Goal: Task Accomplishment & Management: Use online tool/utility

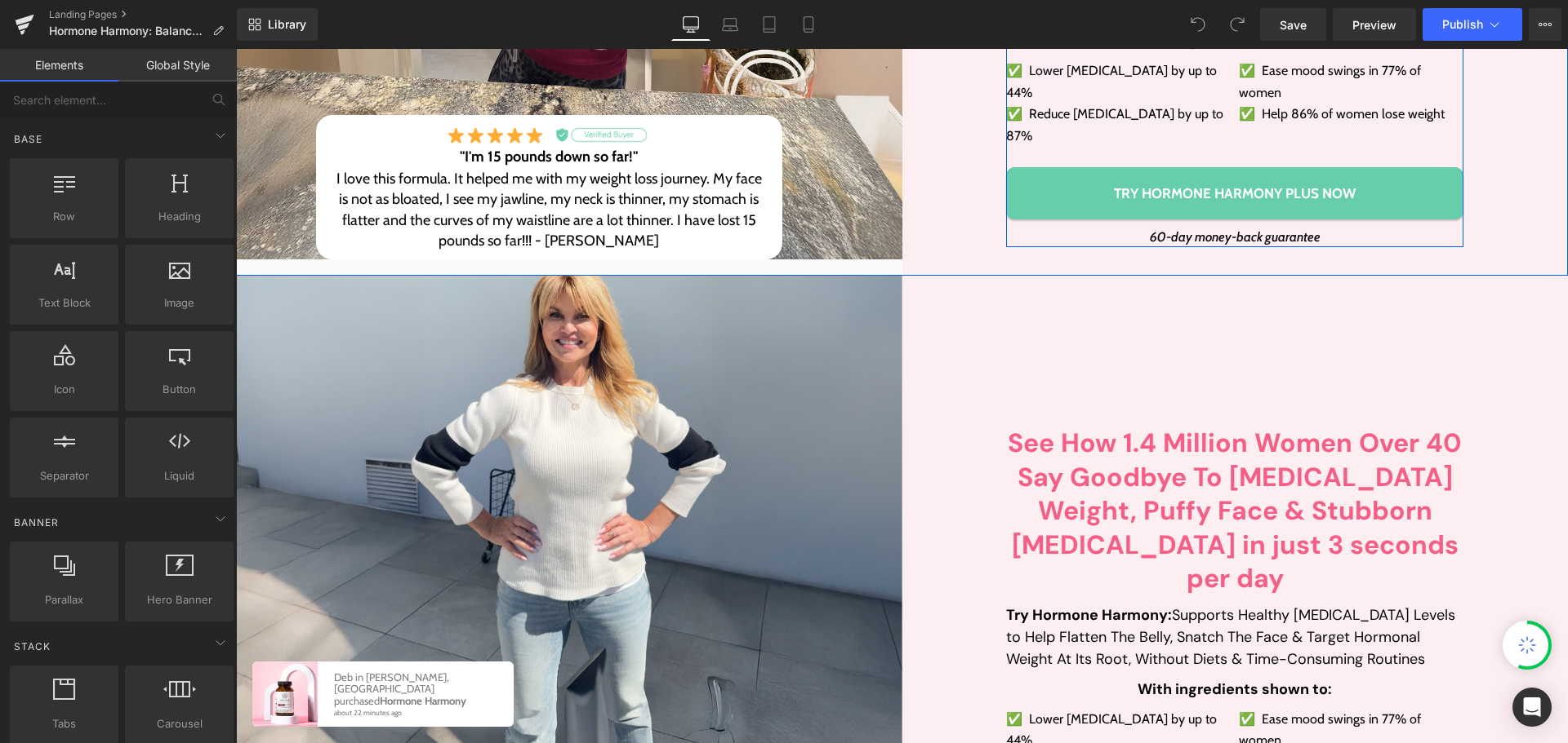
scroll to position [572, 0]
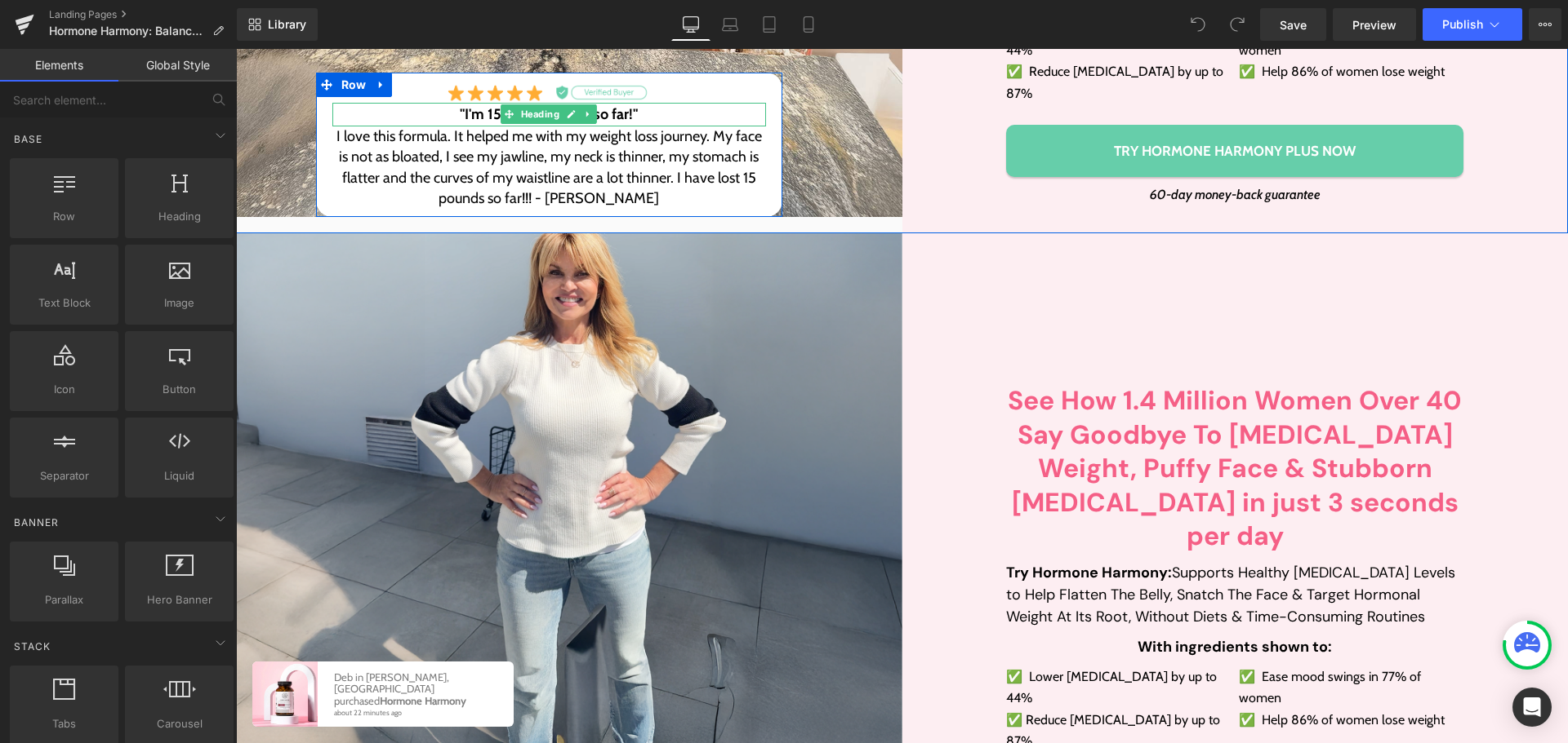
drag, startPoint x: 636, startPoint y: 99, endPoint x: 517, endPoint y: 96, distance: 119.0
click at [636, 103] on h3 ""I'm 15 pounds down so far!"" at bounding box center [549, 115] width 433 height 24
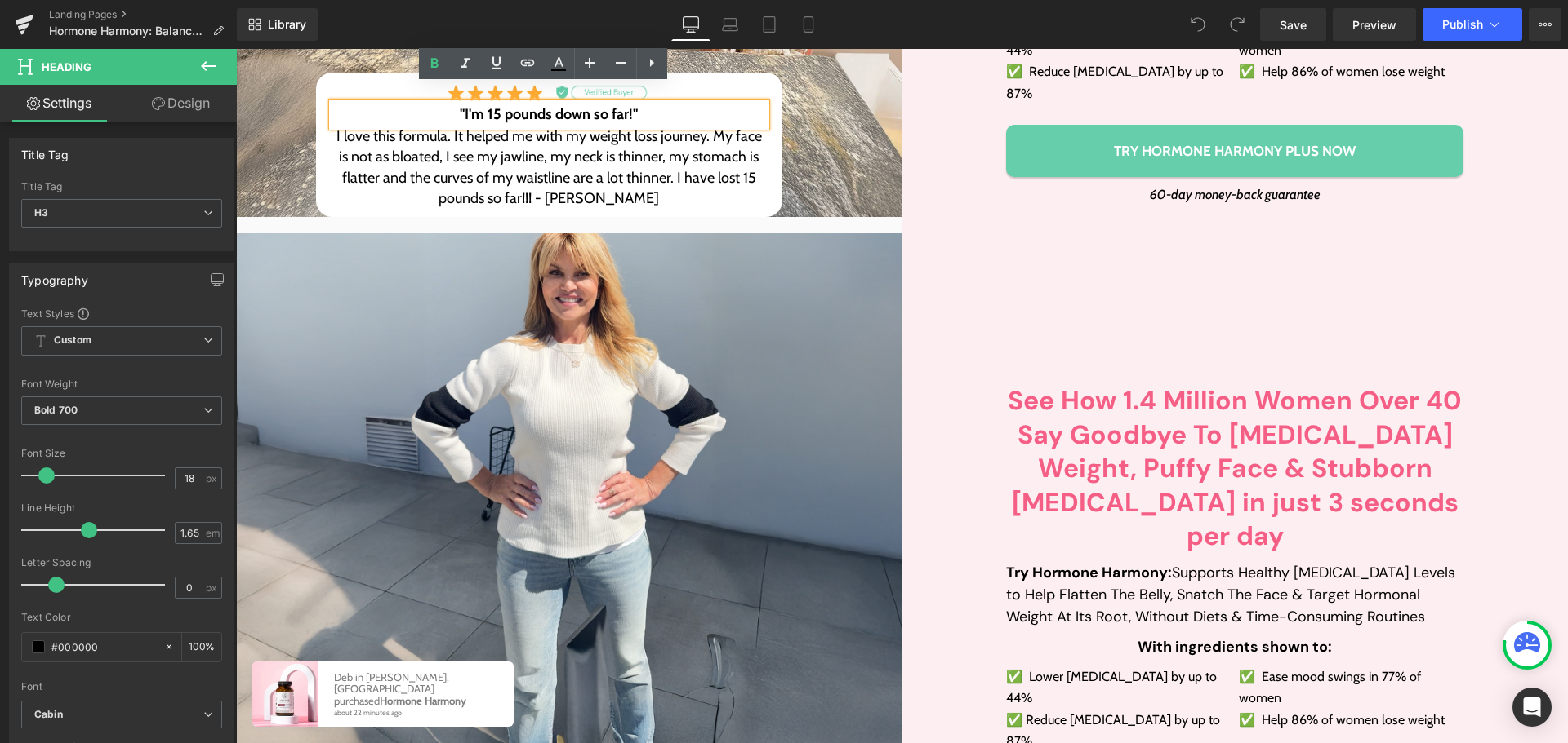
click at [517, 103] on h3 ""I'm 15 pounds down so far!"" at bounding box center [549, 115] width 433 height 24
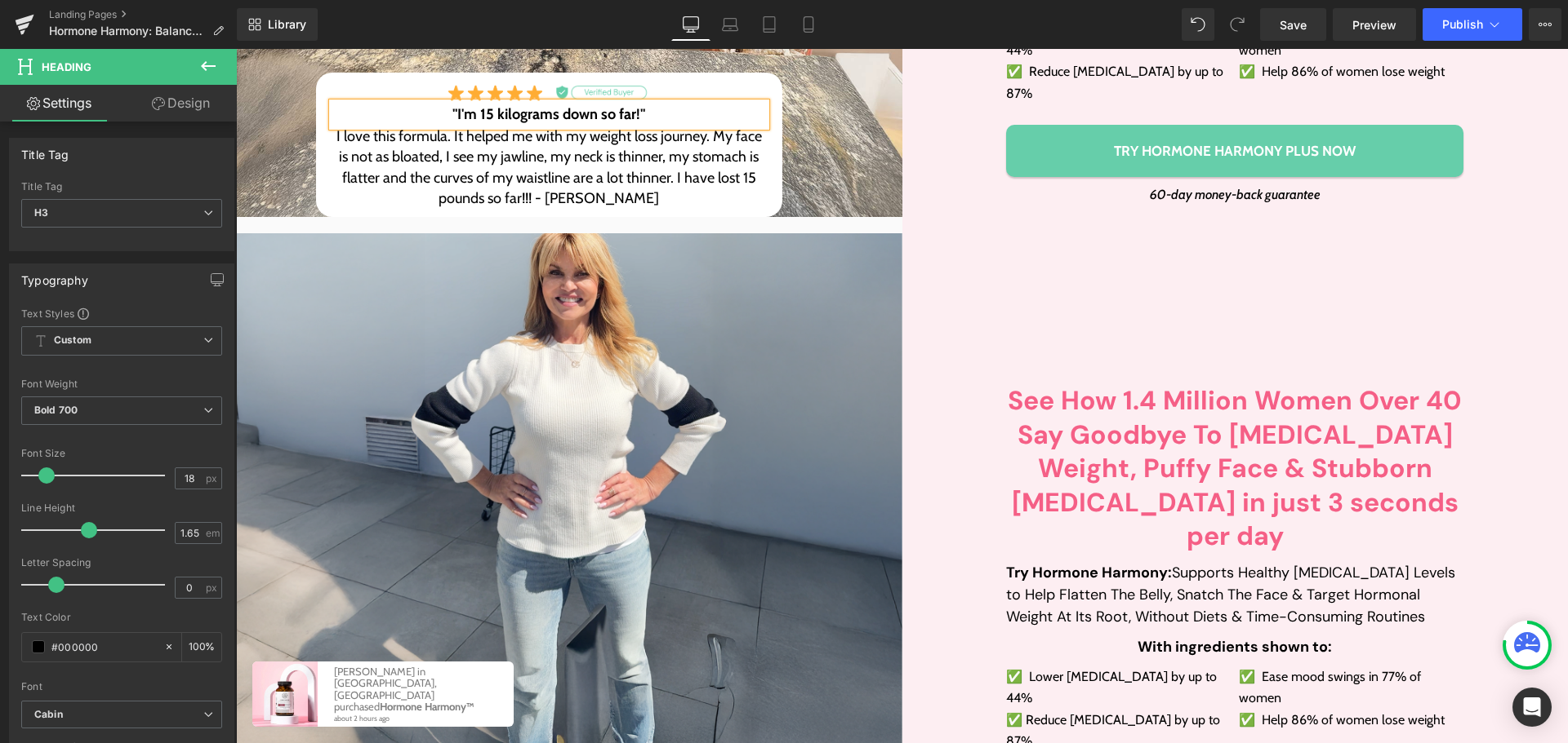
click at [517, 103] on h3 ""I'm 15 kilograms down so far!"" at bounding box center [549, 115] width 433 height 24
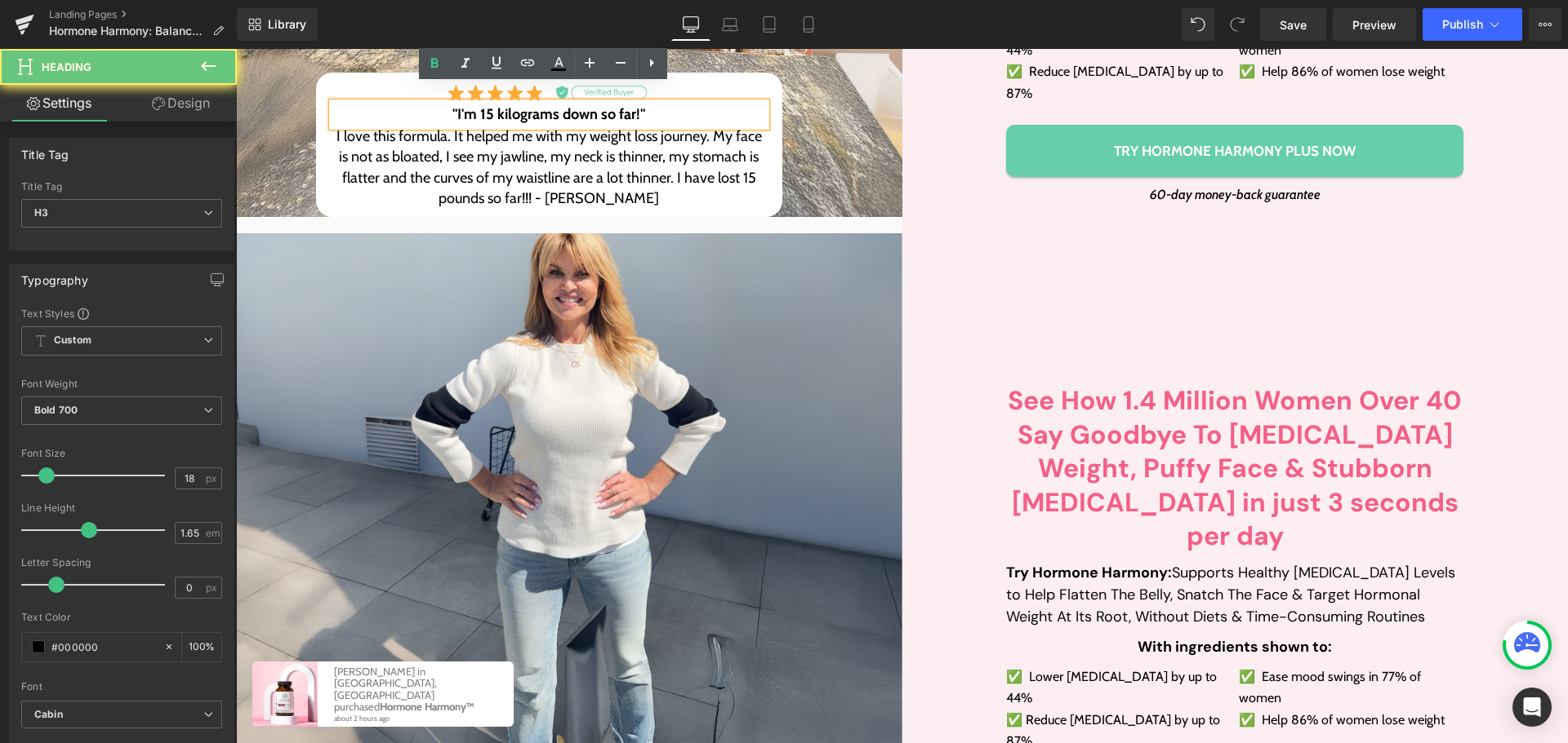
click at [517, 103] on h3 ""I'm 15 kilograms down so far!"" at bounding box center [549, 115] width 433 height 24
copy h3 "kilograms"
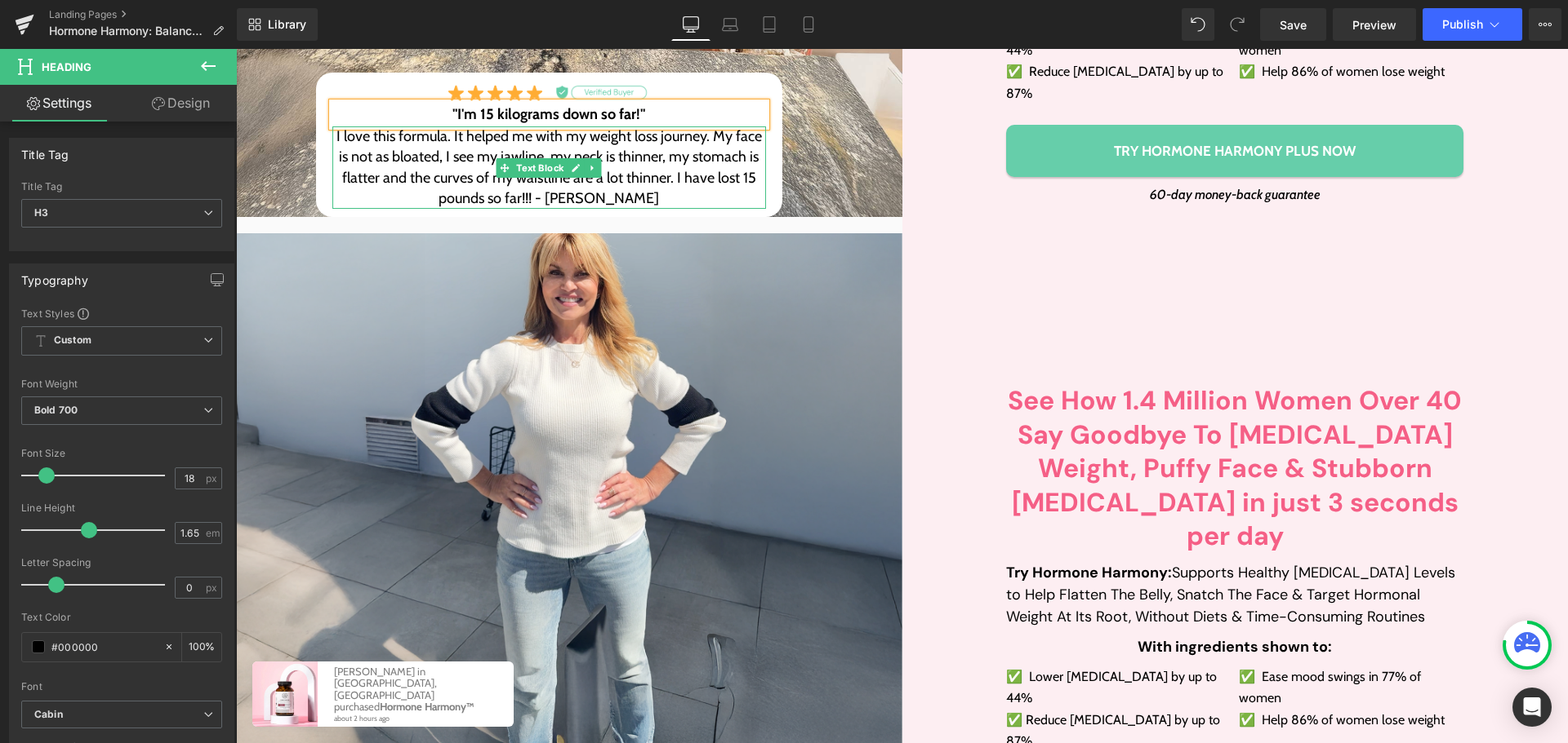
click at [470, 181] on p "I love this formula. It helped me with my weight loss journey. My face is not a…" at bounding box center [549, 168] width 433 height 83
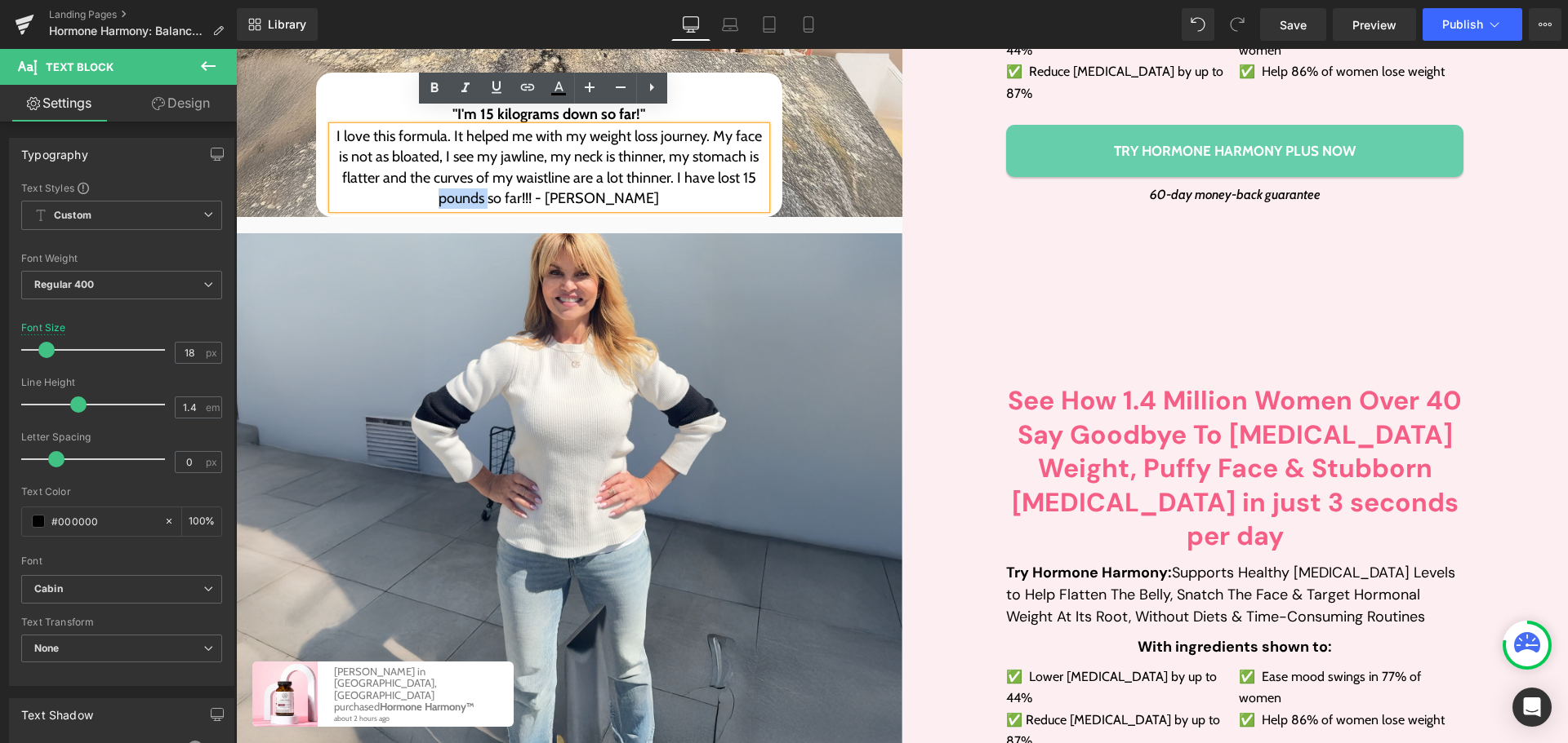
paste div
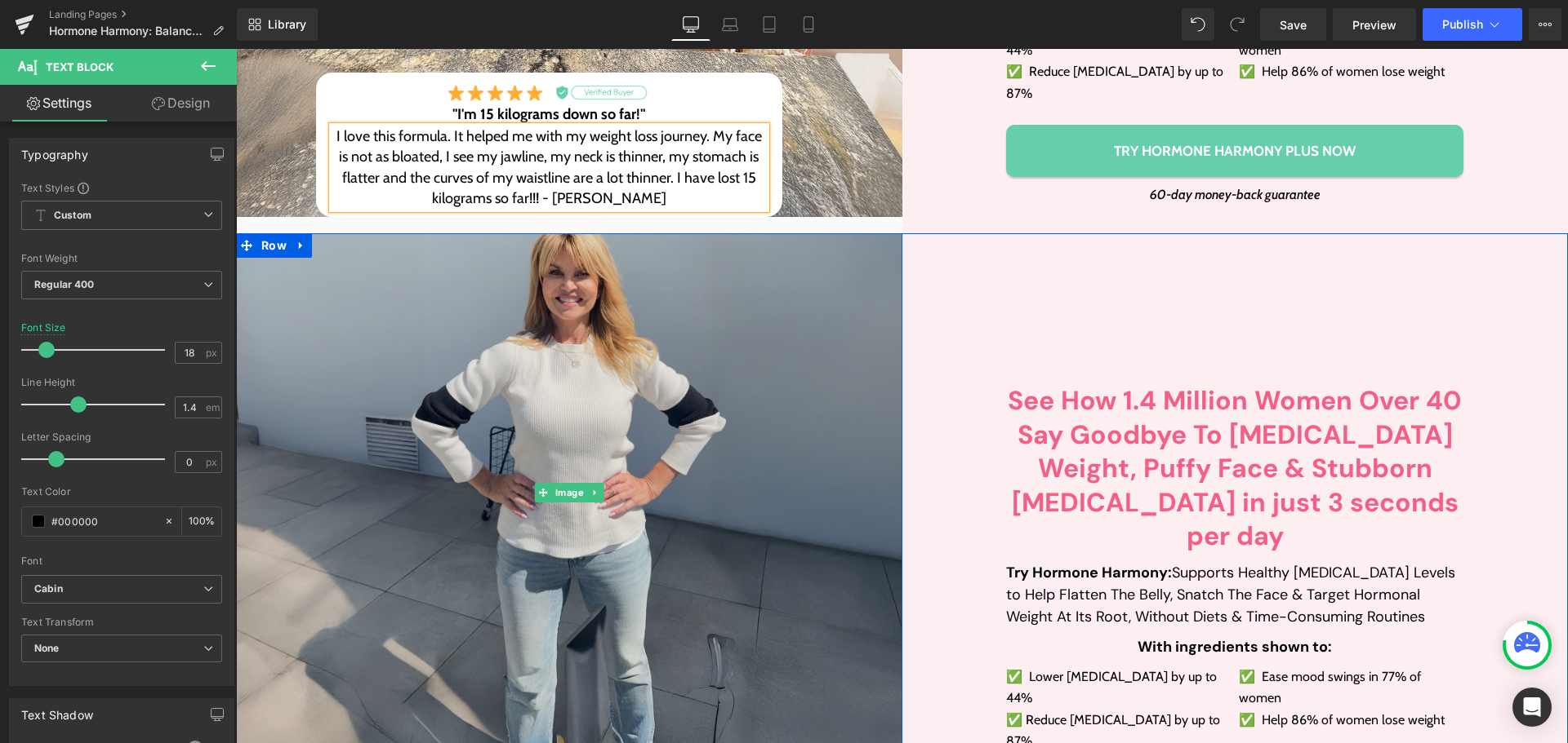
scroll to position [816, 0]
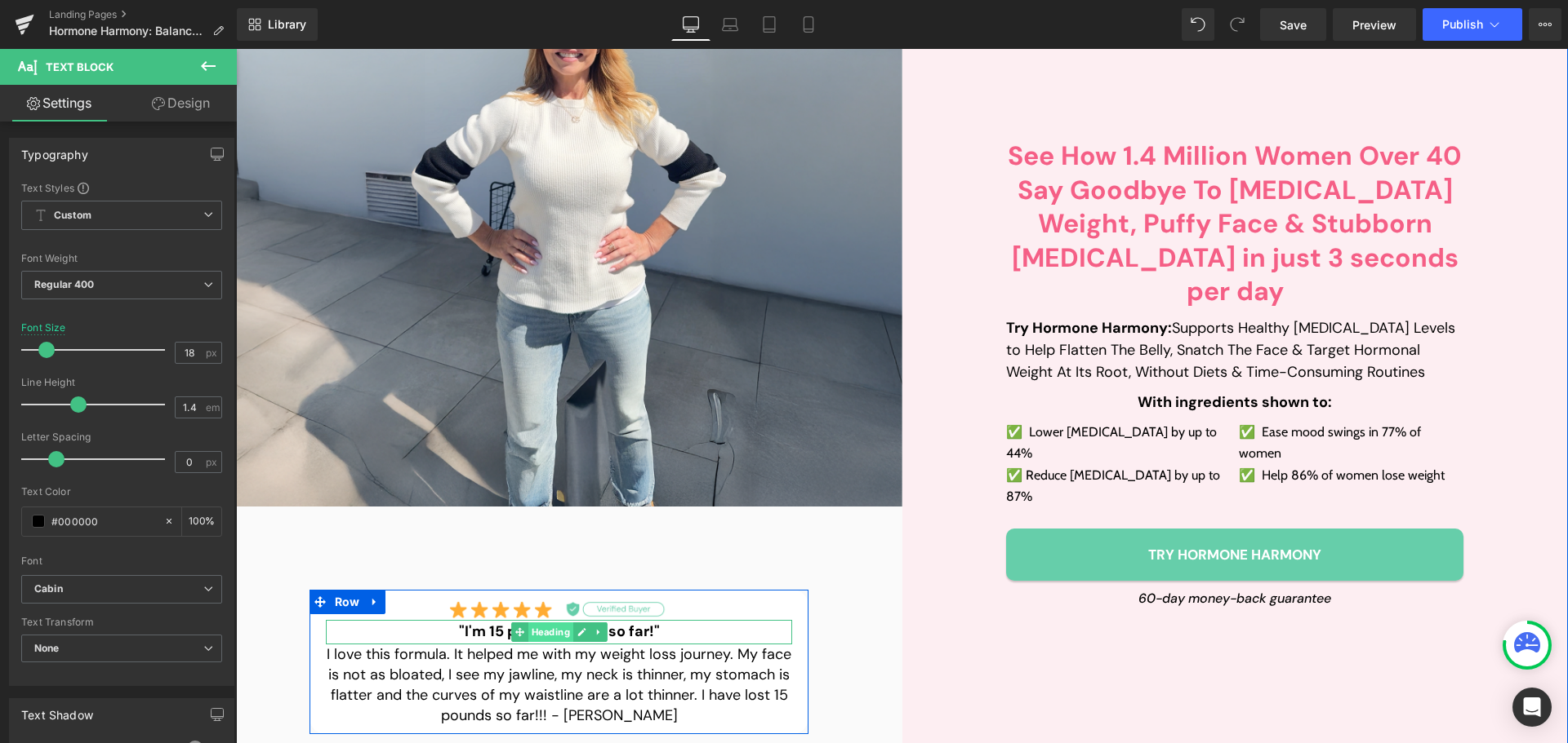
click at [528, 622] on span "Heading" at bounding box center [550, 632] width 45 height 20
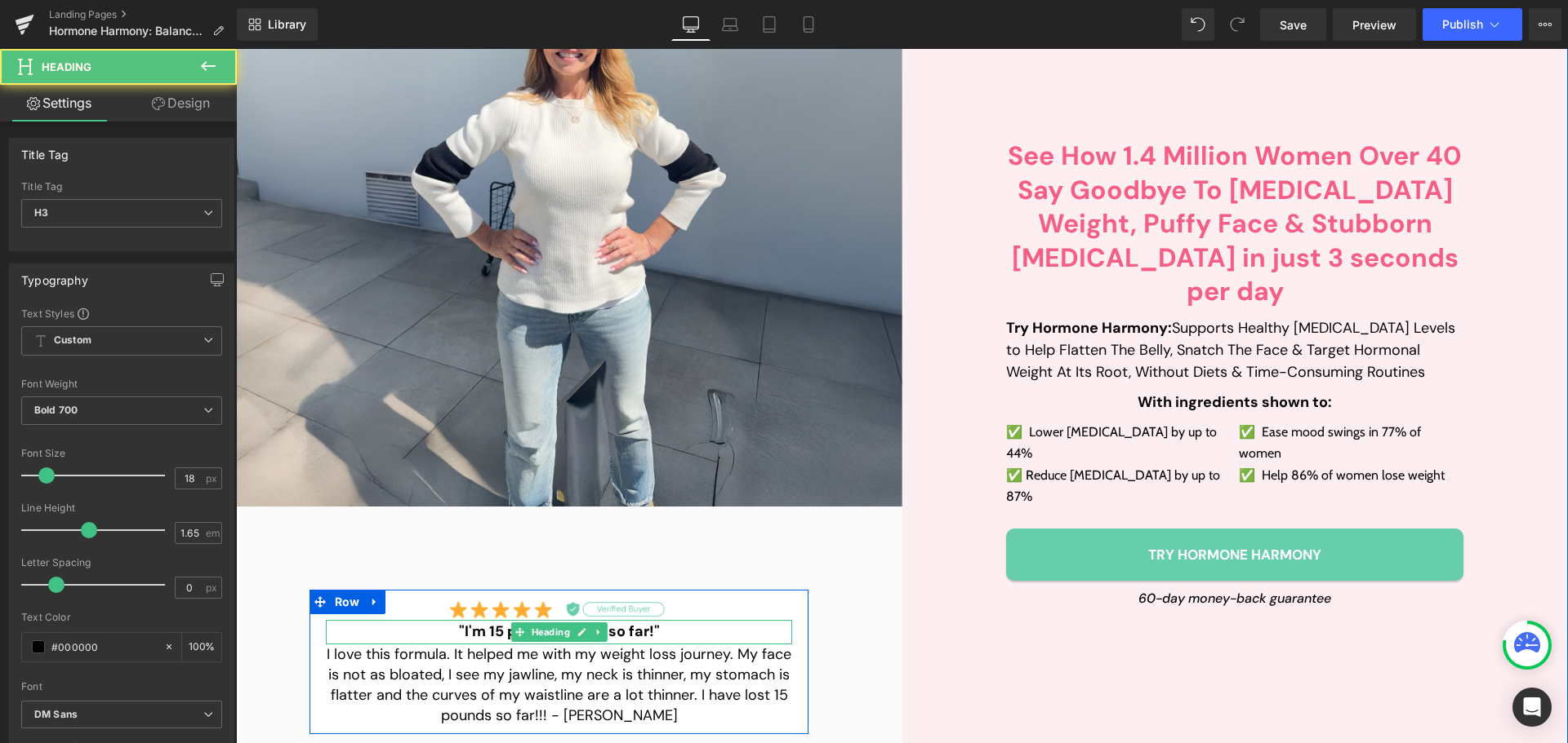
click at [498, 621] on h3 ""I'm 15 pounds down so far!"" at bounding box center [560, 633] width 467 height 24
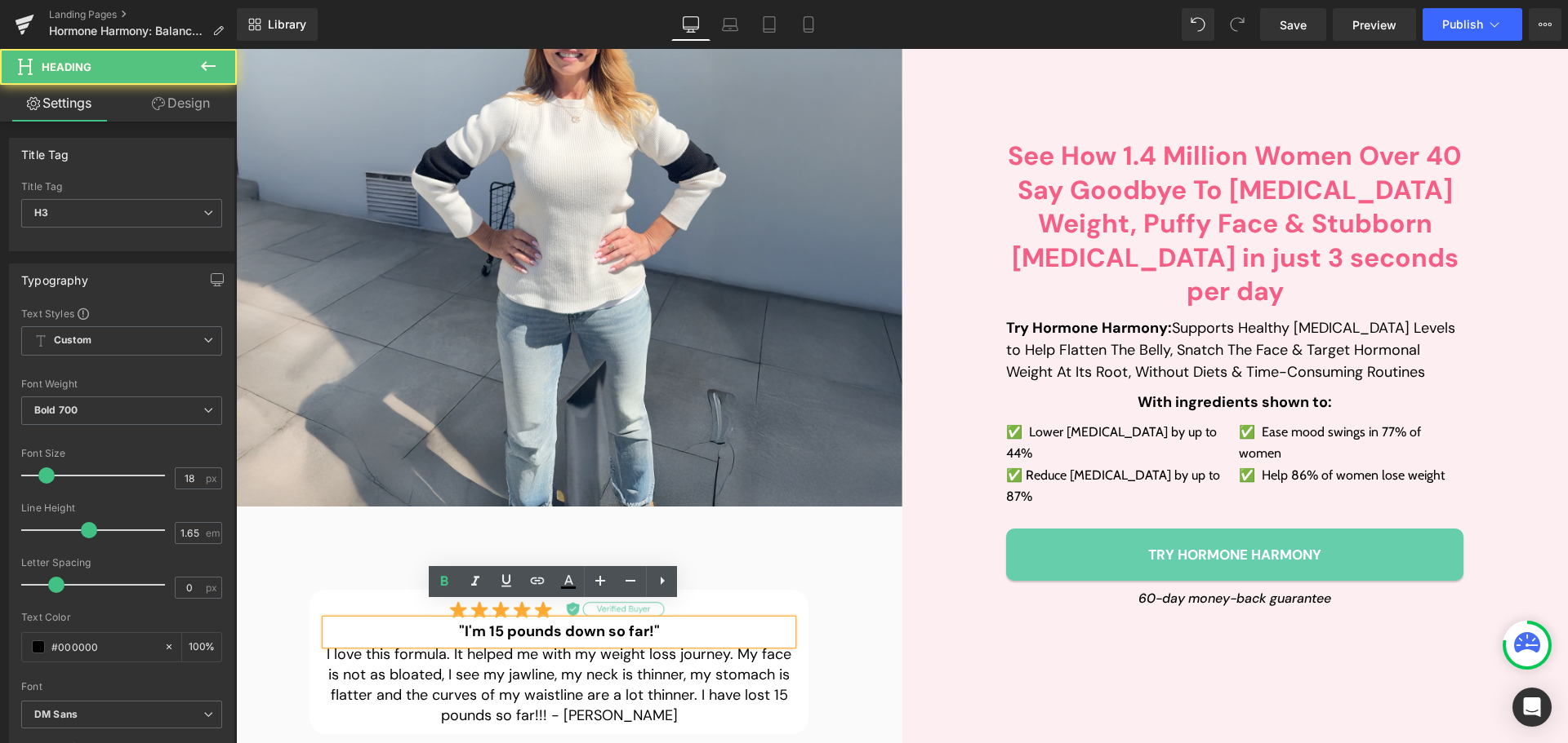
click at [514, 621] on h3 ""I'm 15 pounds down so far!"" at bounding box center [560, 633] width 467 height 24
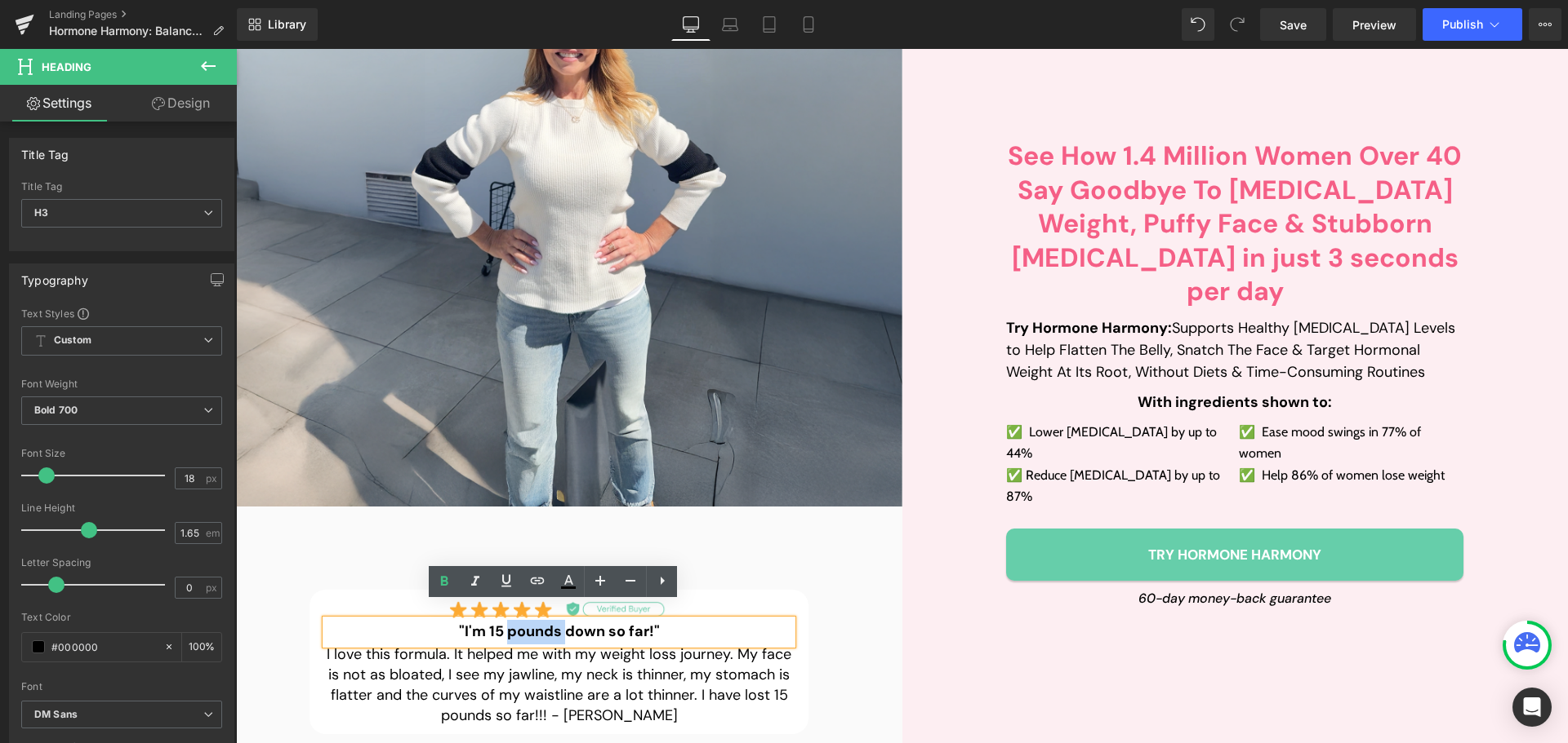
paste div
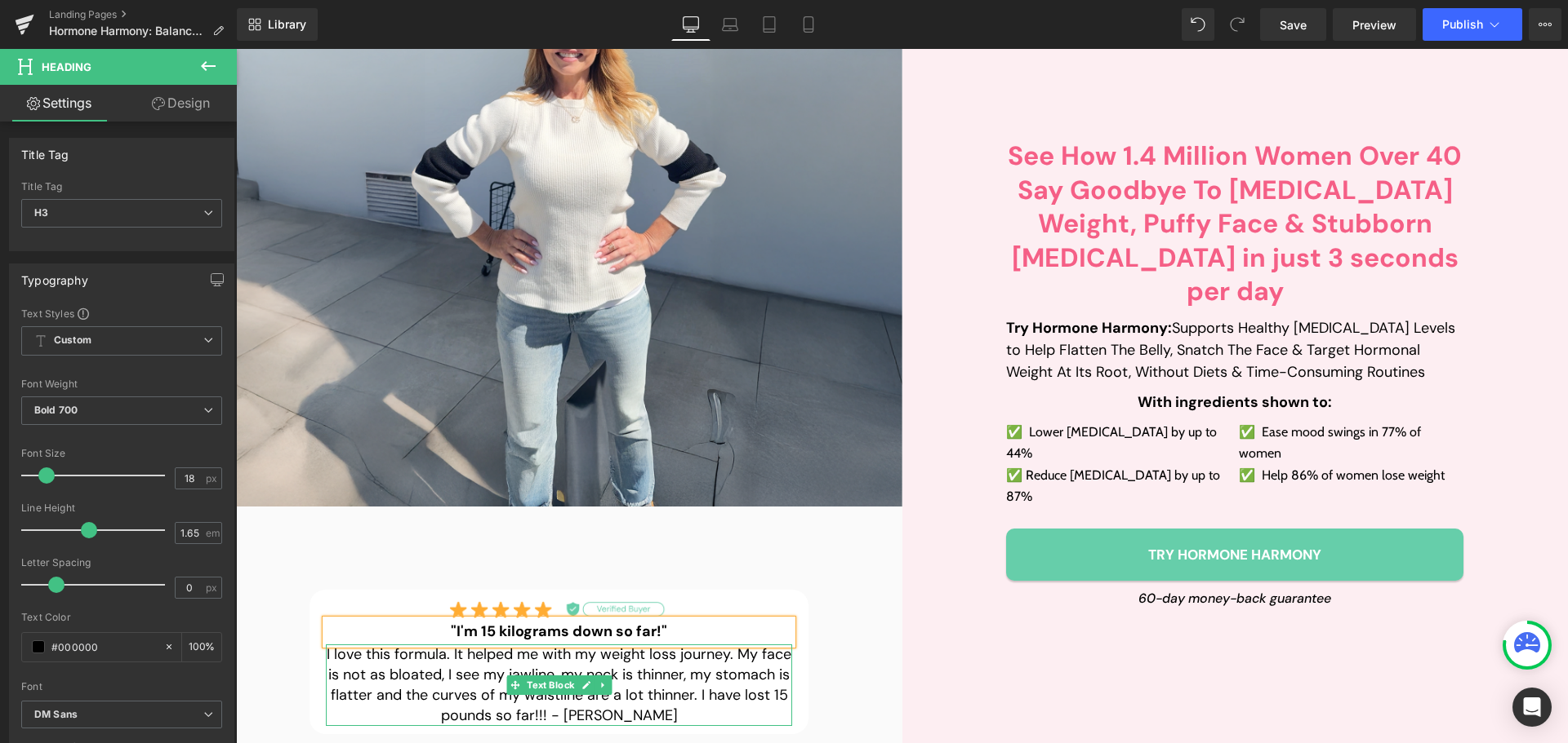
click at [486, 703] on p "I love this formula. It helped me with my weight loss journey. My face is not a…" at bounding box center [560, 686] width 467 height 83
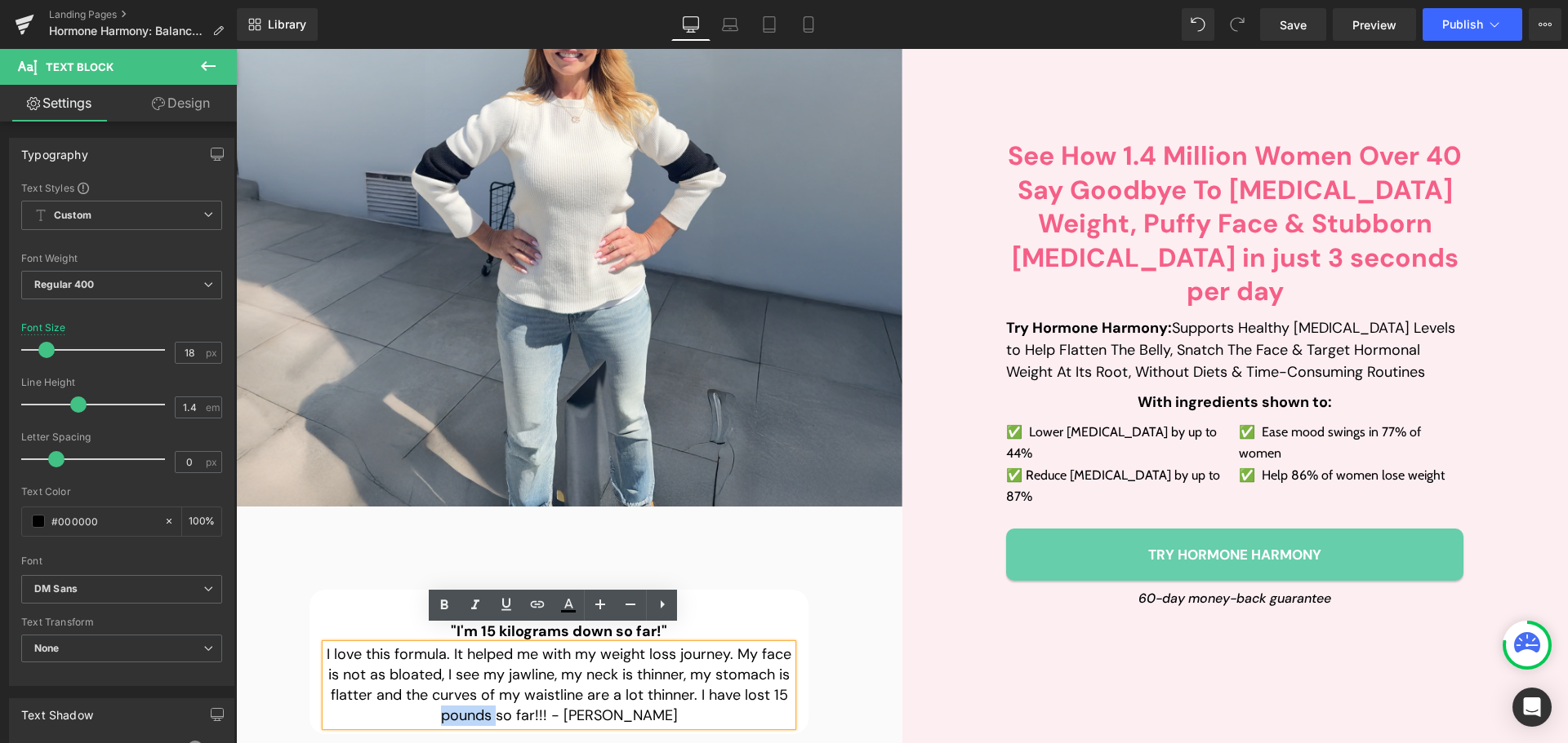
paste div
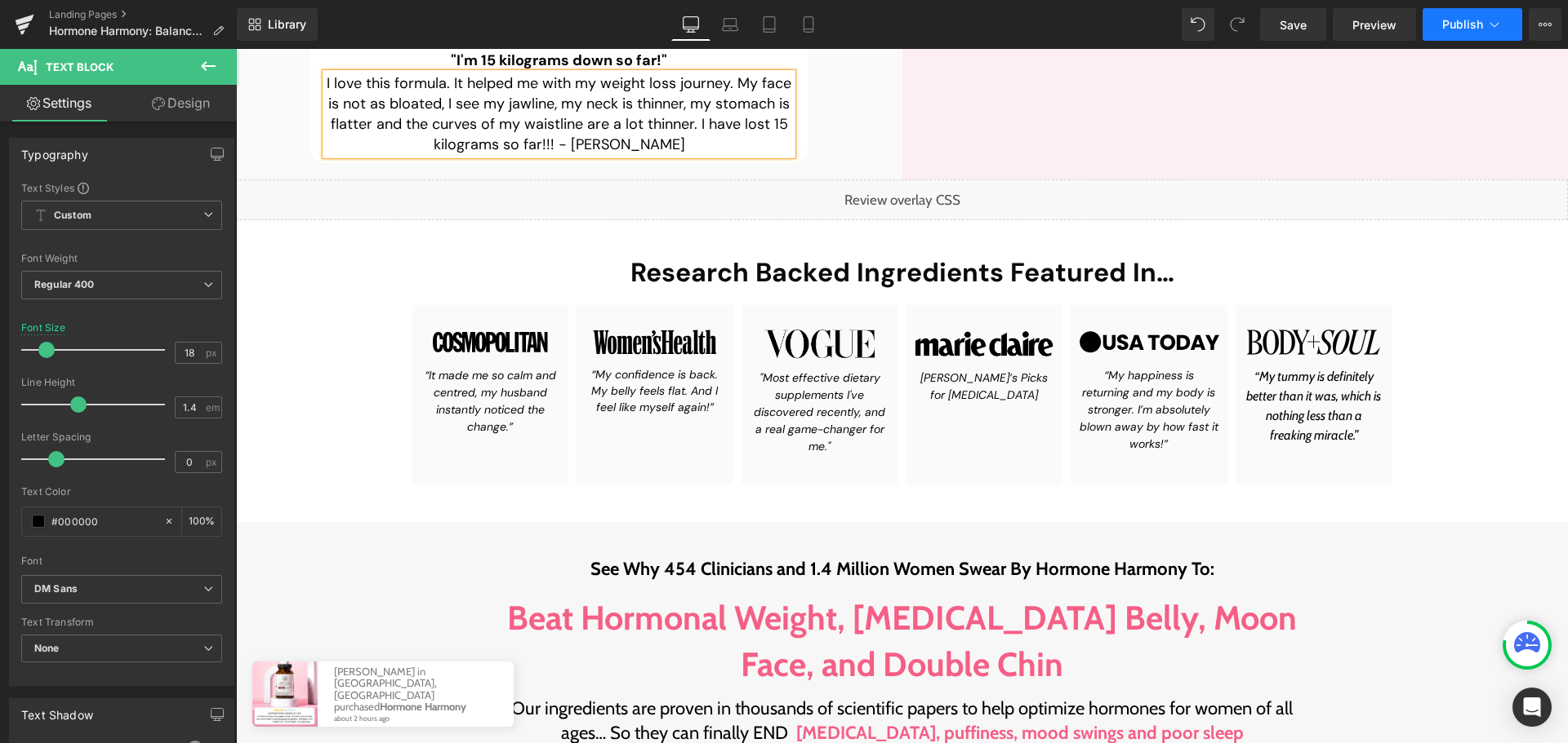
scroll to position [10531, 0]
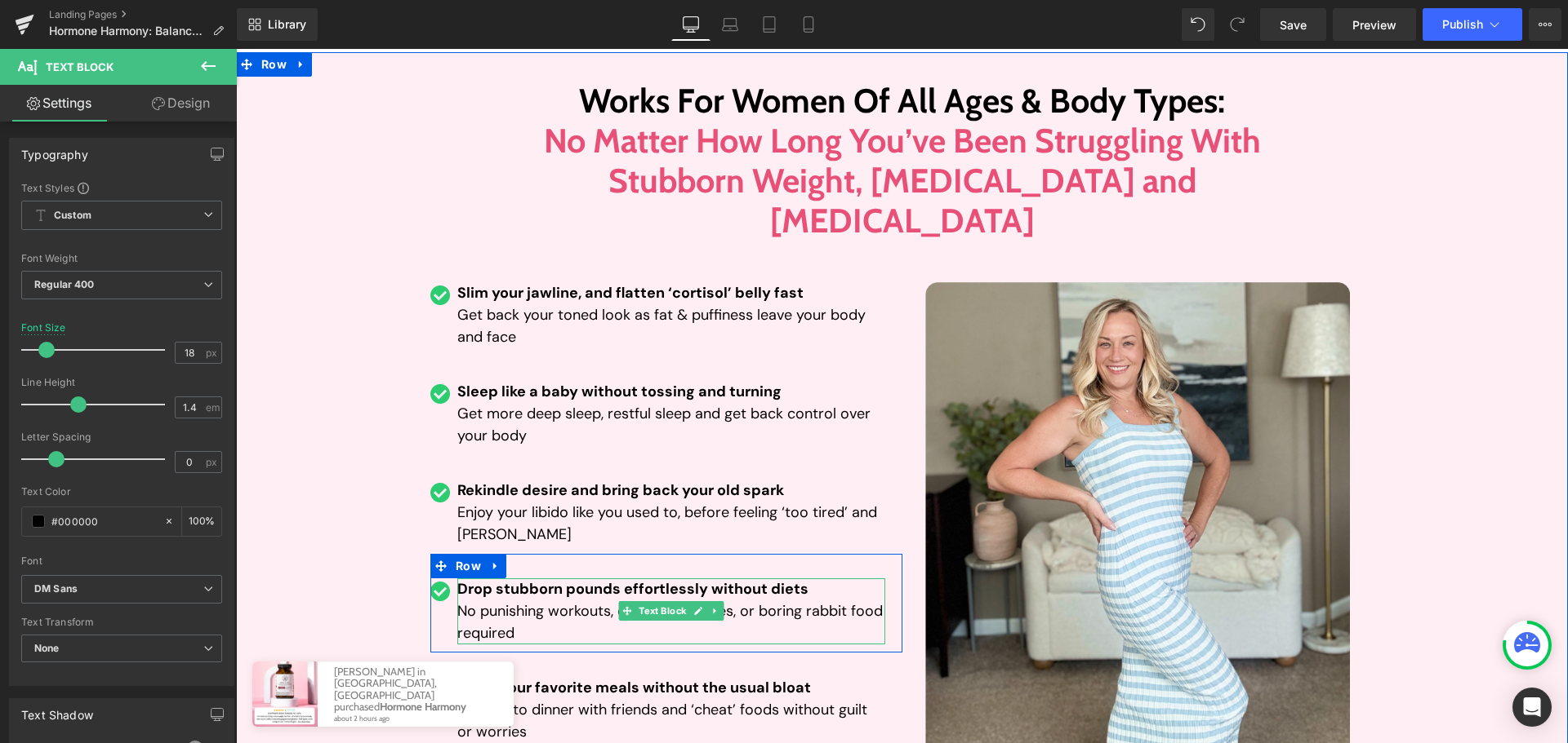
click at [577, 579] on span "Drop stubborn pounds effortlessly without diets" at bounding box center [632, 589] width 351 height 20
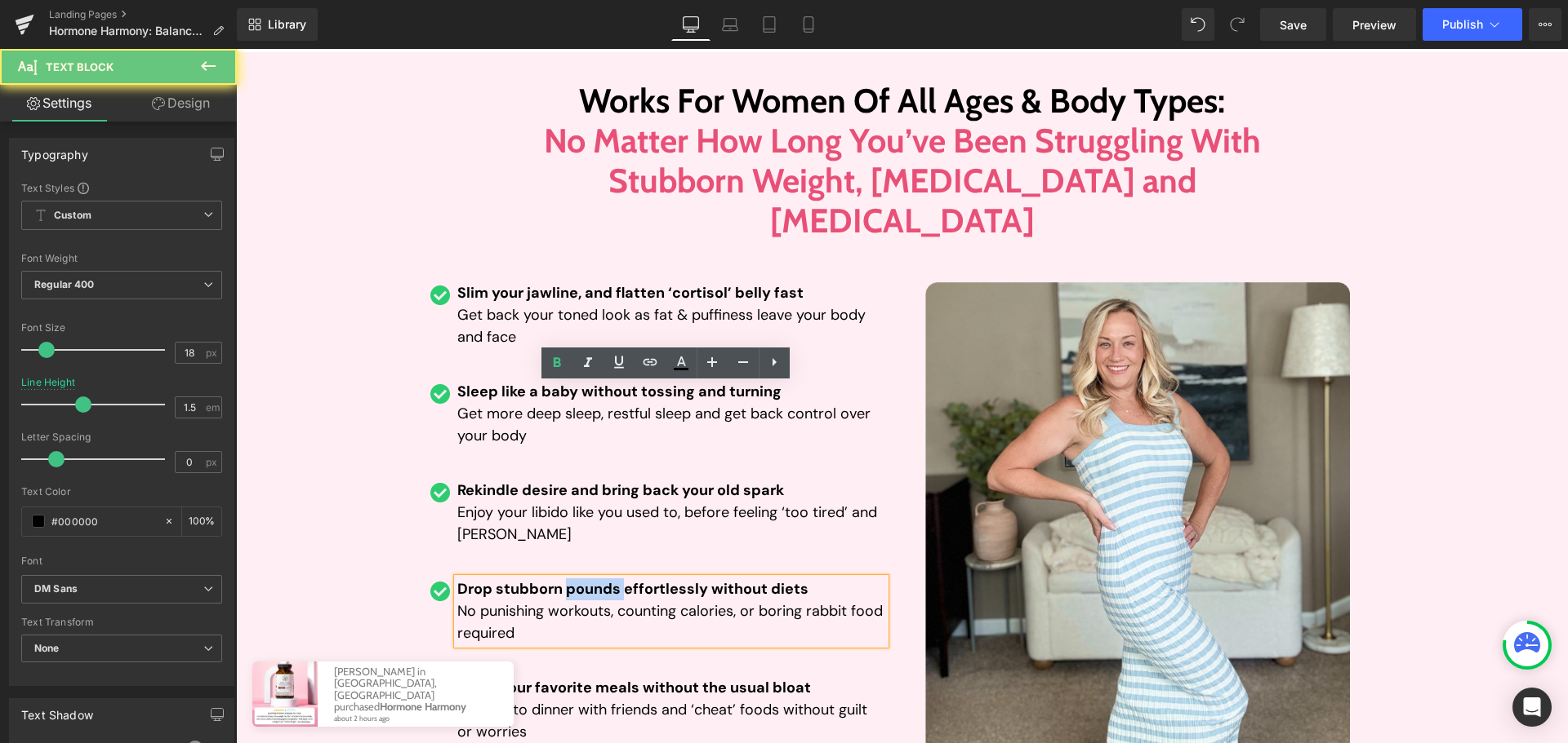
paste div
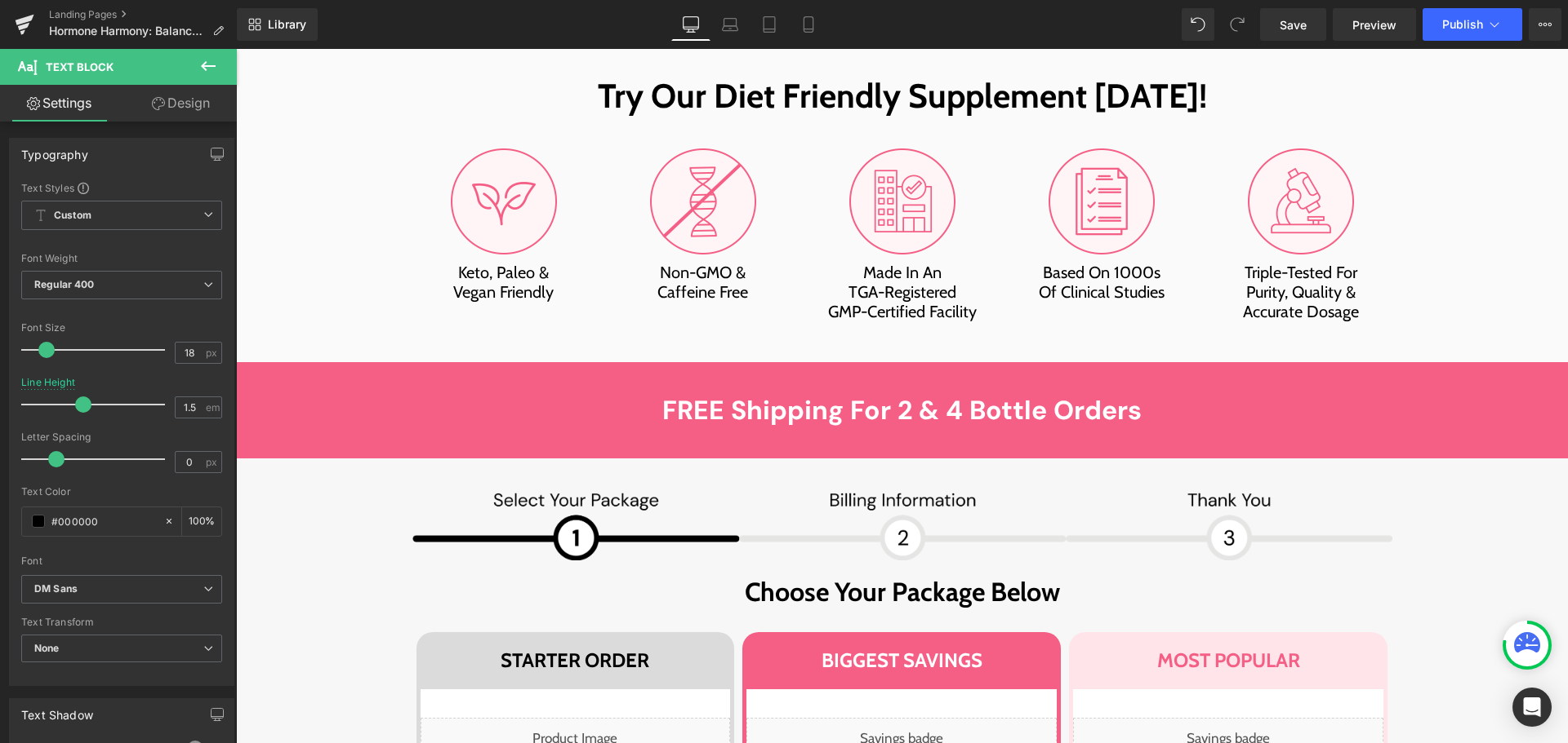
scroll to position [11347, 0]
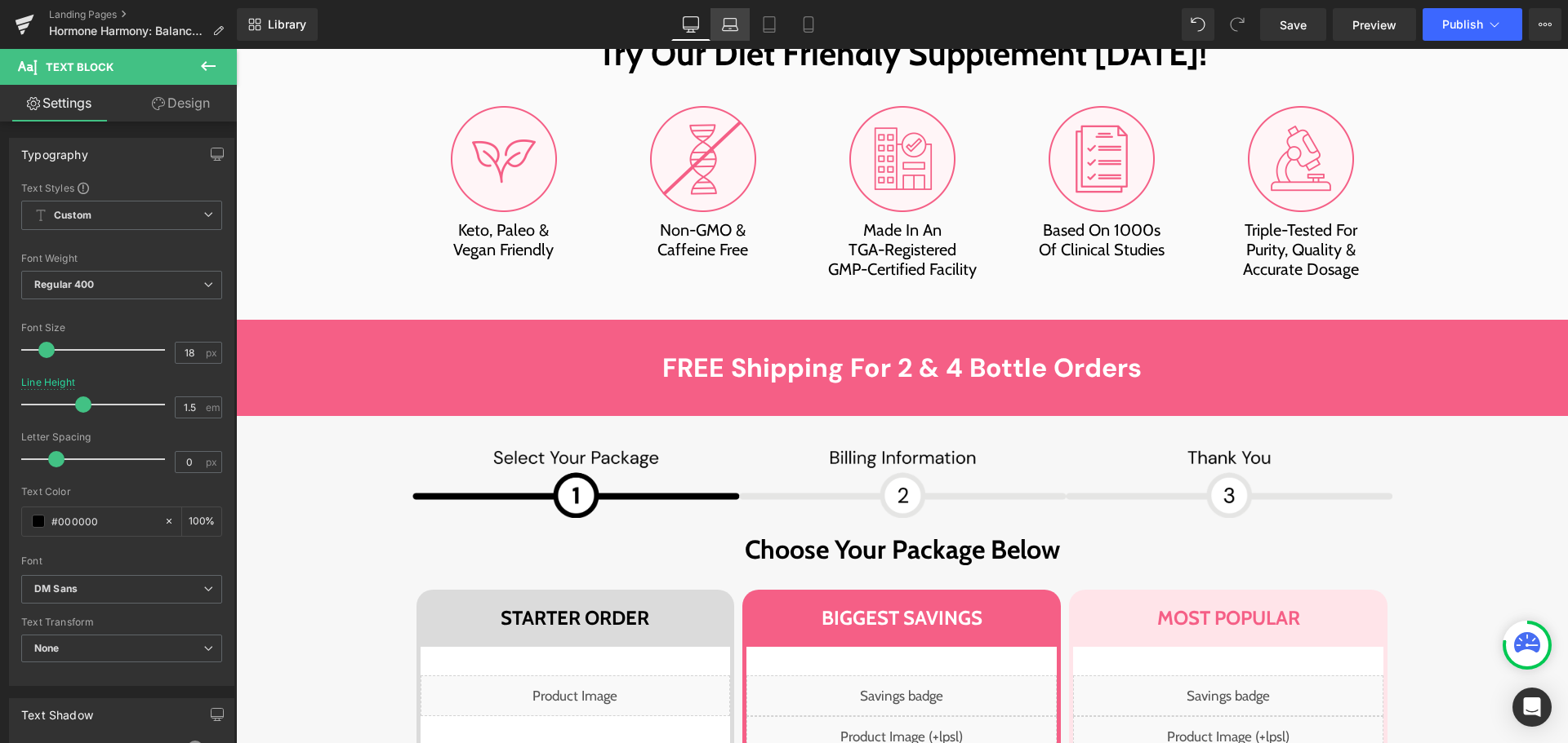
click at [729, 22] on icon at bounding box center [729, 24] width 16 height 16
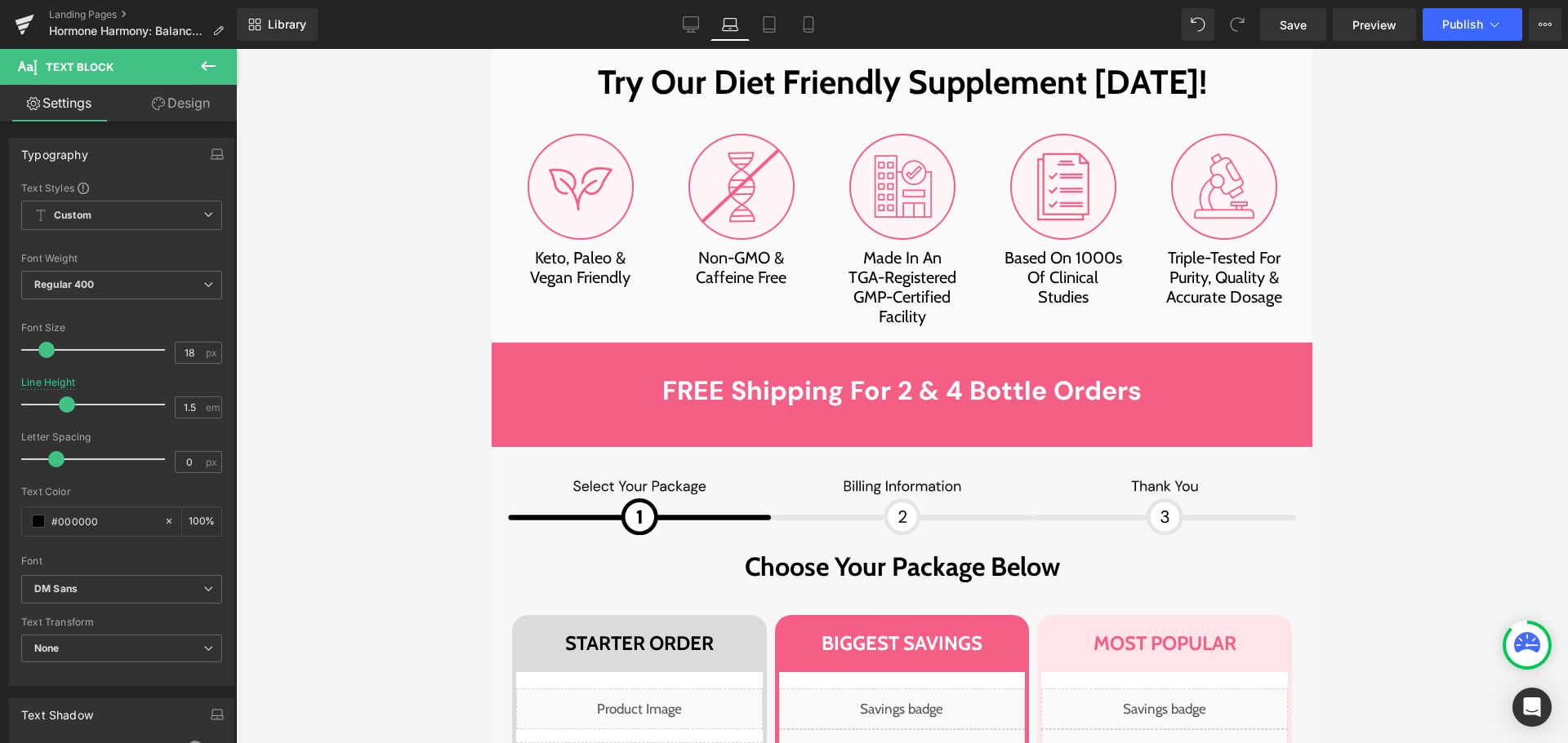
scroll to position [11012, 0]
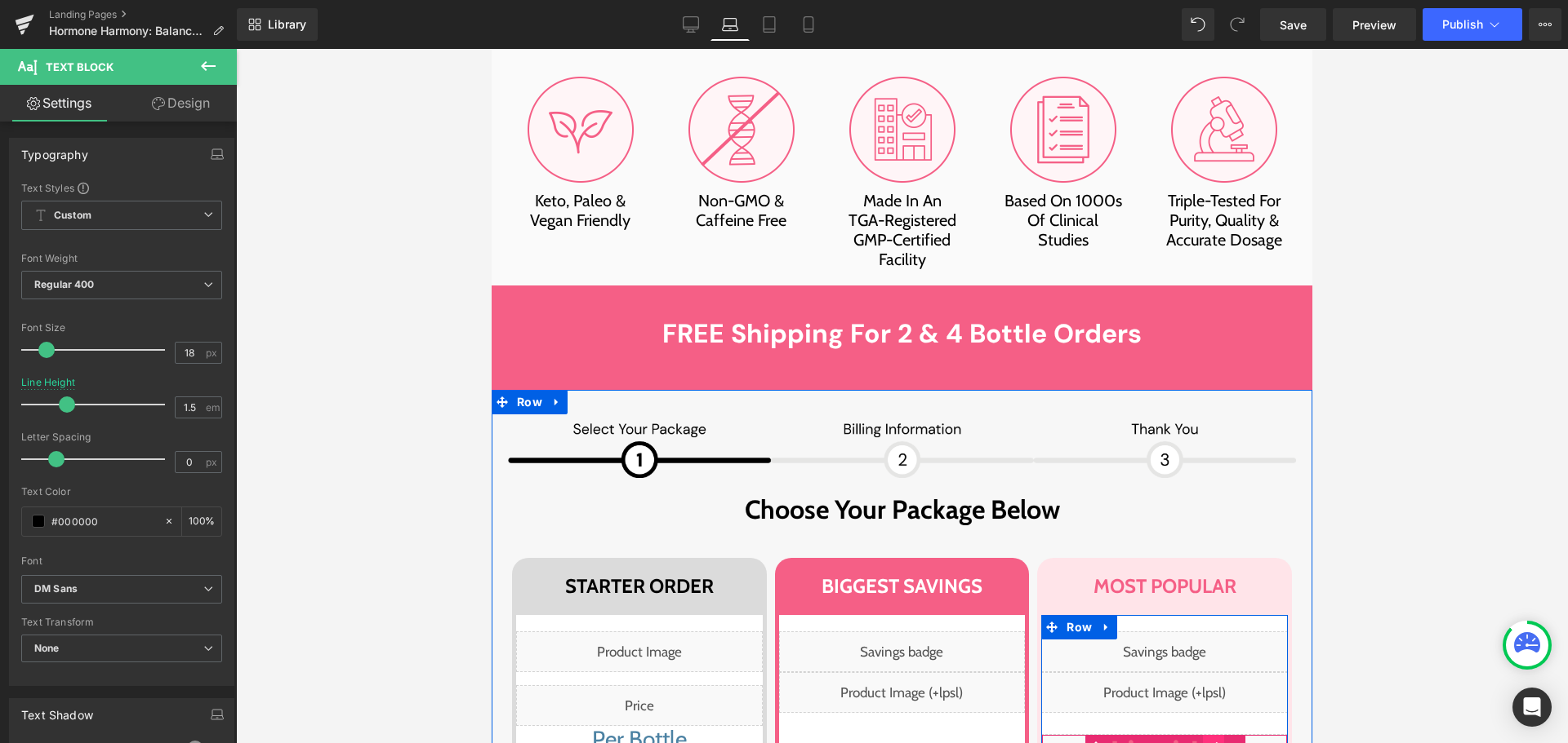
click at [1210, 735] on div "Liquid" at bounding box center [1165, 754] width 247 height 40
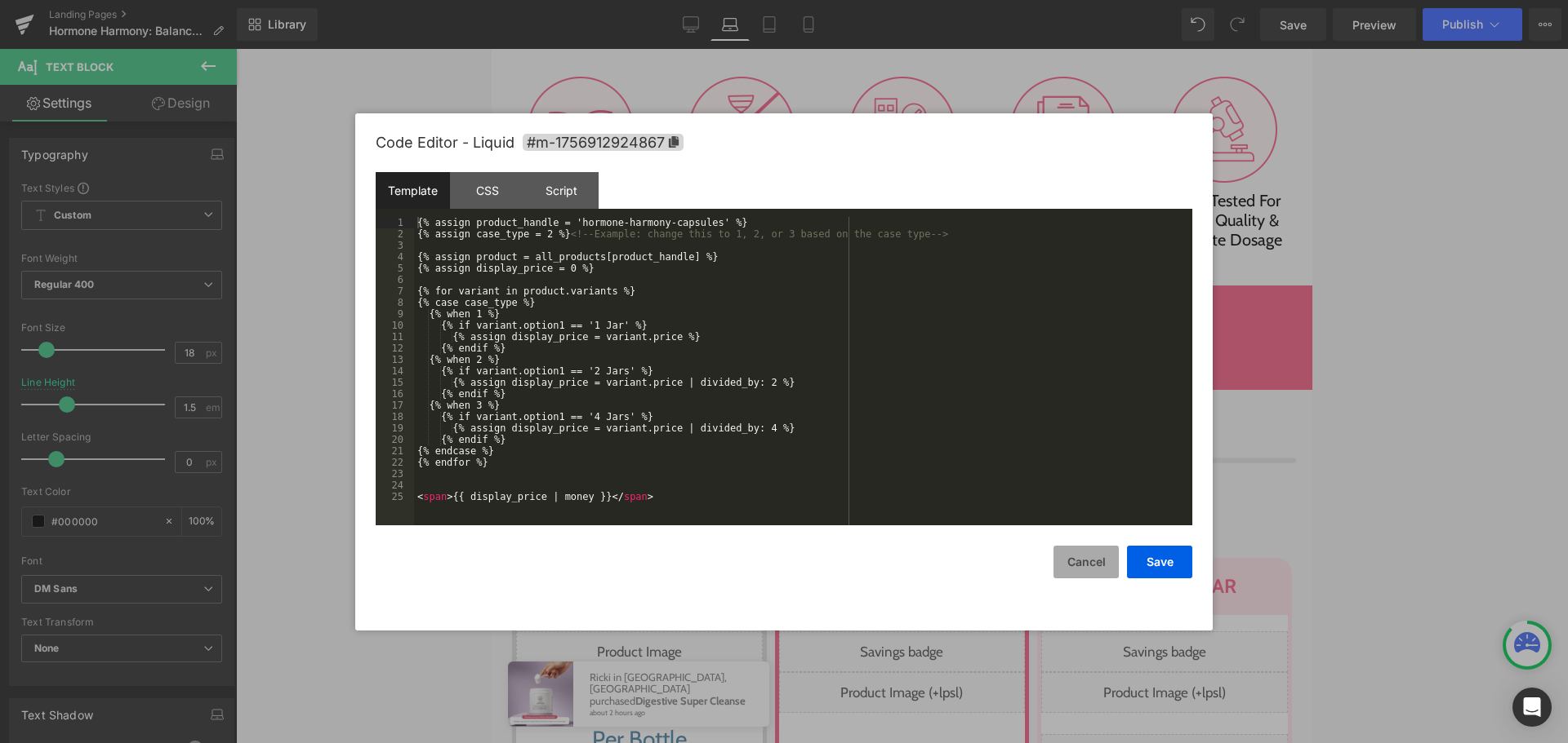
drag, startPoint x: 1093, startPoint y: 572, endPoint x: 701, endPoint y: 405, distance: 426.1
click at [1093, 572] on button "Cancel" at bounding box center [1086, 562] width 65 height 33
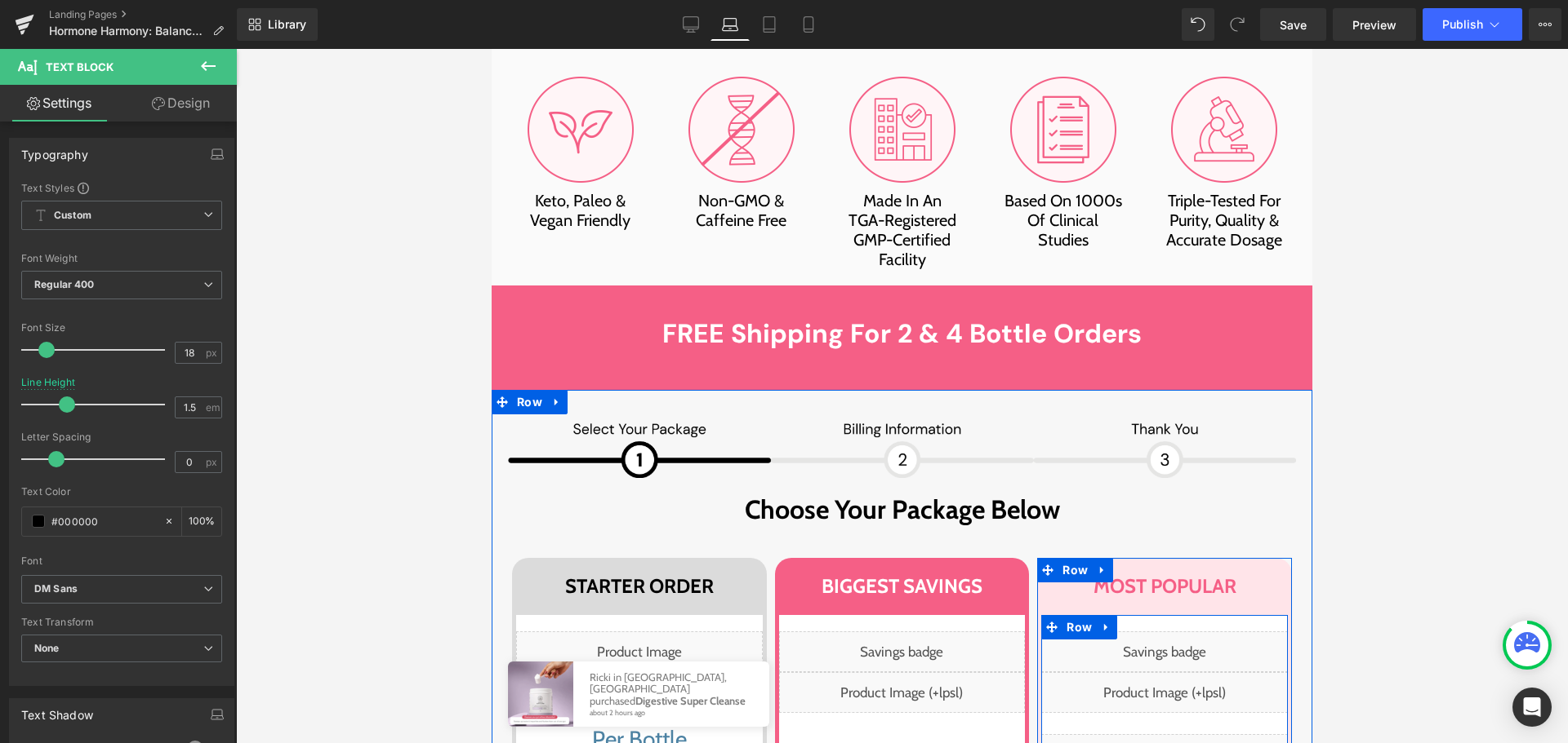
click at [1244, 735] on div "Liquid" at bounding box center [1165, 754] width 247 height 40
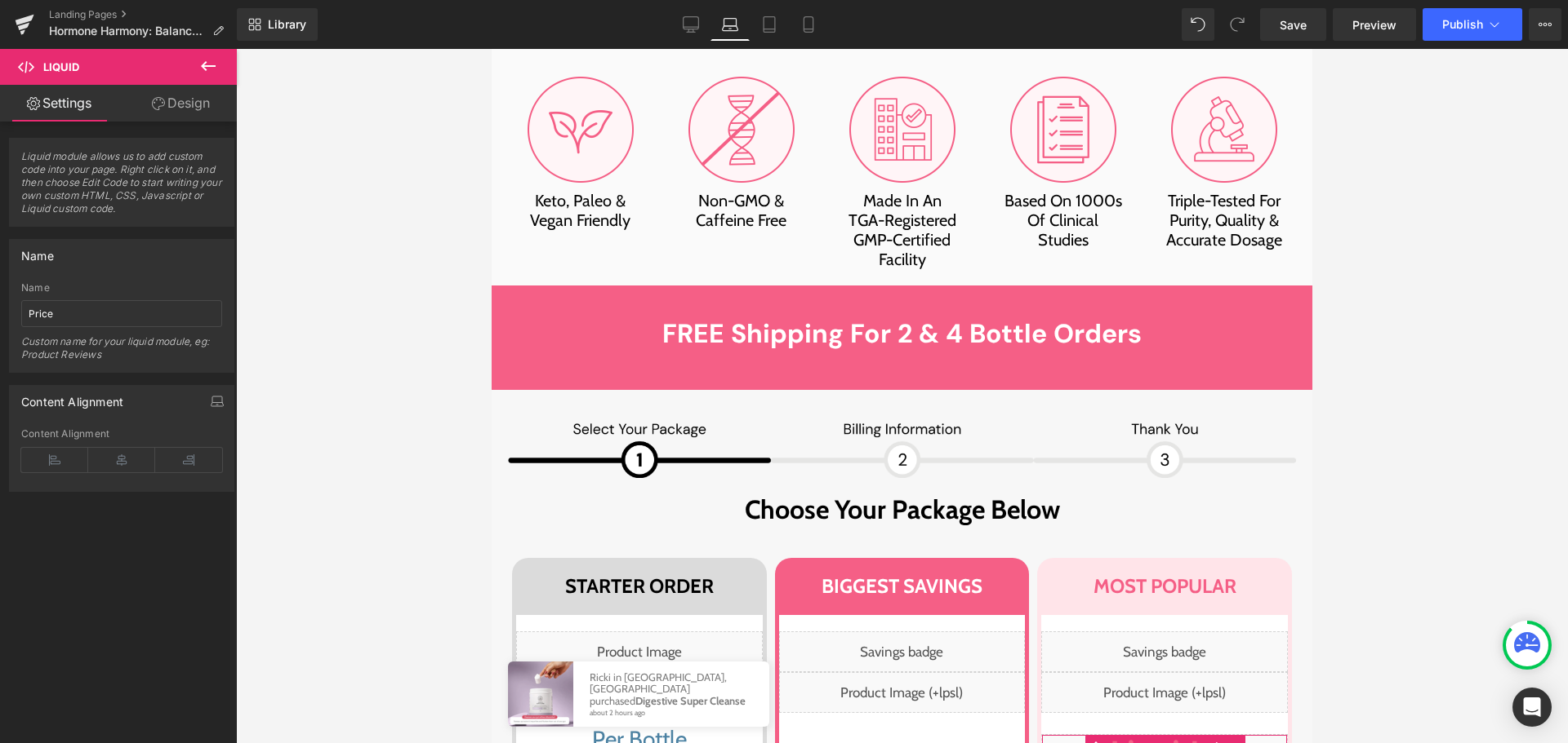
click at [193, 108] on link "Design" at bounding box center [181, 103] width 119 height 37
click at [0, 0] on div "Spacing" at bounding box center [0, 0] width 0 height 0
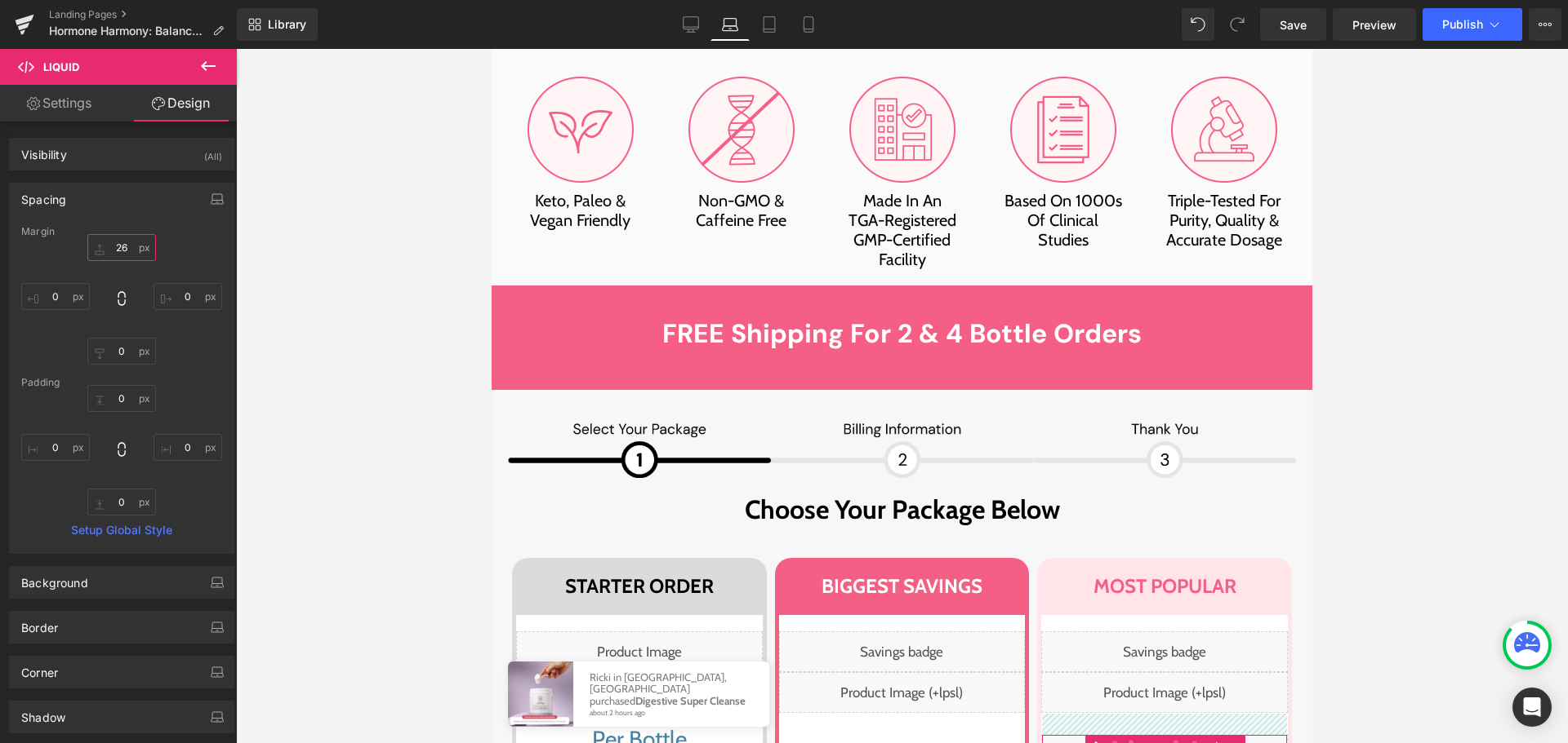
click at [126, 249] on input "text" at bounding box center [122, 248] width 69 height 27
type input "35"
click at [1452, 26] on span "Publish" at bounding box center [1462, 24] width 41 height 13
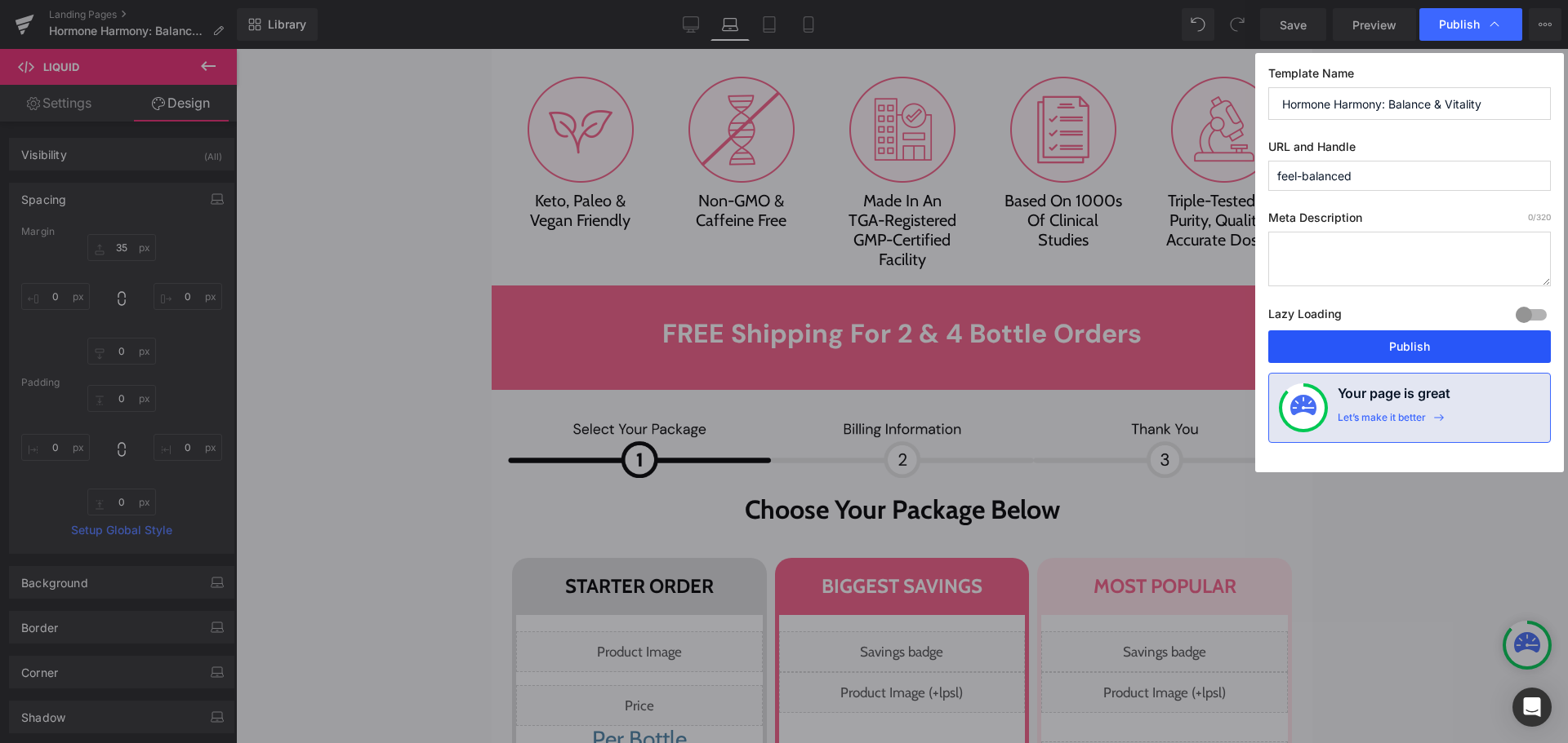
click at [1440, 344] on button "Publish" at bounding box center [1410, 347] width 283 height 33
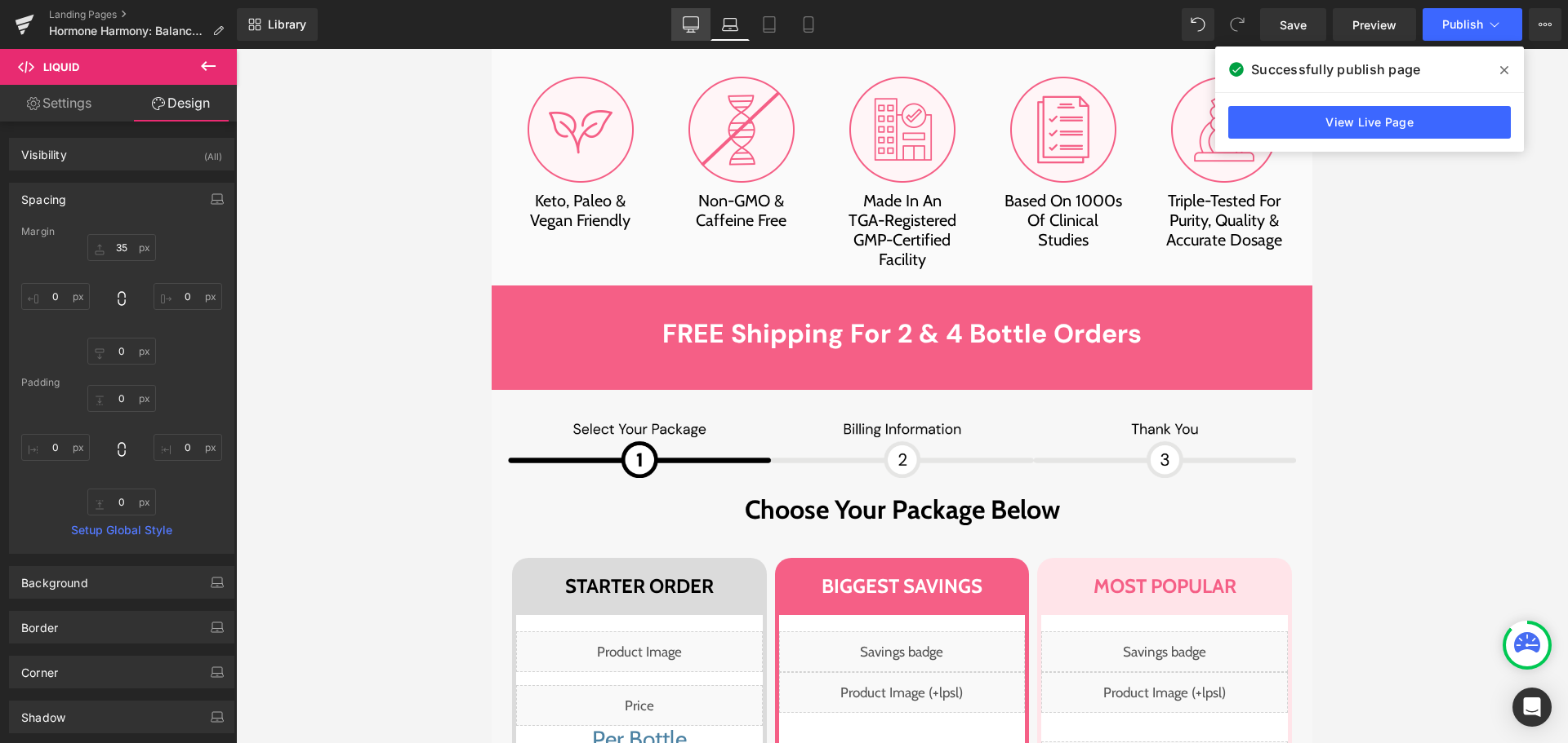
click at [696, 23] on icon at bounding box center [690, 24] width 16 height 16
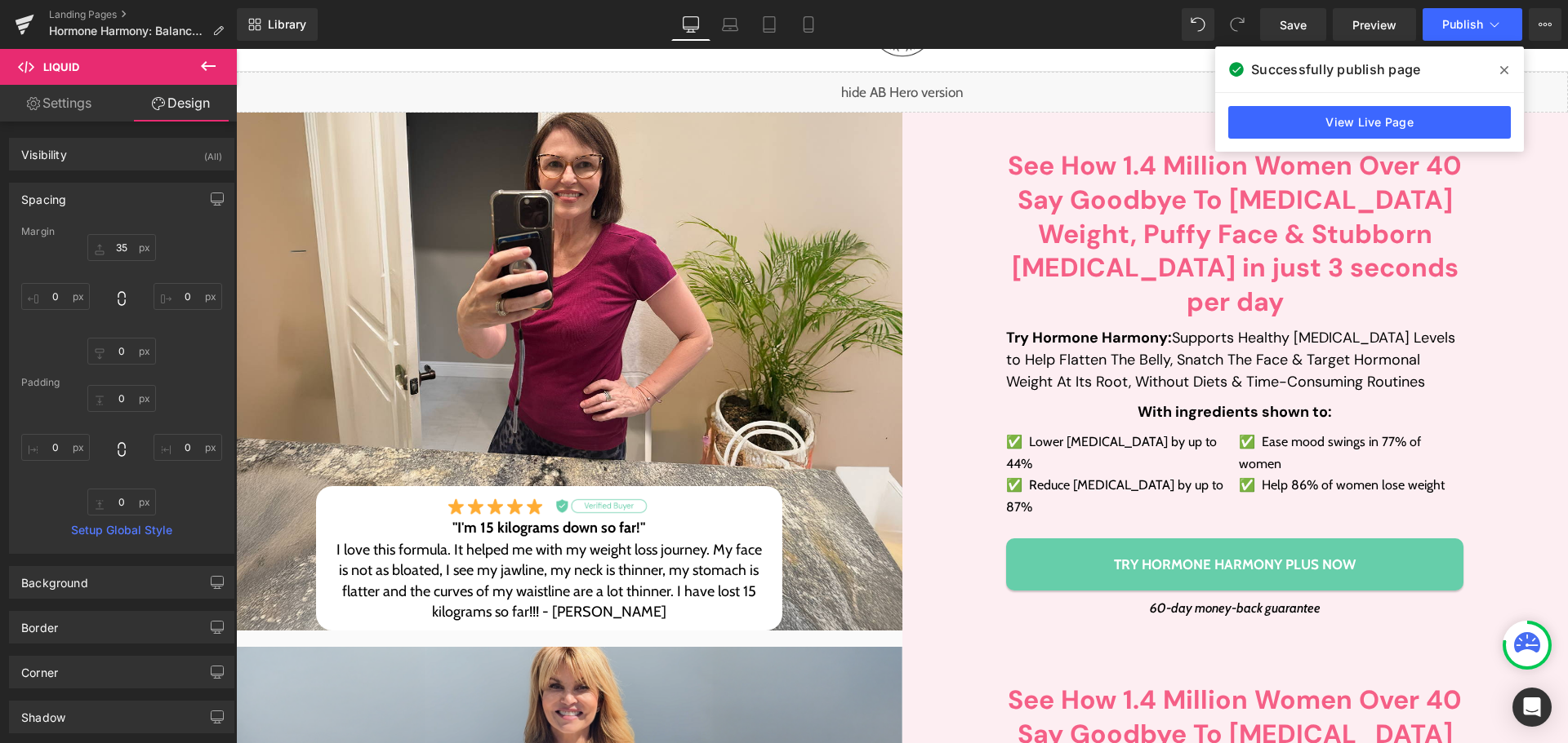
scroll to position [245, 0]
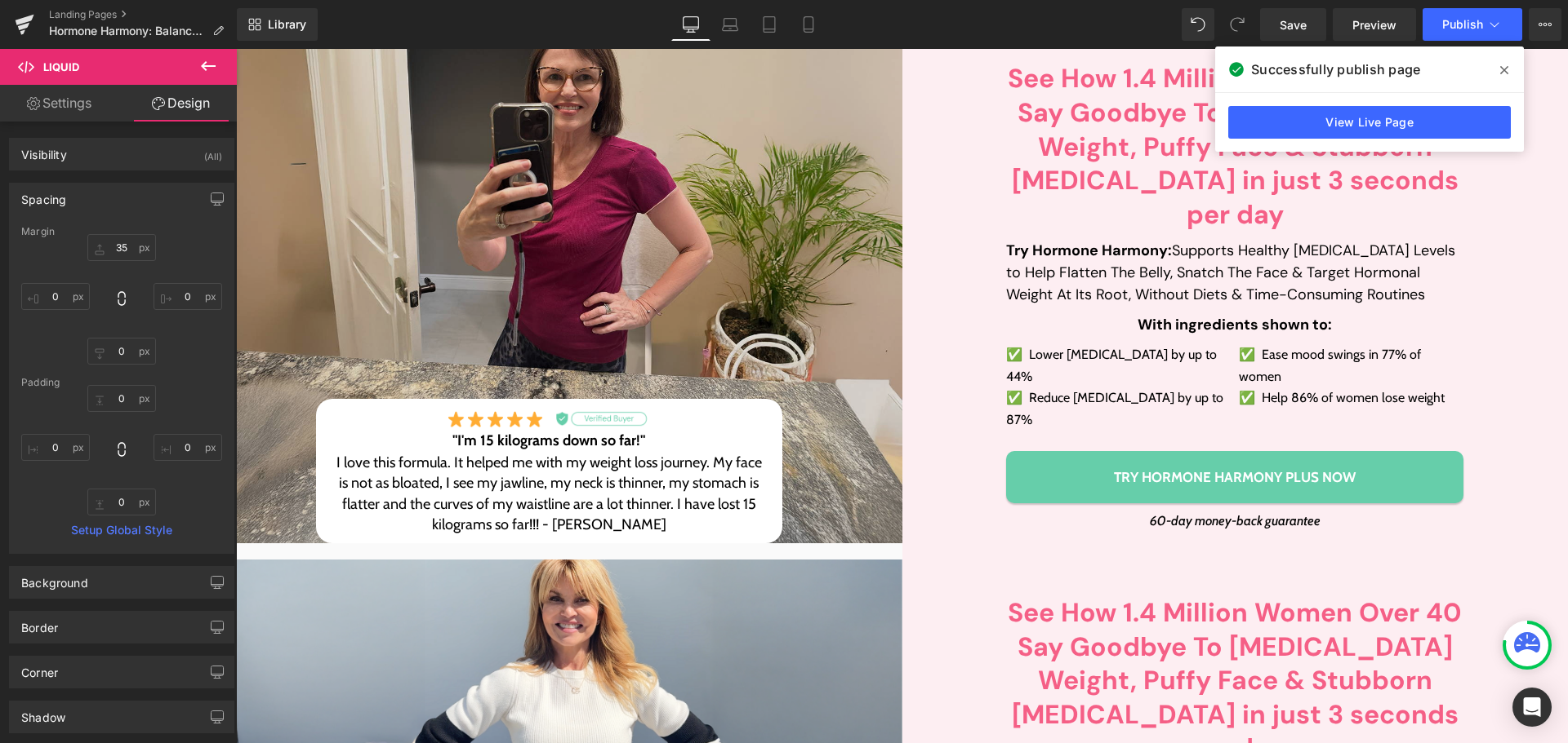
click at [769, 267] on img at bounding box center [568, 283] width 666 height 517
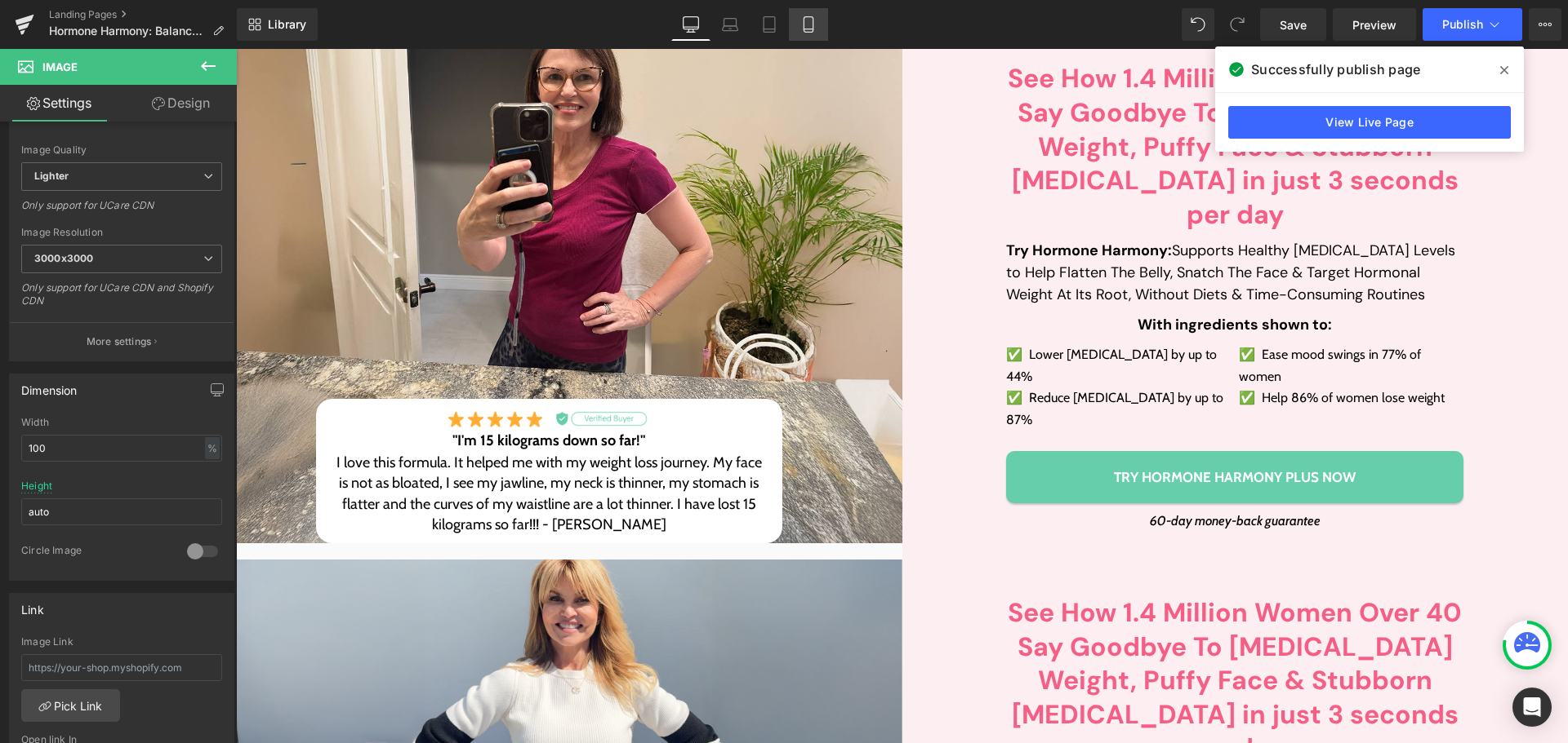
click at [801, 26] on icon at bounding box center [808, 24] width 16 height 16
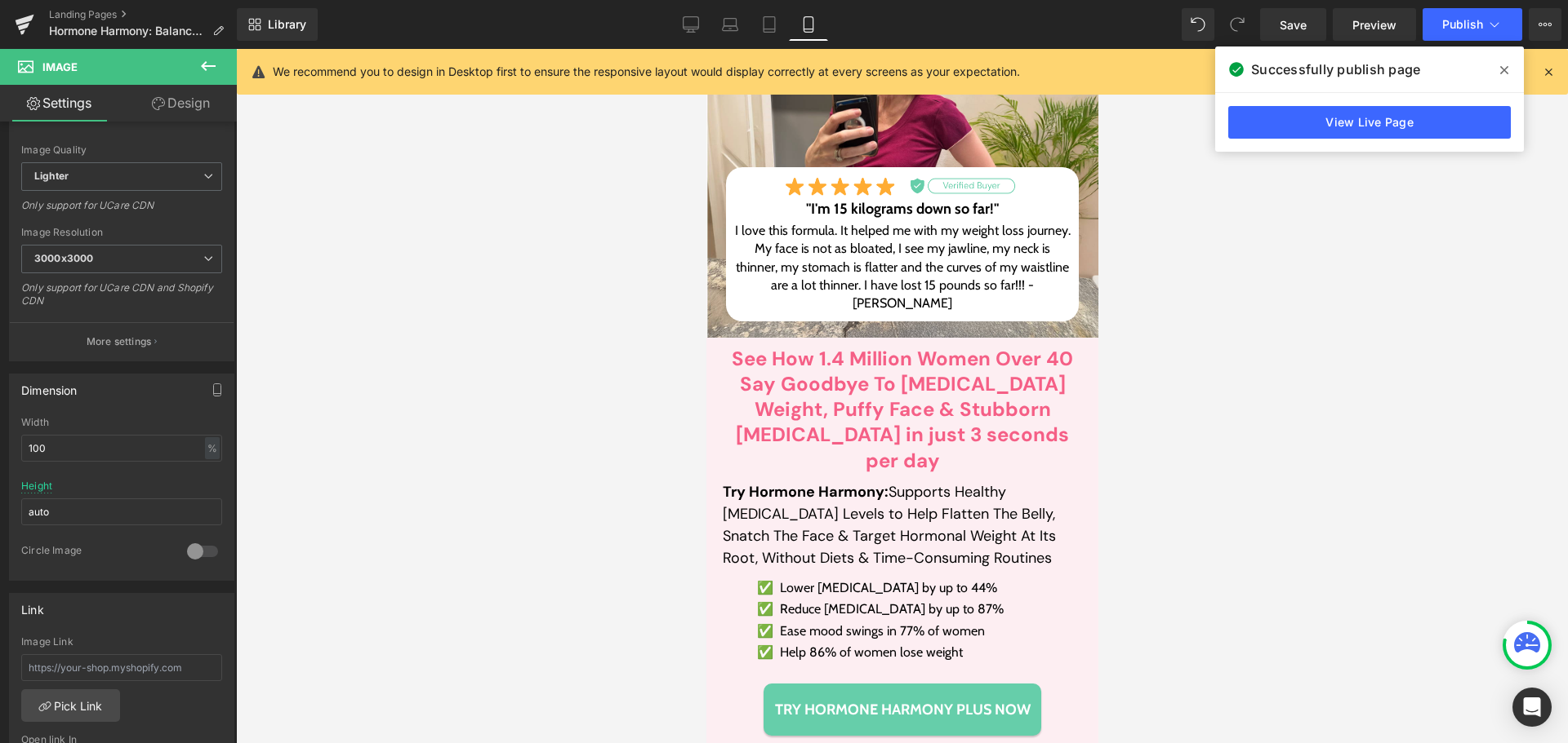
scroll to position [0, 0]
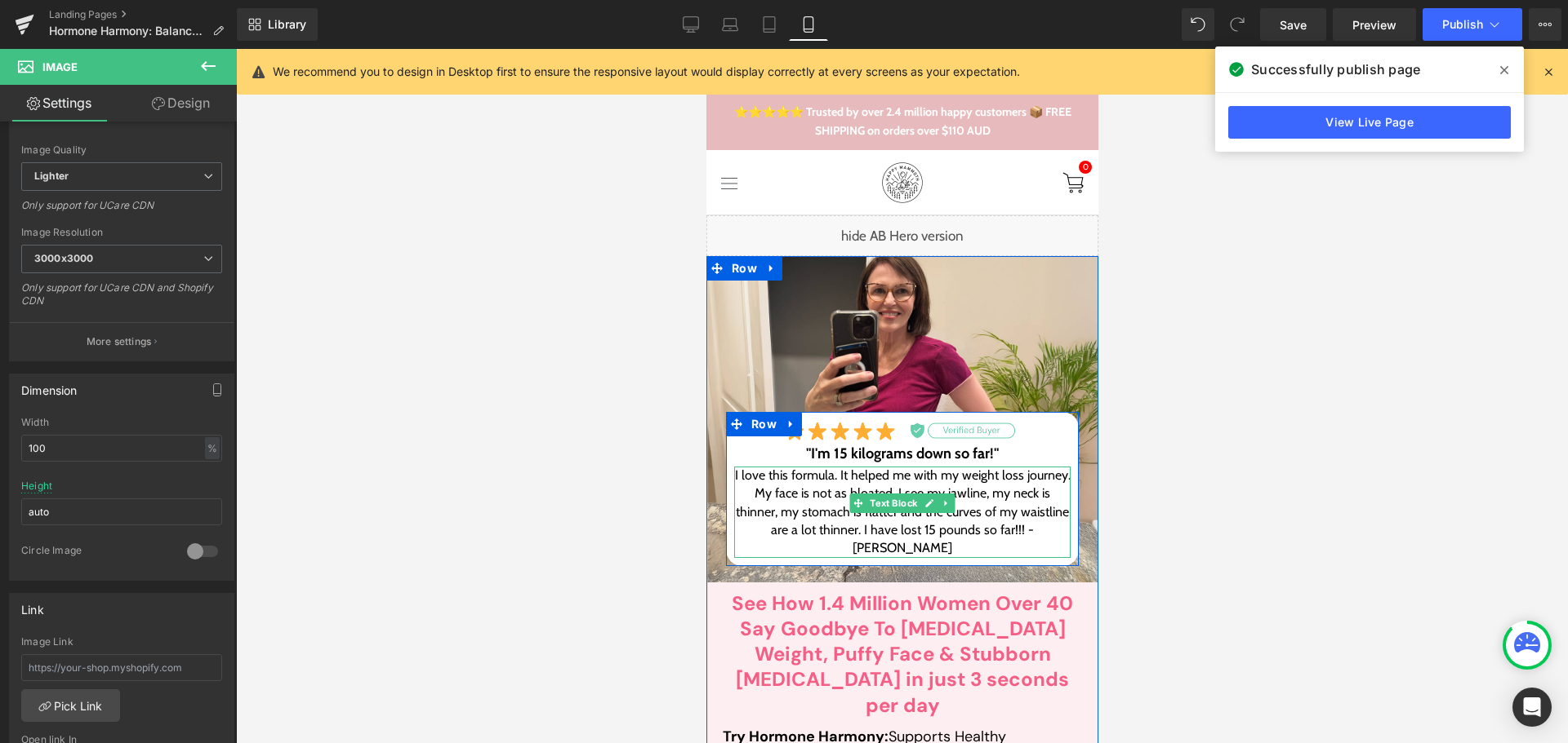
click at [918, 546] on p "I love this formula. It helped me with my weight loss journey. My face is not a…" at bounding box center [901, 512] width 336 height 91
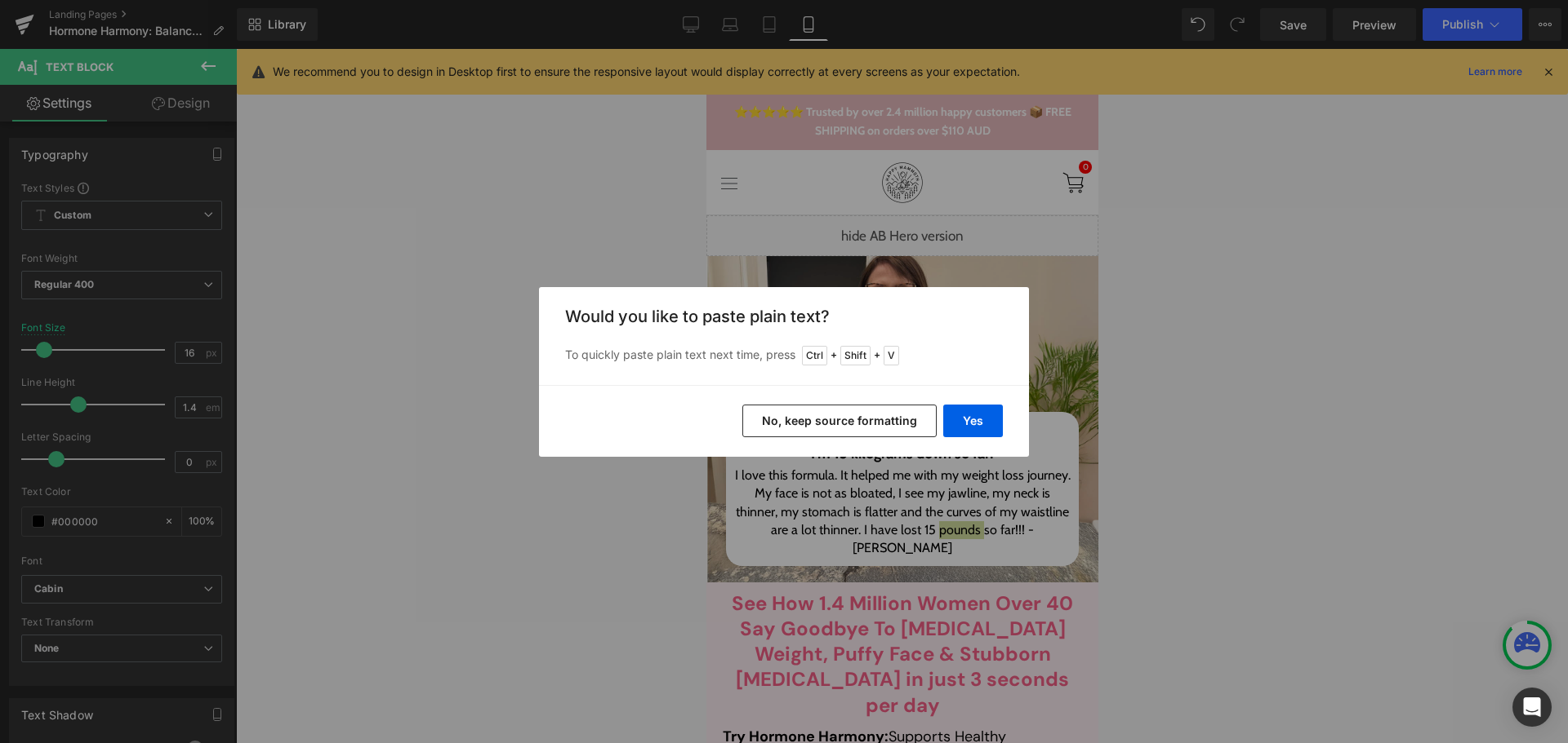
drag, startPoint x: 911, startPoint y: 423, endPoint x: 224, endPoint y: 392, distance: 687.7
click at [911, 423] on button "No, keep source formatting" at bounding box center [840, 421] width 194 height 33
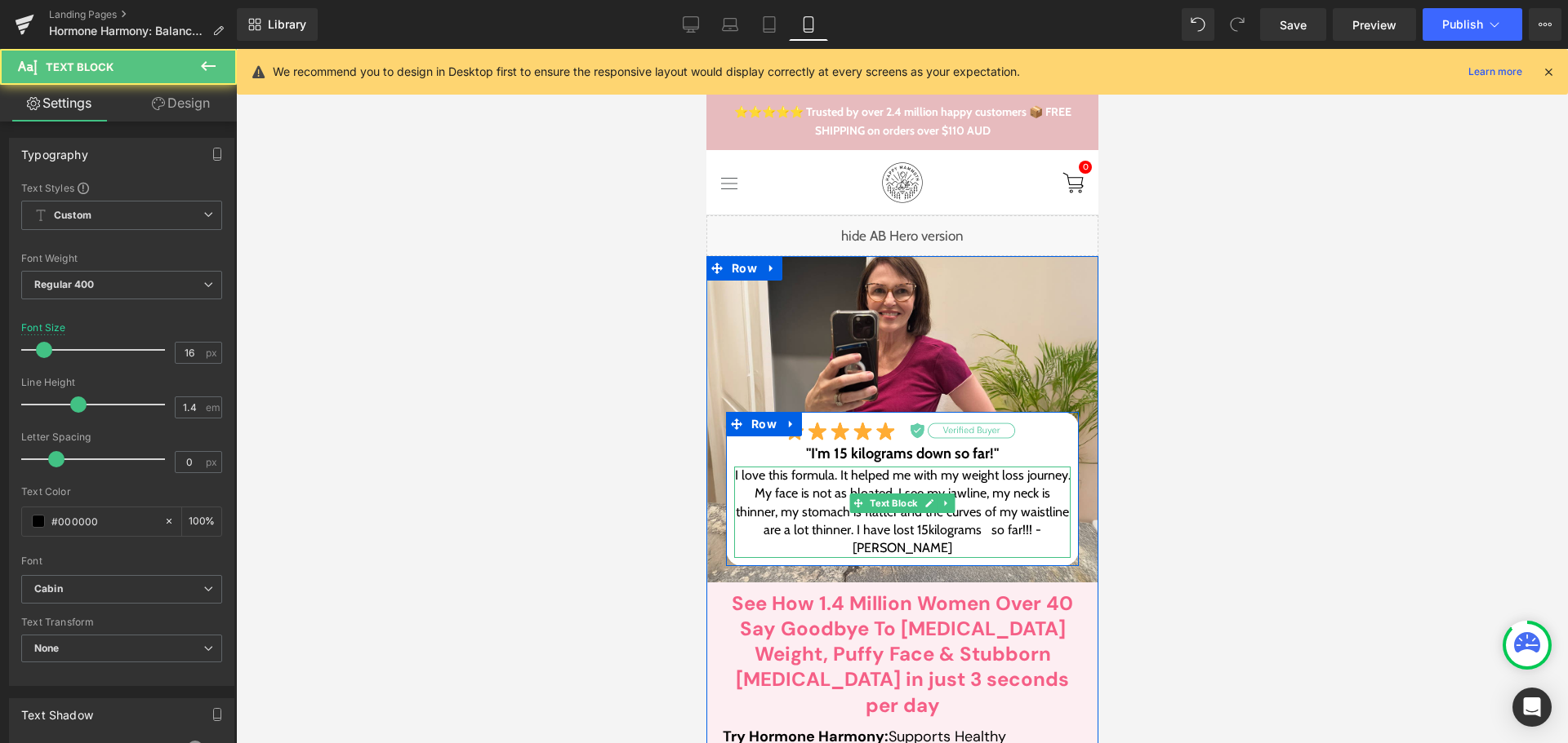
click at [952, 547] on p "I love this formula. It helped me with my weight loss journey. My face is not a…" at bounding box center [901, 512] width 336 height 91
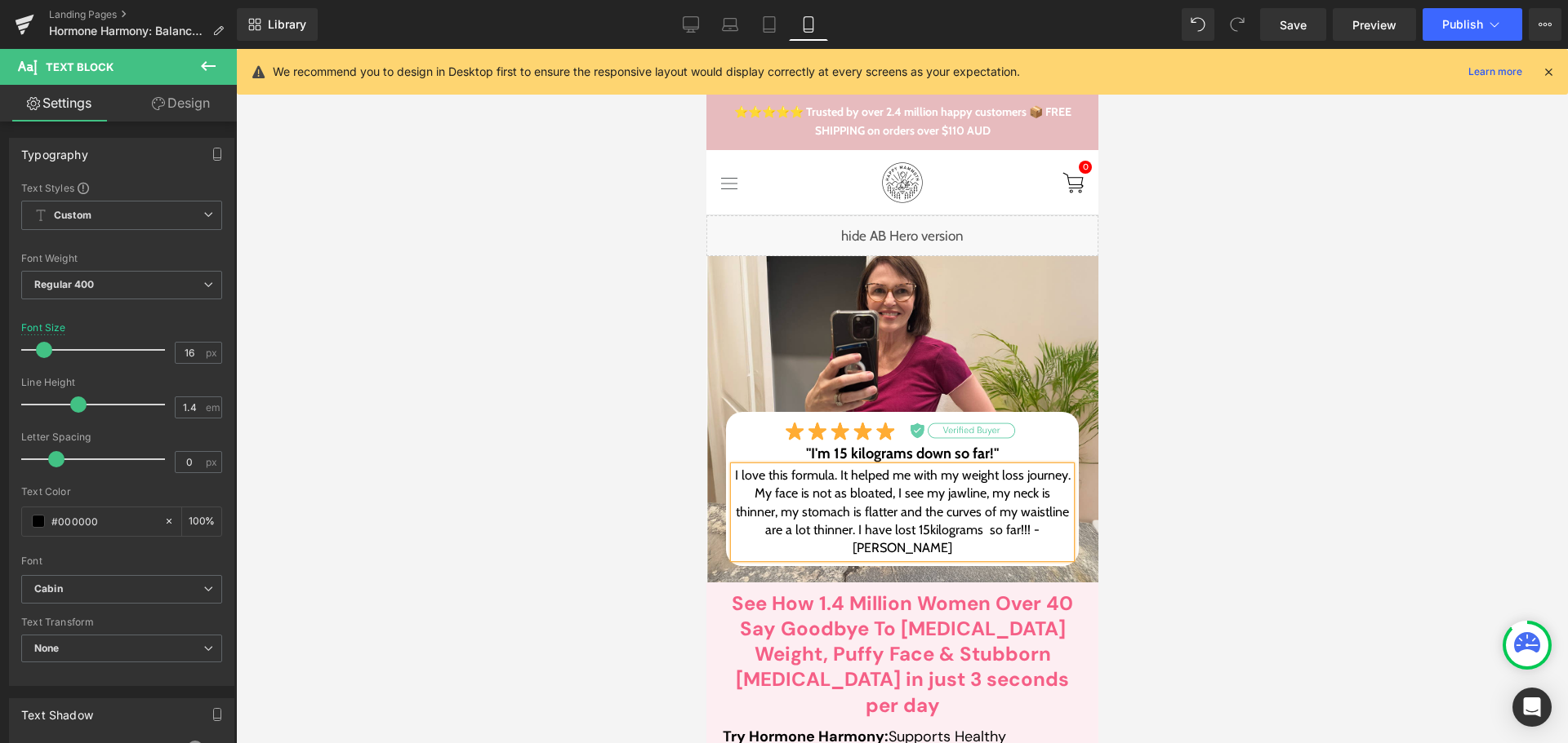
click at [952, 547] on p "I love this formula. It helped me with my weight loss journey. My face is not a…" at bounding box center [901, 512] width 336 height 91
click at [1229, 22] on span at bounding box center [1236, 24] width 20 height 20
click at [1229, 22] on span at bounding box center [1237, 24] width 26 height 26
click at [1229, 22] on span at bounding box center [1237, 24] width 33 height 33
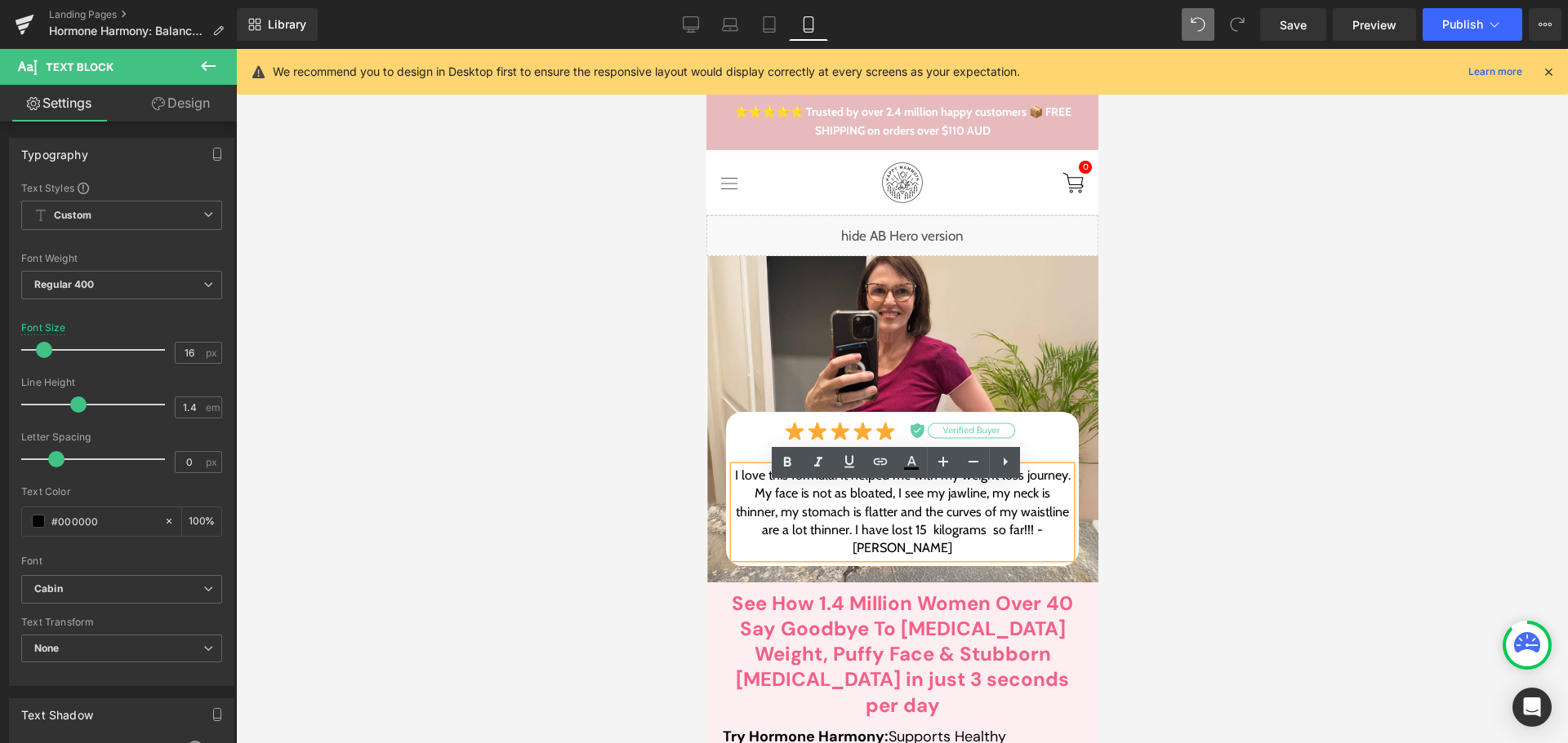
click at [1230, 22] on span at bounding box center [1237, 24] width 33 height 33
click at [1233, 25] on icon at bounding box center [1237, 24] width 13 height 13
click at [959, 541] on p "I love this formula. It helped me with my weight loss journey. My face is not a…" at bounding box center [901, 512] width 336 height 91
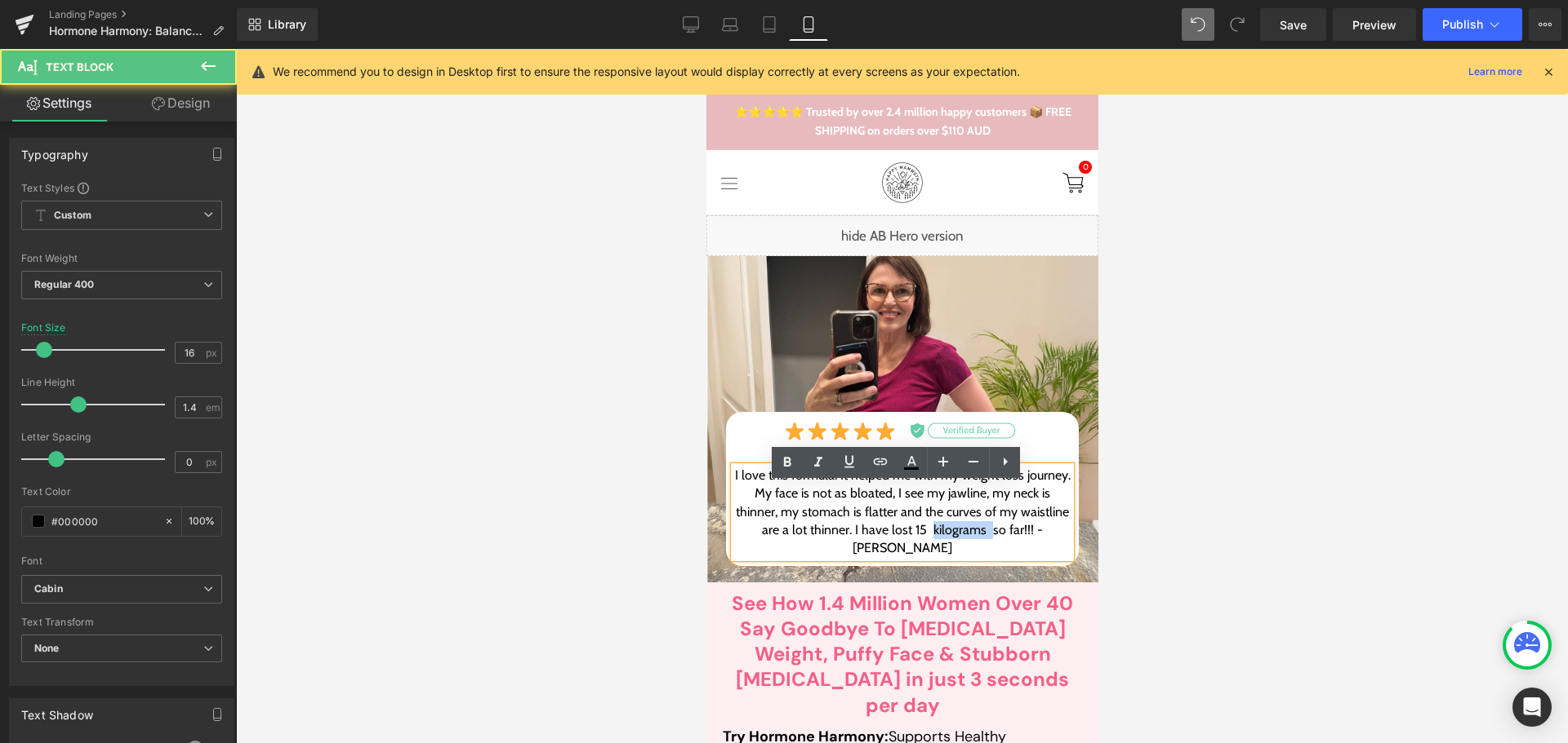
drag, startPoint x: 954, startPoint y: 547, endPoint x: 898, endPoint y: 548, distance: 56.0
click at [898, 548] on p "I love this formula. It helped me with my weight loss journey. My face is not a…" at bounding box center [901, 512] width 336 height 91
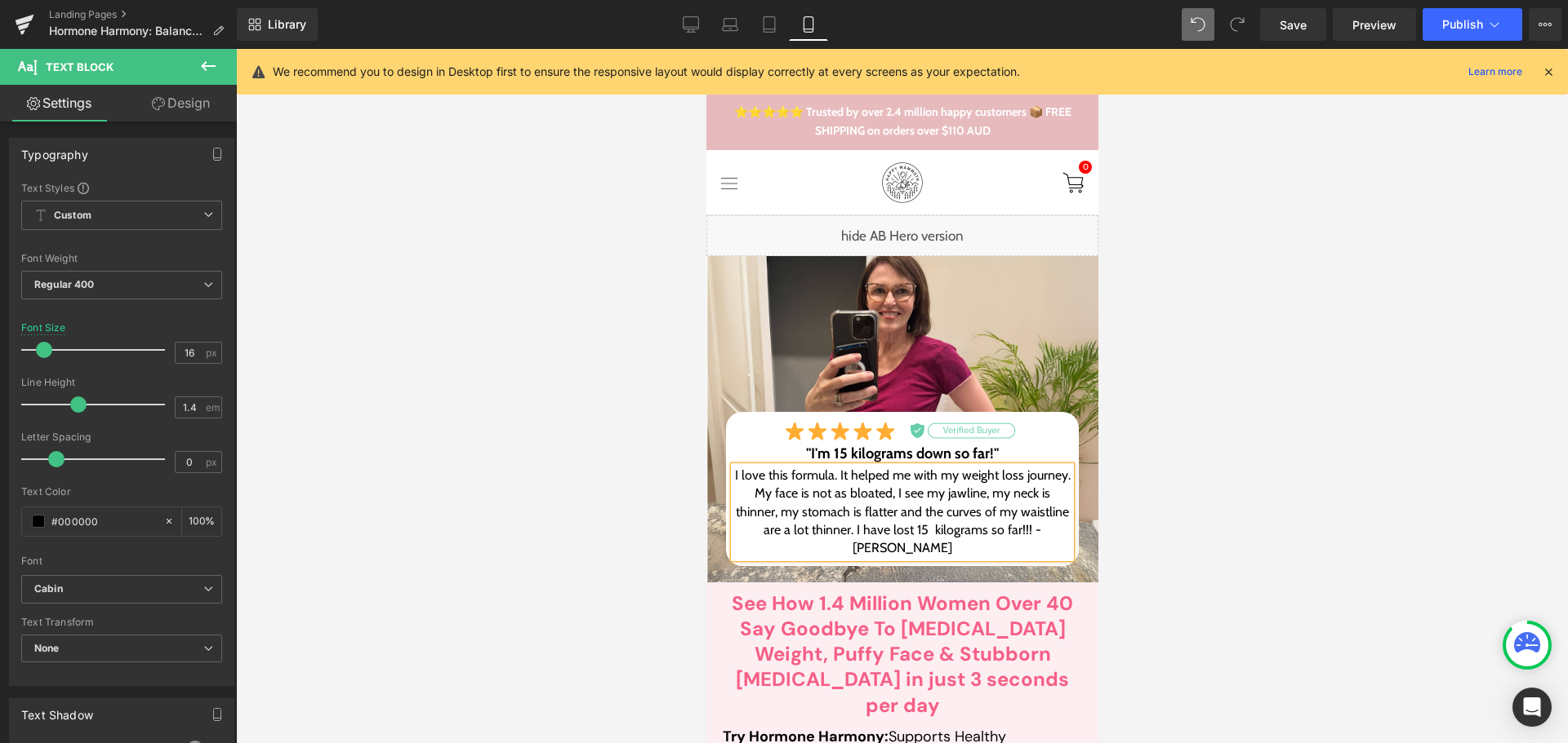
scroll to position [896, 0]
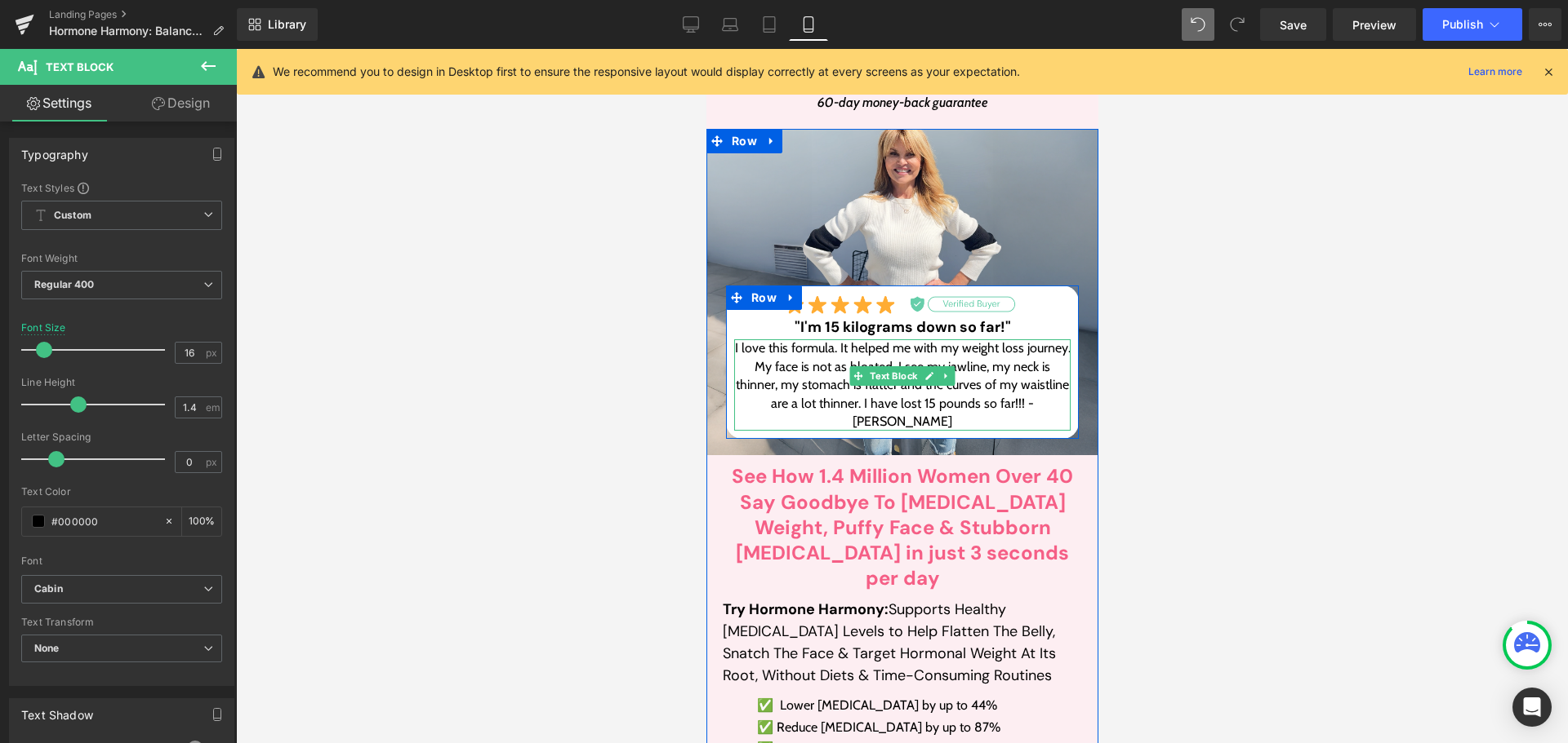
click at [927, 397] on p "I love this formula. It helped me with my weight loss journey. My face is not a…" at bounding box center [901, 384] width 336 height 91
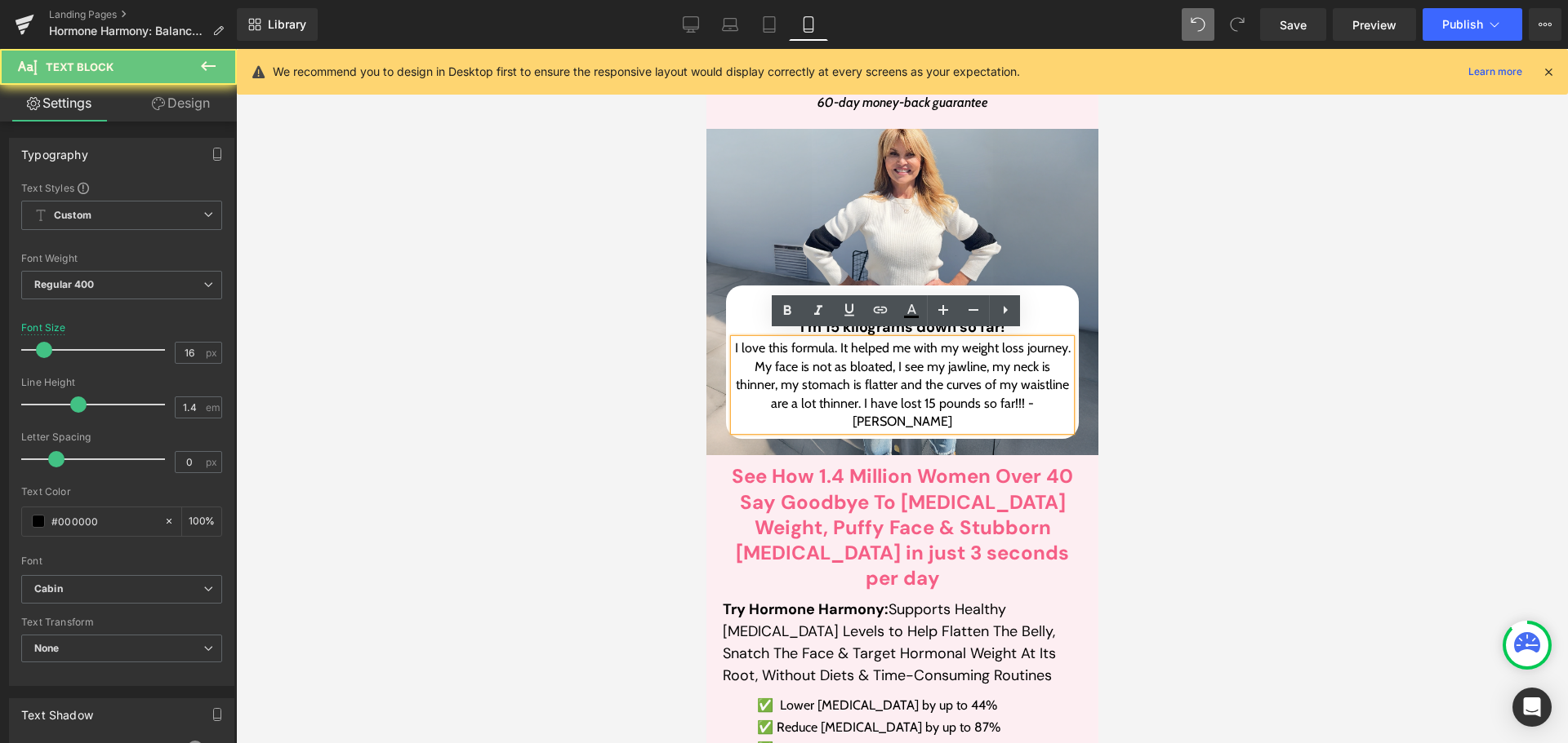
click at [925, 395] on p "I love this formula. It helped me with my weight loss journey. My face is not a…" at bounding box center [901, 384] width 336 height 91
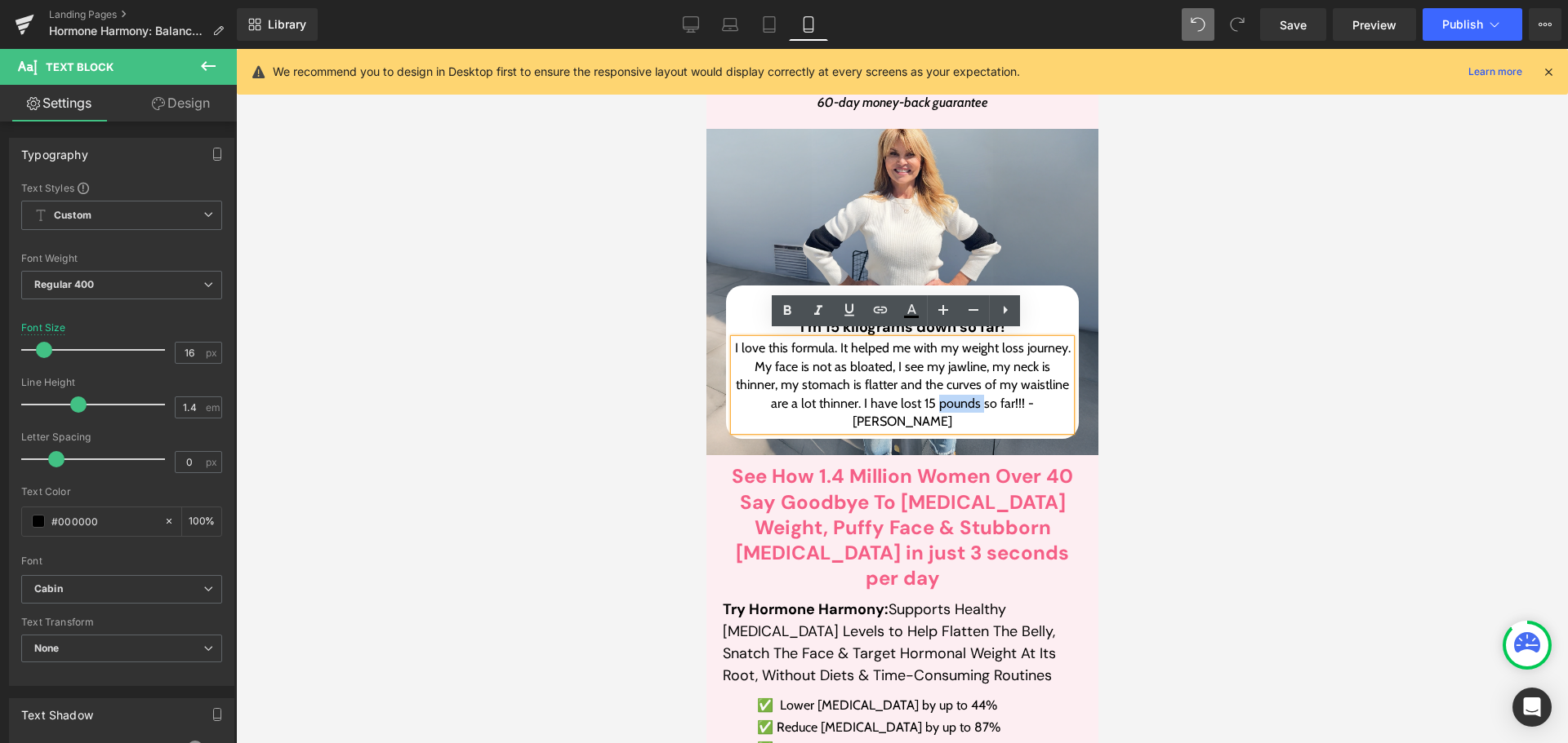
paste div
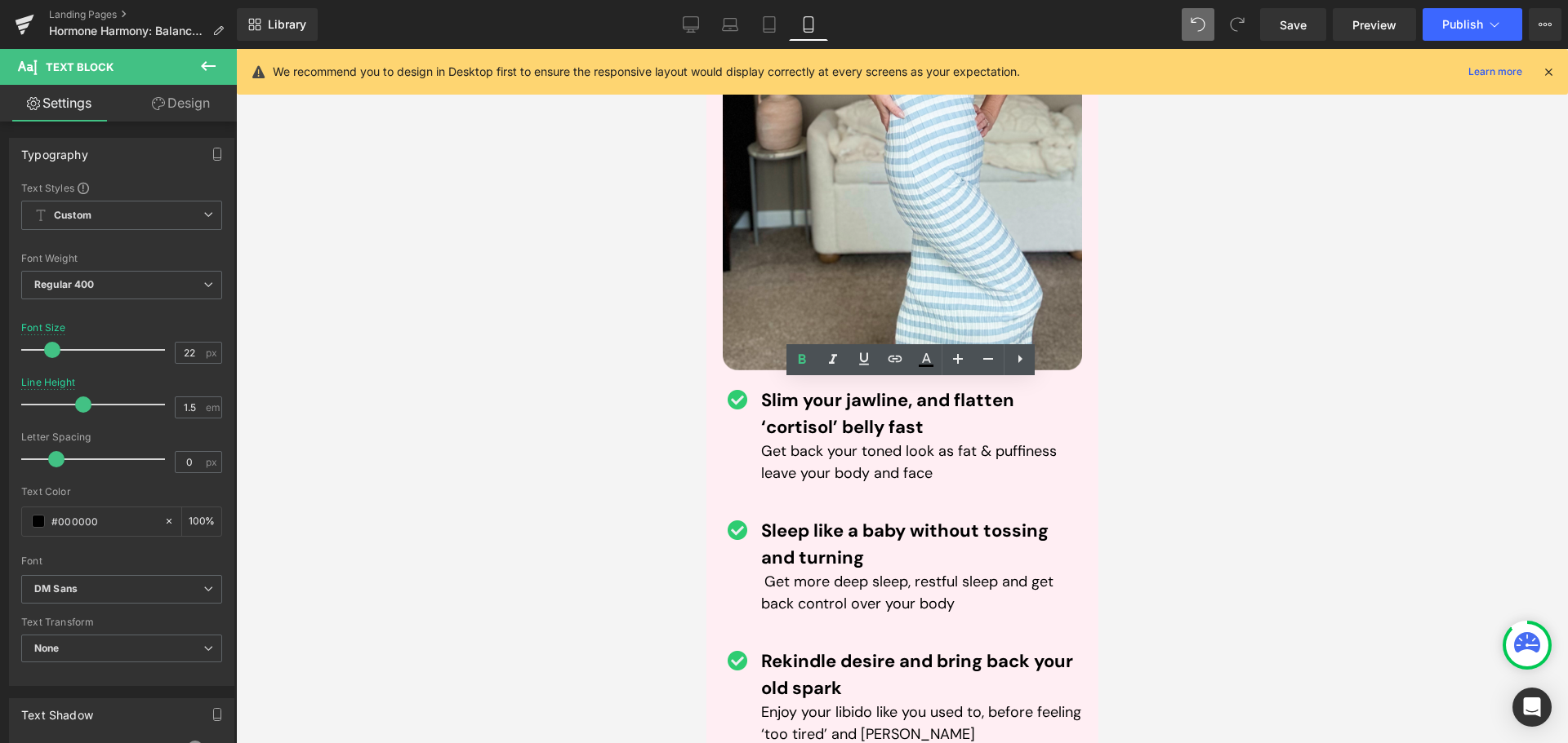
paste div
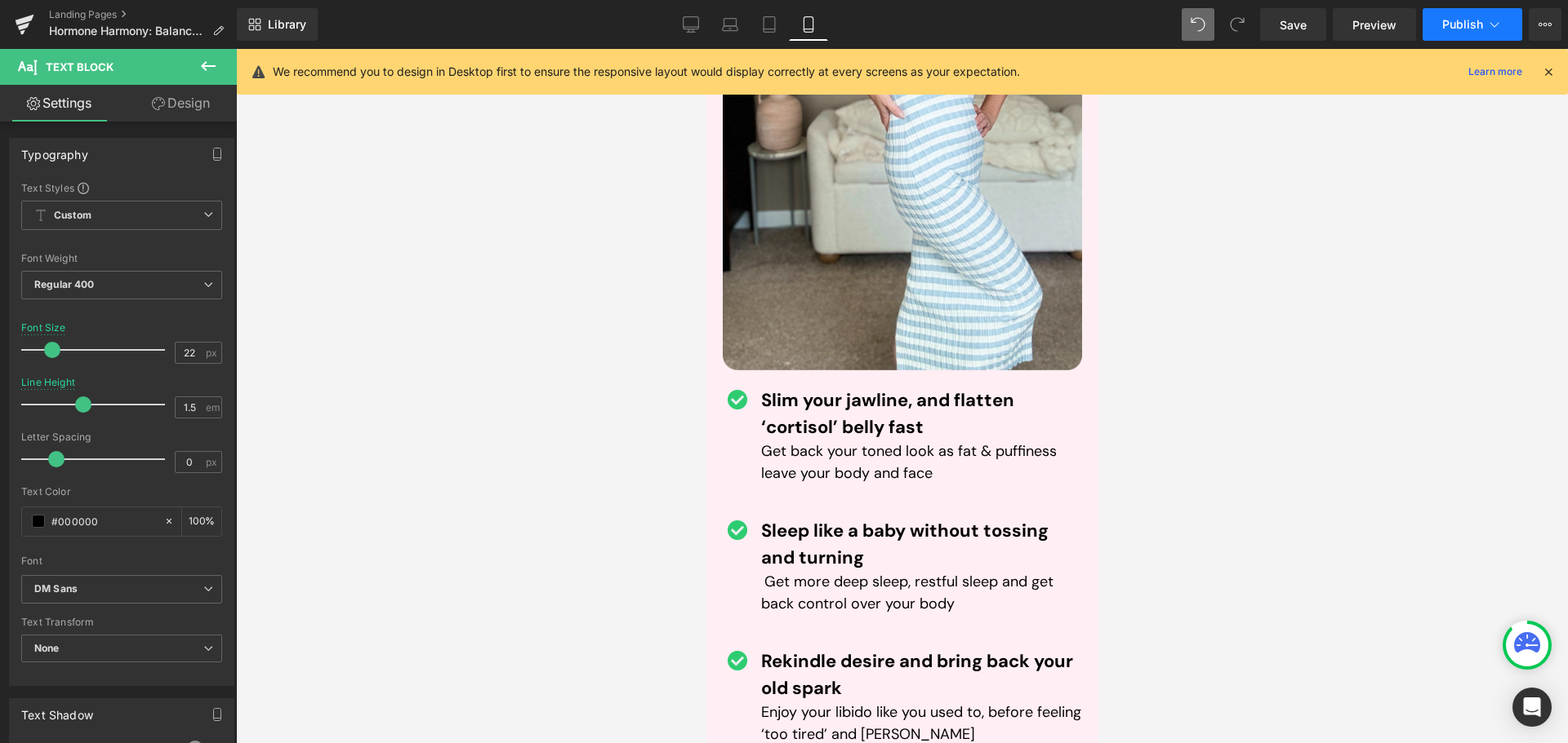
click at [1446, 21] on span "Publish" at bounding box center [1462, 24] width 41 height 13
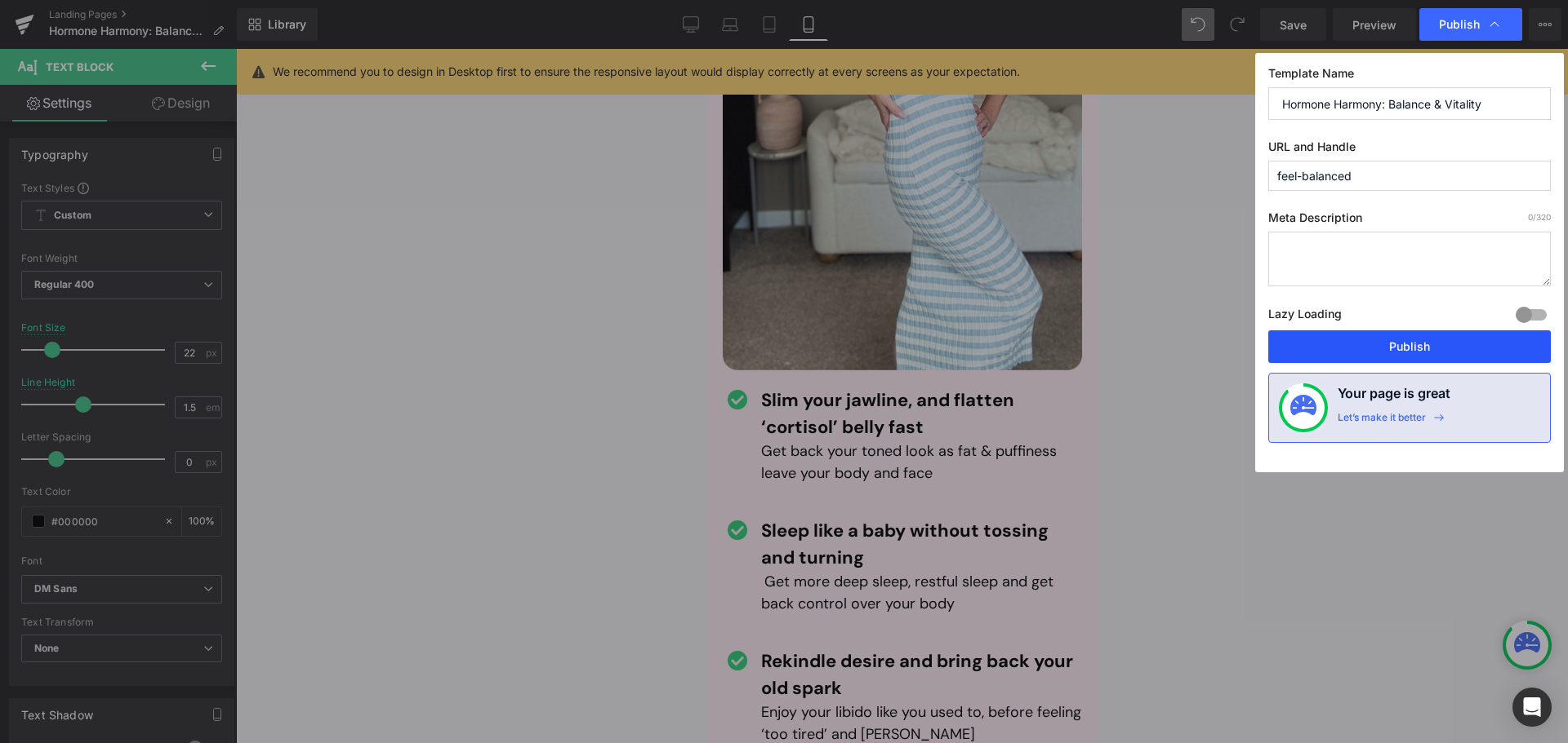
click at [1430, 344] on button "Publish" at bounding box center [1410, 347] width 283 height 33
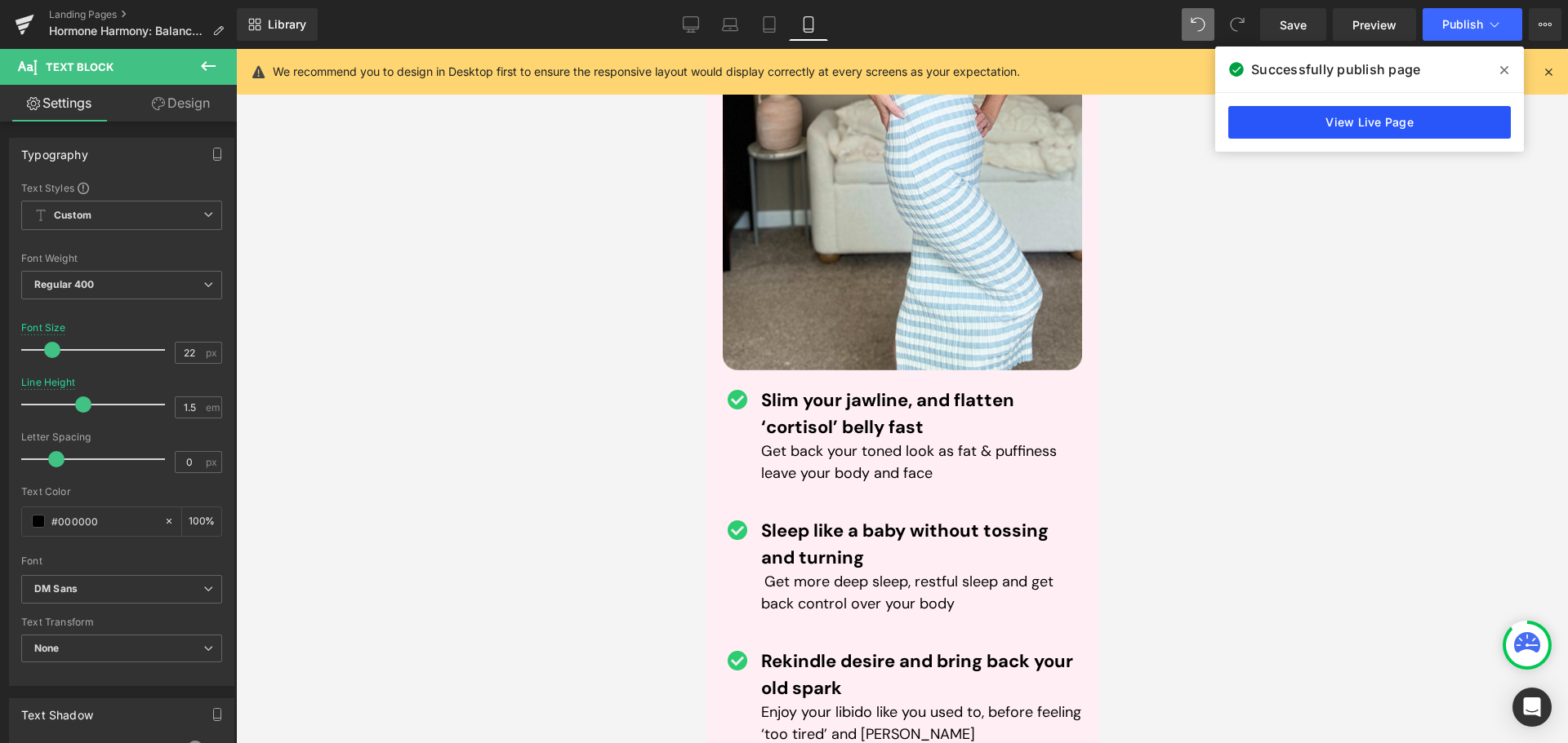
click at [1376, 121] on link "View Live Page" at bounding box center [1369, 122] width 283 height 33
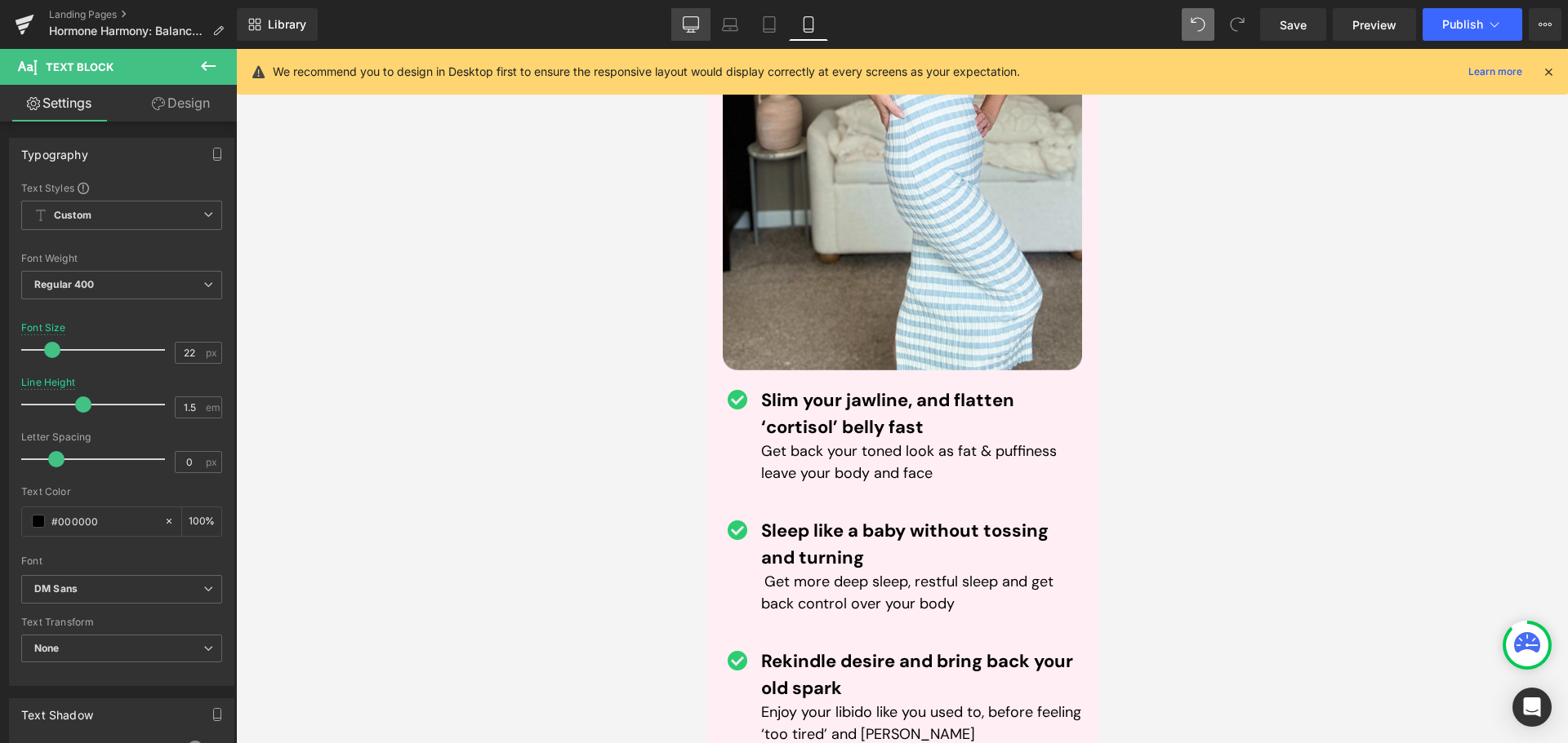
click at [693, 27] on icon at bounding box center [690, 24] width 16 height 16
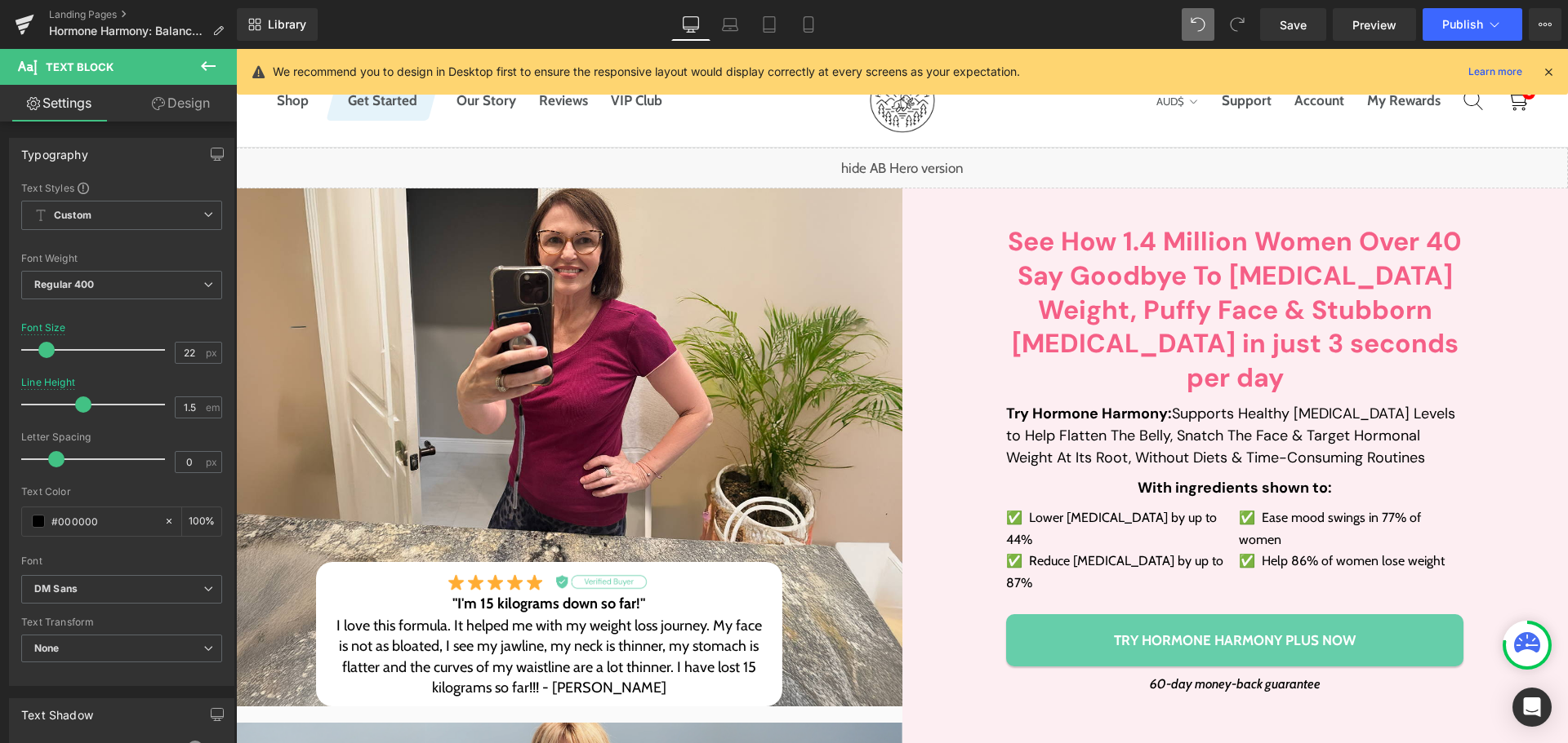
scroll to position [10286, 0]
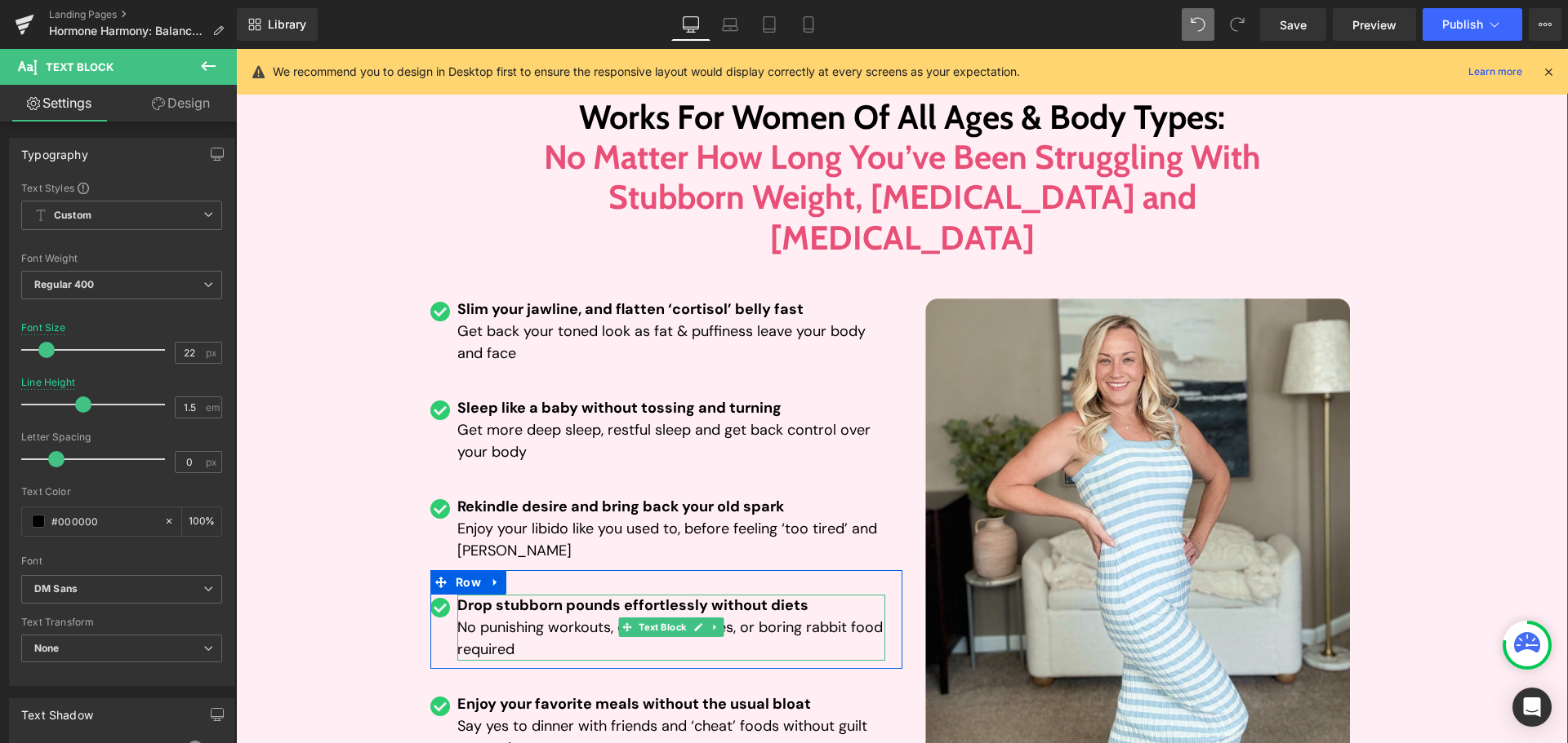
click at [575, 596] on span "Drop stubborn pounds effortlessly without diets" at bounding box center [632, 606] width 351 height 20
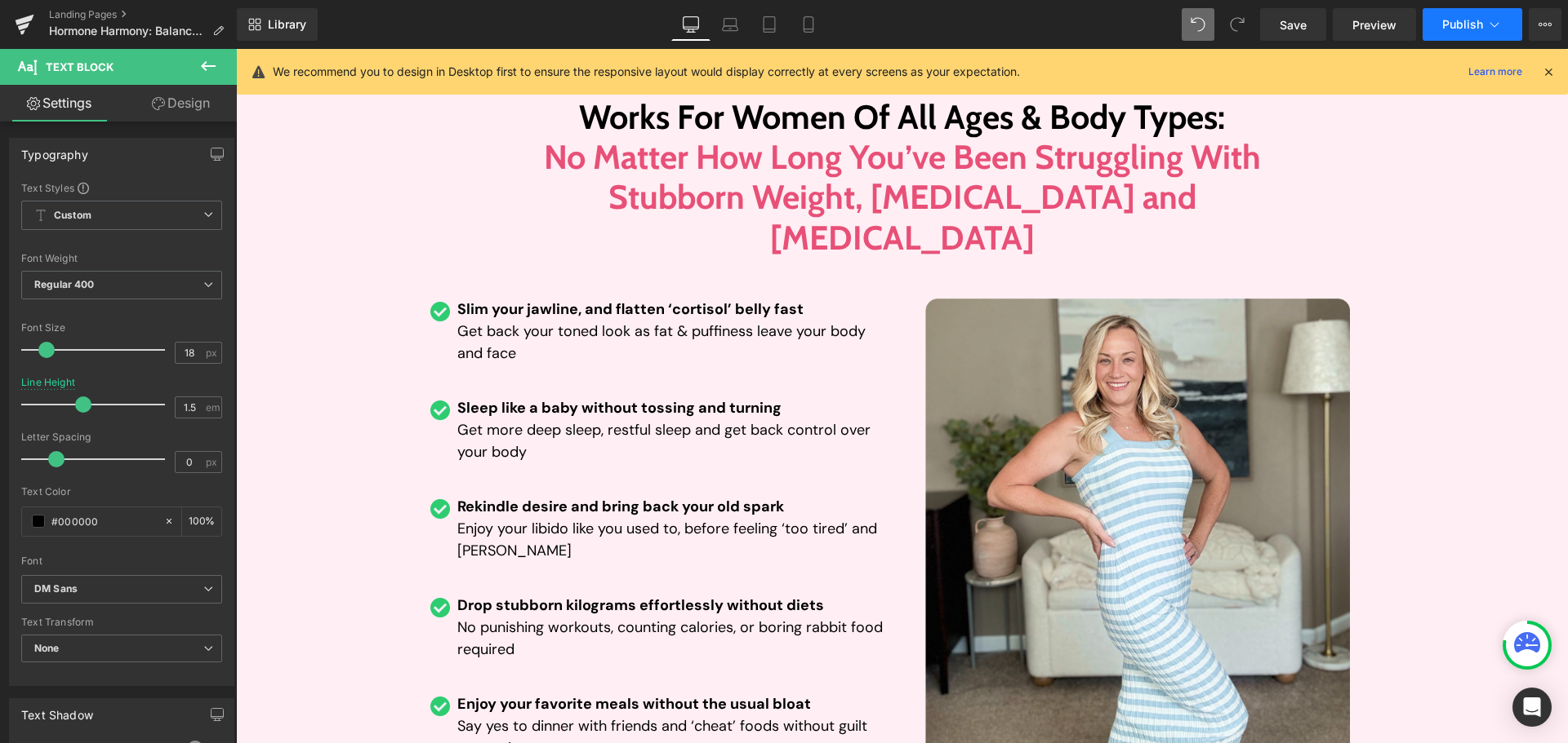
click at [1460, 22] on span "Publish" at bounding box center [1462, 24] width 41 height 13
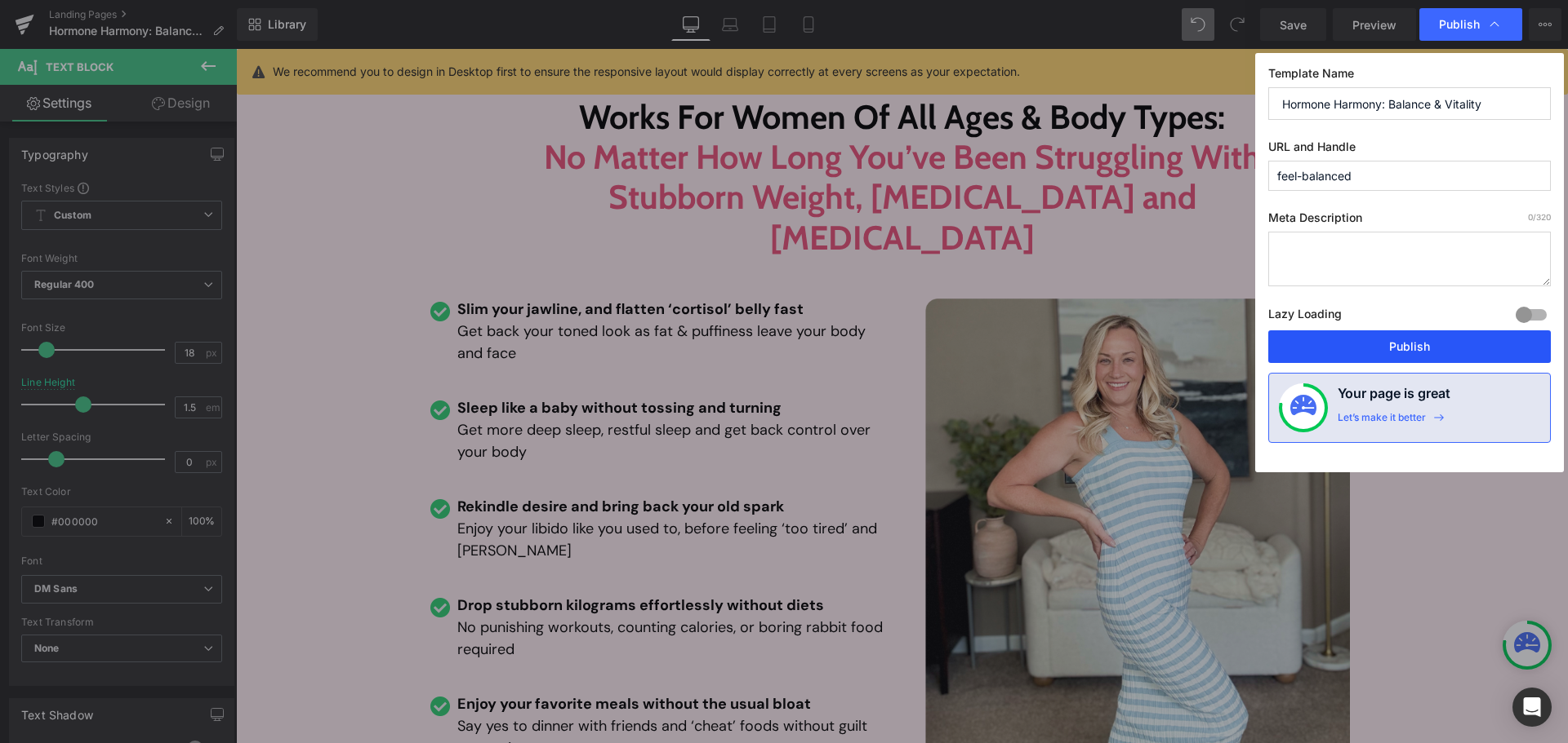
click at [1423, 337] on button "Publish" at bounding box center [1410, 347] width 283 height 33
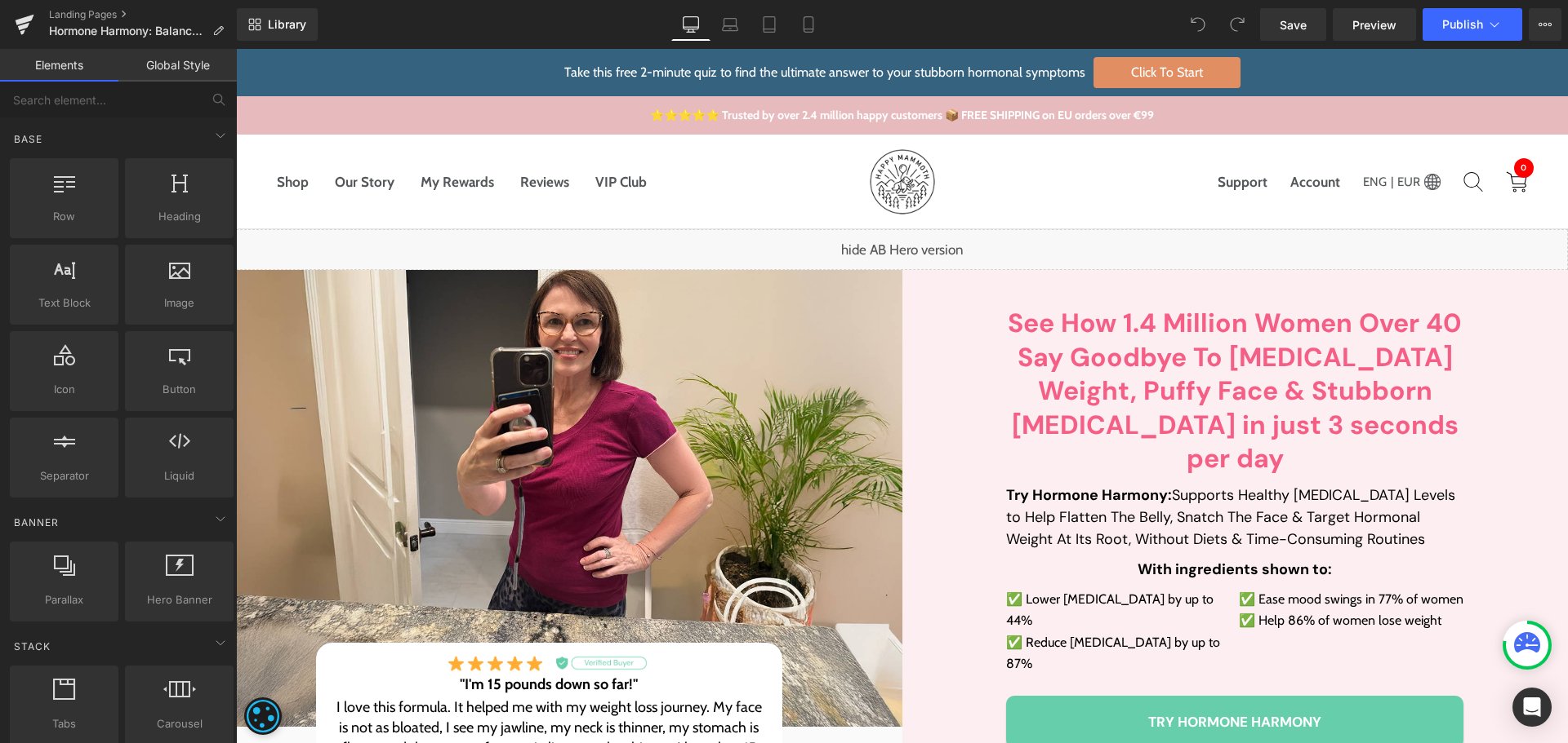
click at [1252, 485] on div "Try Hormone Harmony: Supports Healthy [MEDICAL_DATA] Levels to Help Flatten The…" at bounding box center [1234, 518] width 457 height 66
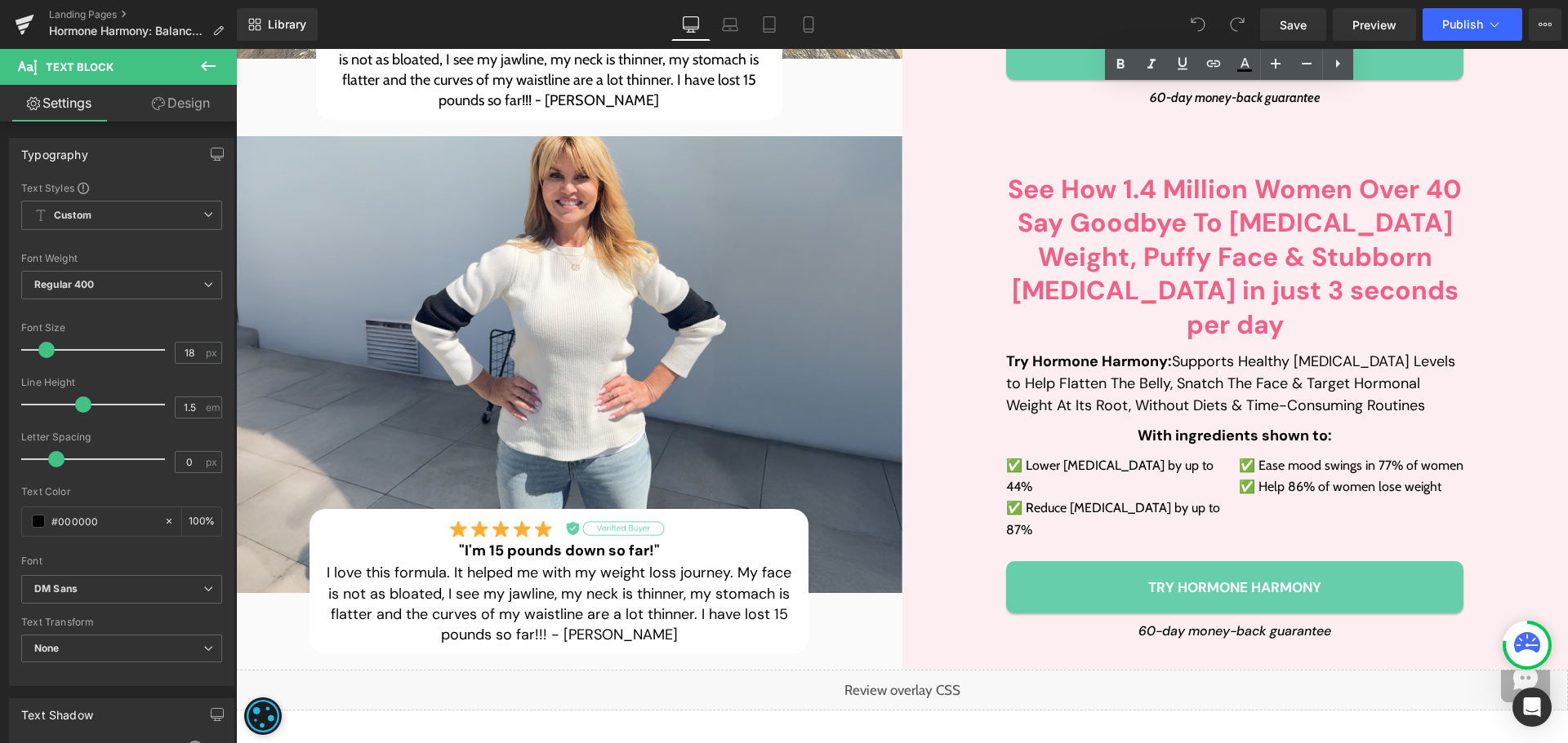
scroll to position [211, 0]
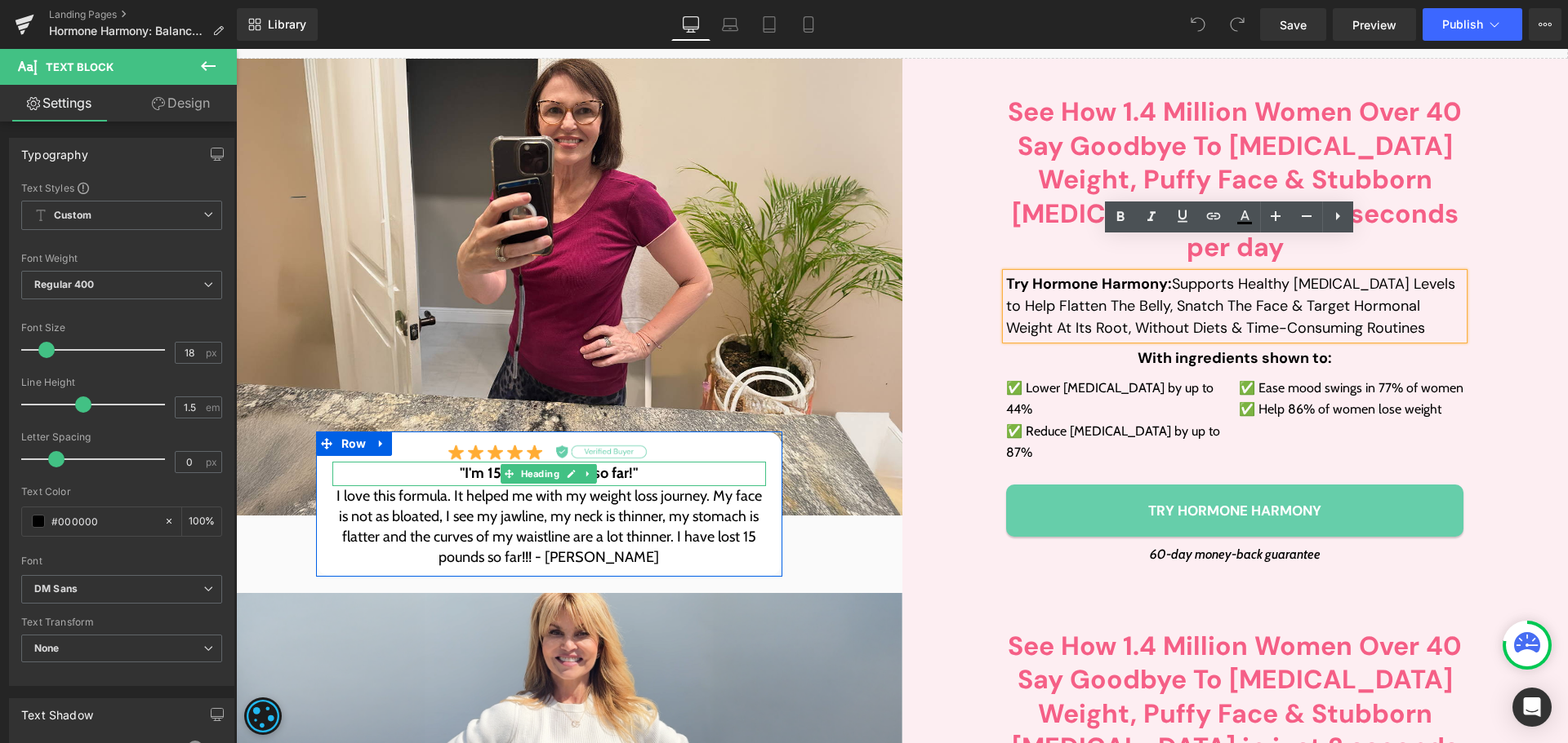
click at [451, 461] on h3 ""I'm 15 pounds down so far!"" at bounding box center [549, 474] width 433 height 24
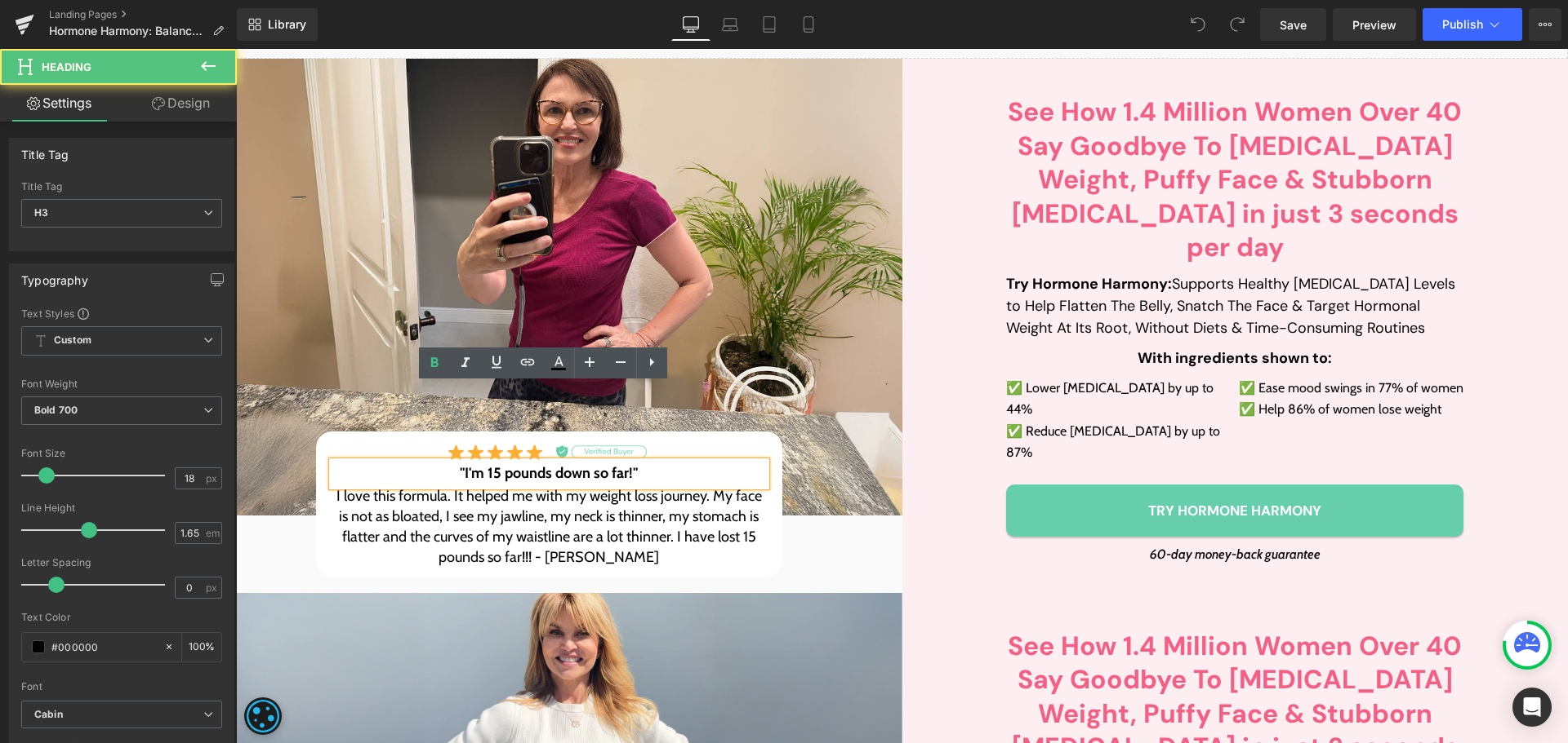
click at [521, 461] on h3 ""I'm 15 pounds down so far!"" at bounding box center [549, 474] width 433 height 24
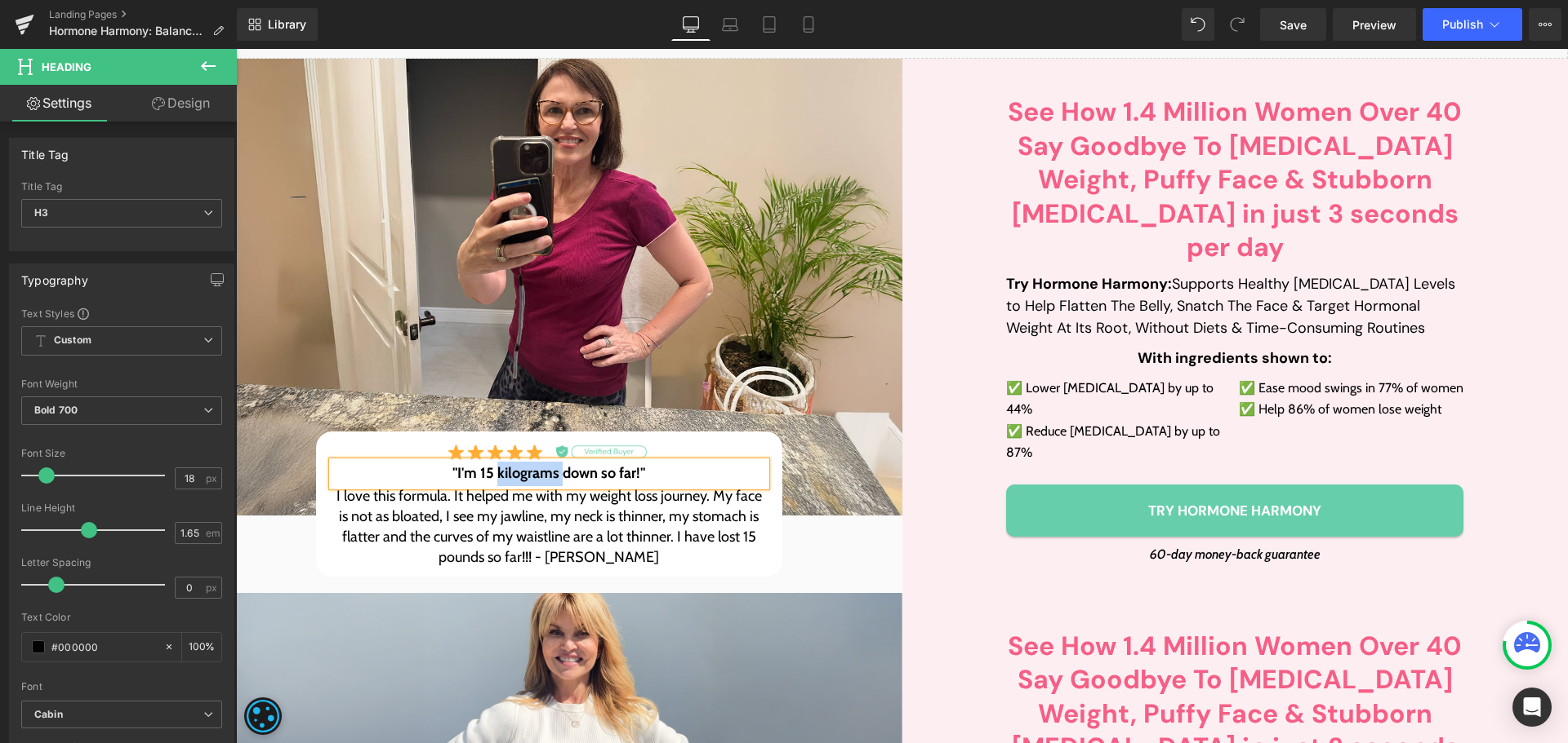
copy h3 "kilograms"
click at [467, 486] on p "I love this formula. It helped me with my weight loss journey. My face is not a…" at bounding box center [549, 527] width 433 height 83
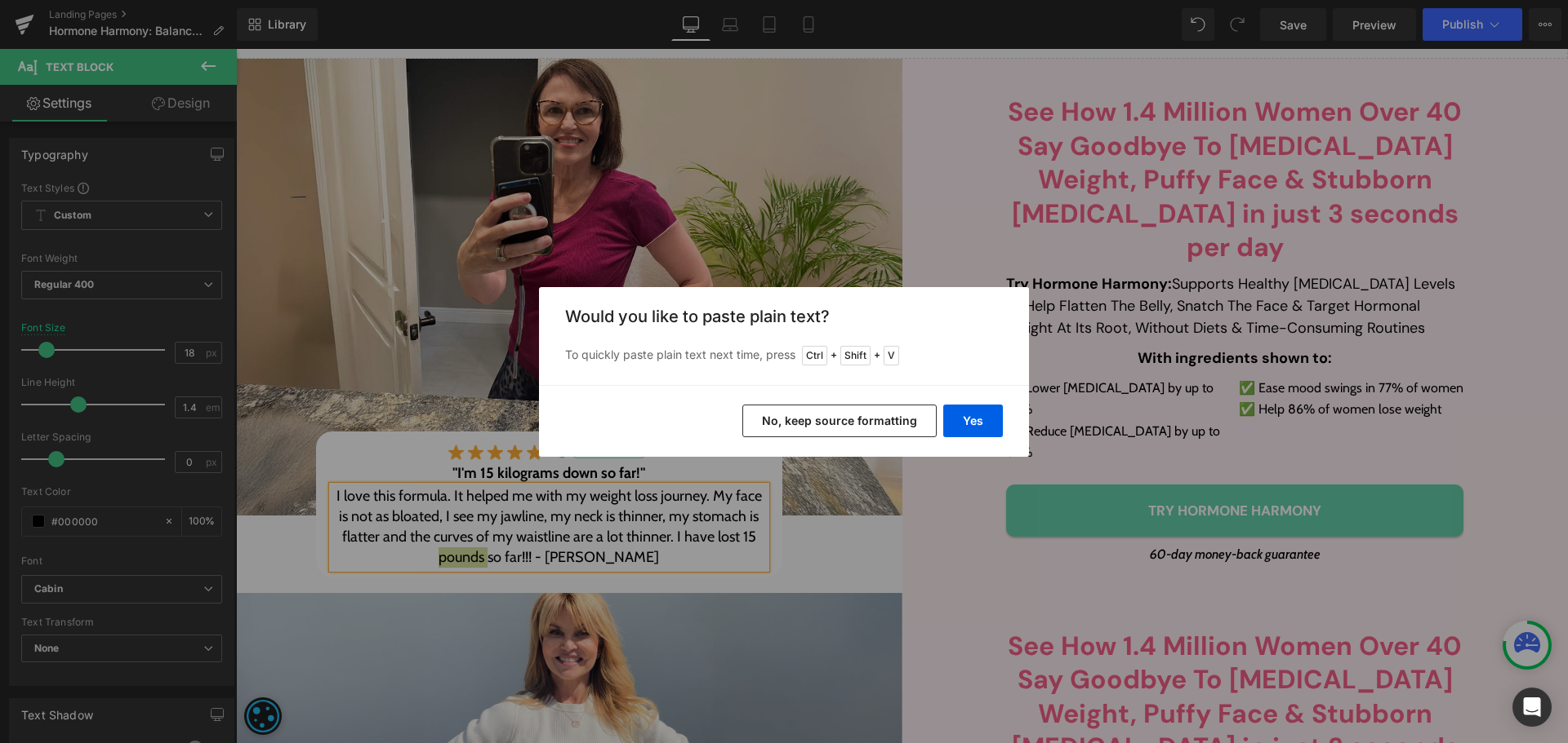
click at [808, 419] on button "No, keep source formatting" at bounding box center [840, 421] width 194 height 33
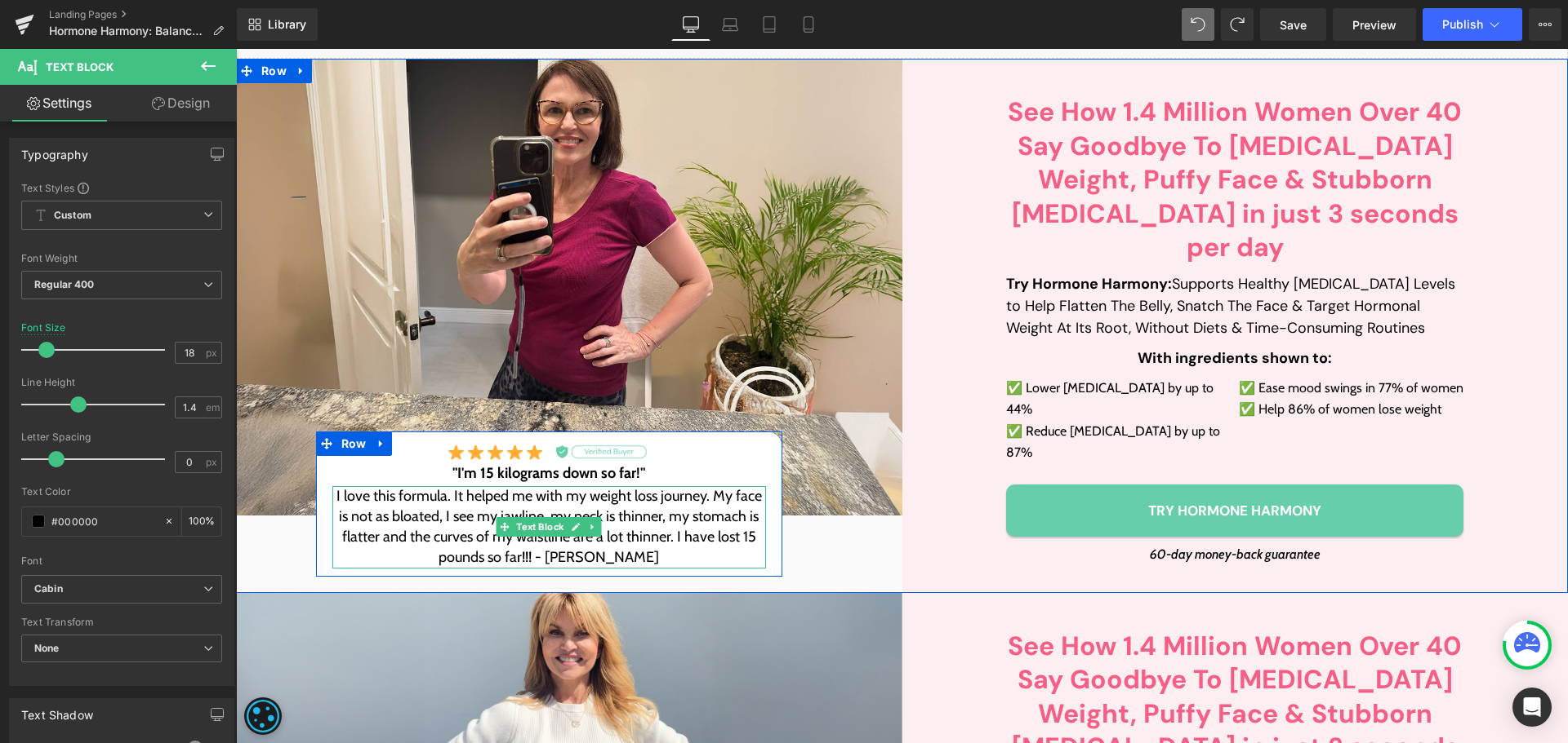
click at [480, 486] on p "I love this formula. It helped me with my weight loss journey. My face is not a…" at bounding box center [549, 527] width 433 height 83
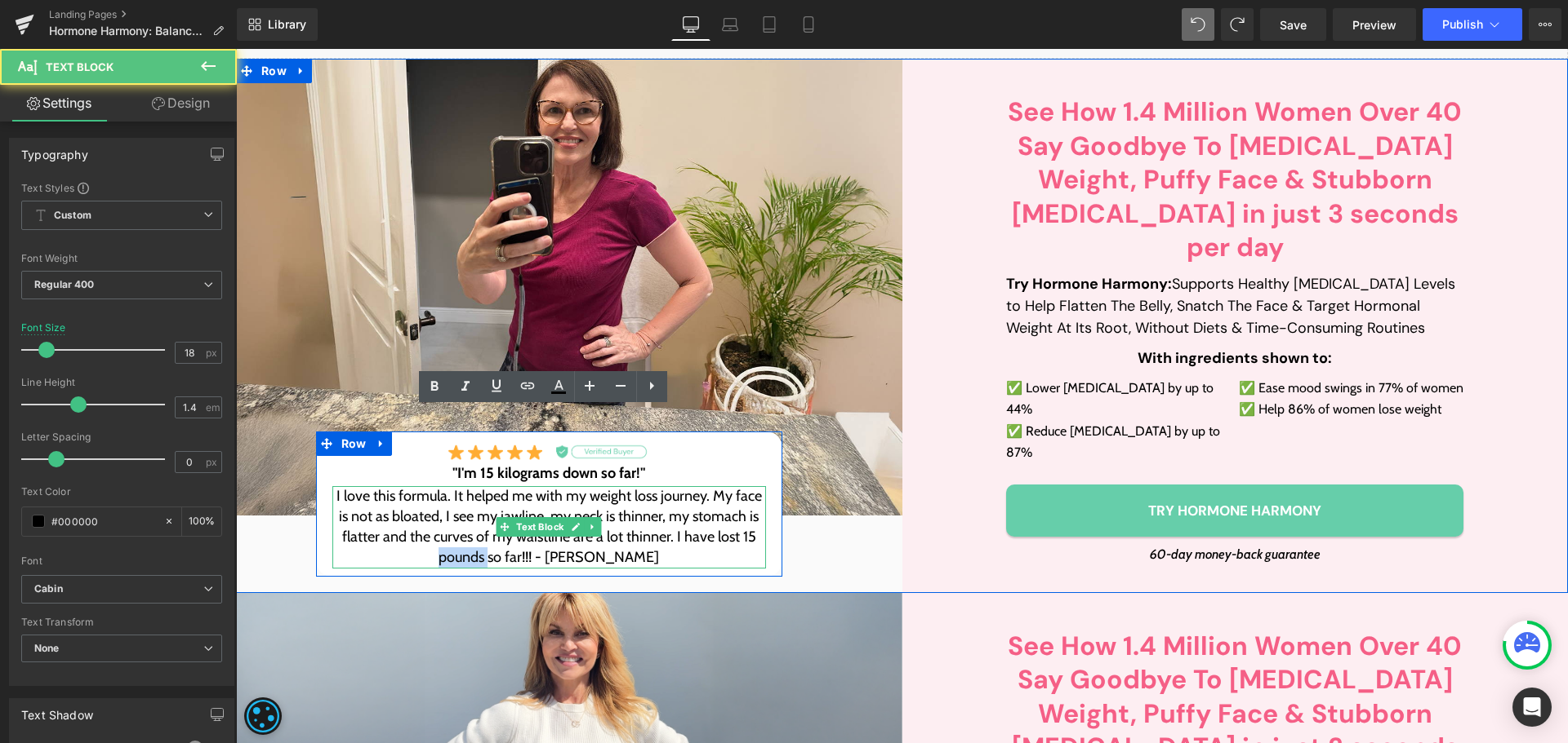
click at [480, 486] on p "I love this formula. It helped me with my weight loss journey. My face is not a…" at bounding box center [549, 527] width 433 height 83
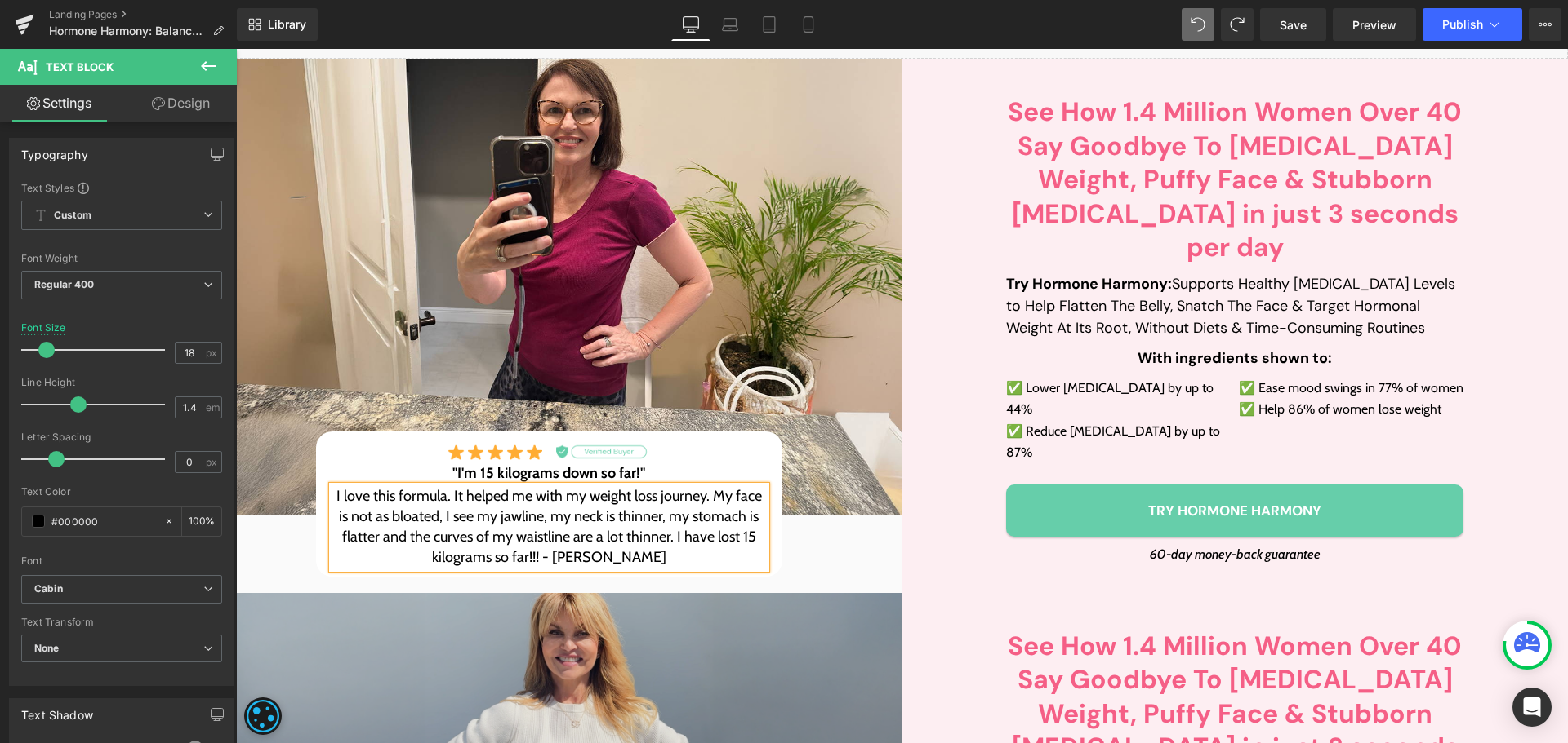
scroll to position [538, 0]
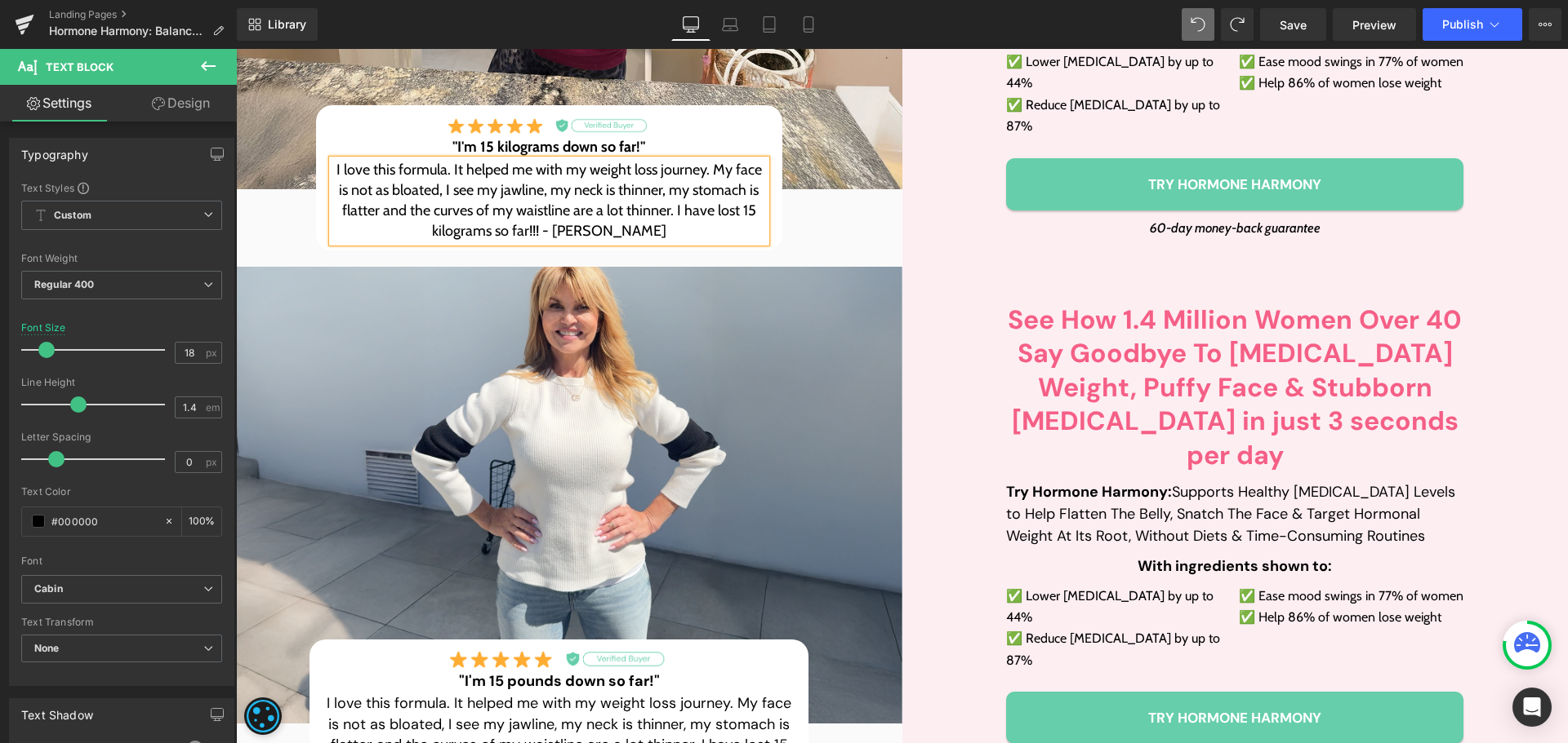
click at [519, 670] on div ""I'm 15 pounds down so far!" Heading" at bounding box center [560, 682] width 467 height 24
click at [519, 670] on h3 ""I'm 15 pounds down so far!"" at bounding box center [560, 682] width 467 height 24
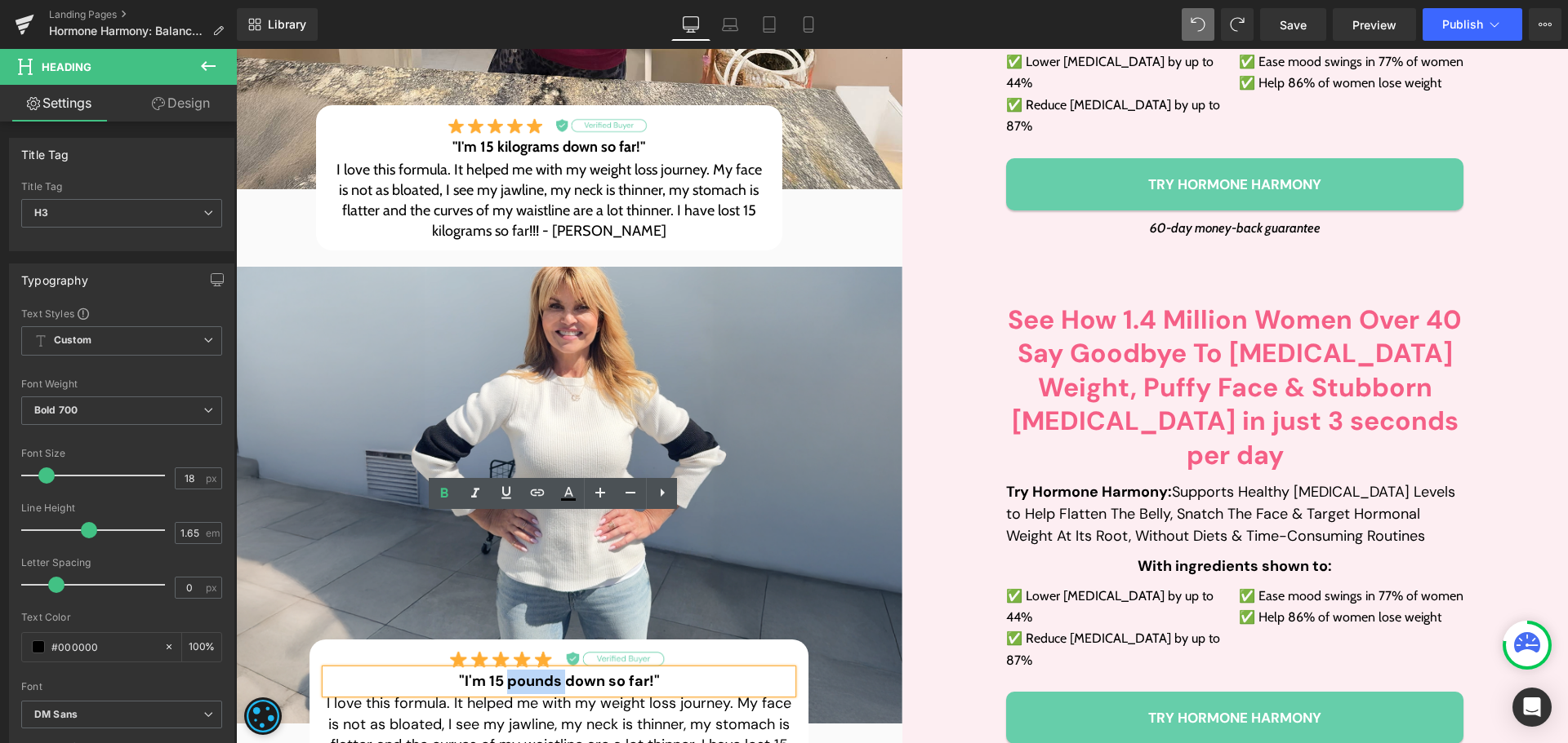
paste div
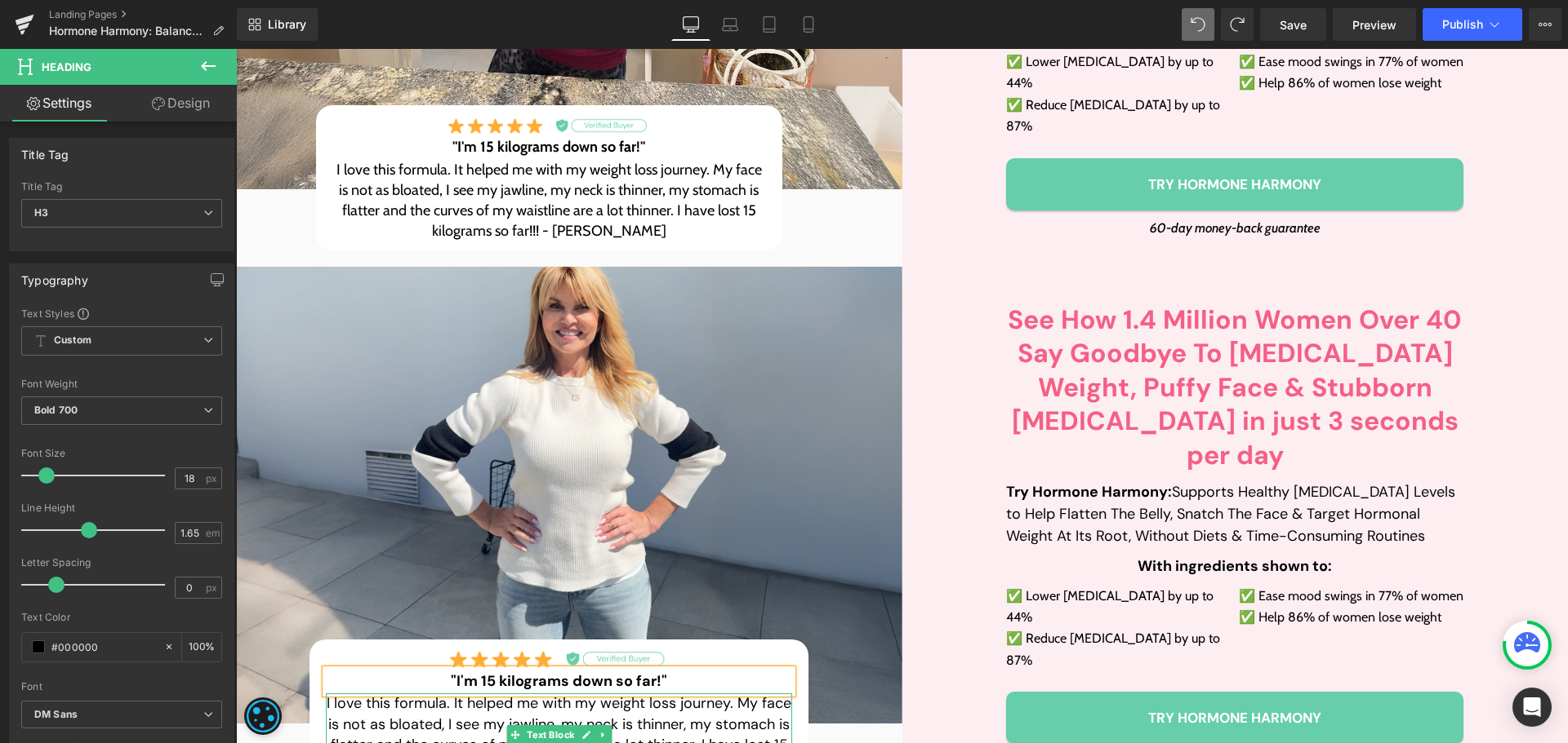
click at [482, 694] on p "I love this formula. It helped me with my weight loss journey. My face is not a…" at bounding box center [560, 735] width 467 height 83
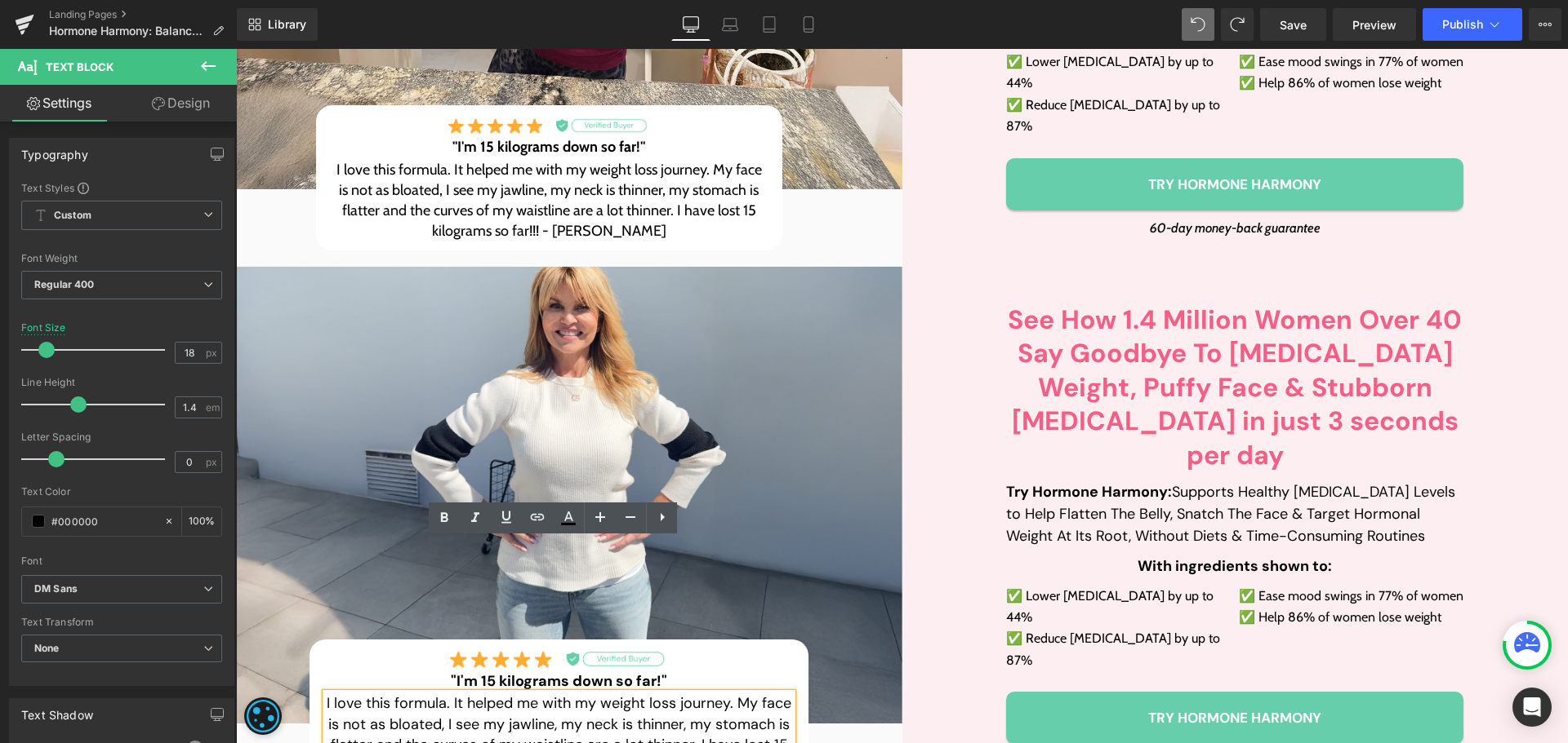
paste div
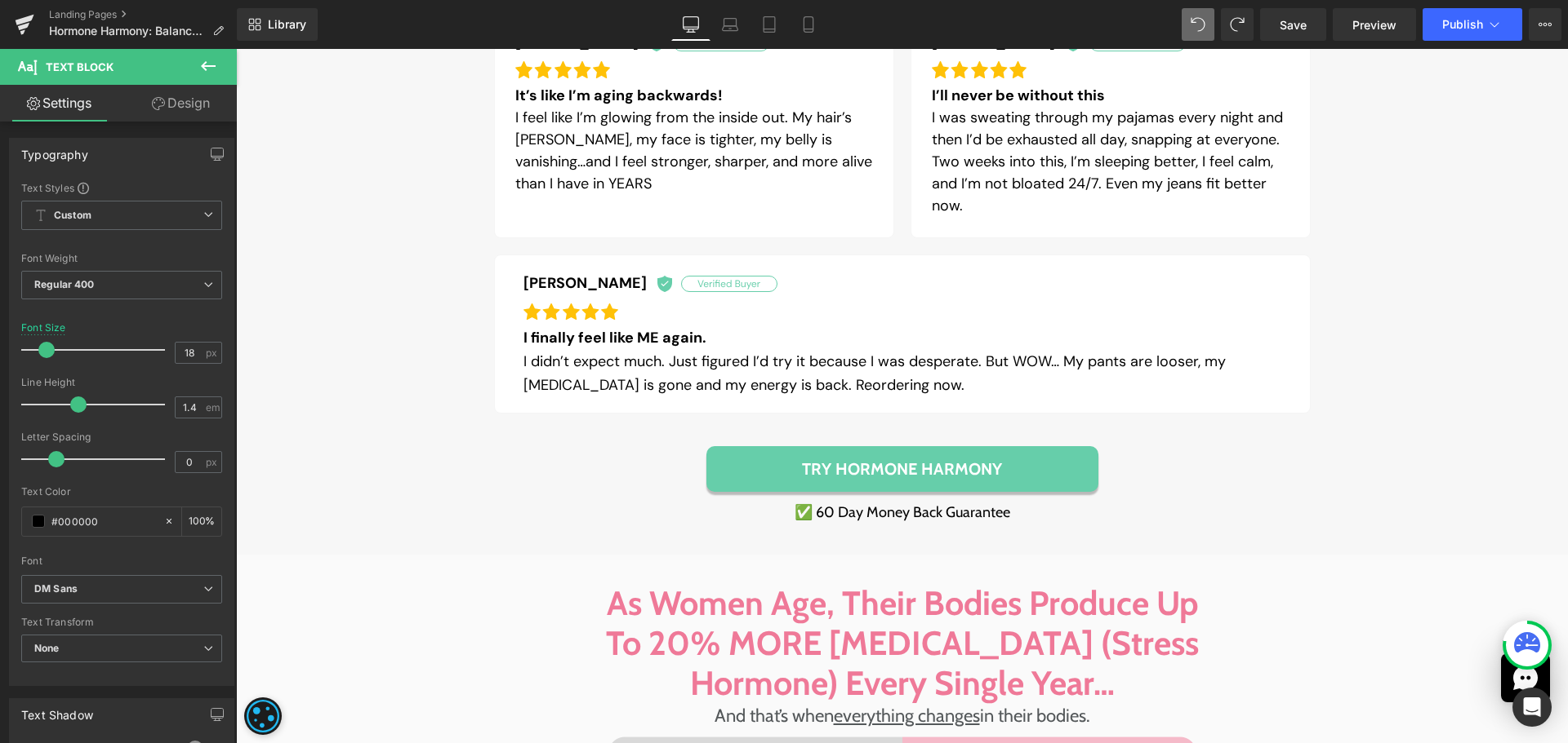
scroll to position [10506, 0]
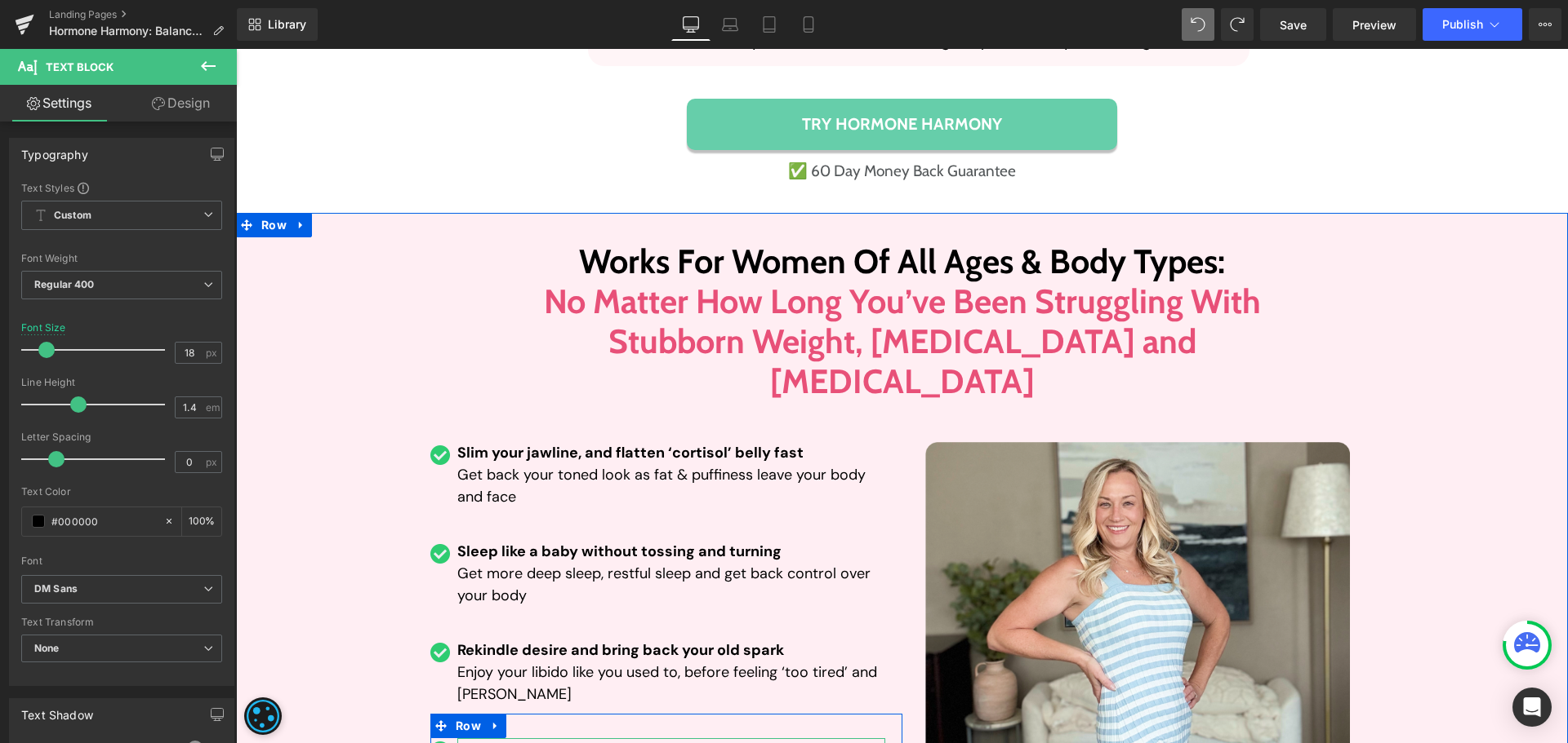
click at [574, 739] on span "Drop stubborn pounds effortlessly without diets" at bounding box center [632, 749] width 351 height 20
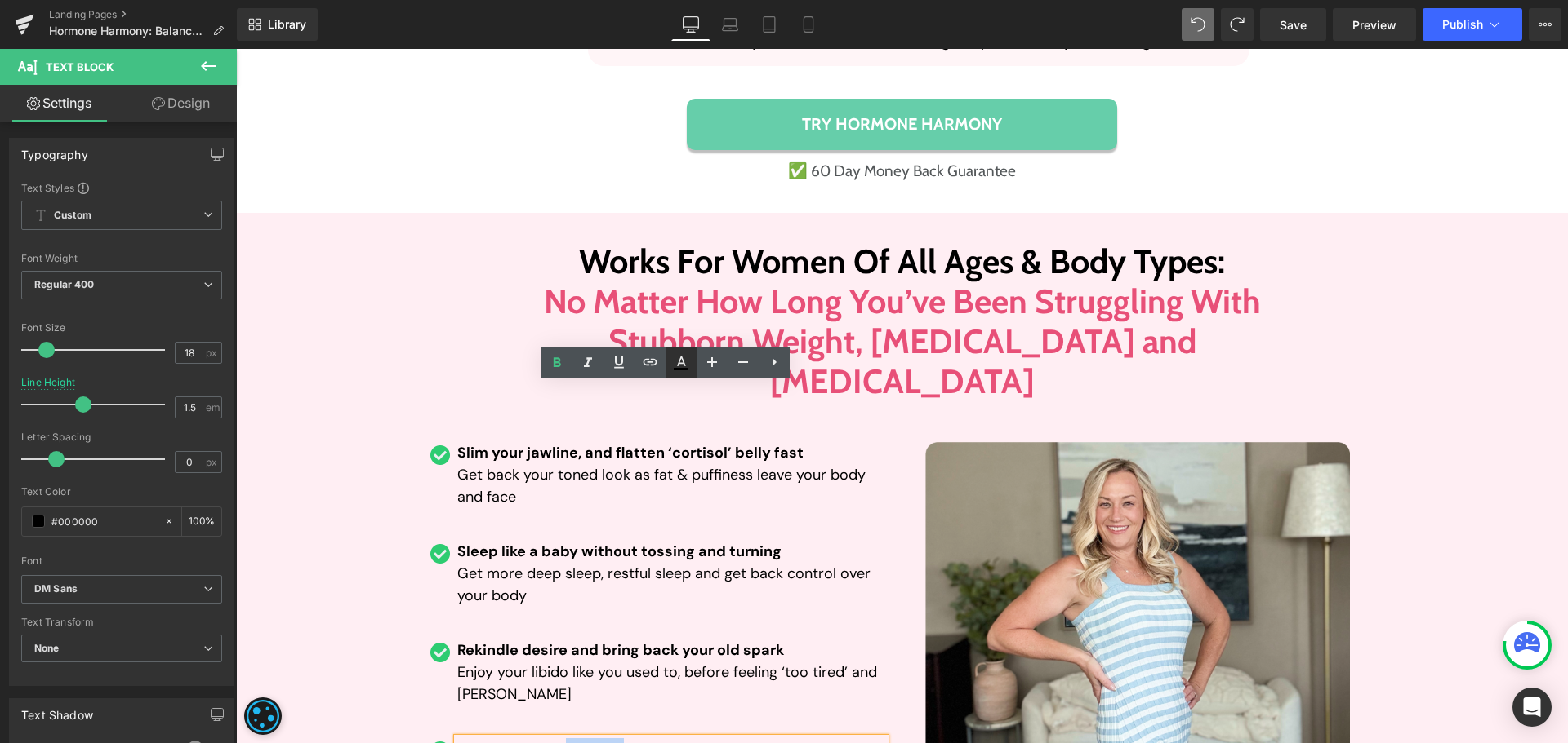
paste div
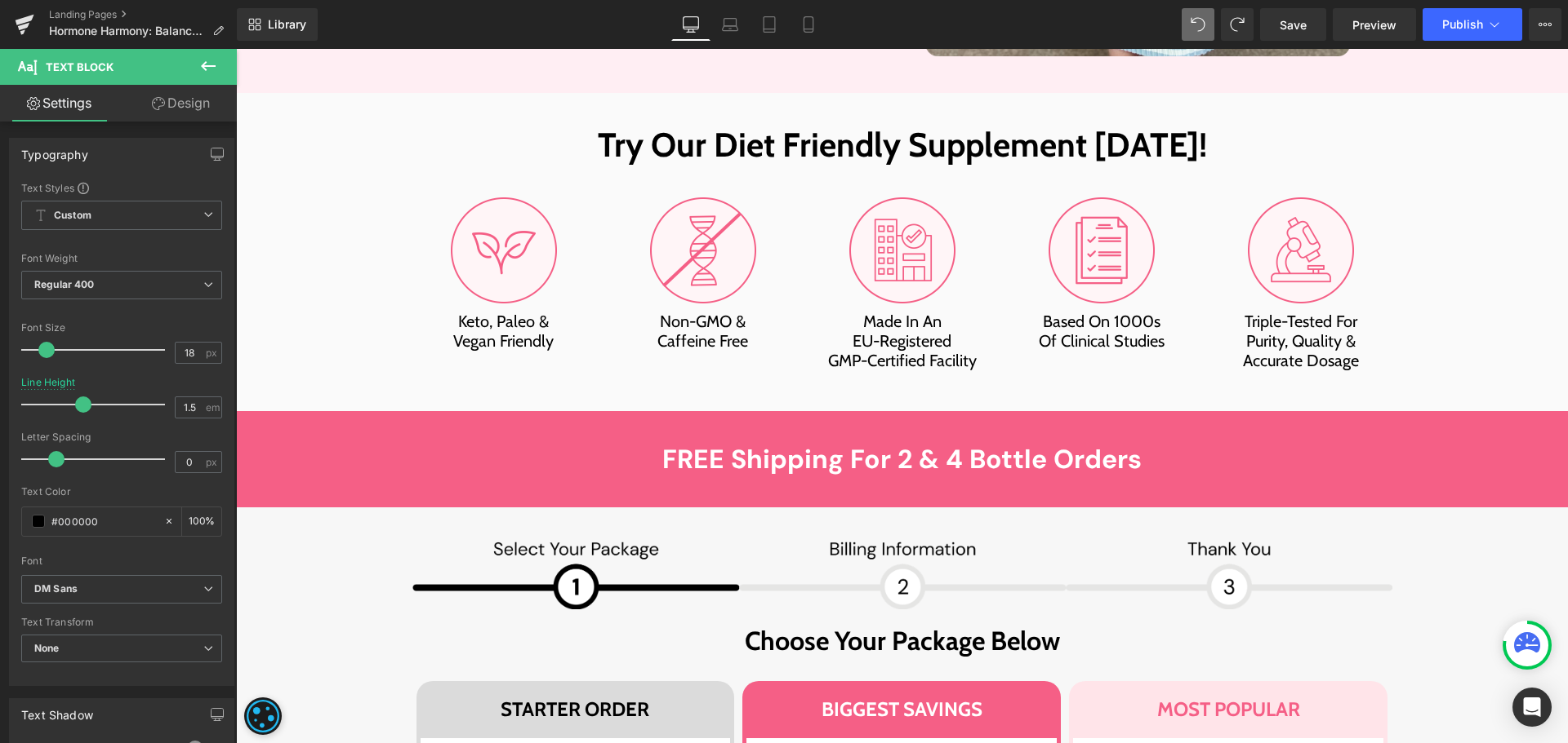
scroll to position [11403, 0]
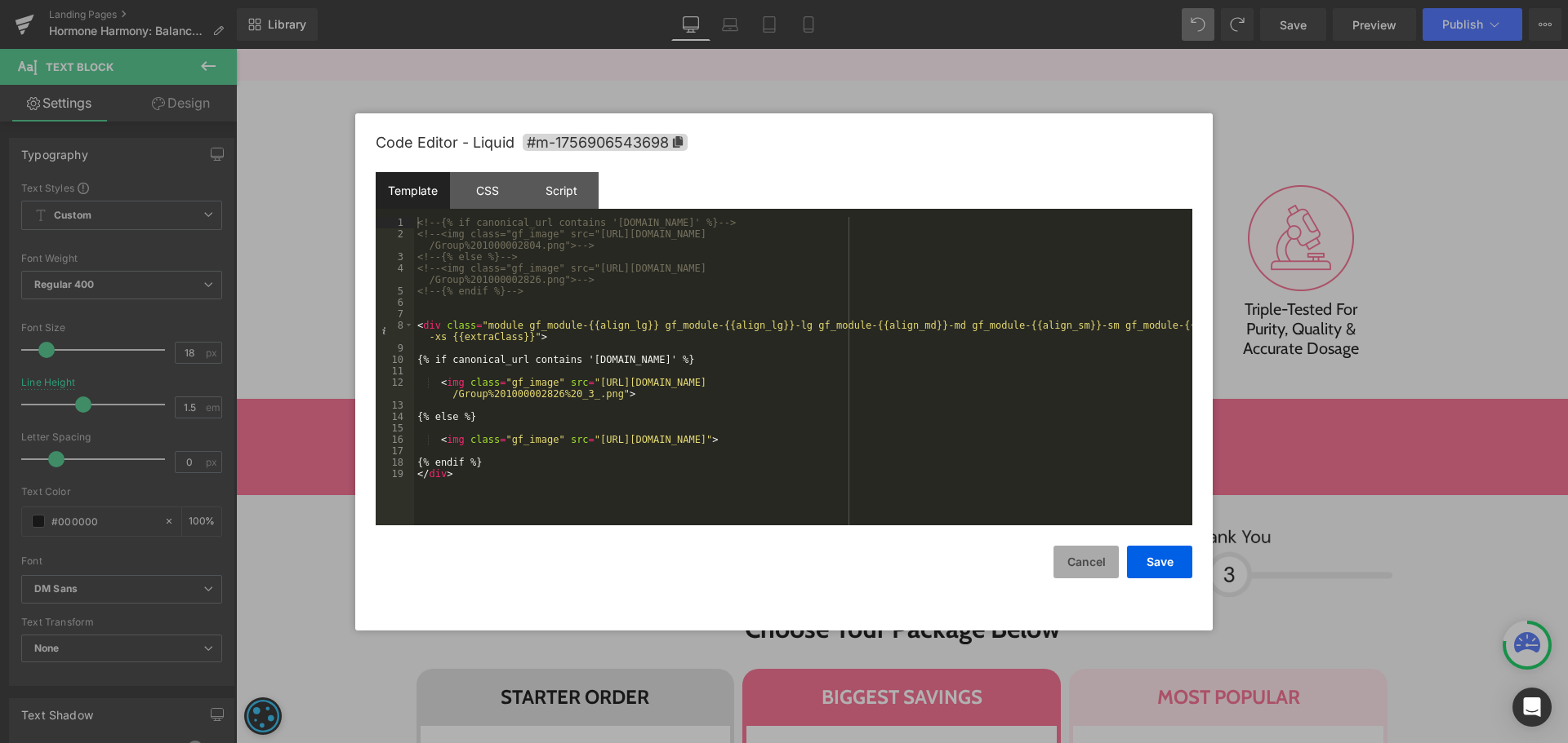
click at [1099, 548] on button "Cancel" at bounding box center [1086, 562] width 65 height 33
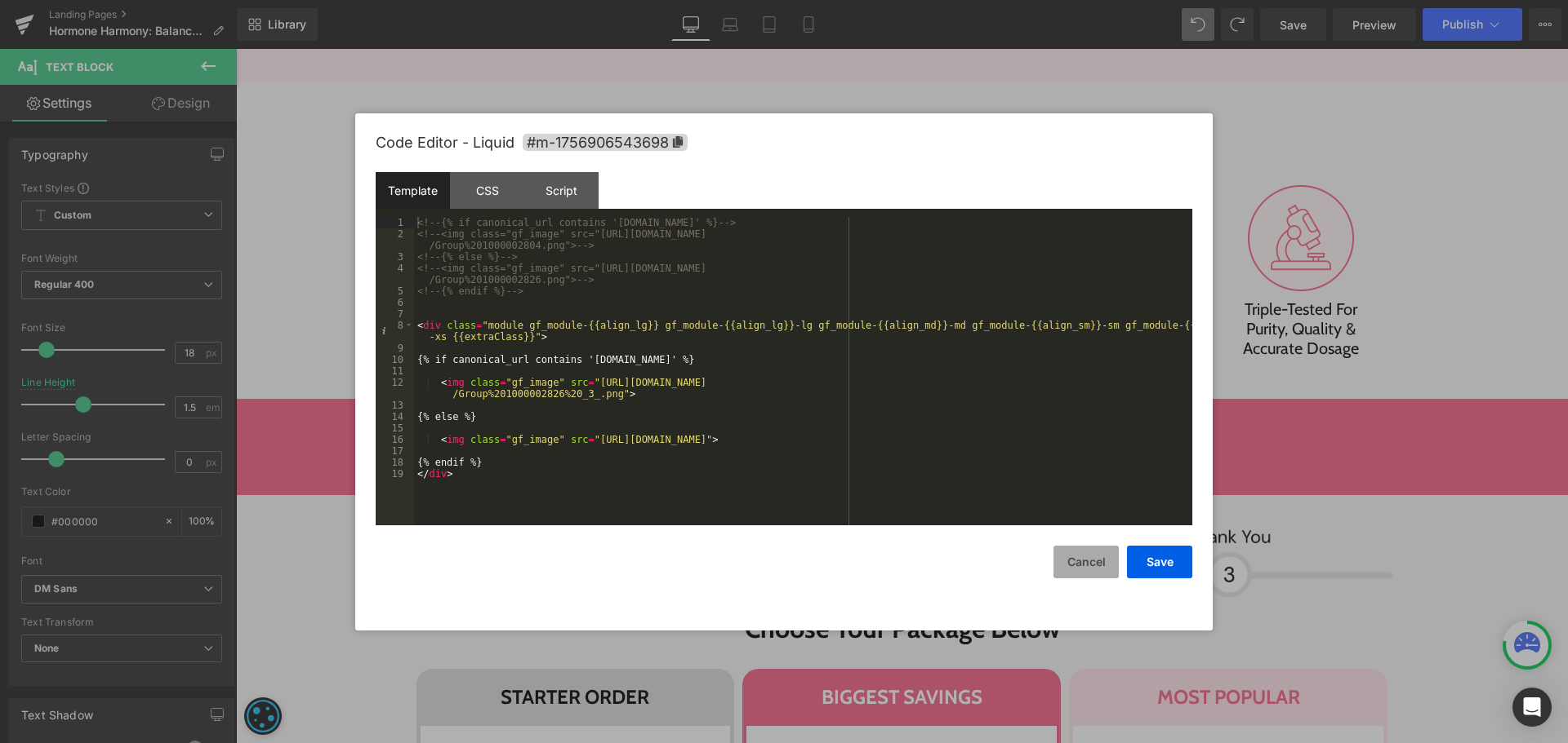
click at [1067, 562] on button "Cancel" at bounding box center [1086, 562] width 65 height 33
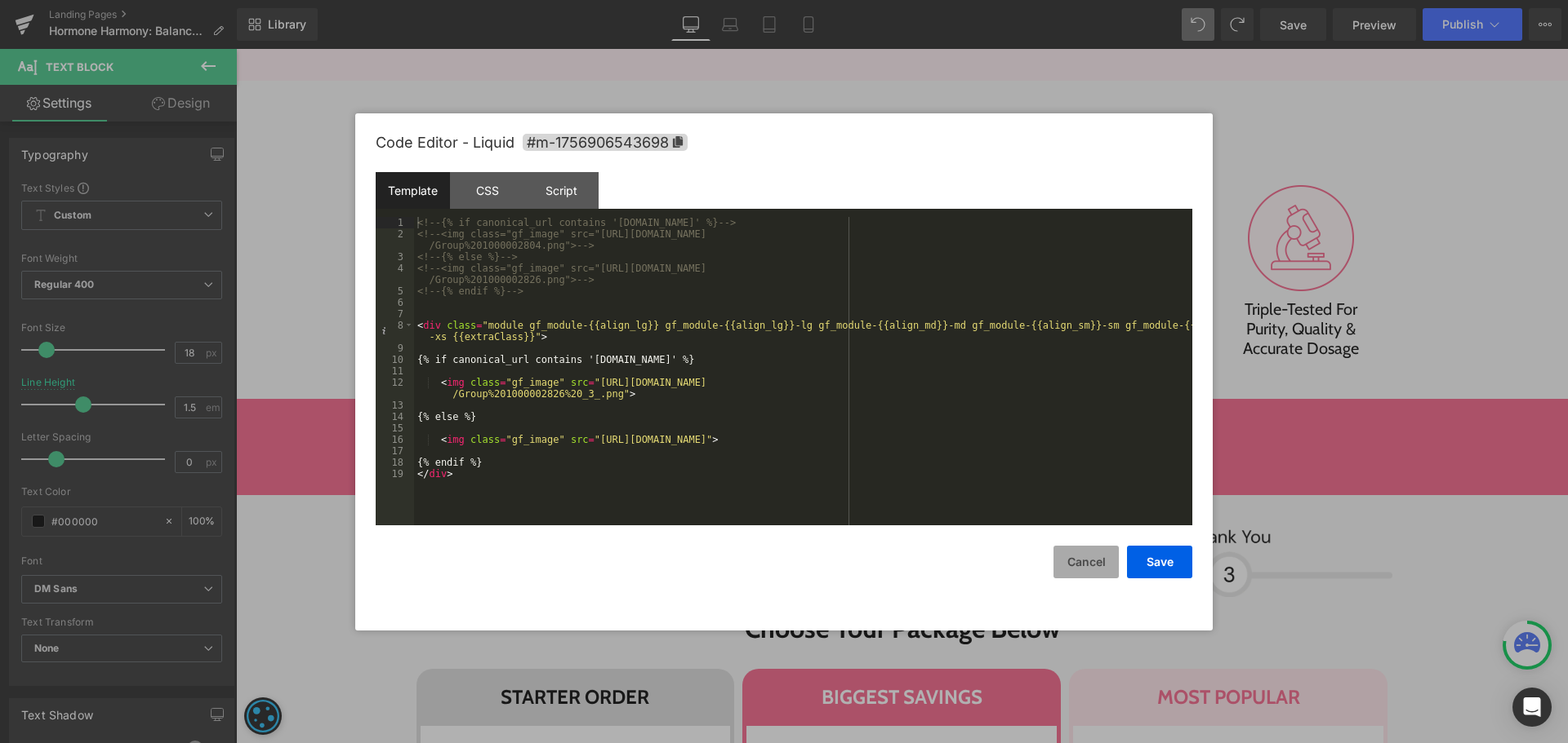
click at [1090, 559] on button "Cancel" at bounding box center [1086, 562] width 65 height 33
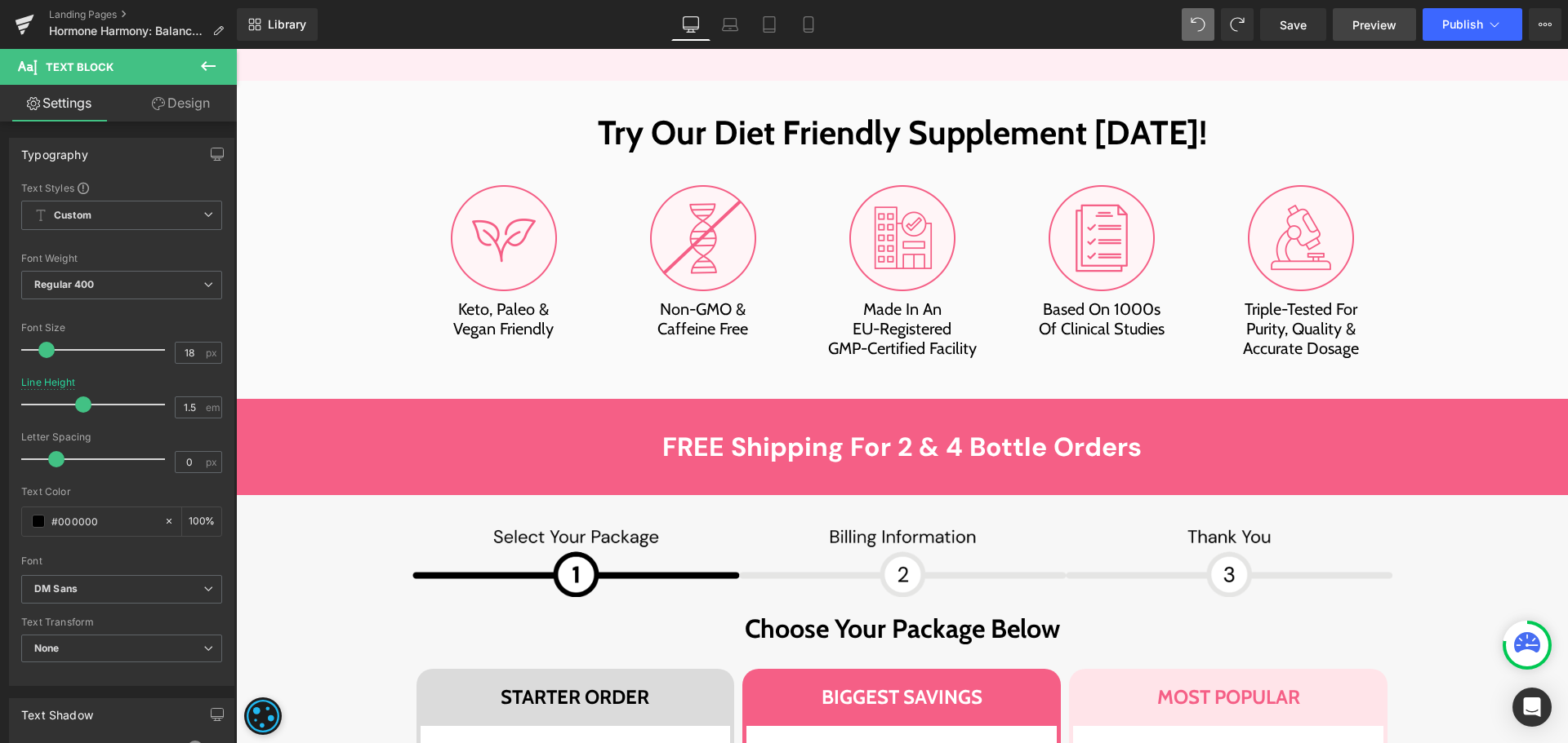
click at [1371, 31] on span "Preview" at bounding box center [1374, 24] width 44 height 17
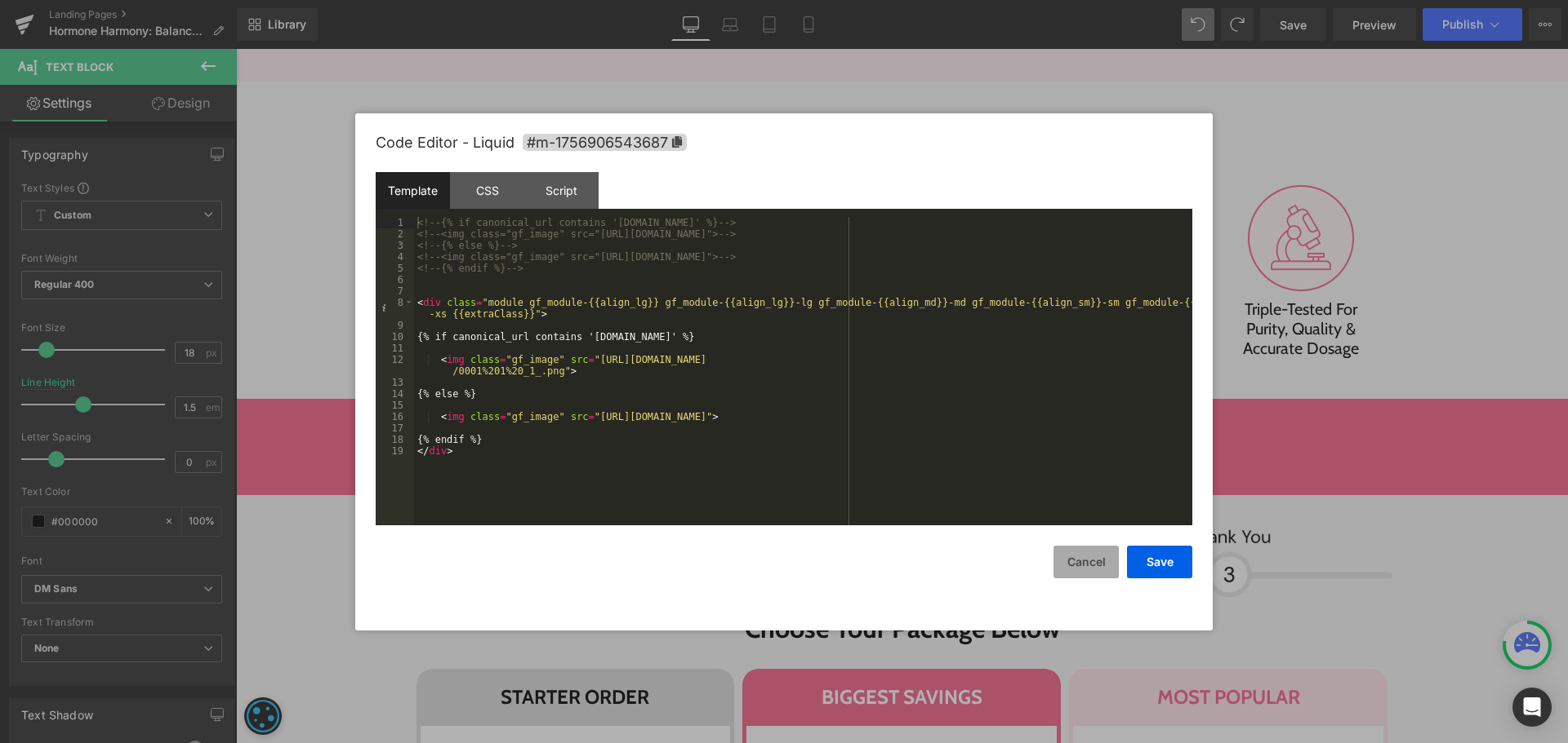
click at [1115, 569] on button "Cancel" at bounding box center [1086, 562] width 65 height 33
click at [482, 202] on div "CSS" at bounding box center [486, 190] width 74 height 37
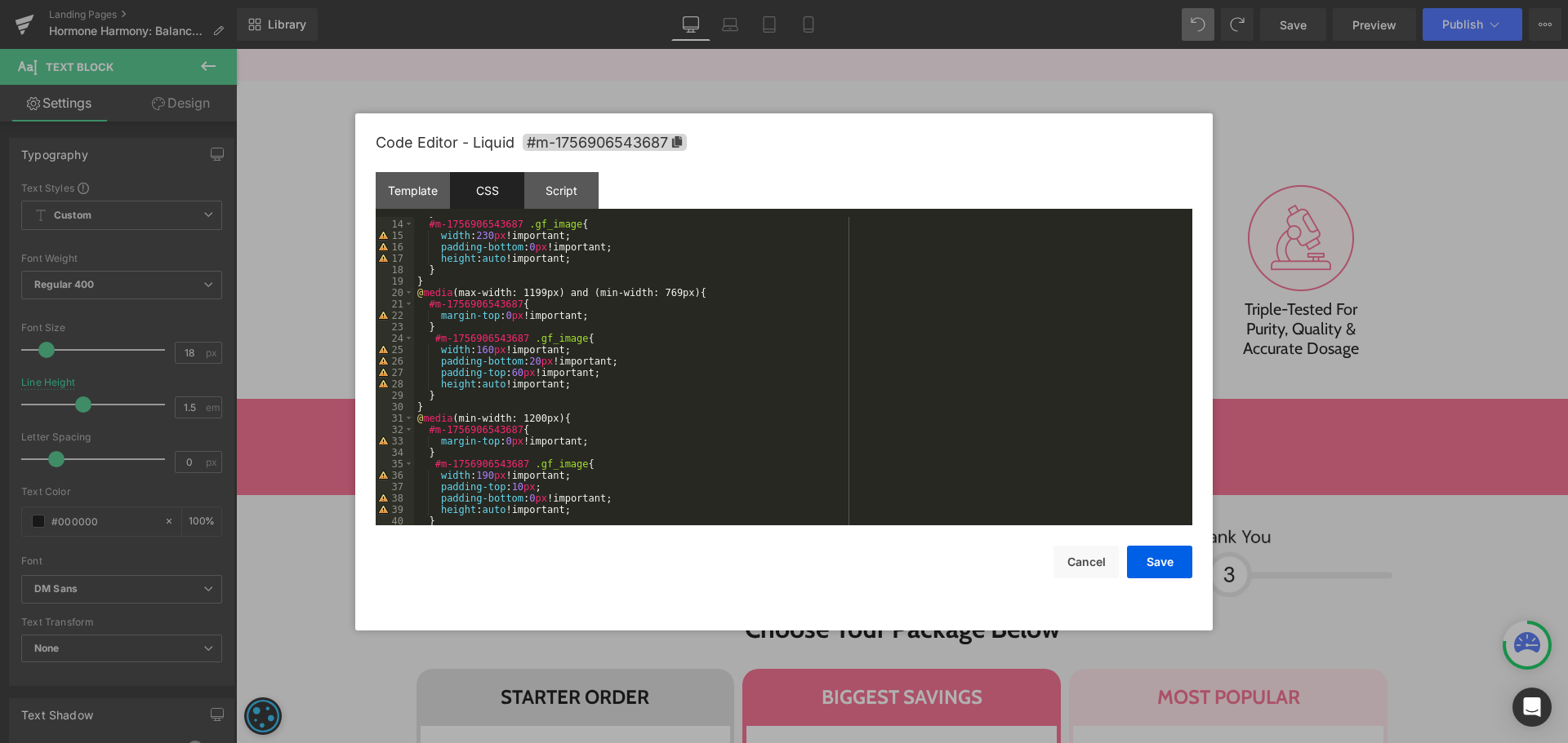
scroll to position [196, 0]
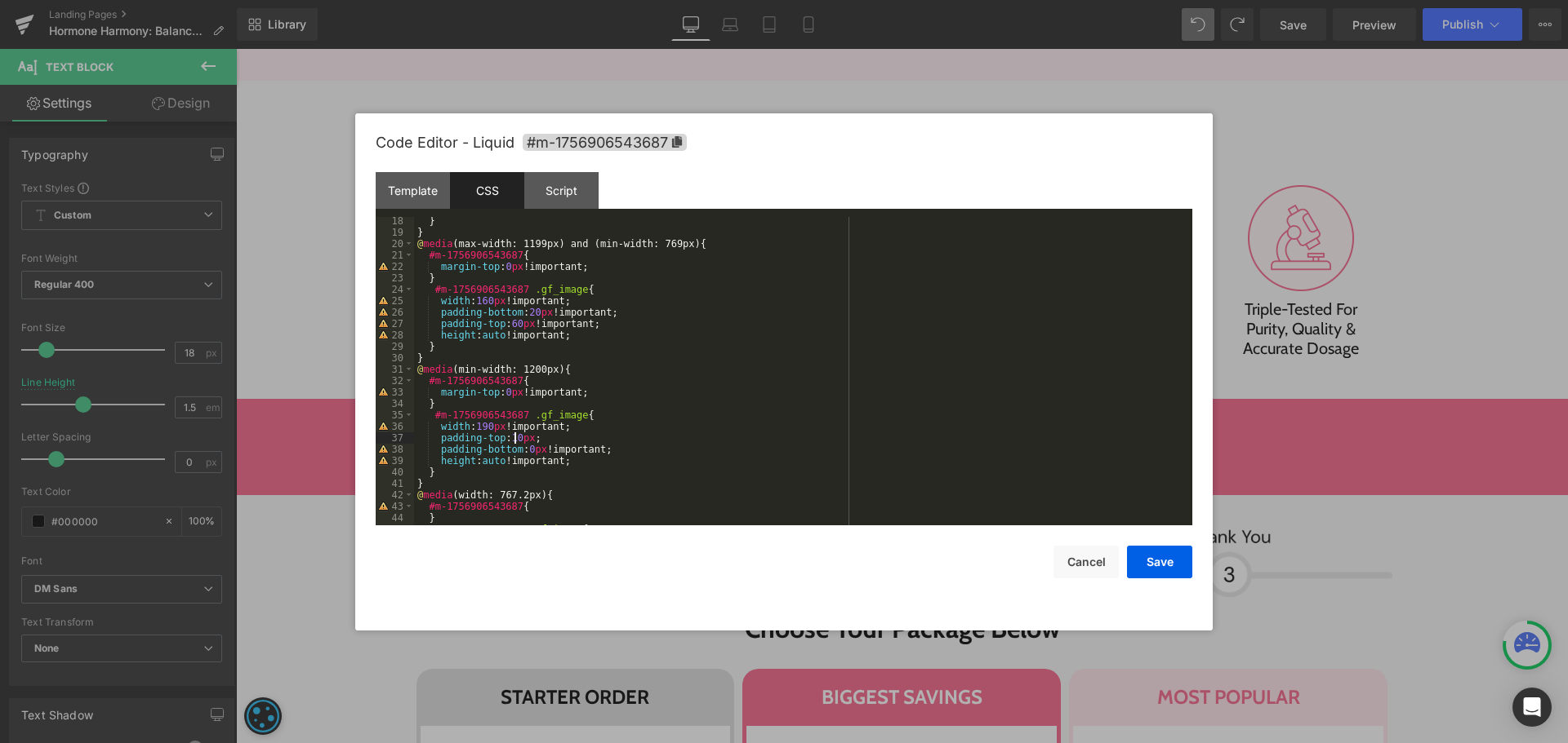
click at [516, 437] on div "} } @ media (max-width: 1199px) and (min-width: 769px) { #m-1756906543687 { mar…" at bounding box center [799, 381] width 772 height 331
click at [1158, 560] on button "Save" at bounding box center [1159, 562] width 65 height 33
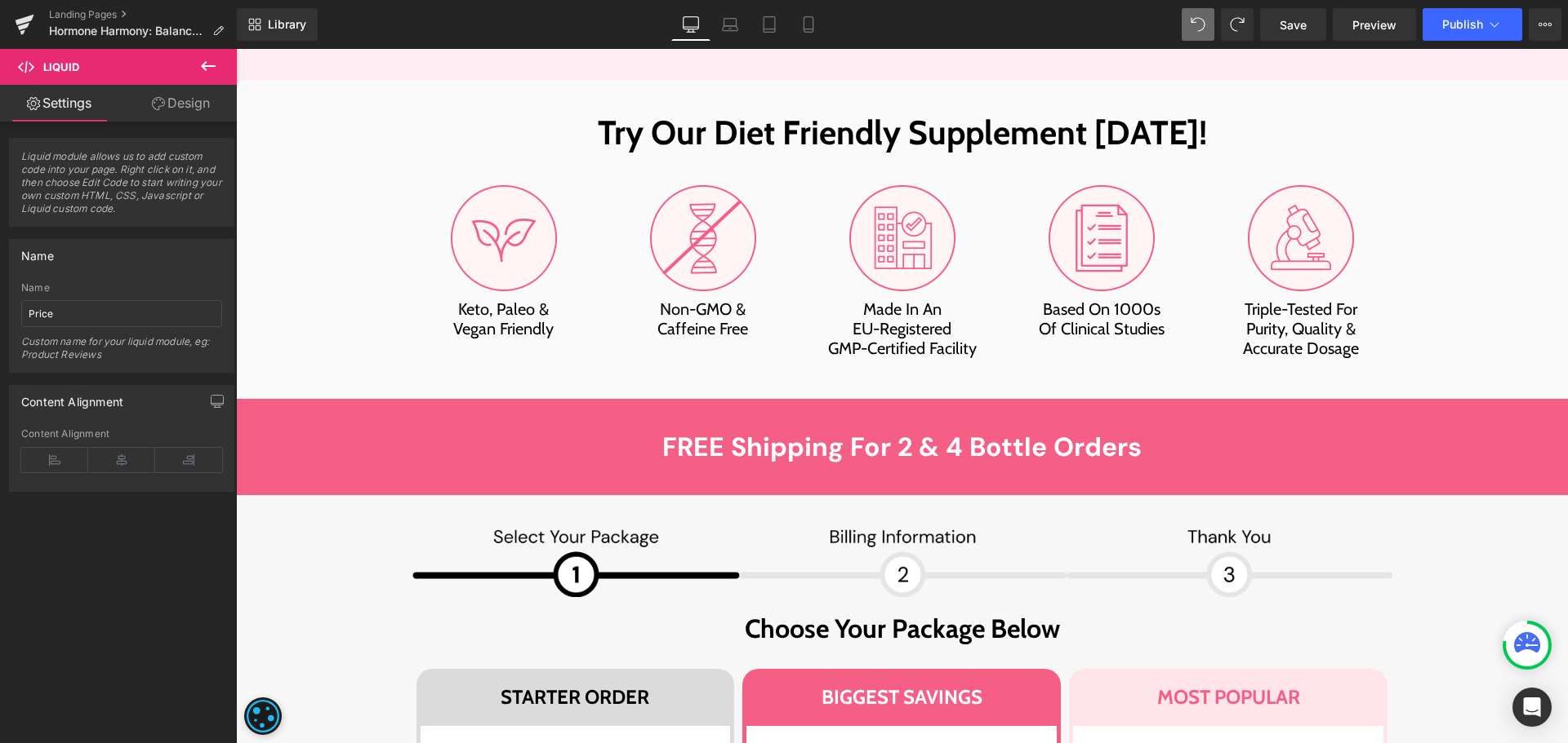
click at [188, 106] on link "Design" at bounding box center [181, 103] width 119 height 37
click at [0, 0] on div "Spacing" at bounding box center [0, 0] width 0 height 0
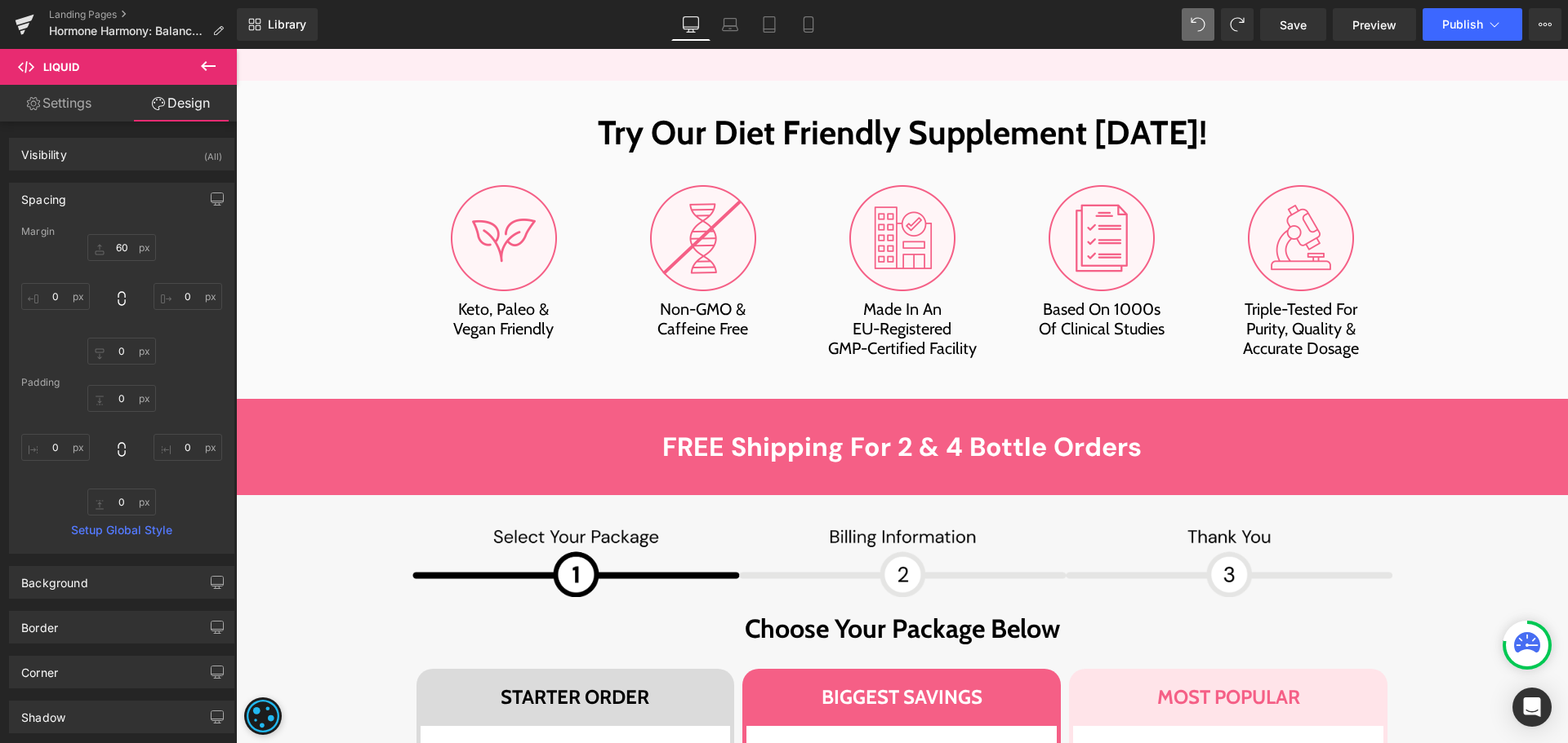
type input "60"
type input "0"
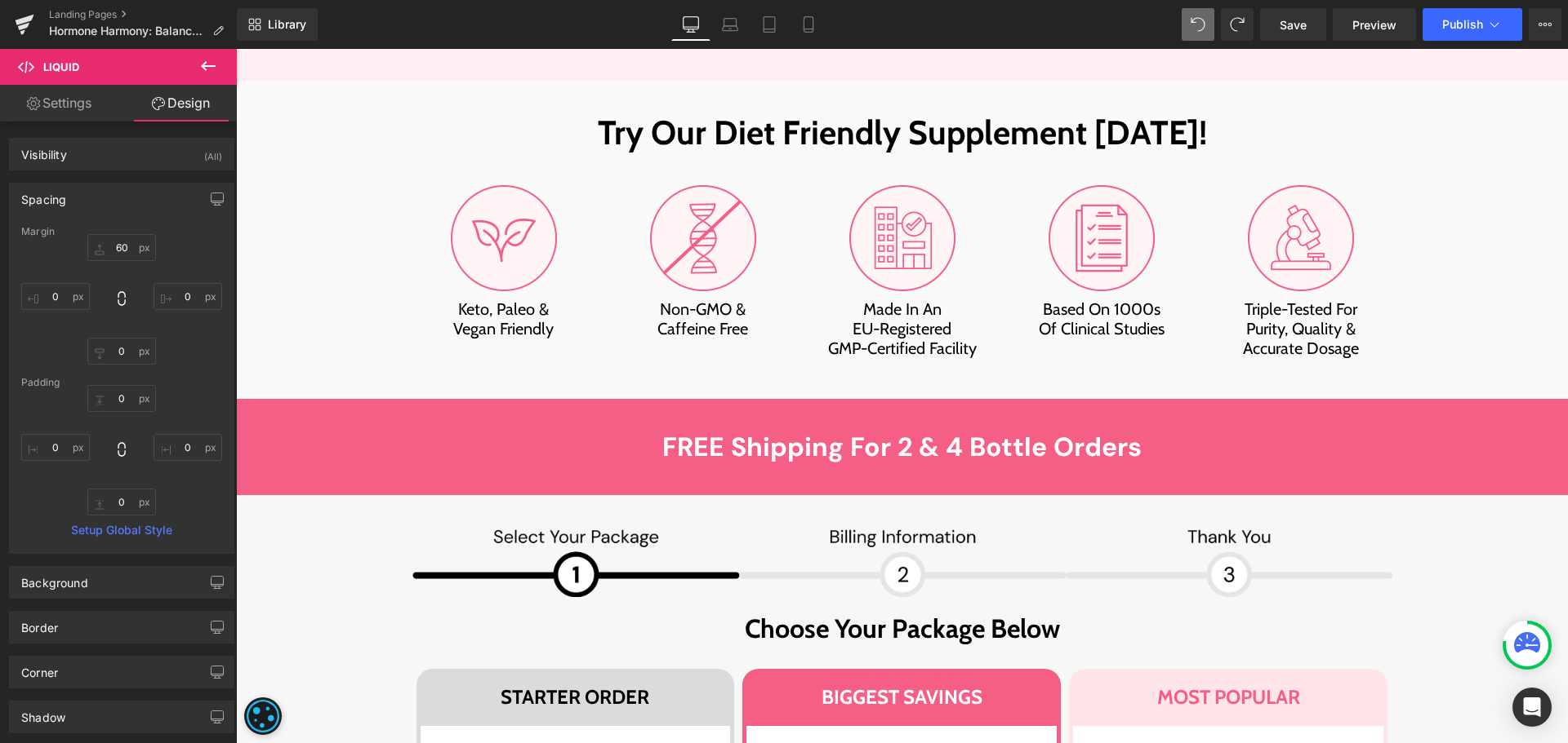
type input "0"
click at [122, 250] on input "93" at bounding box center [122, 248] width 69 height 27
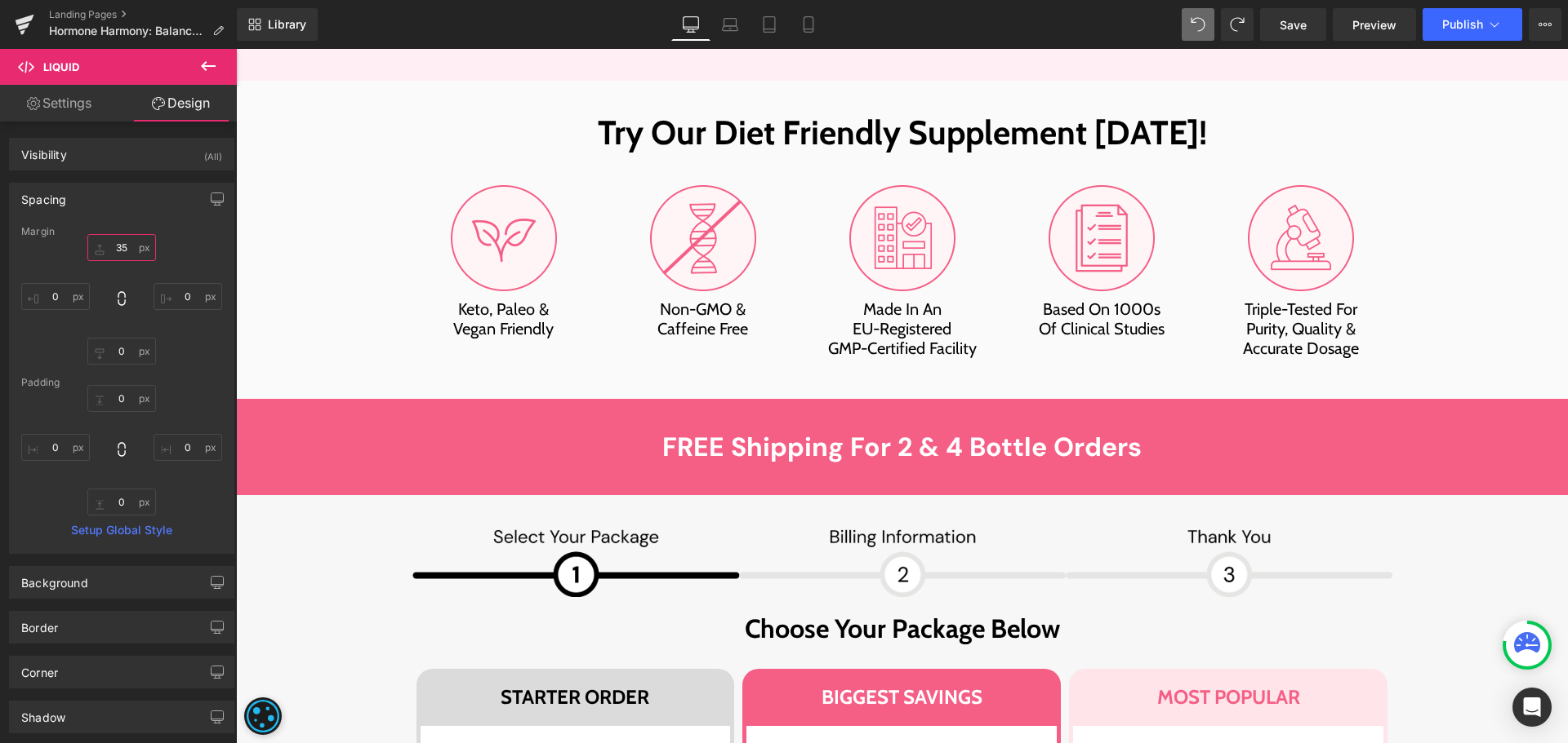
type input "35"
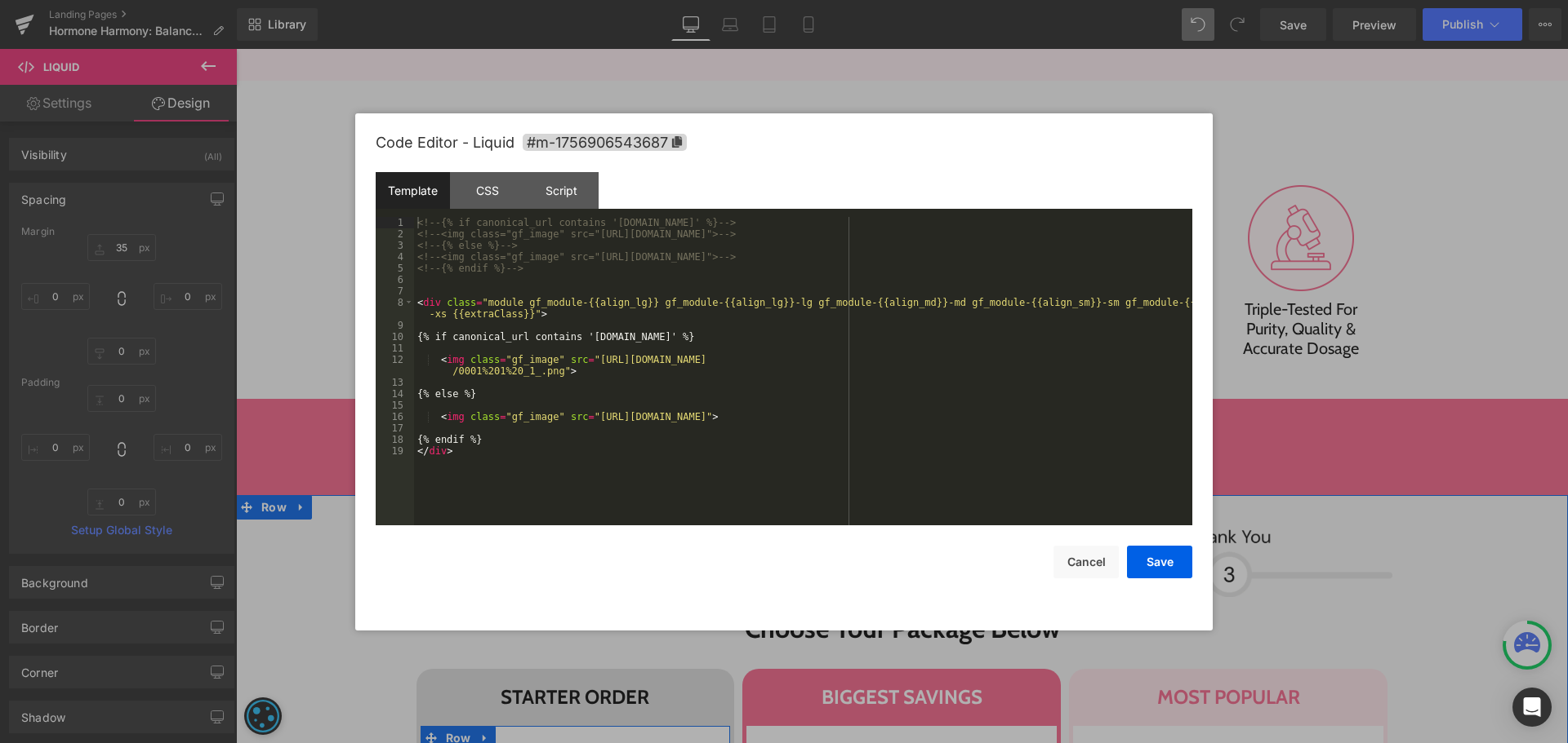
click at [474, 184] on div "CSS" at bounding box center [486, 190] width 74 height 37
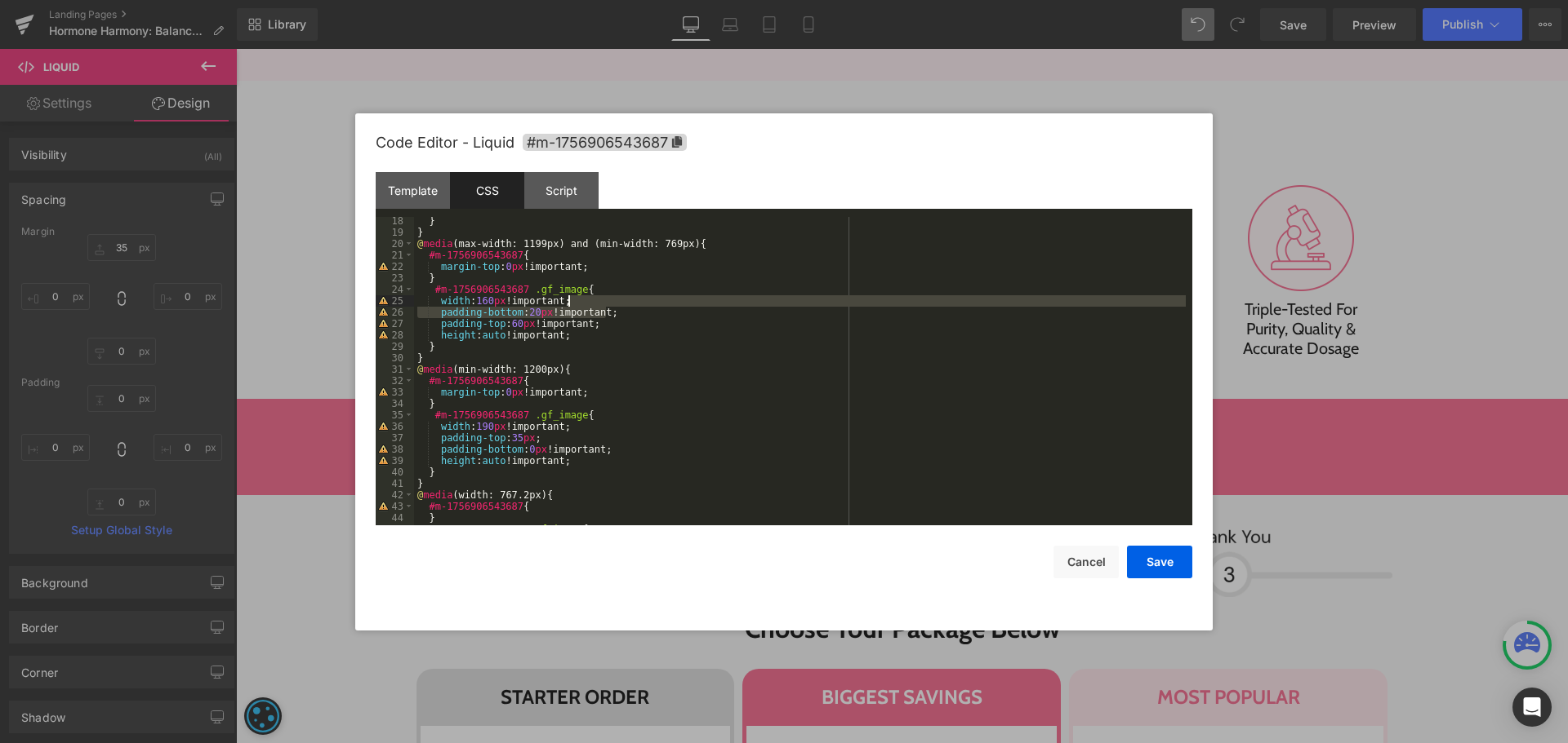
drag, startPoint x: 634, startPoint y: 309, endPoint x: 642, endPoint y: 305, distance: 8.9
click at [642, 305] on div "} } @ media (max-width: 1199px) and (min-width: 769px) { #m-1756906543687 { mar…" at bounding box center [799, 381] width 772 height 331
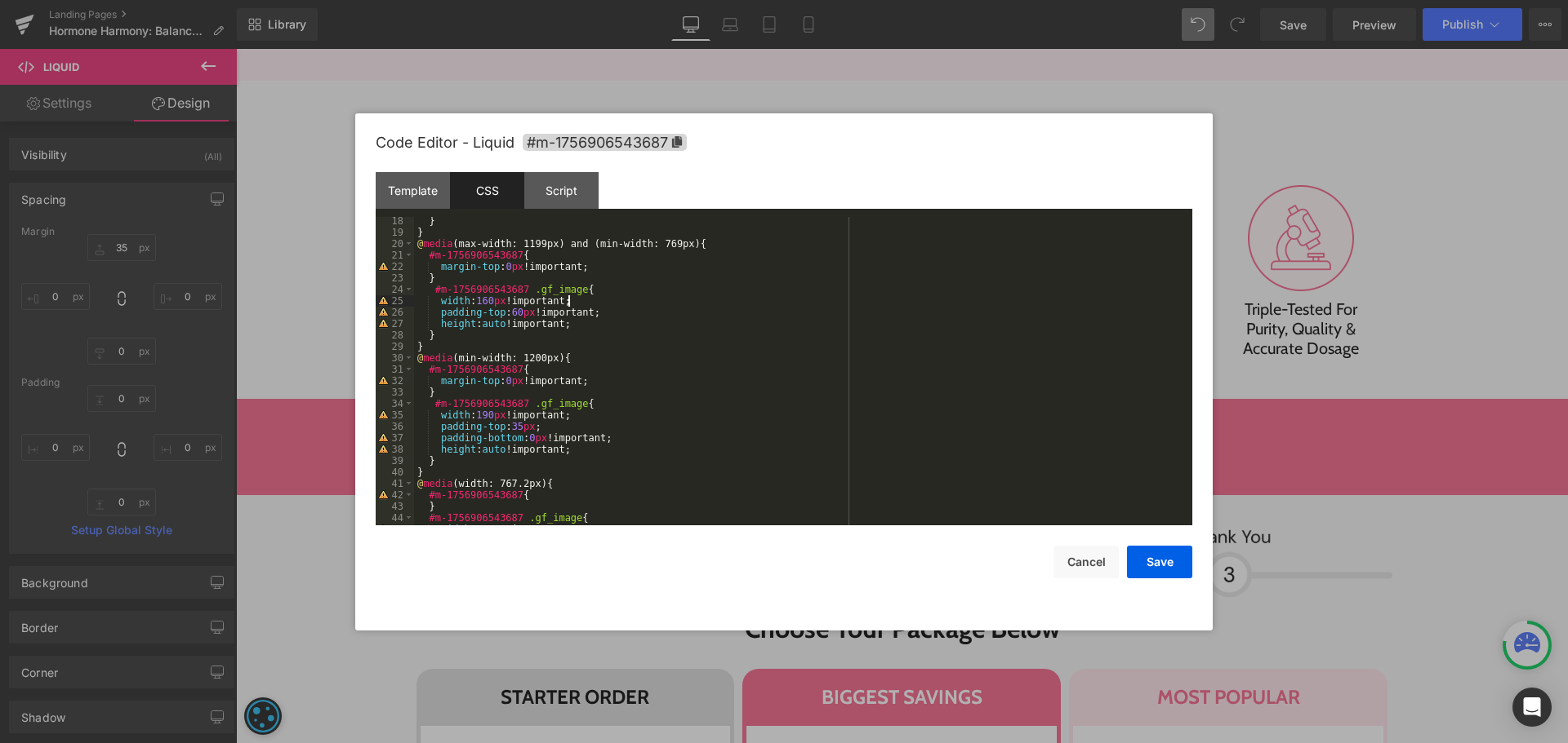
click at [509, 313] on div "} } @ media (max-width: 1199px) and (min-width: 769px) { #m-1756906543687 { mar…" at bounding box center [799, 381] width 772 height 331
drag, startPoint x: 517, startPoint y: 314, endPoint x: 507, endPoint y: 315, distance: 10.0
click at [507, 315] on div "} } @ media (max-width: 1199px) and (min-width: 769px) { #m-1756906543687 { mar…" at bounding box center [799, 381] width 772 height 331
click at [1142, 555] on button "Save" at bounding box center [1159, 562] width 65 height 33
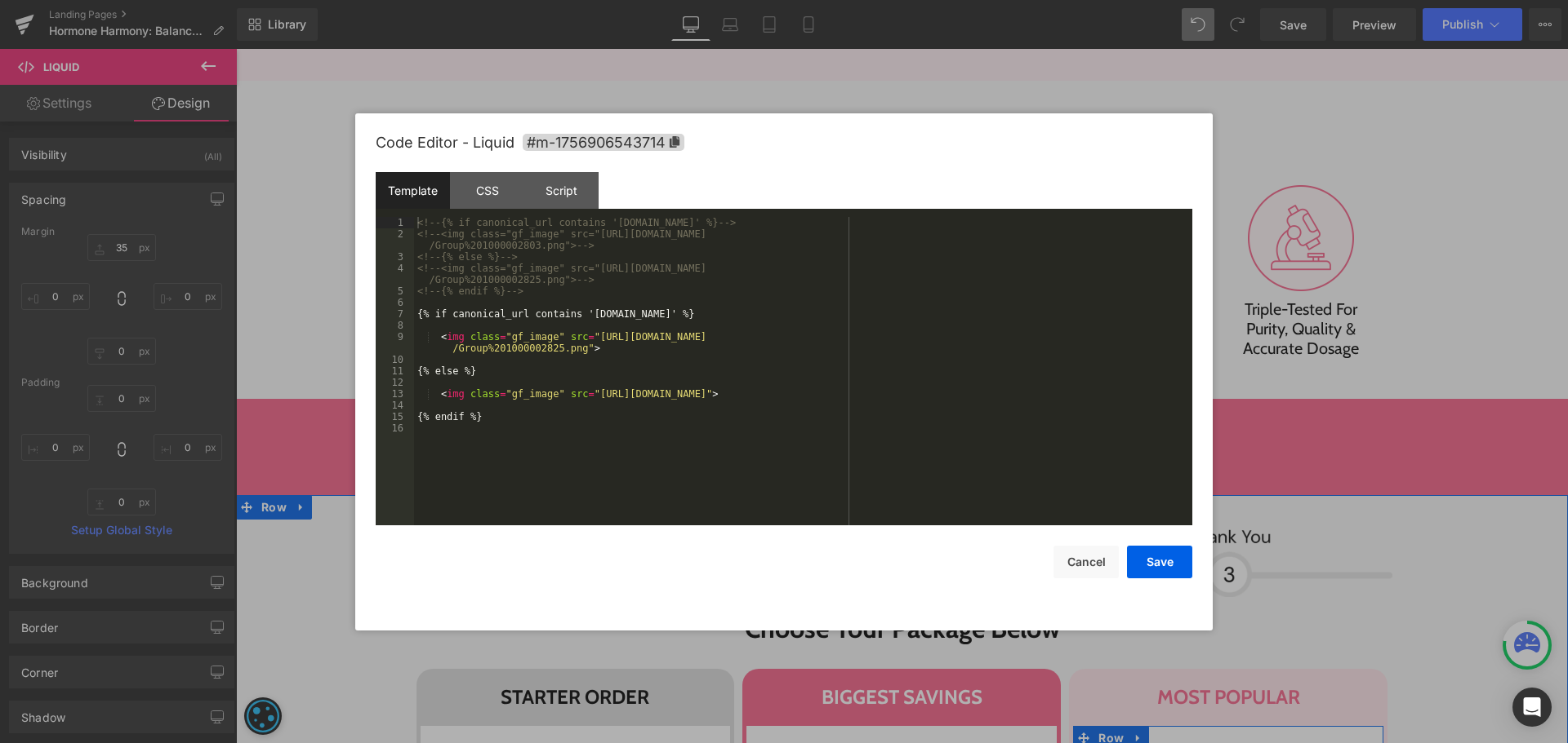
click at [504, 184] on div "CSS" at bounding box center [486, 190] width 74 height 37
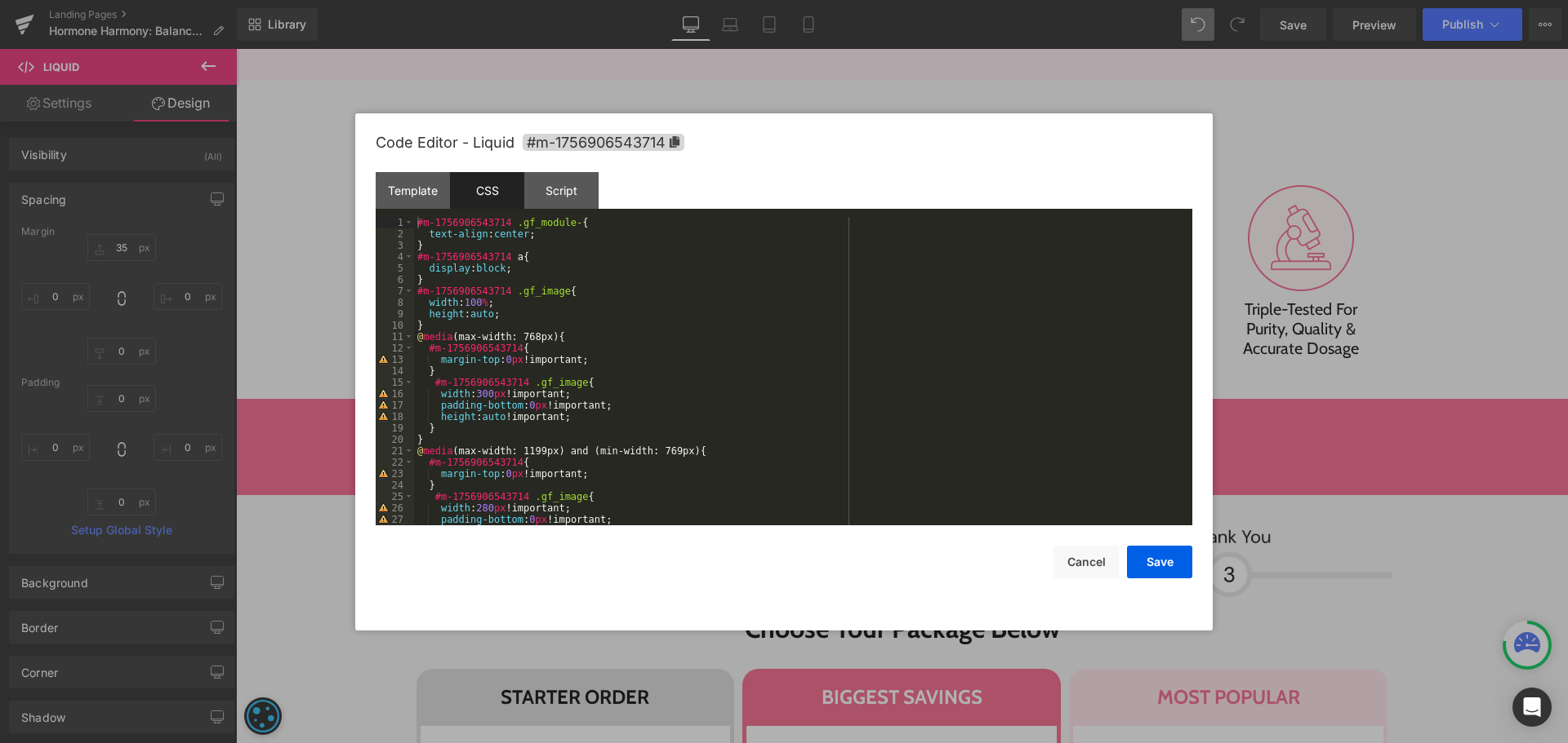
scroll to position [49, 0]
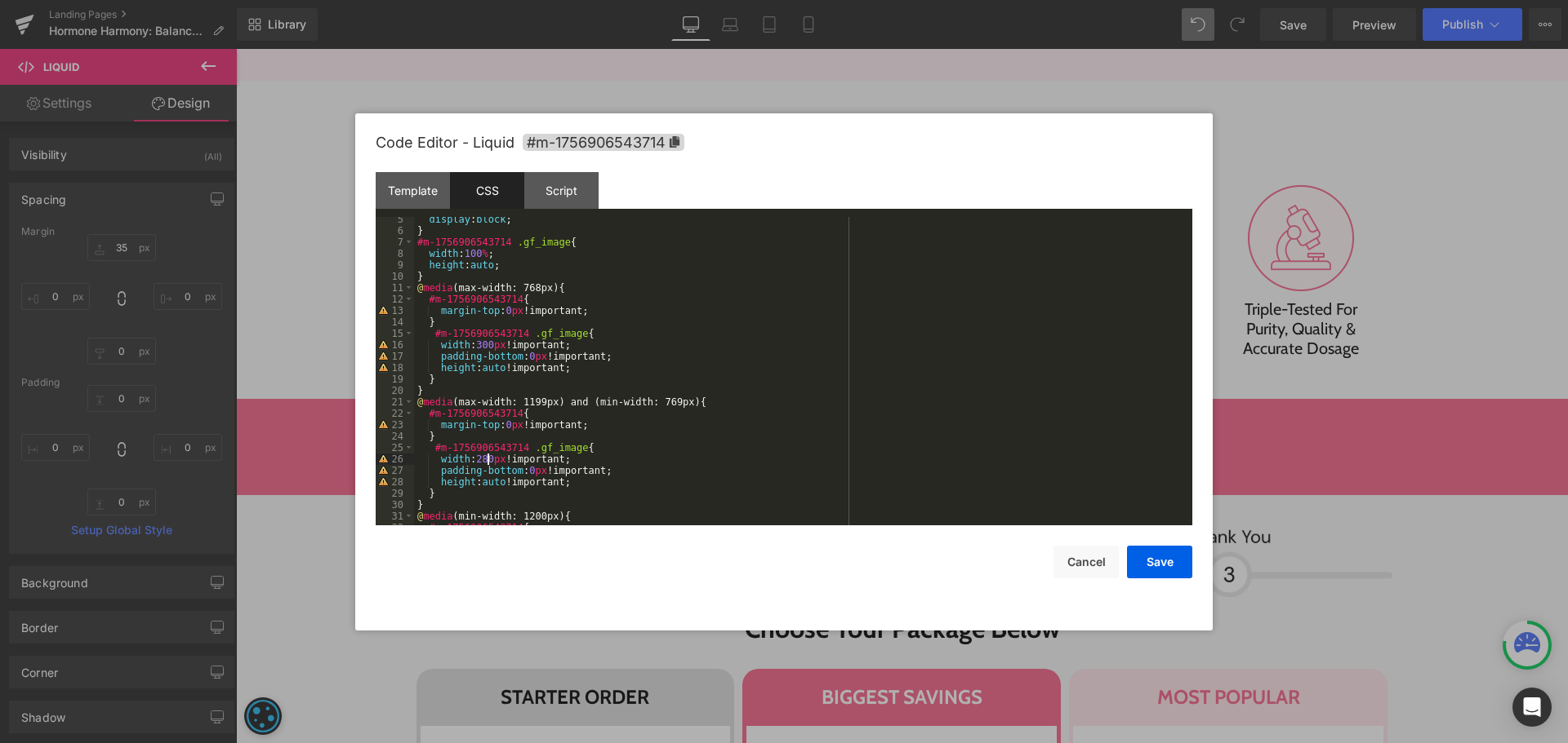
click at [486, 460] on div "display : block ; } #m-1756906543714 .gf_image { width : 100 % ; height : auto …" at bounding box center [799, 380] width 772 height 331
click at [1142, 567] on button "Save" at bounding box center [1159, 562] width 65 height 33
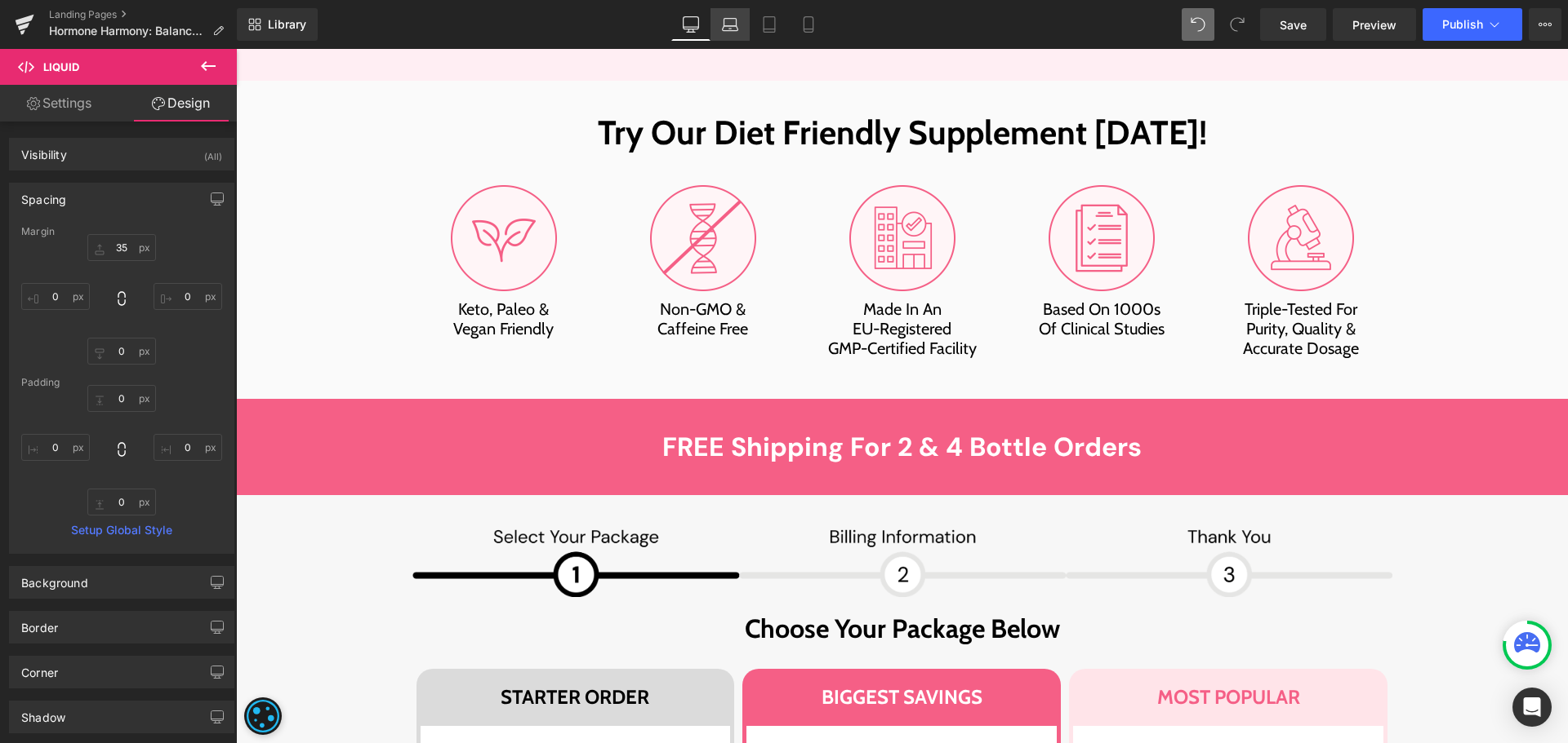
drag, startPoint x: 733, startPoint y: 22, endPoint x: 480, endPoint y: 97, distance: 263.9
click at [733, 22] on icon at bounding box center [729, 24] width 16 height 16
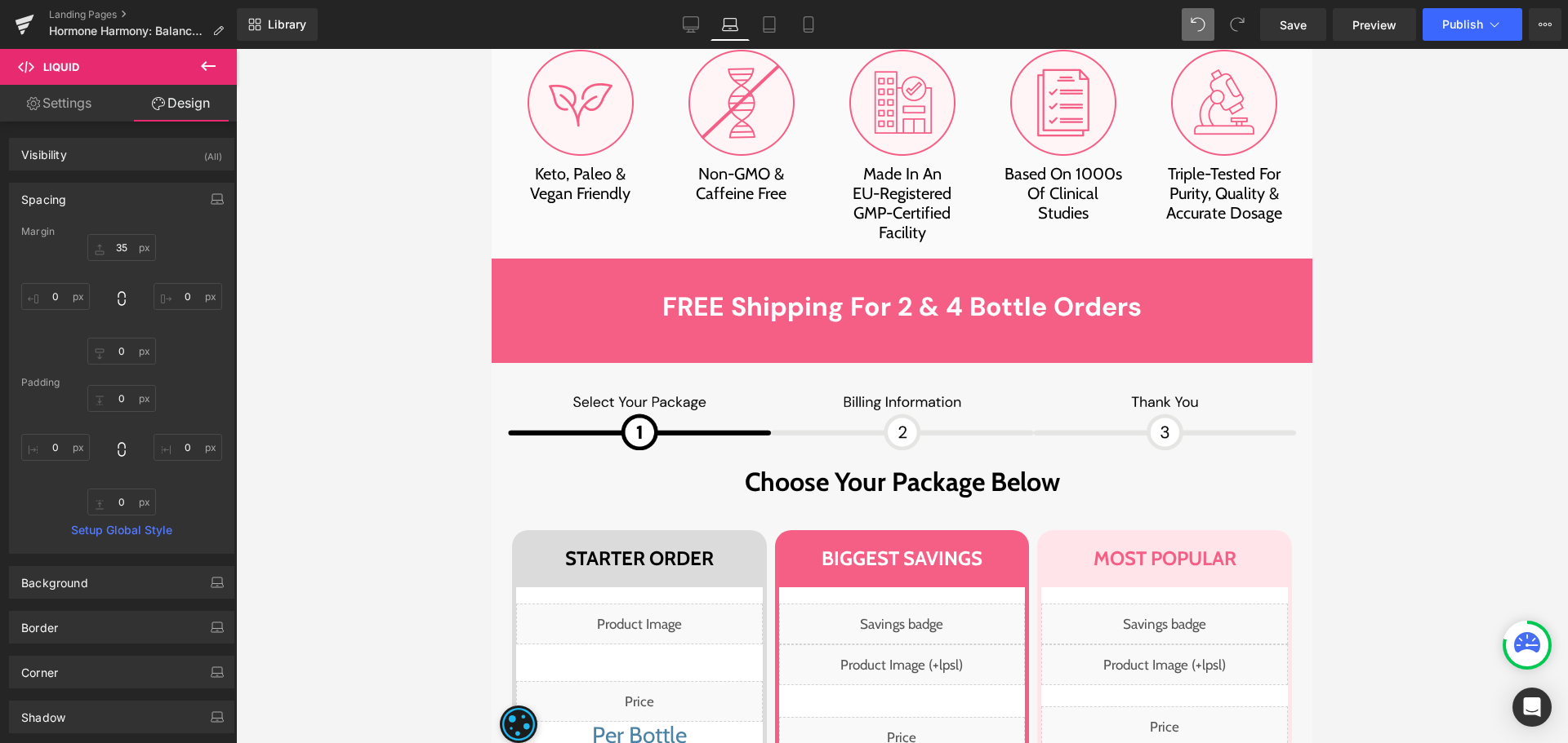
type input "45"
type input "0"
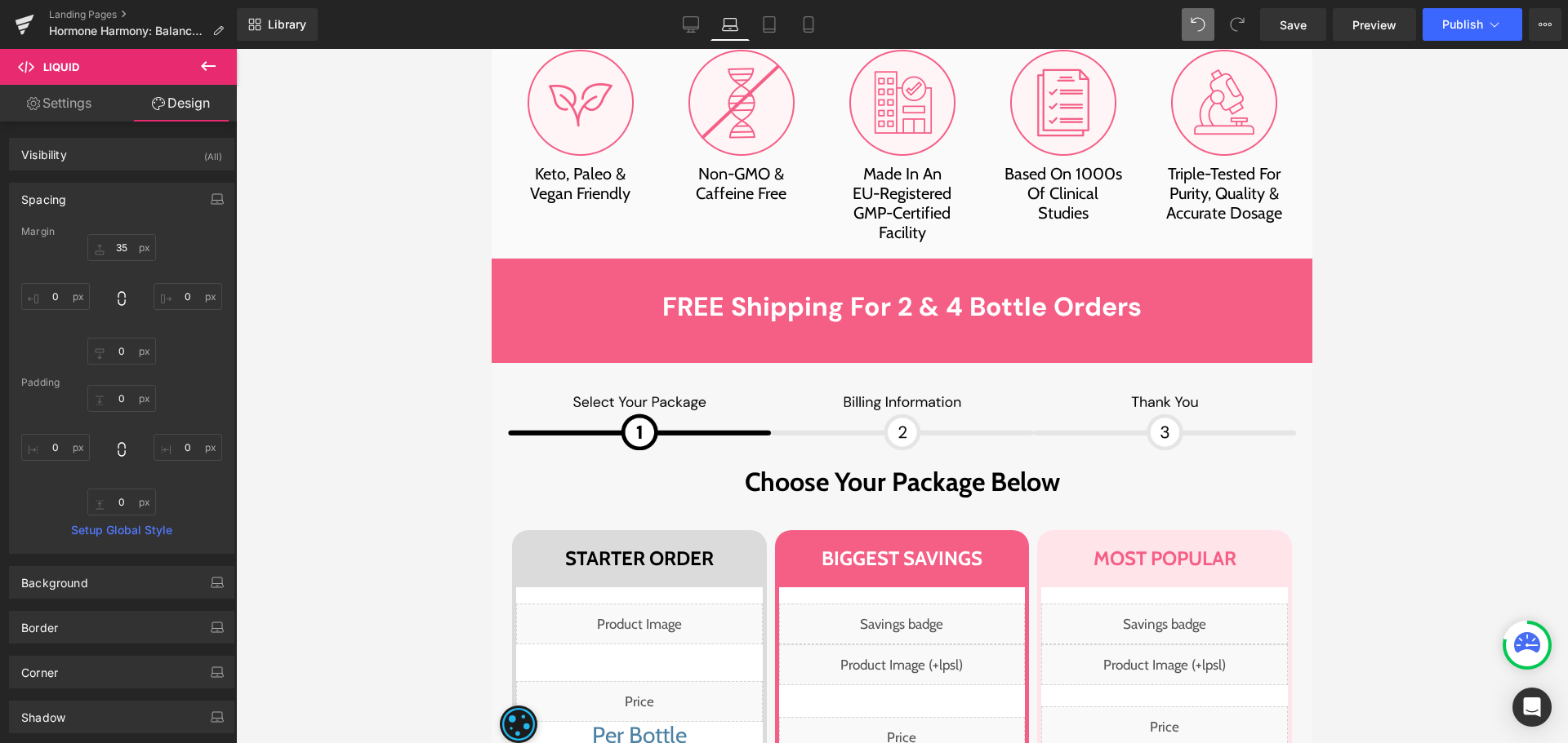
type input "0"
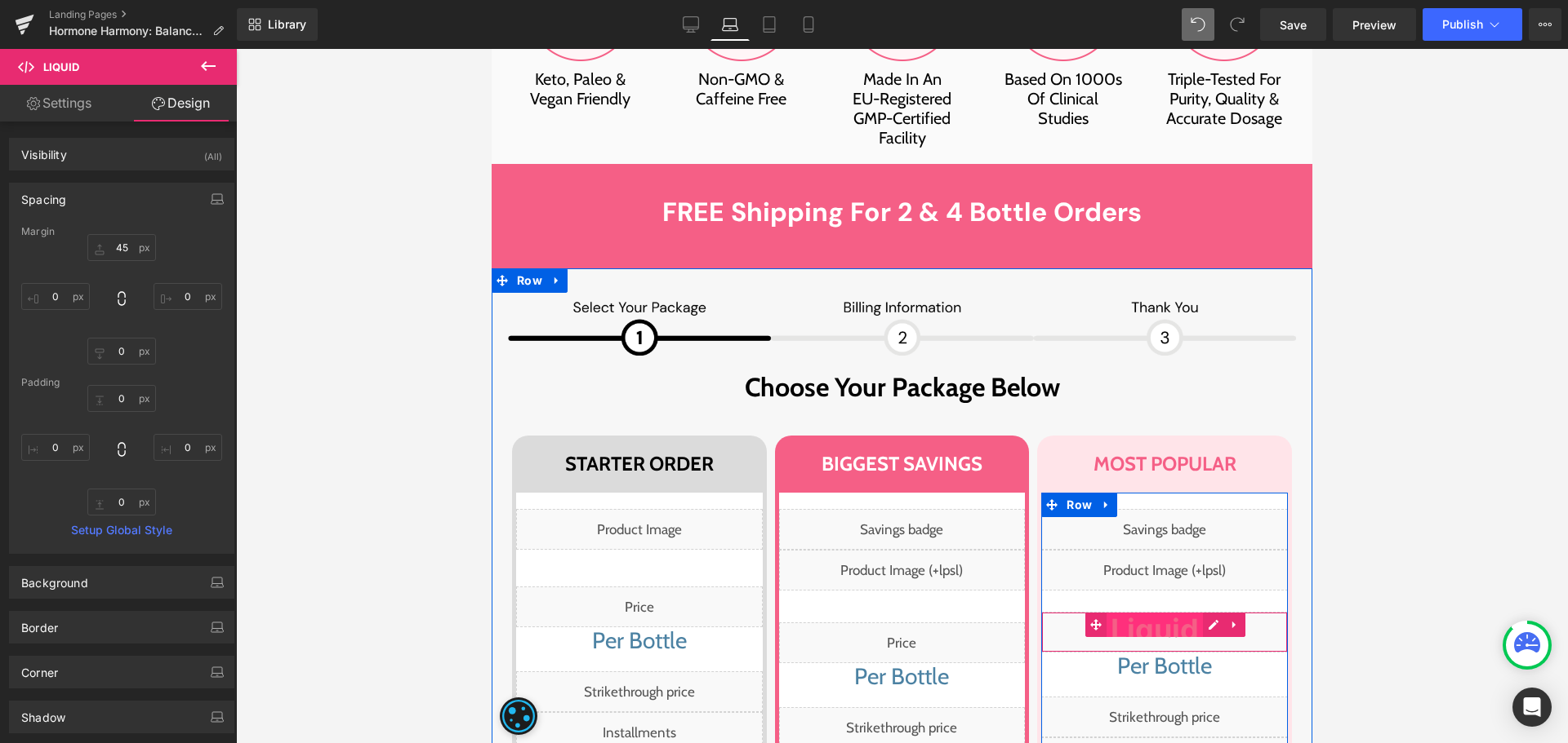
click at [1170, 613] on span "Liquid" at bounding box center [1154, 625] width 96 height 24
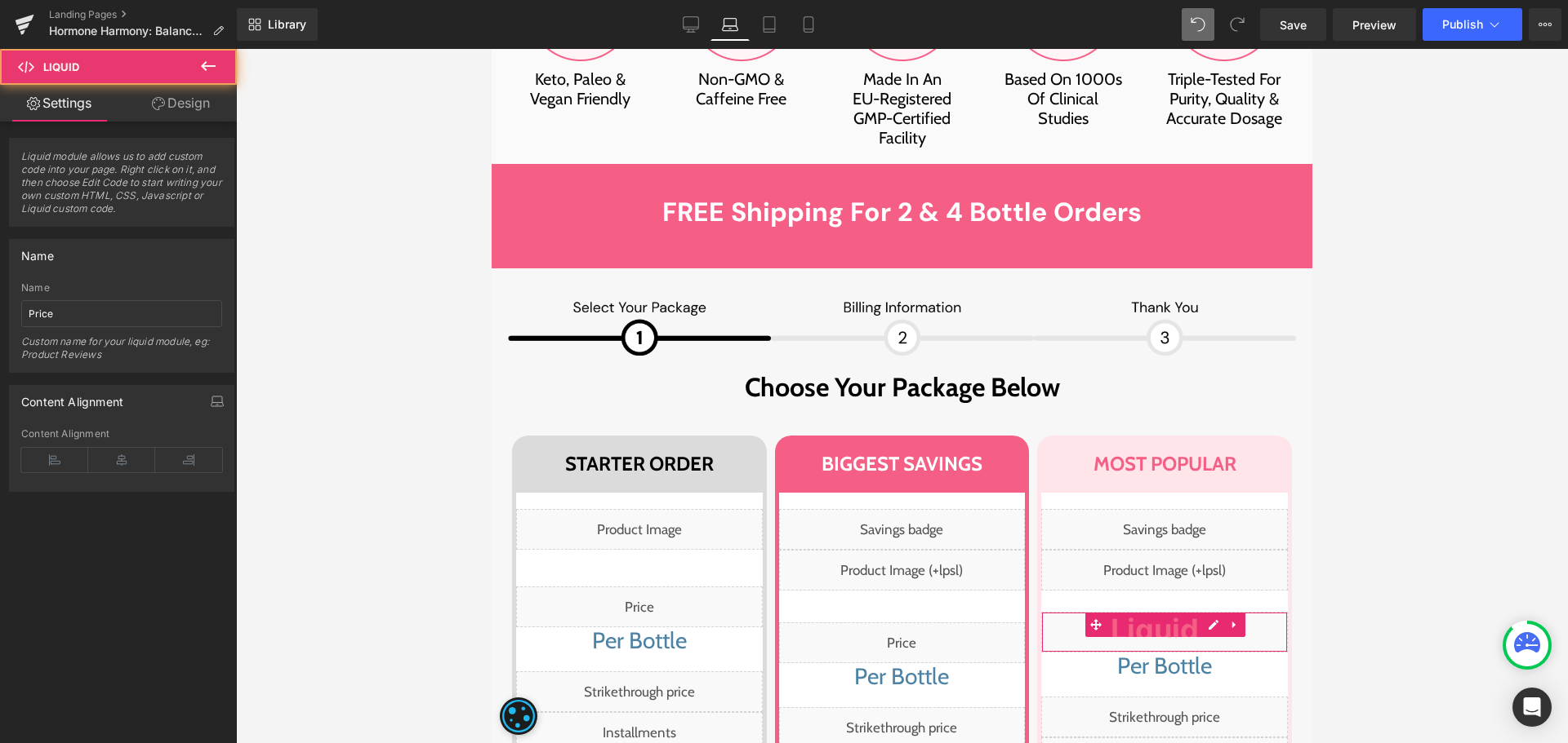
click at [174, 97] on link "Design" at bounding box center [181, 103] width 119 height 37
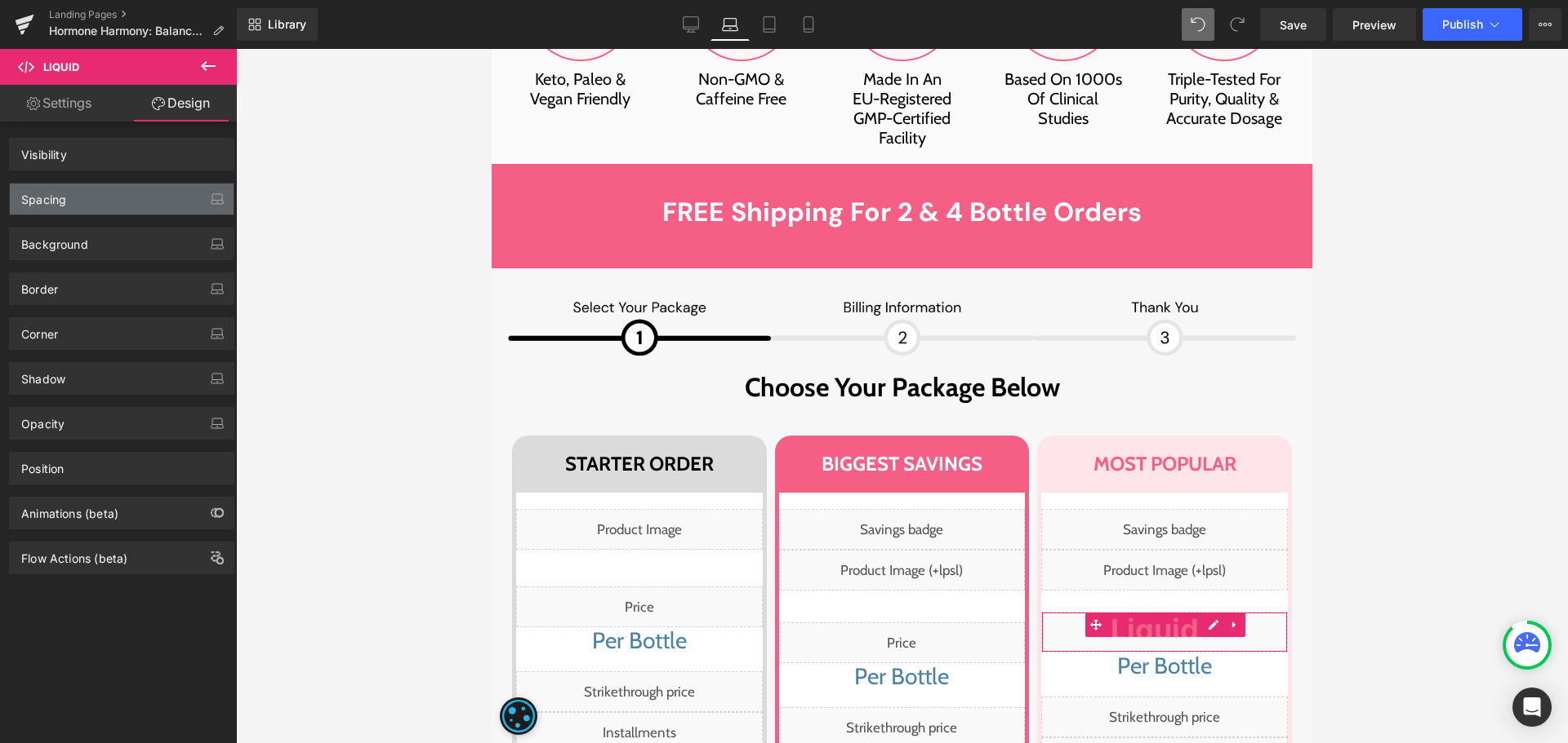
click at [76, 211] on div "Spacing" at bounding box center [121, 199] width 223 height 31
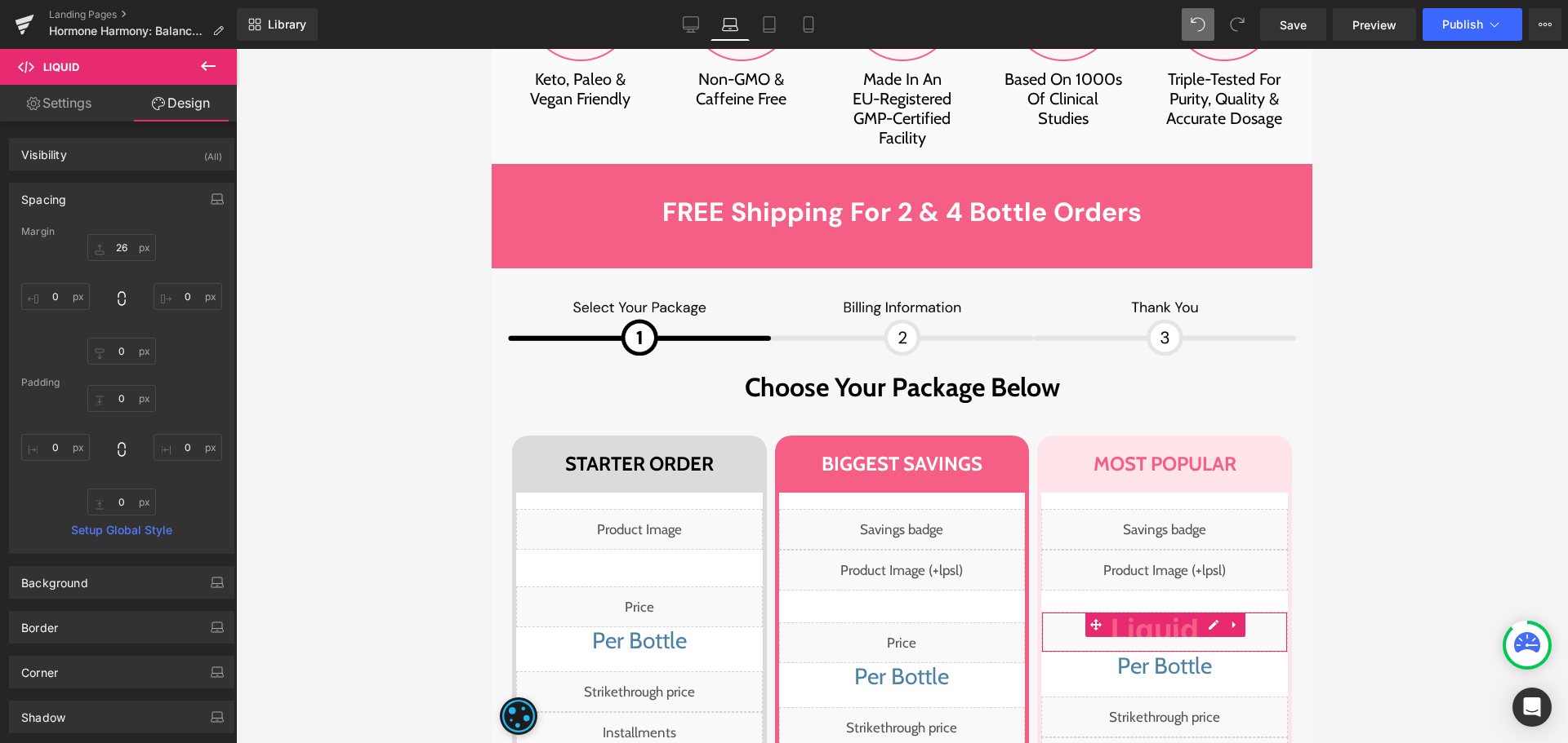
type input "26"
type input "0"
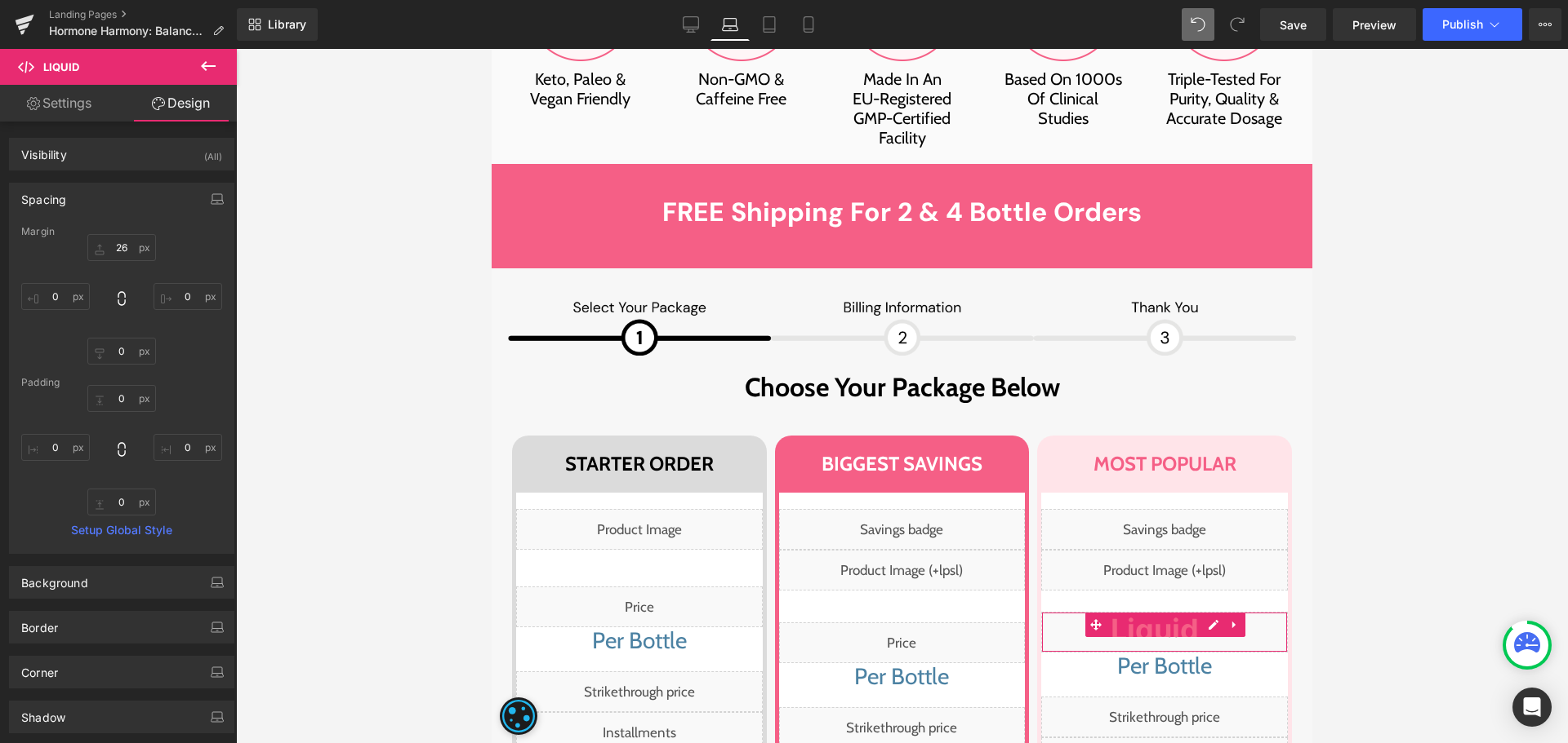
type input "0"
click at [116, 248] on input "26" at bounding box center [122, 248] width 69 height 27
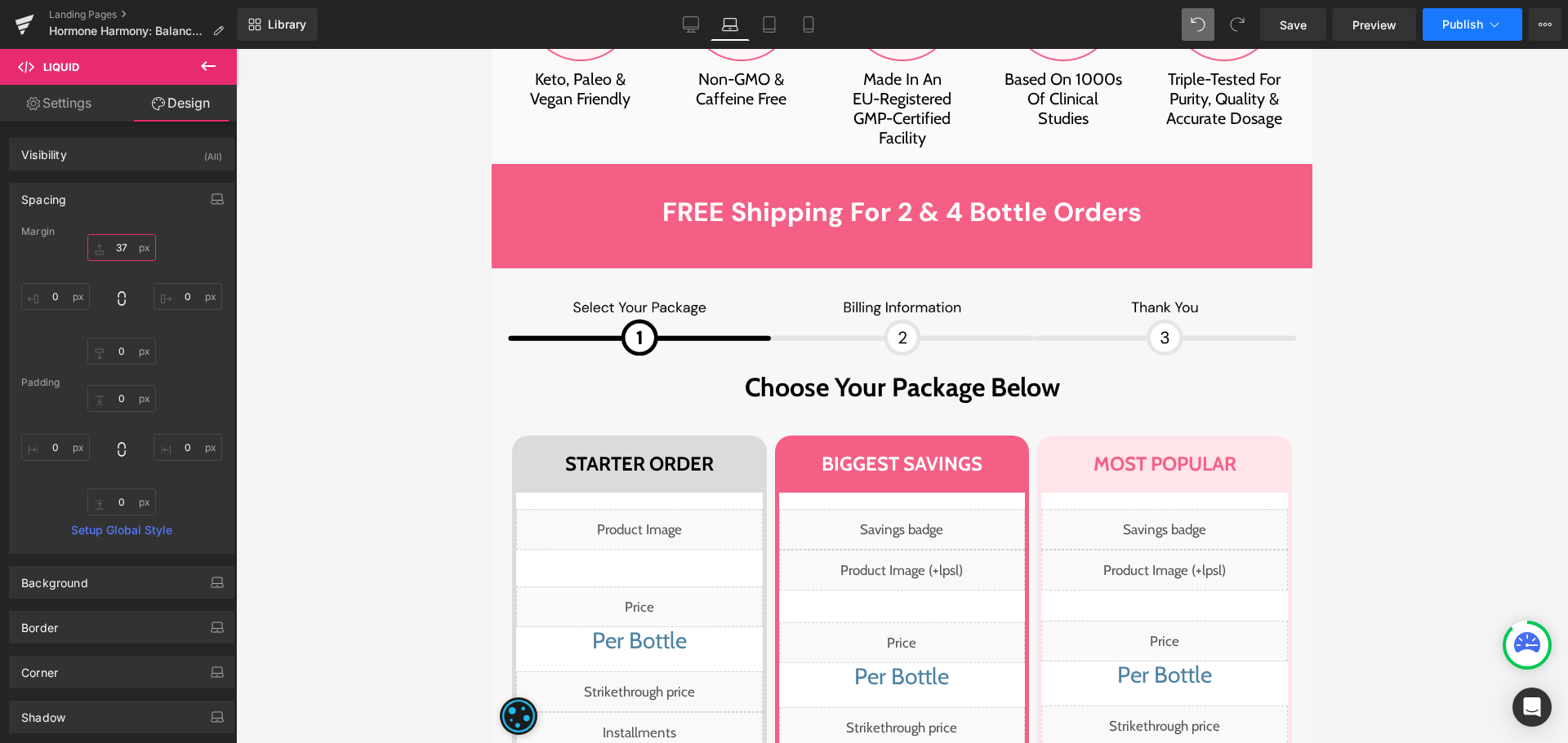
type input "37"
click at [1446, 24] on span "Publish" at bounding box center [1462, 24] width 41 height 13
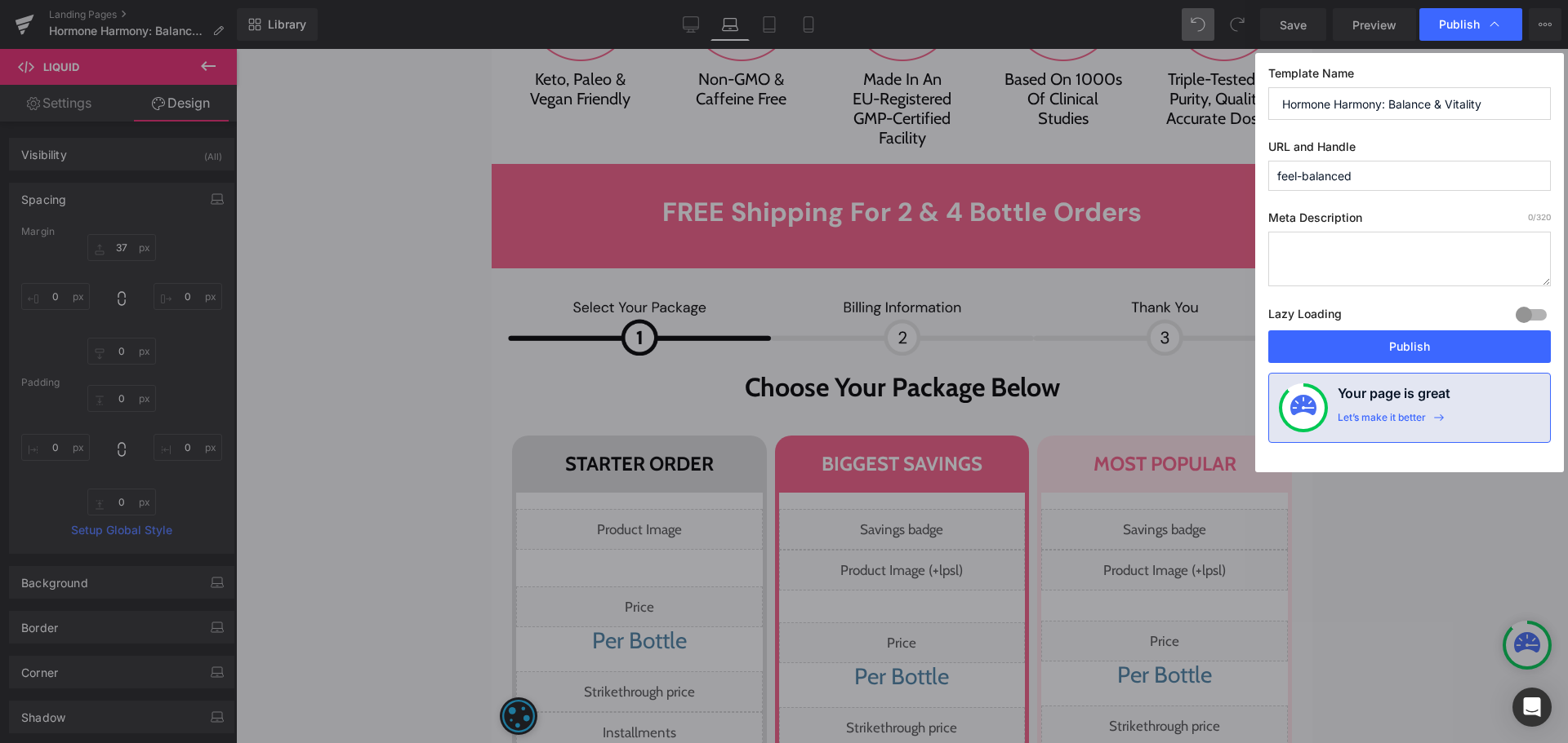
click at [1404, 343] on button "Publish" at bounding box center [1410, 347] width 283 height 33
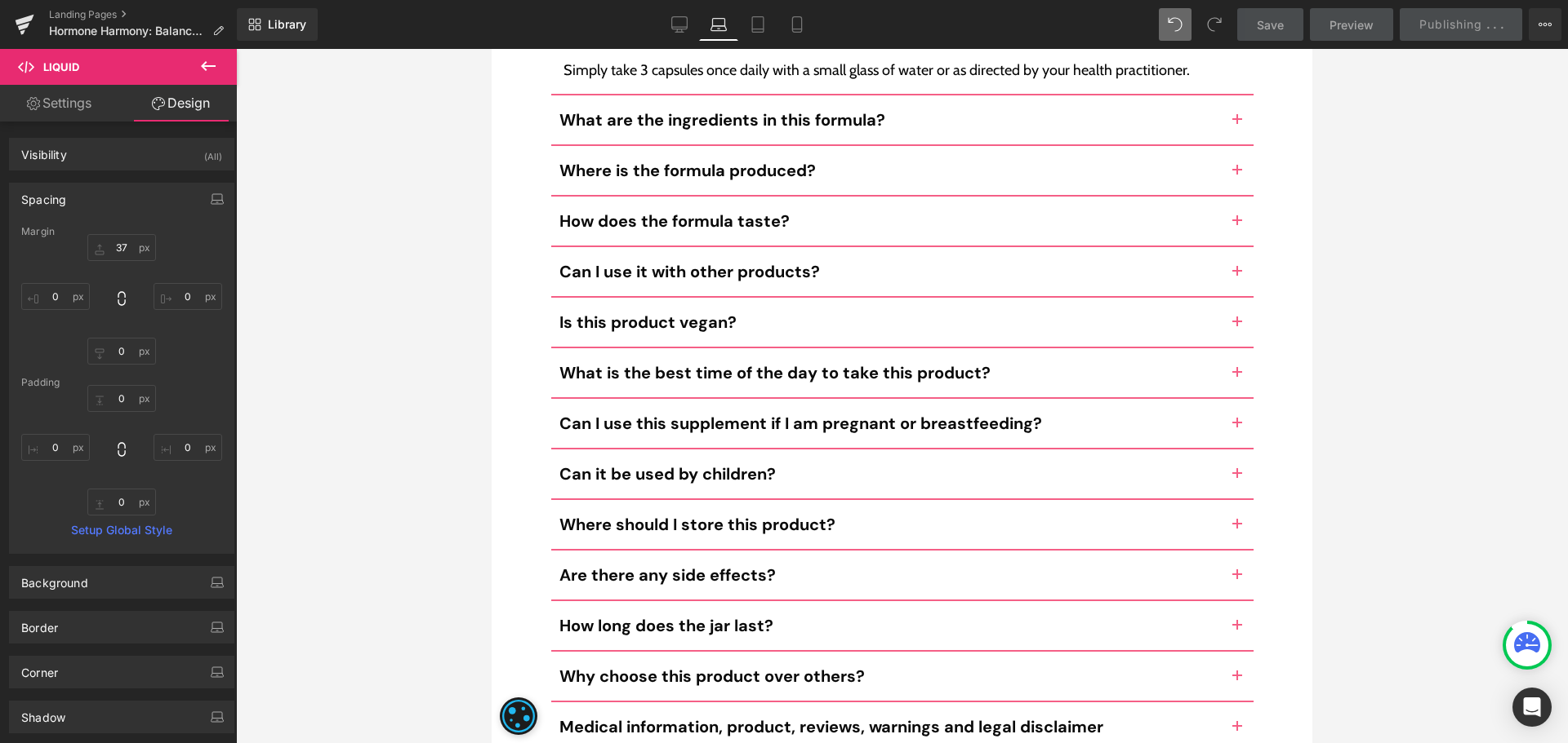
scroll to position [15539, 0]
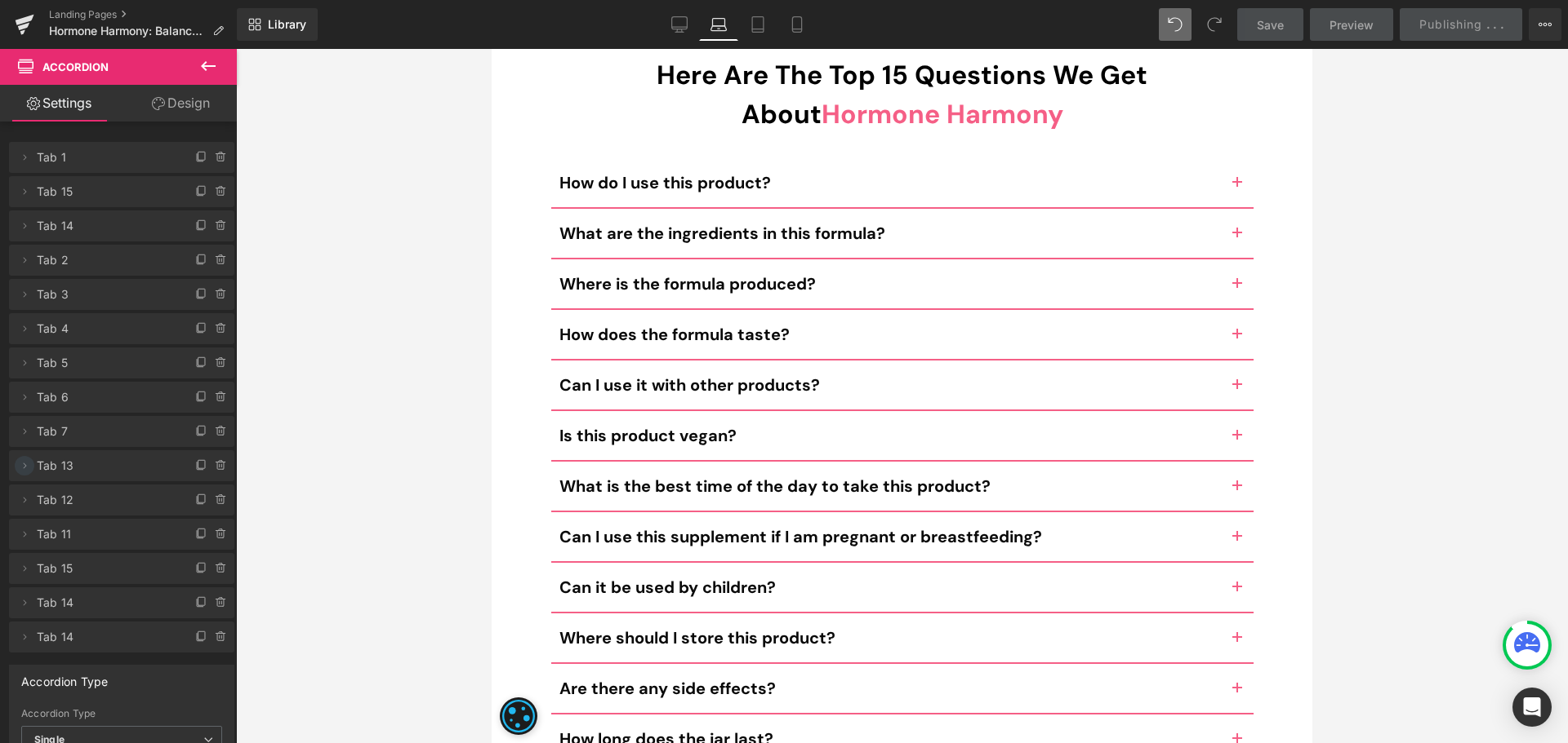
scroll to position [15489, 0]
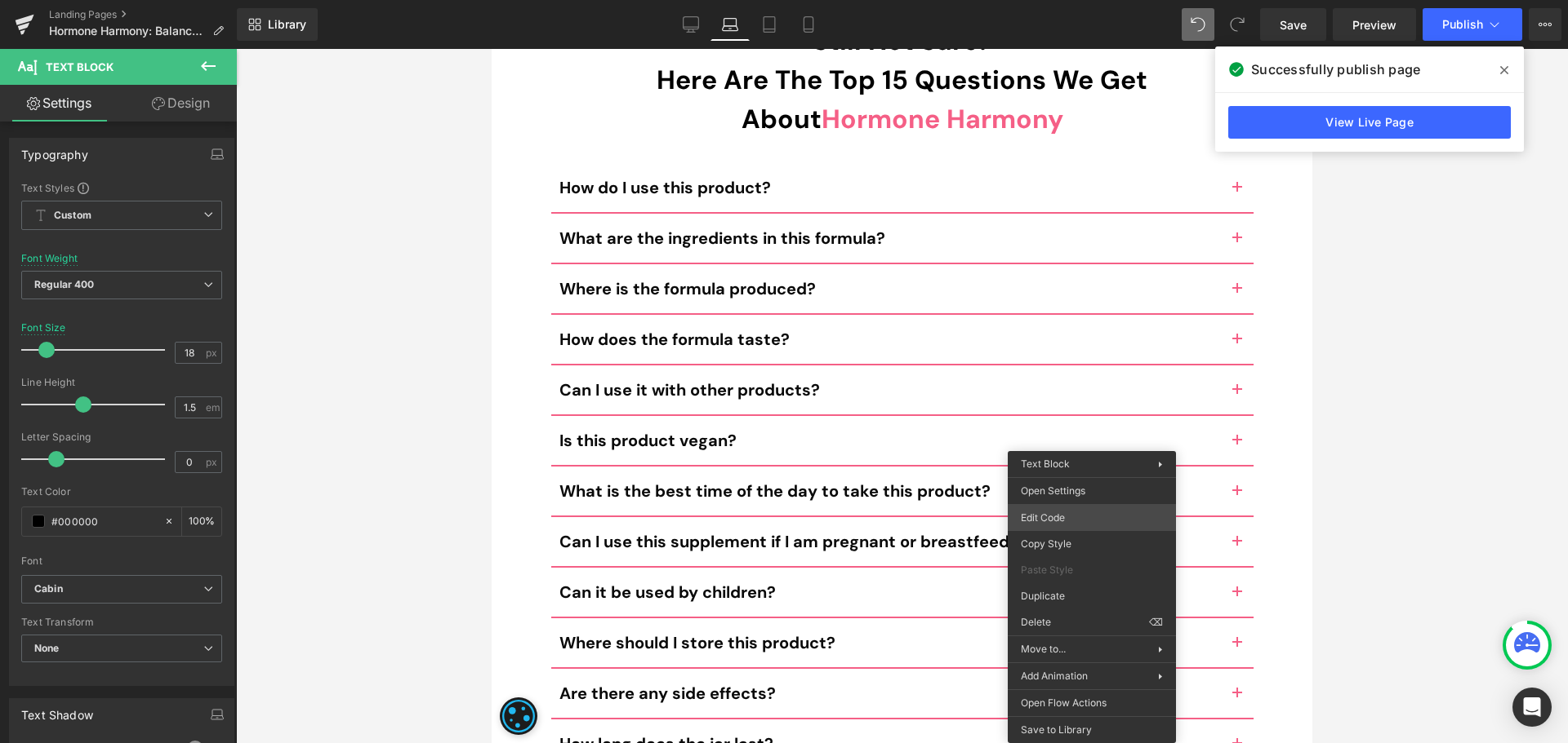
click at [1072, 0] on div "Liquid You are previewing how the will restyle your page. You can not edit Elem…" at bounding box center [784, 0] width 1568 height 0
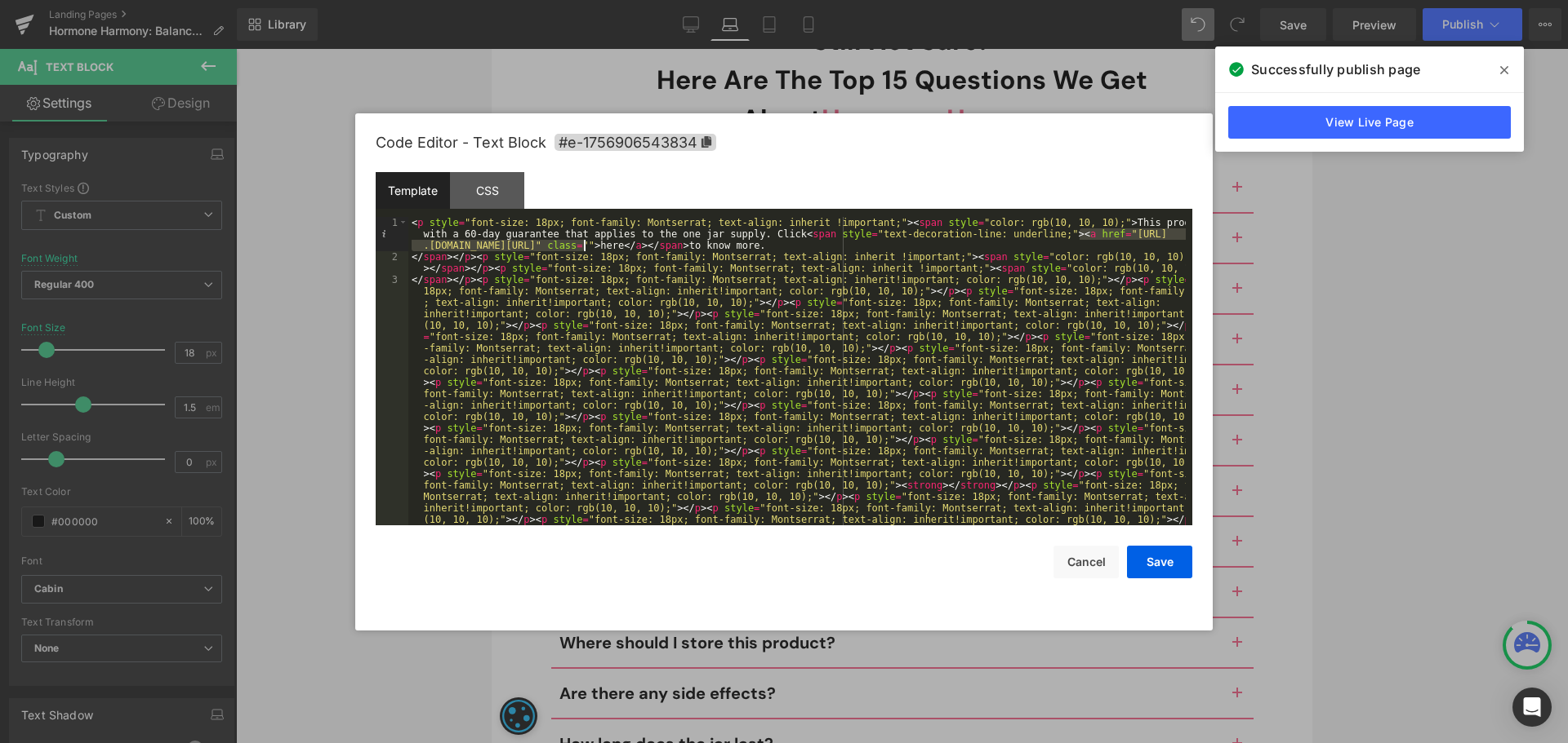
drag, startPoint x: 1081, startPoint y: 234, endPoint x: 585, endPoint y: 241, distance: 496.0
click at [1152, 564] on button "Save" at bounding box center [1159, 562] width 65 height 33
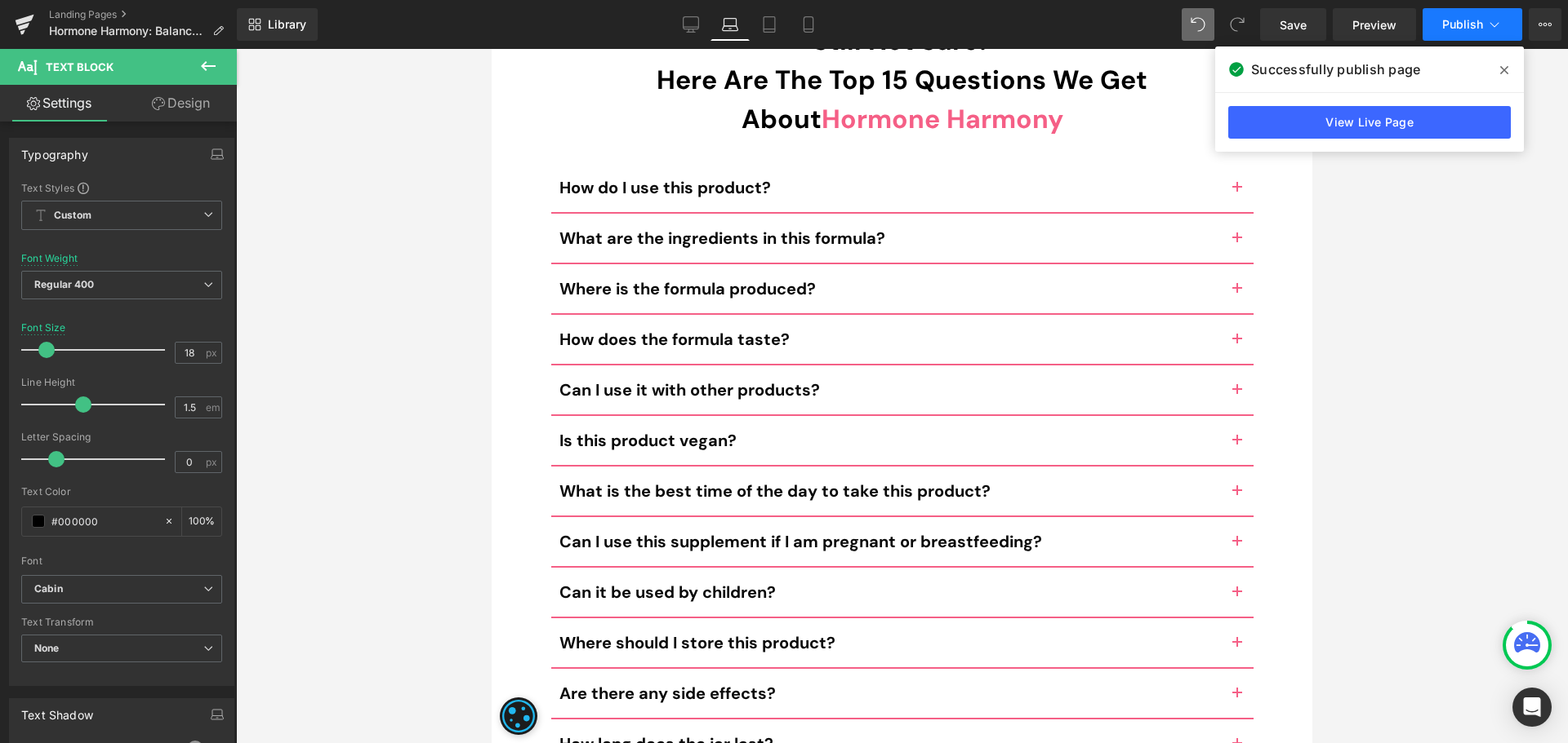
click at [1466, 25] on span "Publish" at bounding box center [1462, 24] width 41 height 13
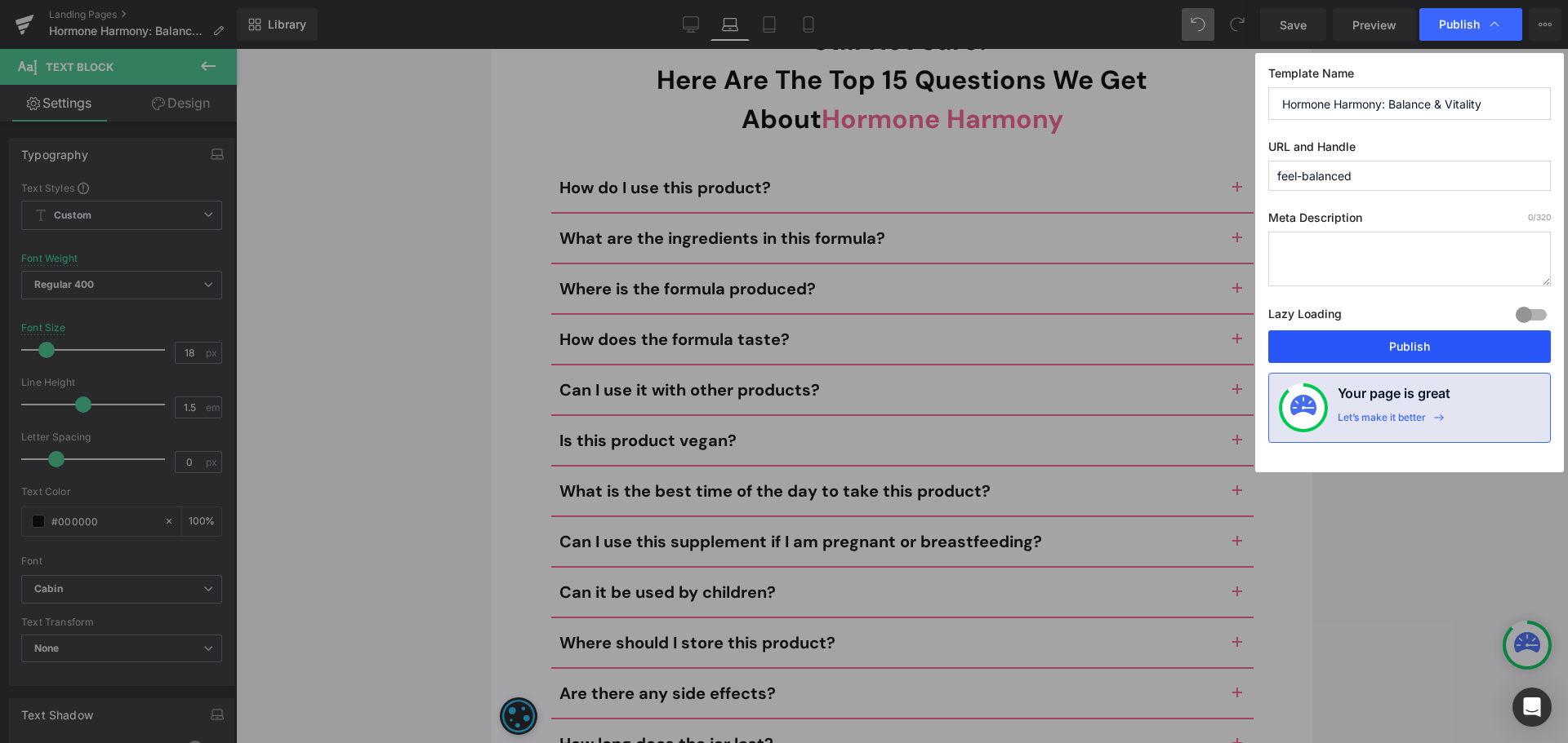
click at [1435, 341] on button "Publish" at bounding box center [1410, 347] width 283 height 33
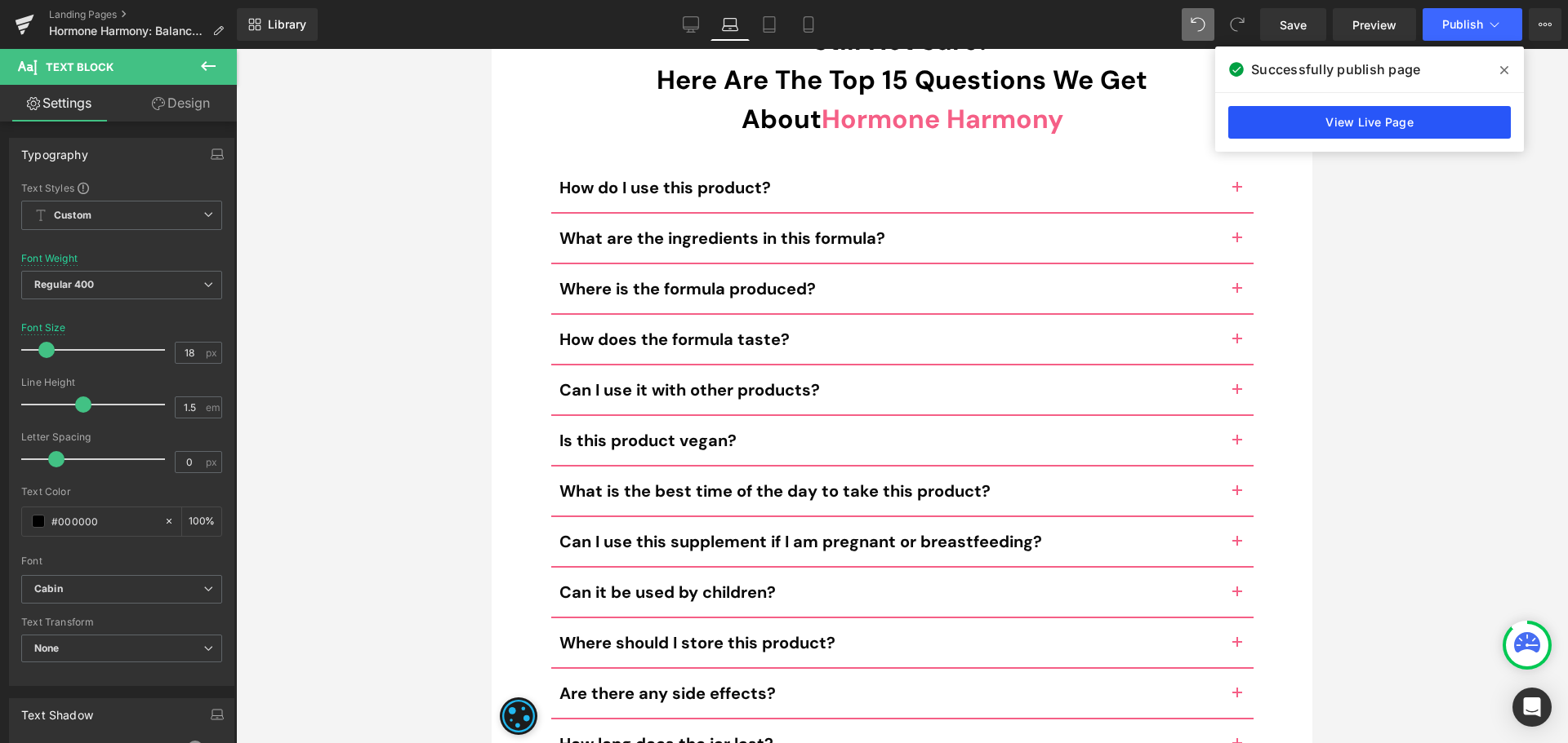
click at [1350, 118] on link "View Live Page" at bounding box center [1369, 122] width 283 height 33
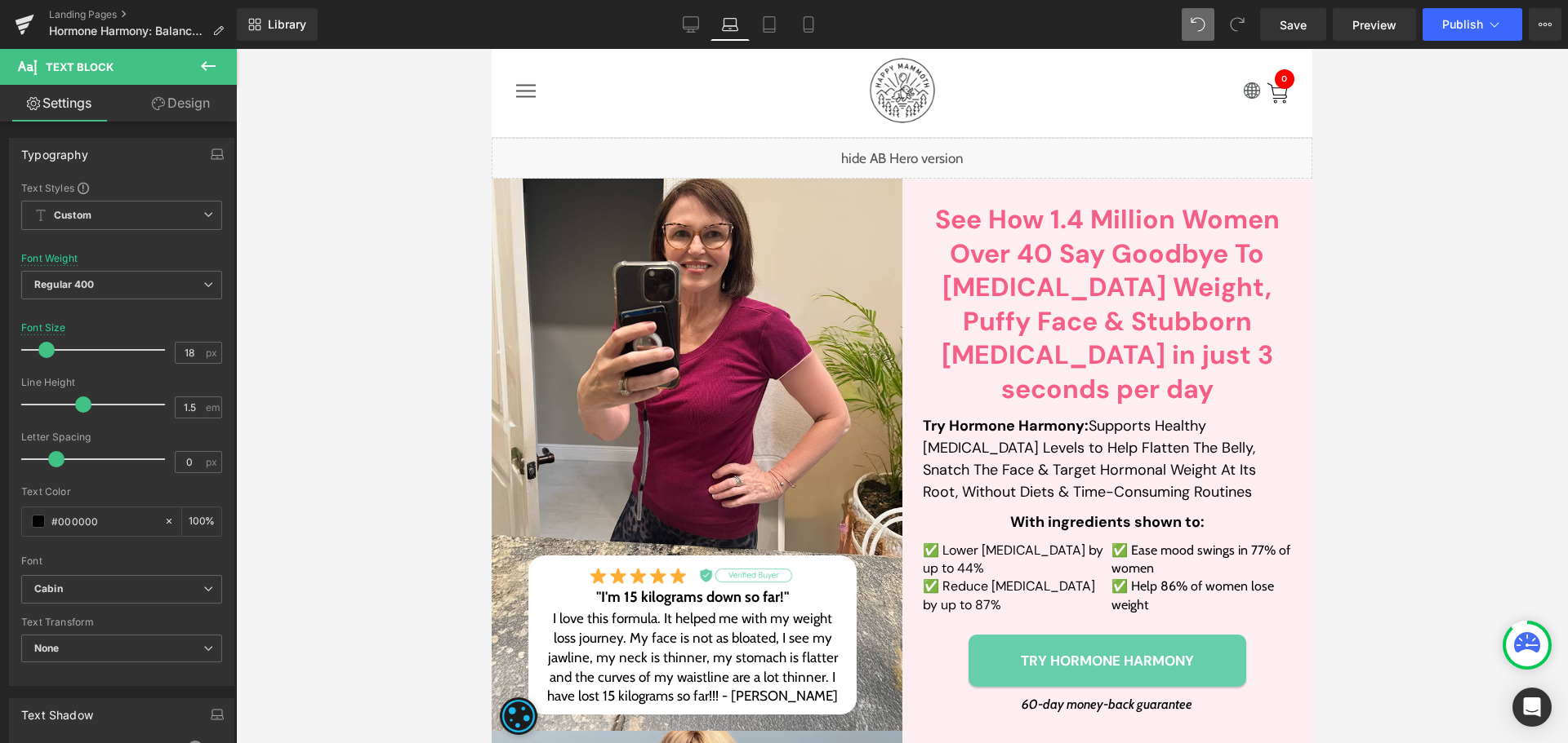
scroll to position [0, 0]
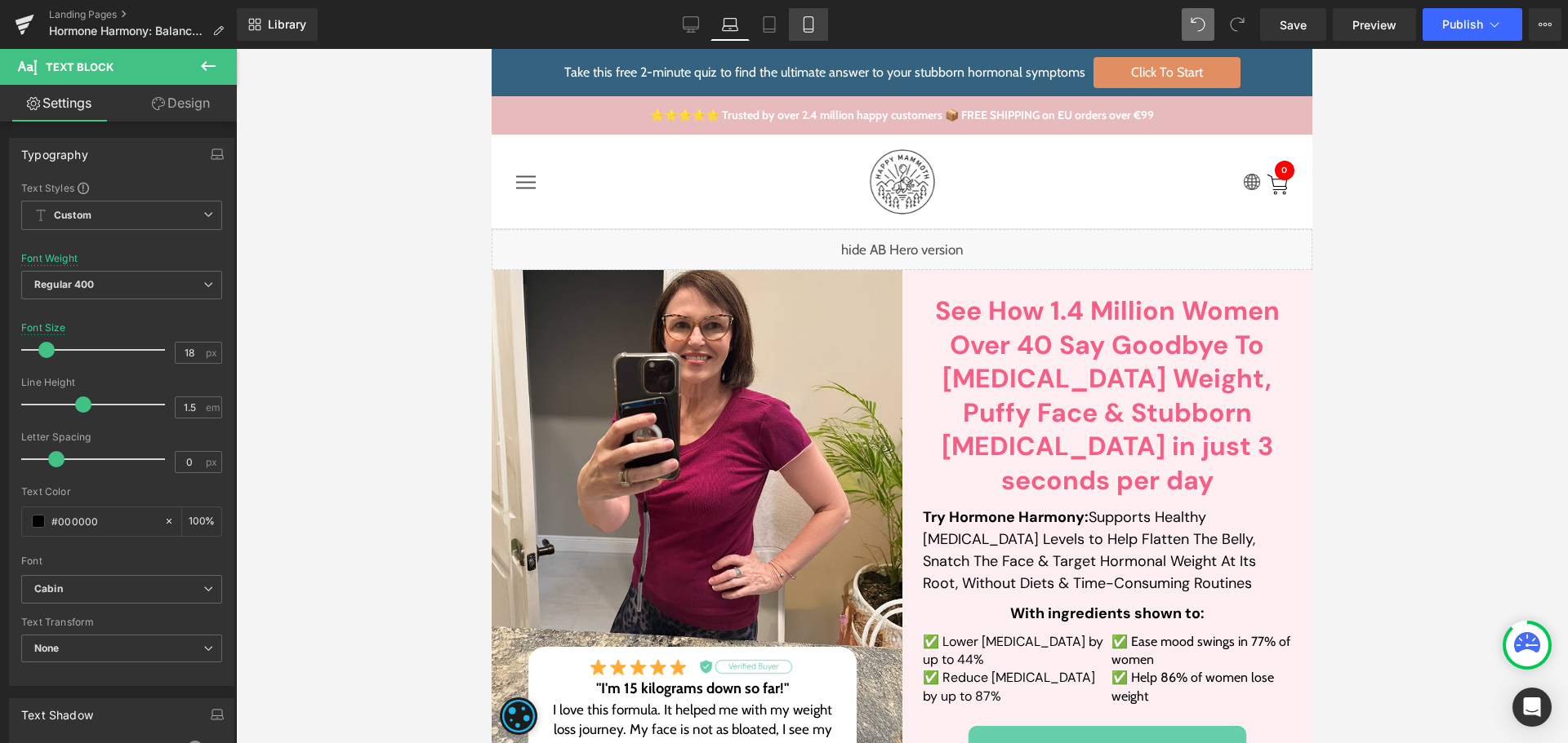
drag, startPoint x: 801, startPoint y: 16, endPoint x: 103, endPoint y: 145, distance: 709.8
click at [801, 16] on icon at bounding box center [808, 24] width 16 height 16
type input "16"
type input "100"
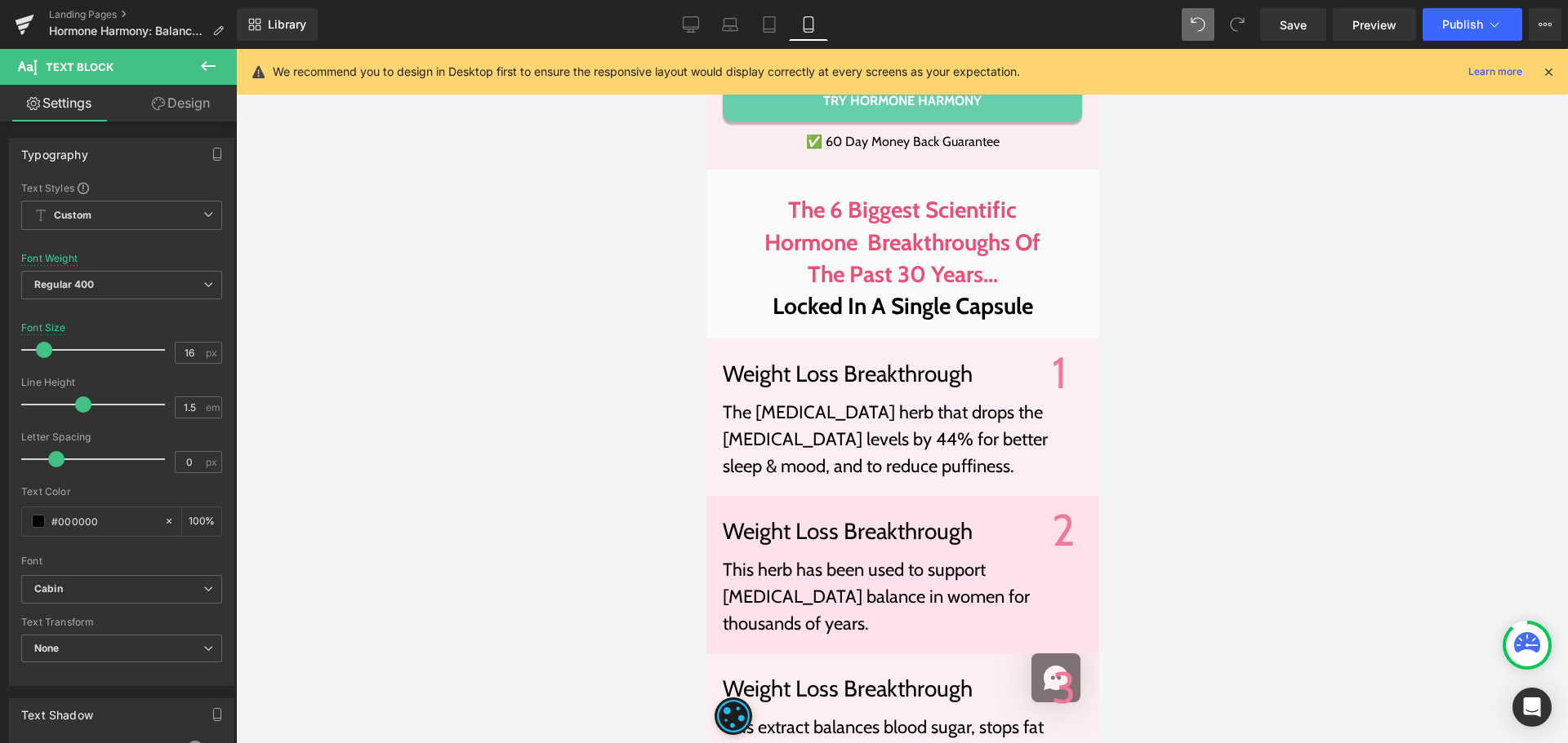
scroll to position [183, 0]
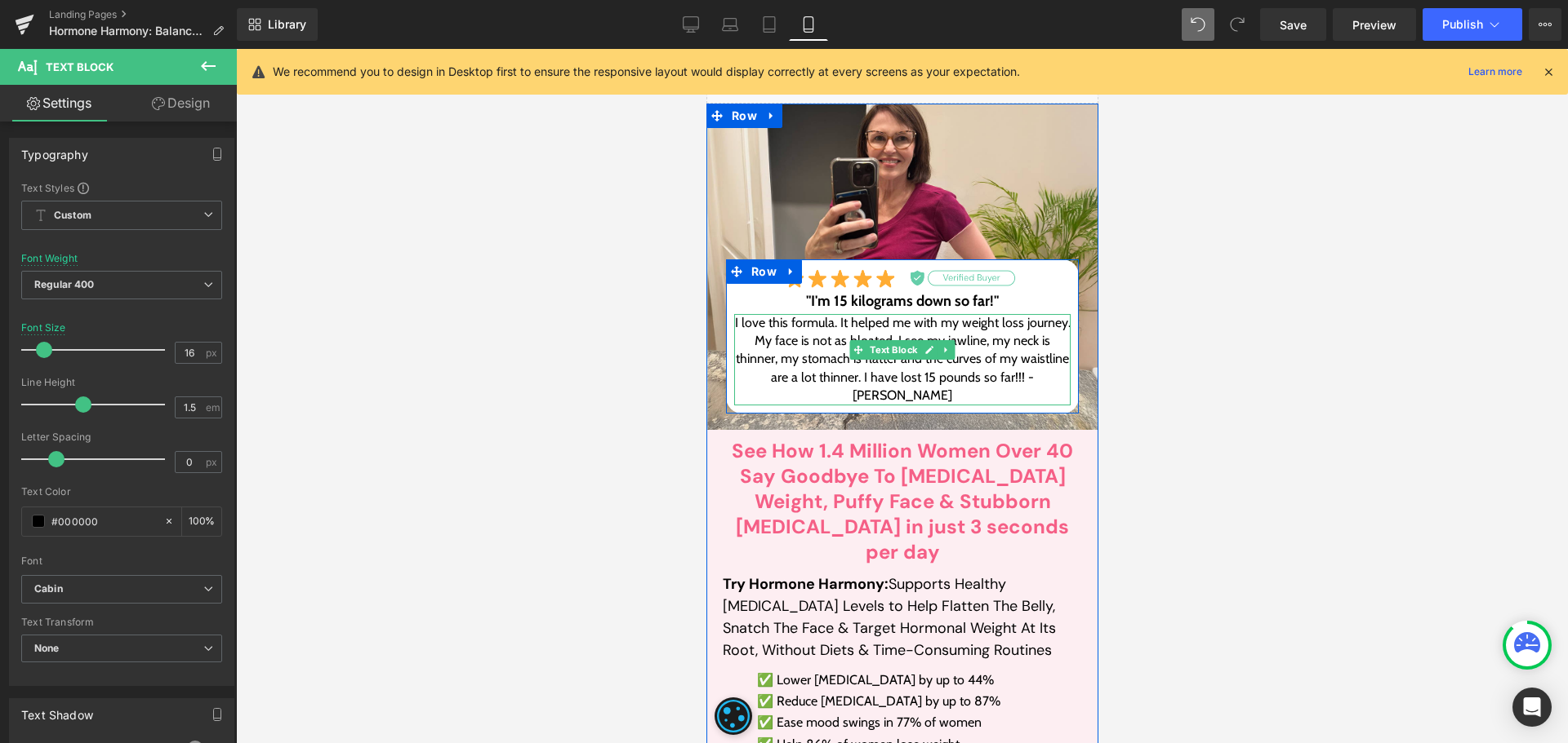
click at [930, 399] on p "I love this formula. It helped me with my weight loss journey. My face is not a…" at bounding box center [901, 360] width 336 height 91
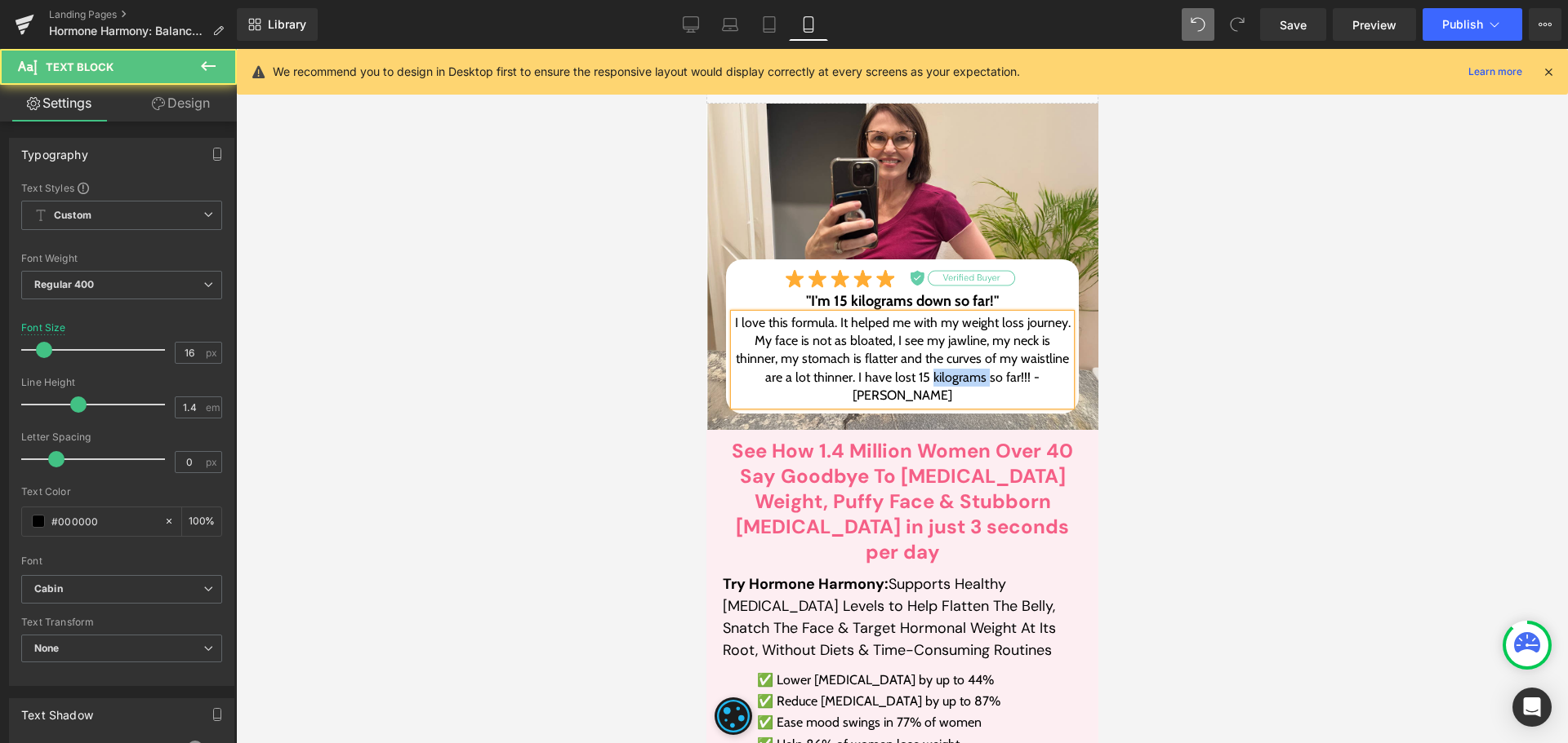
click at [897, 396] on p "I love this formula. It helped me with my weight loss journey. My face is not a…" at bounding box center [901, 360] width 336 height 91
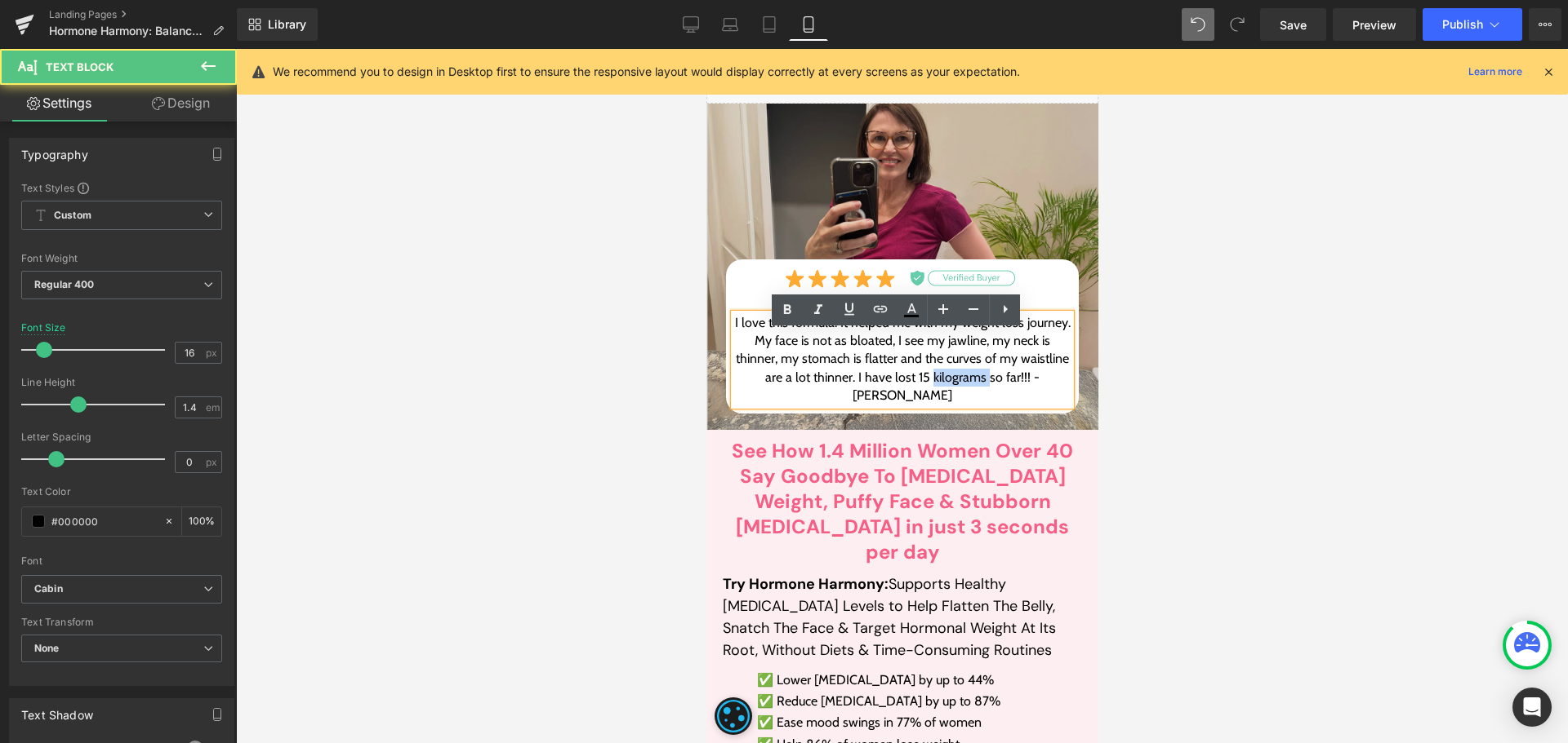
copy p "kilograms"
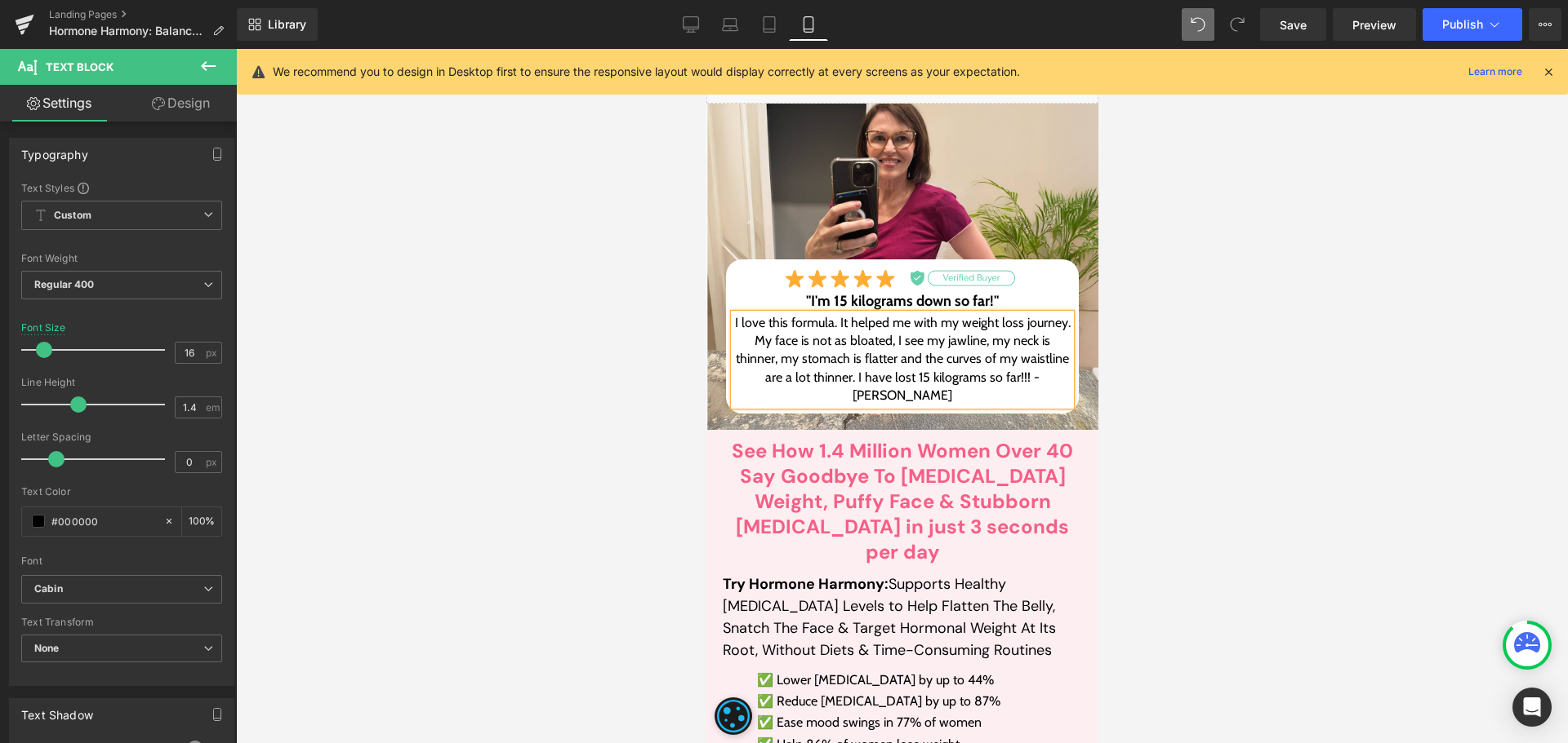
scroll to position [14542, 0]
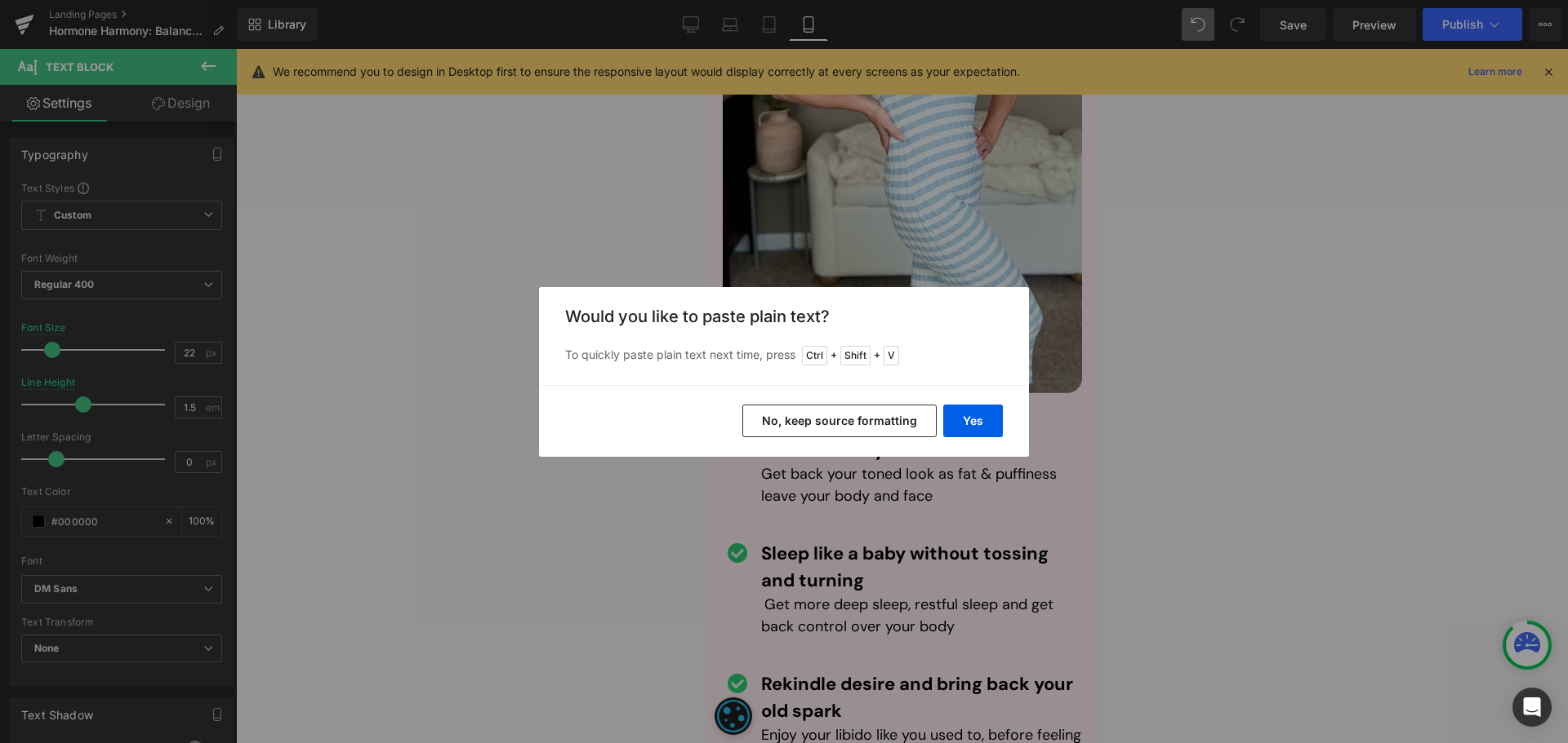
click at [913, 423] on button "No, keep source formatting" at bounding box center [840, 421] width 194 height 33
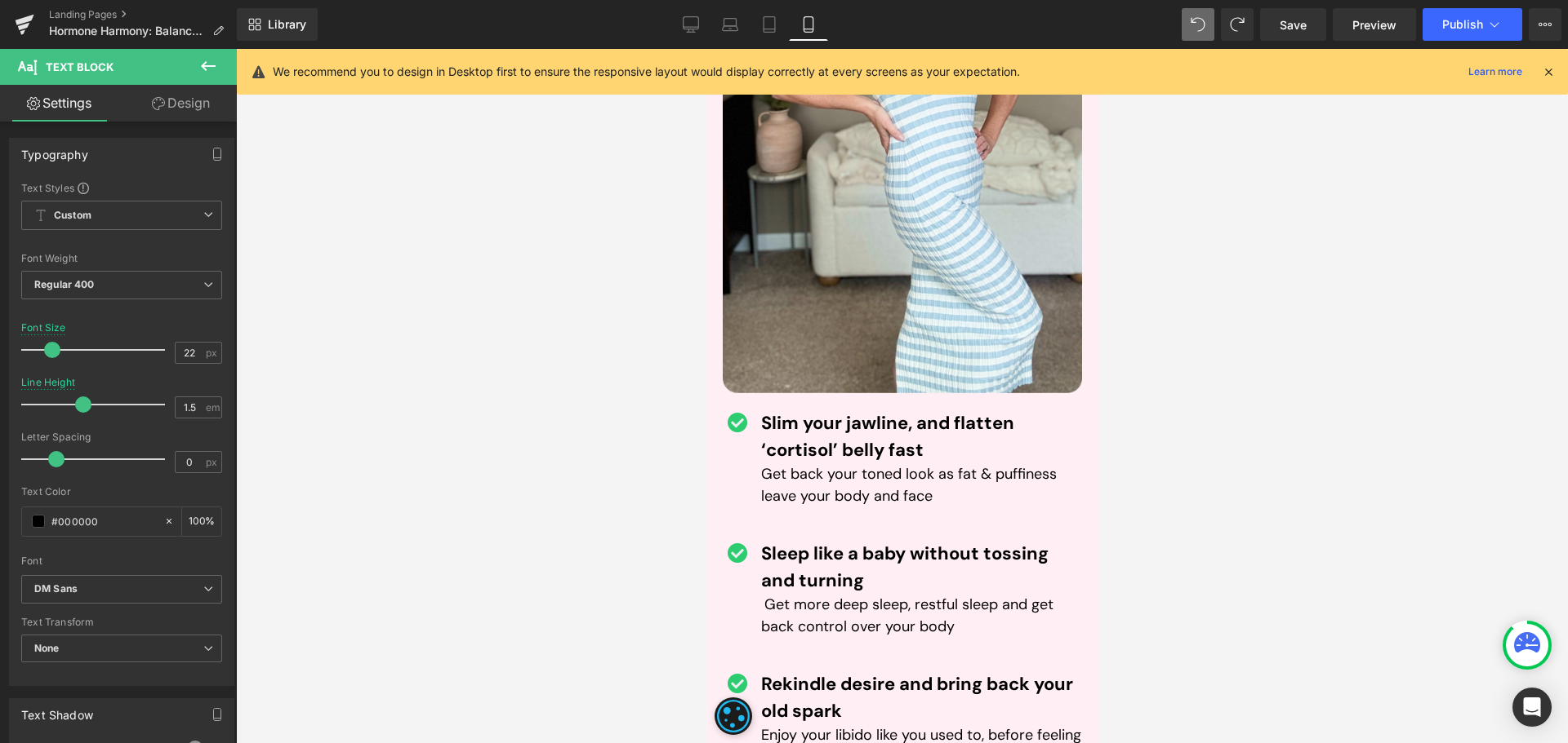
scroll to position [927, 0]
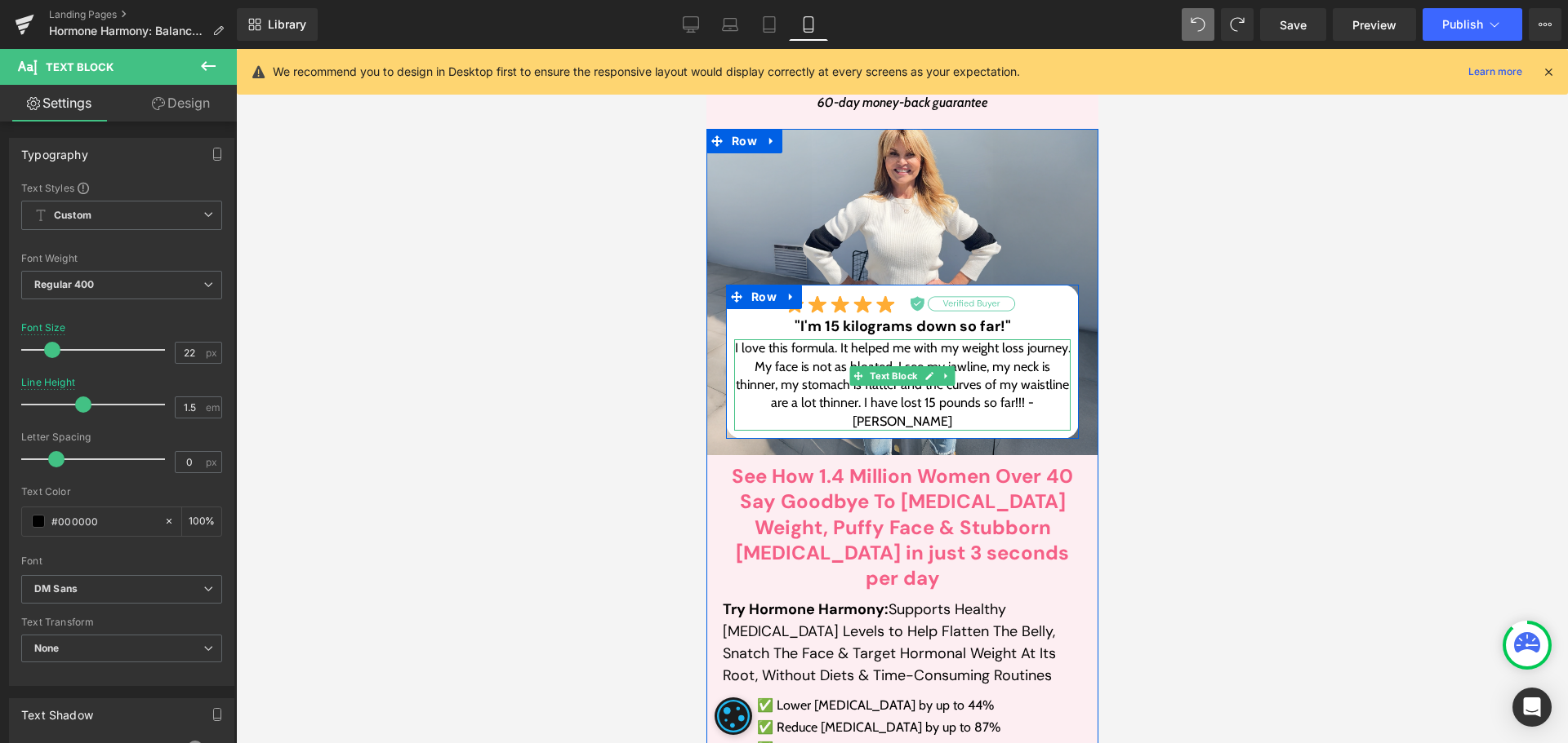
click at [926, 398] on p "I love this formula. It helped me with my weight loss journey. My face is not a…" at bounding box center [901, 384] width 336 height 91
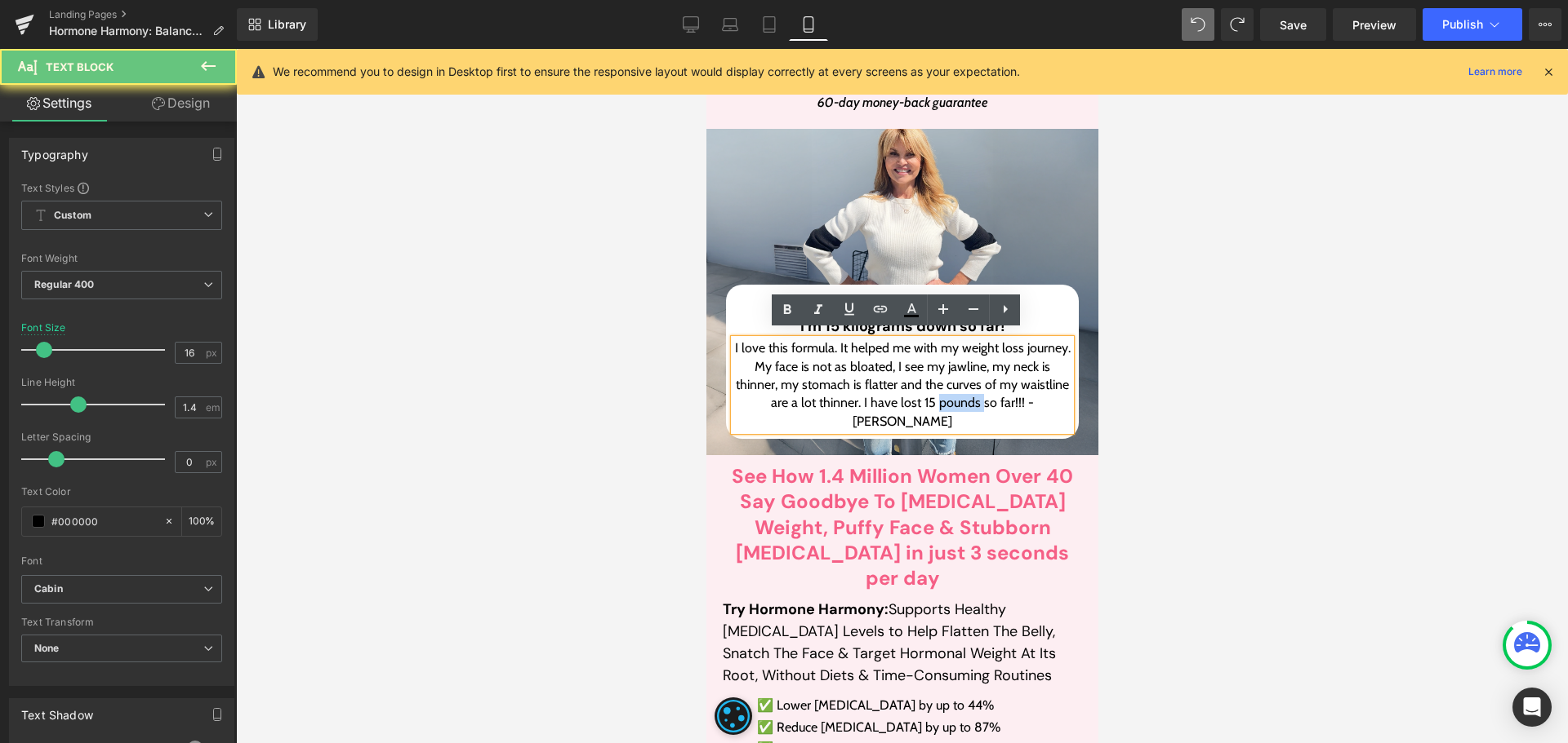
paste div
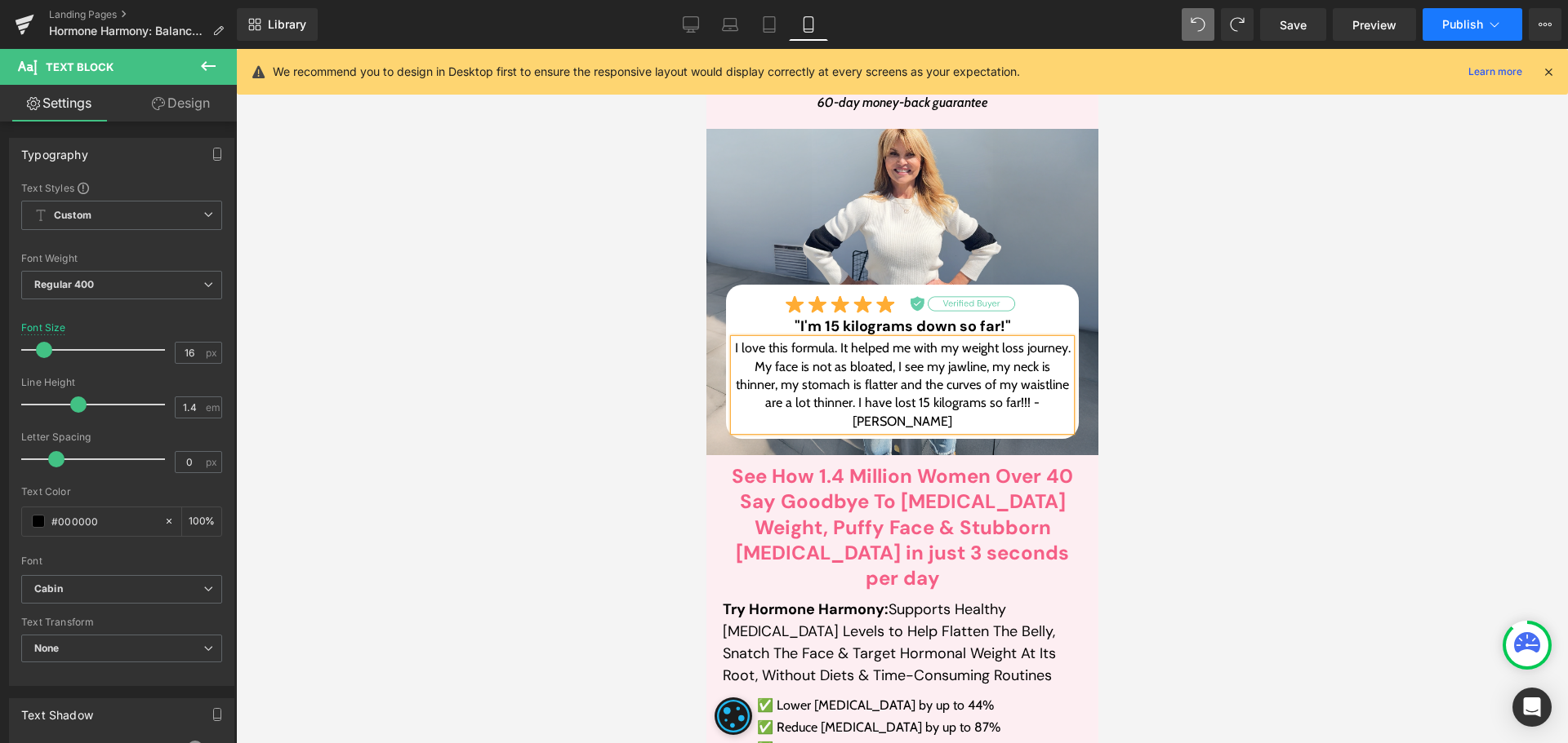
click at [1469, 20] on span "Publish" at bounding box center [1462, 24] width 41 height 13
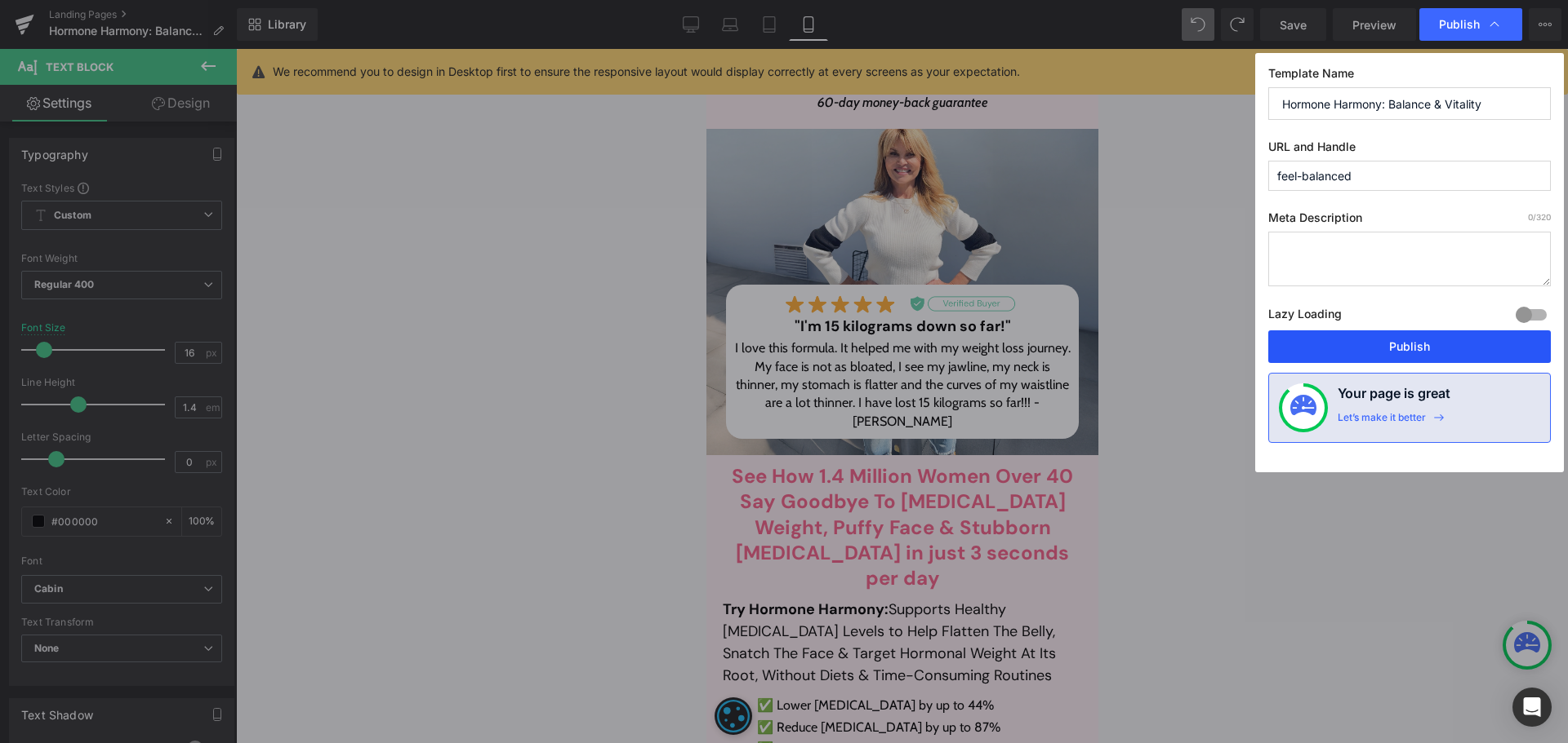
click at [1427, 353] on button "Publish" at bounding box center [1410, 347] width 283 height 33
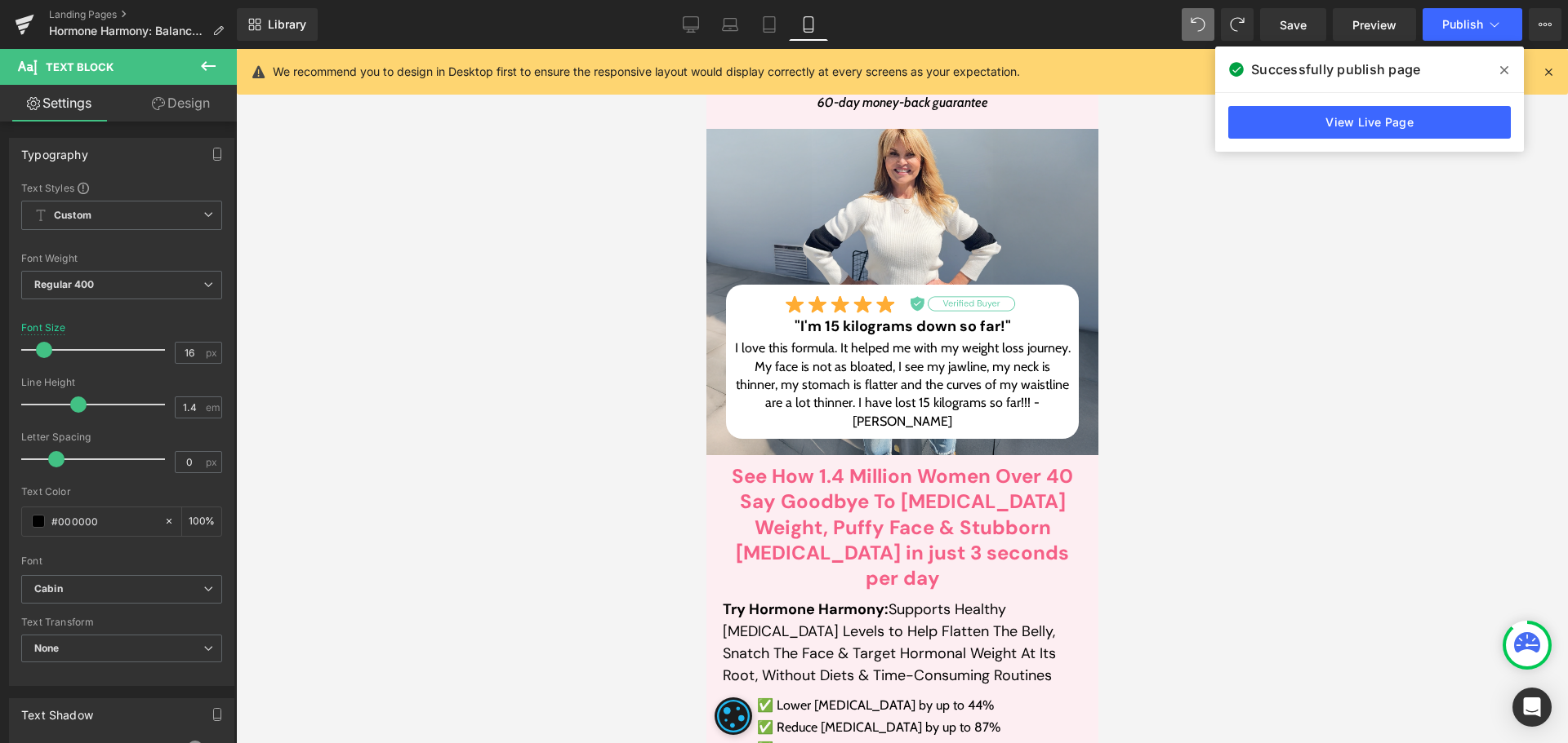
click at [784, 44] on div "Library Mobile Desktop Laptop Tablet Mobile Save Preview Publish Scheduled View…" at bounding box center [902, 24] width 1331 height 49
click at [770, 27] on icon at bounding box center [769, 24] width 16 height 16
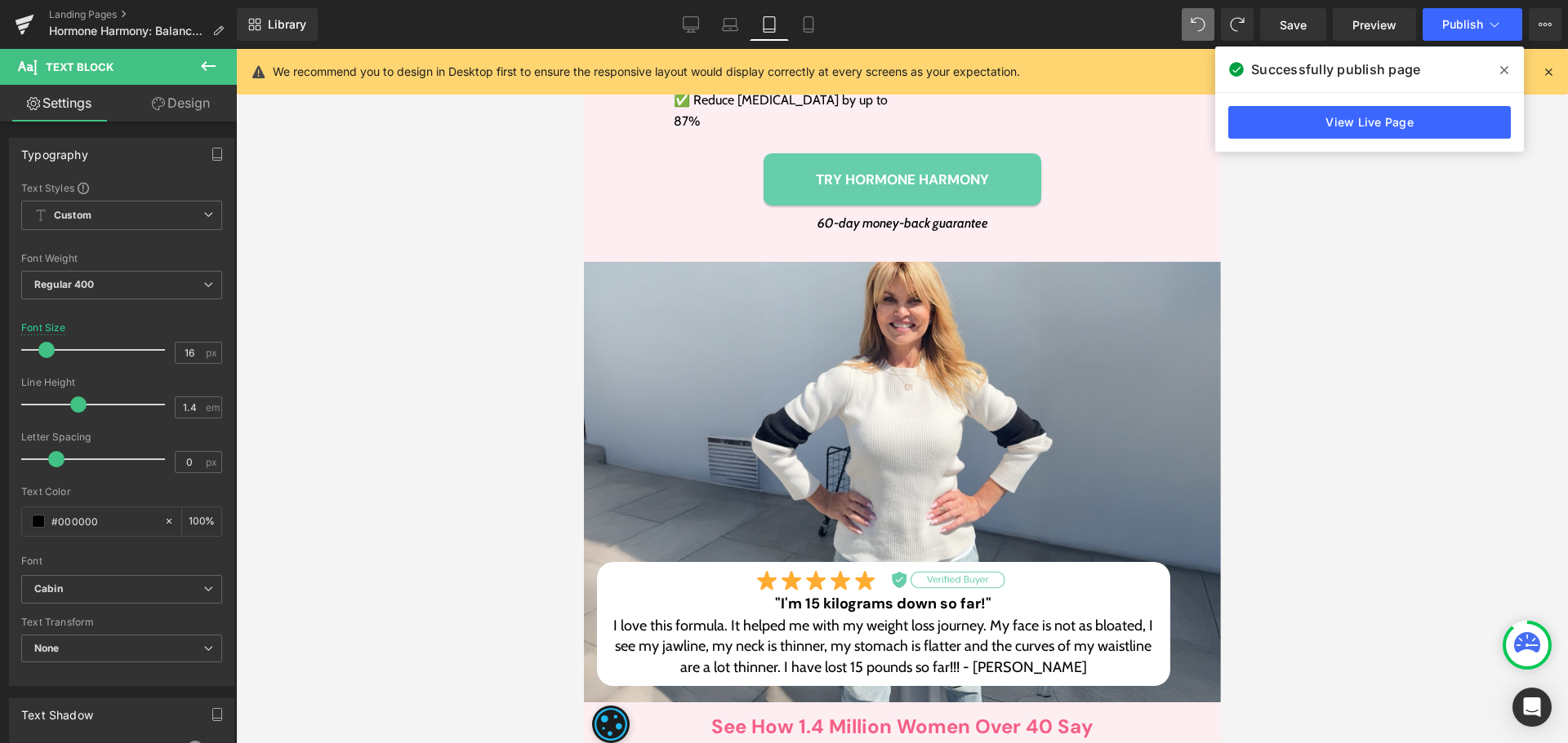
type input "18"
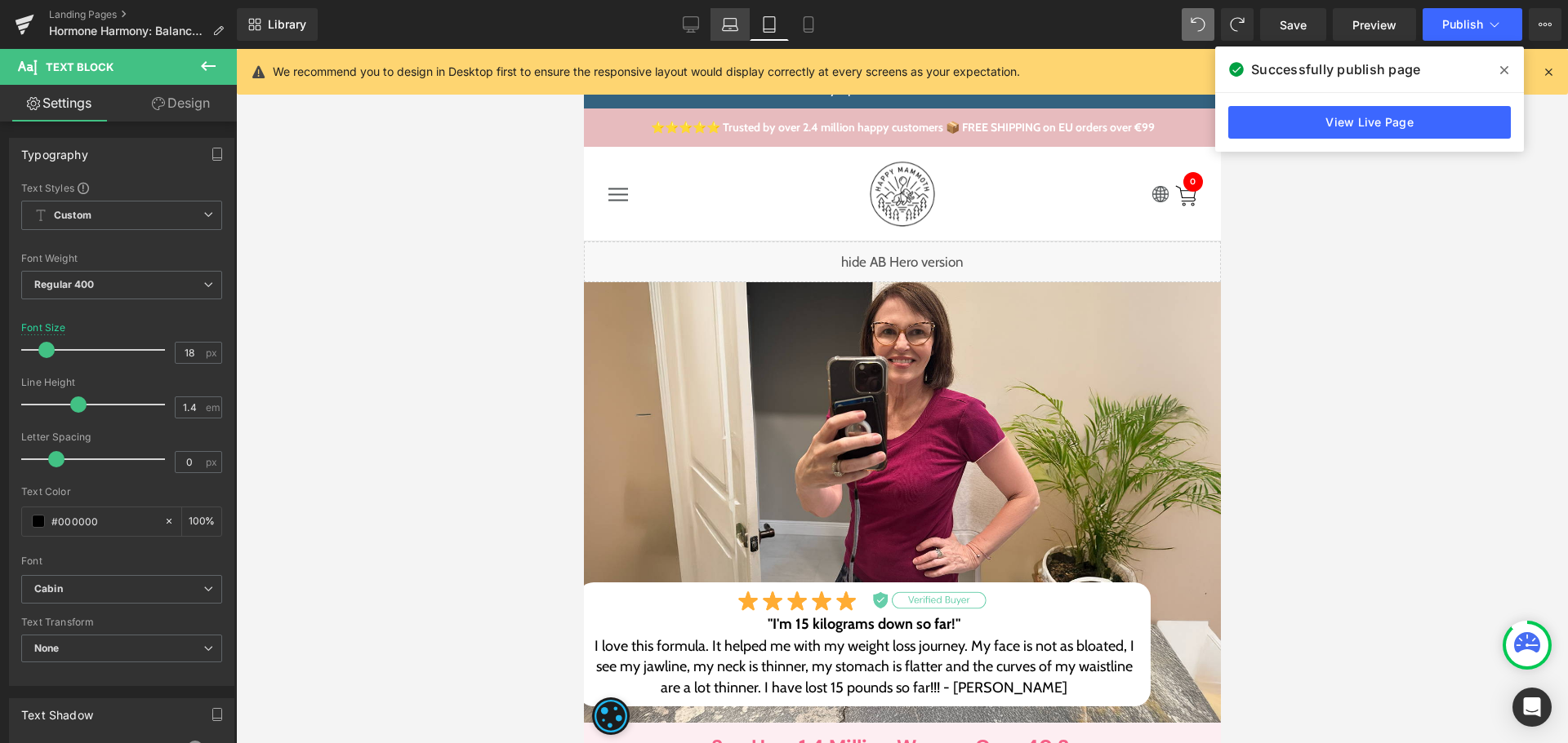
click at [723, 20] on icon at bounding box center [729, 24] width 16 height 16
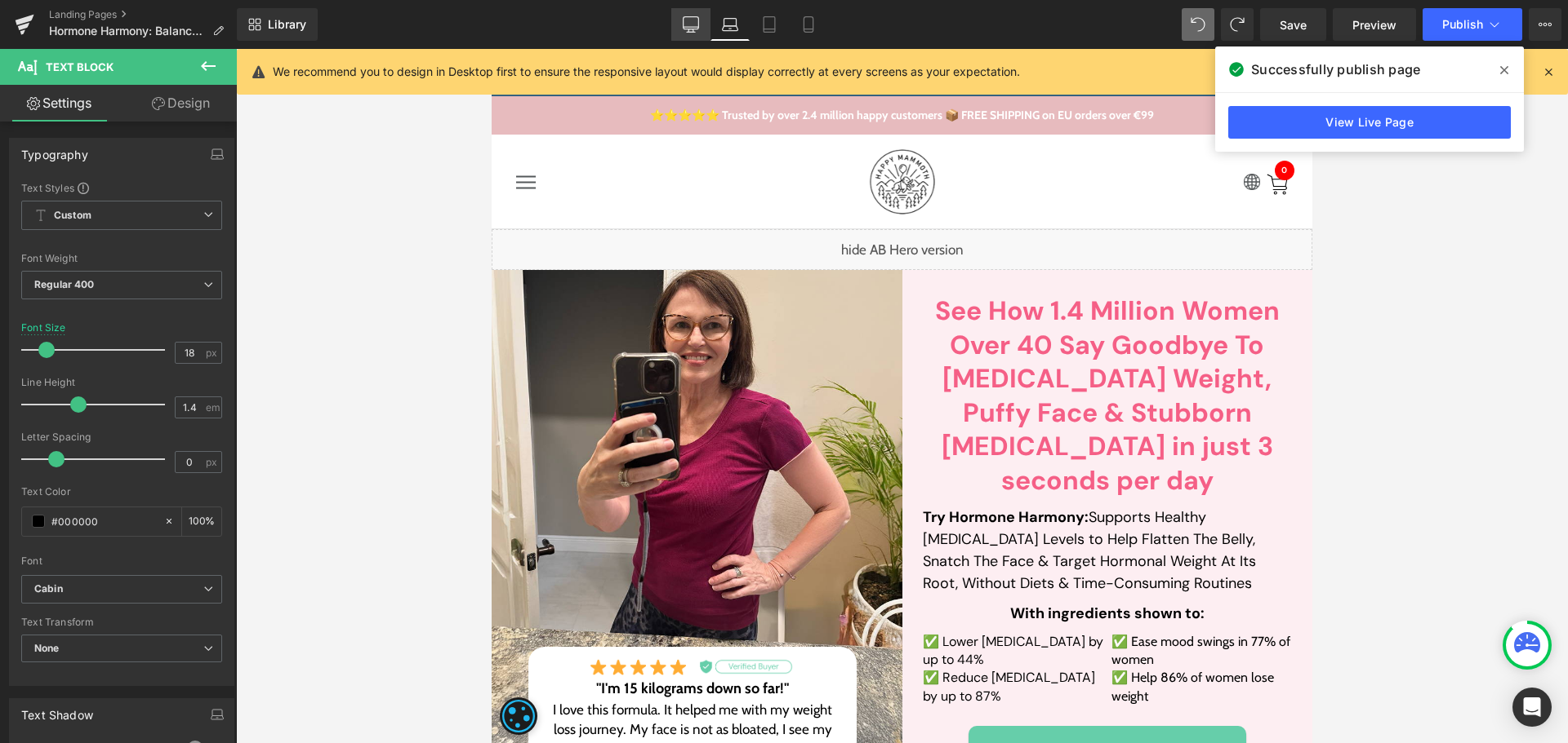
click at [691, 28] on icon at bounding box center [691, 23] width 15 height 12
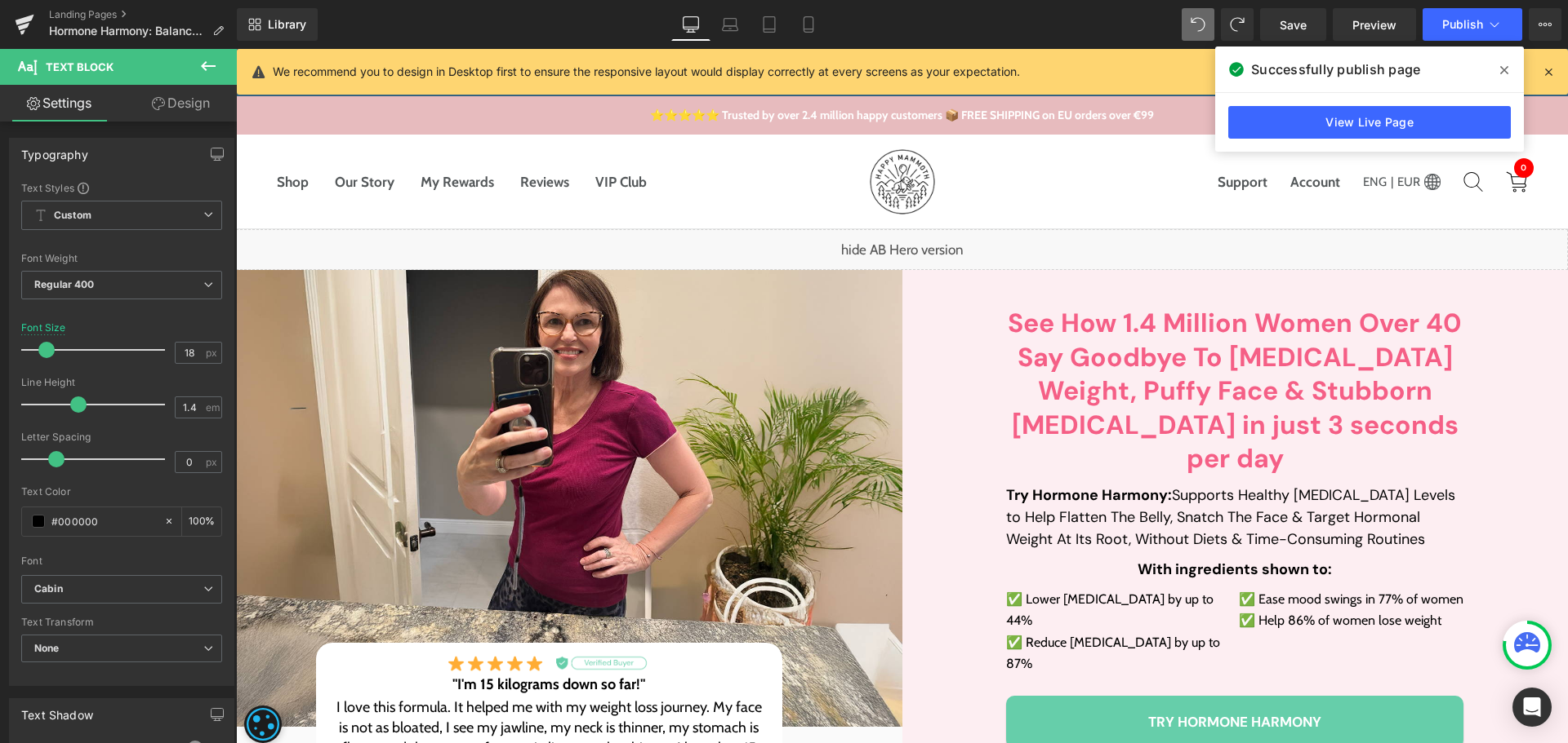
type input "100"
click at [1376, 122] on link "View Live Page" at bounding box center [1369, 122] width 283 height 33
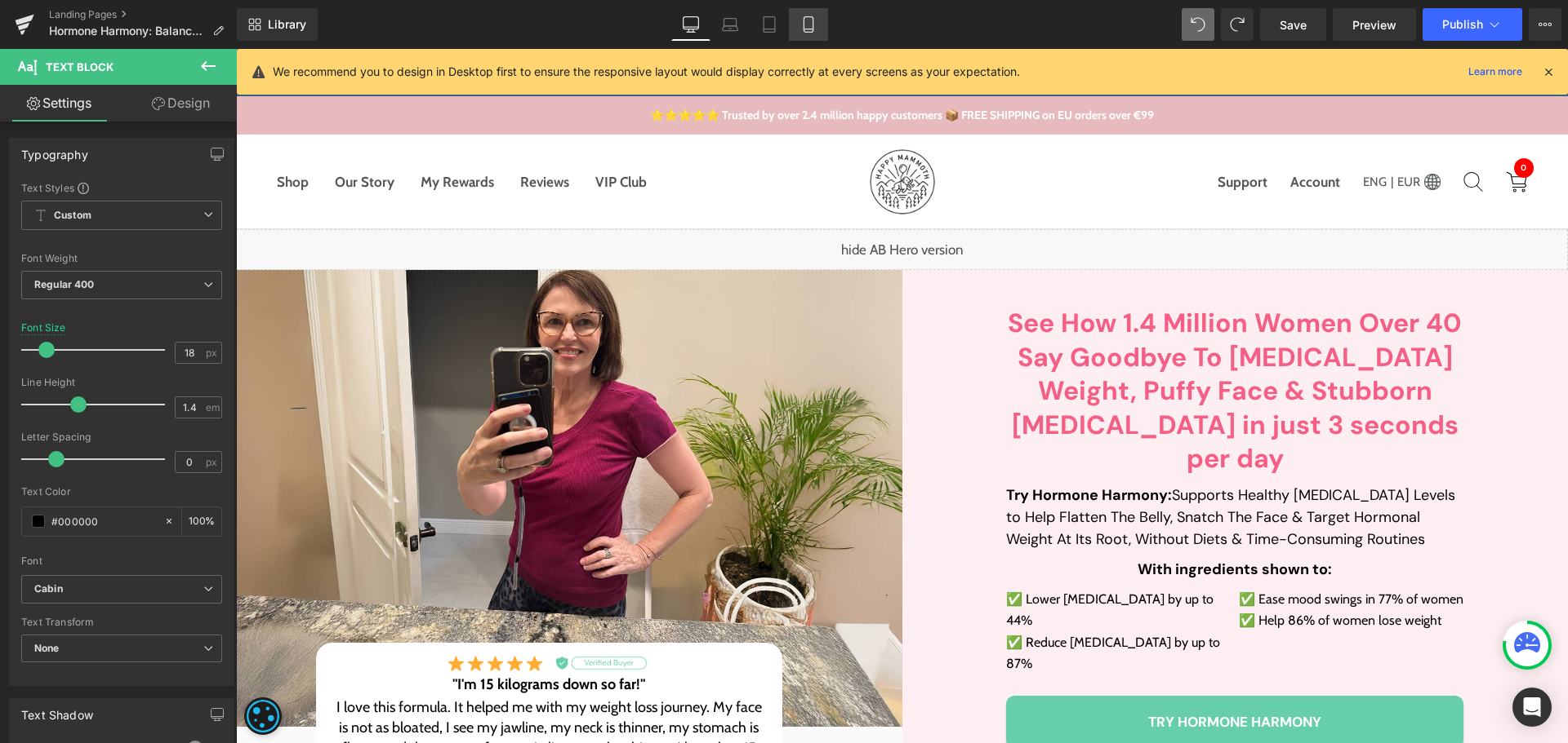
click at [811, 27] on icon at bounding box center [808, 24] width 16 height 16
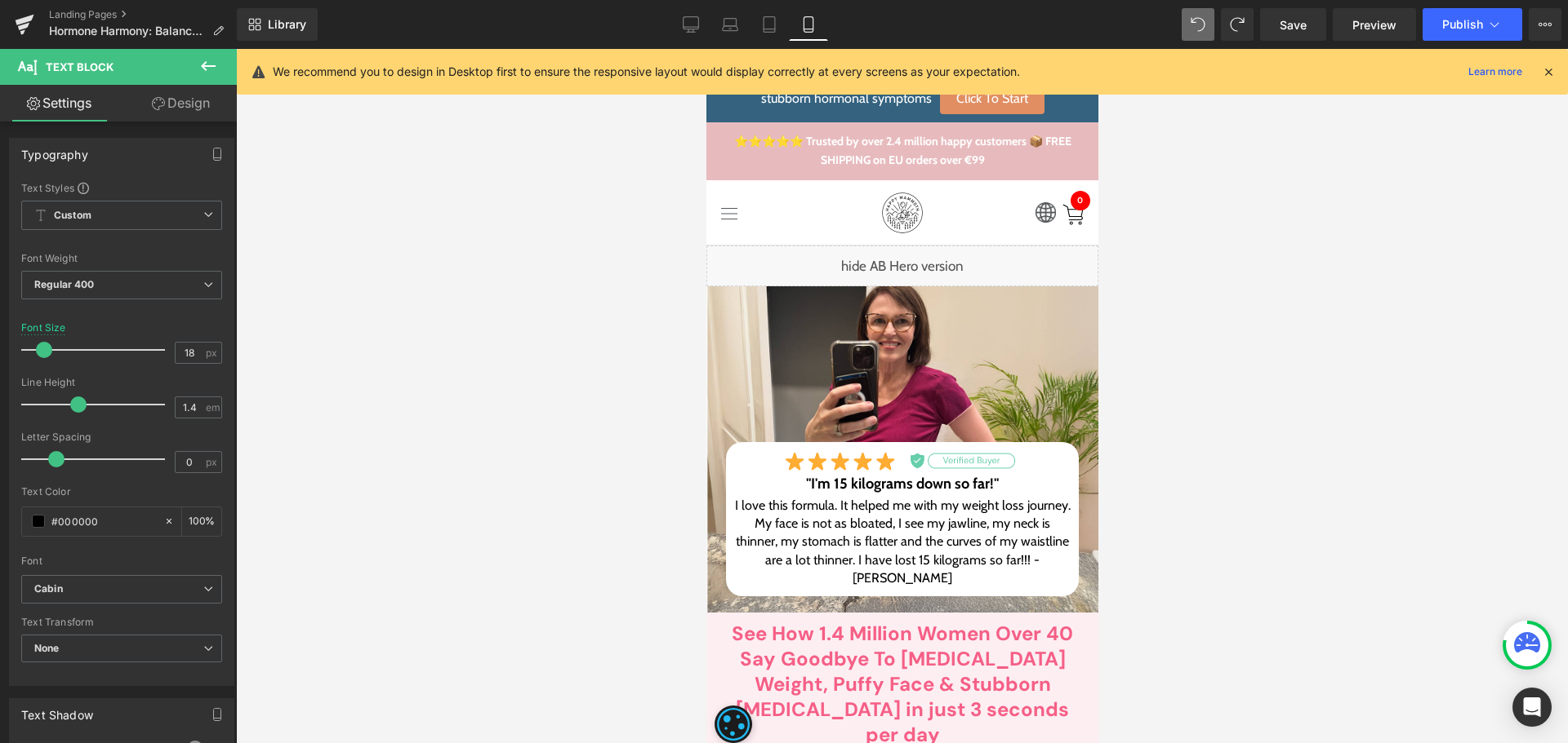
type input "16"
type input "100"
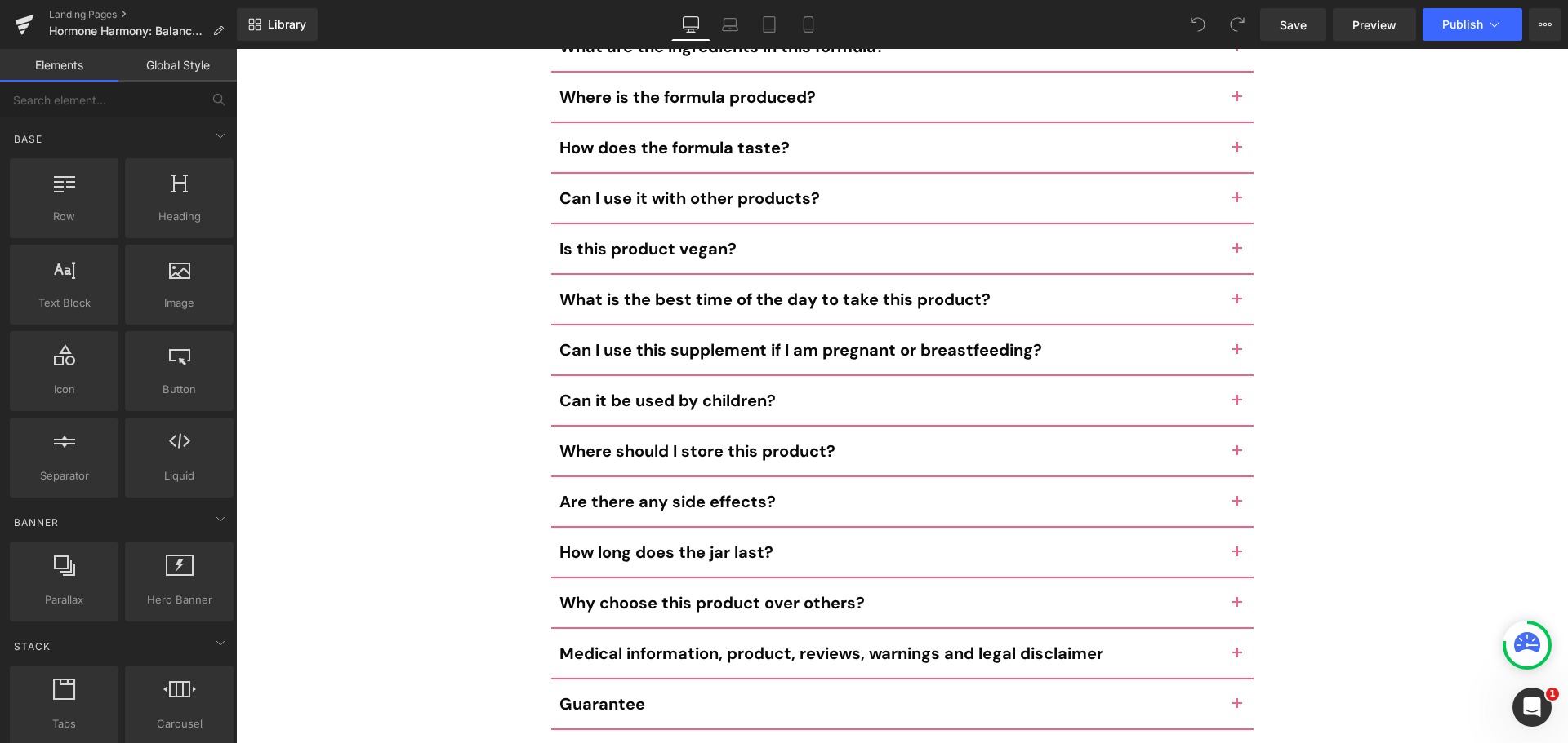
scroll to position [15668, 0]
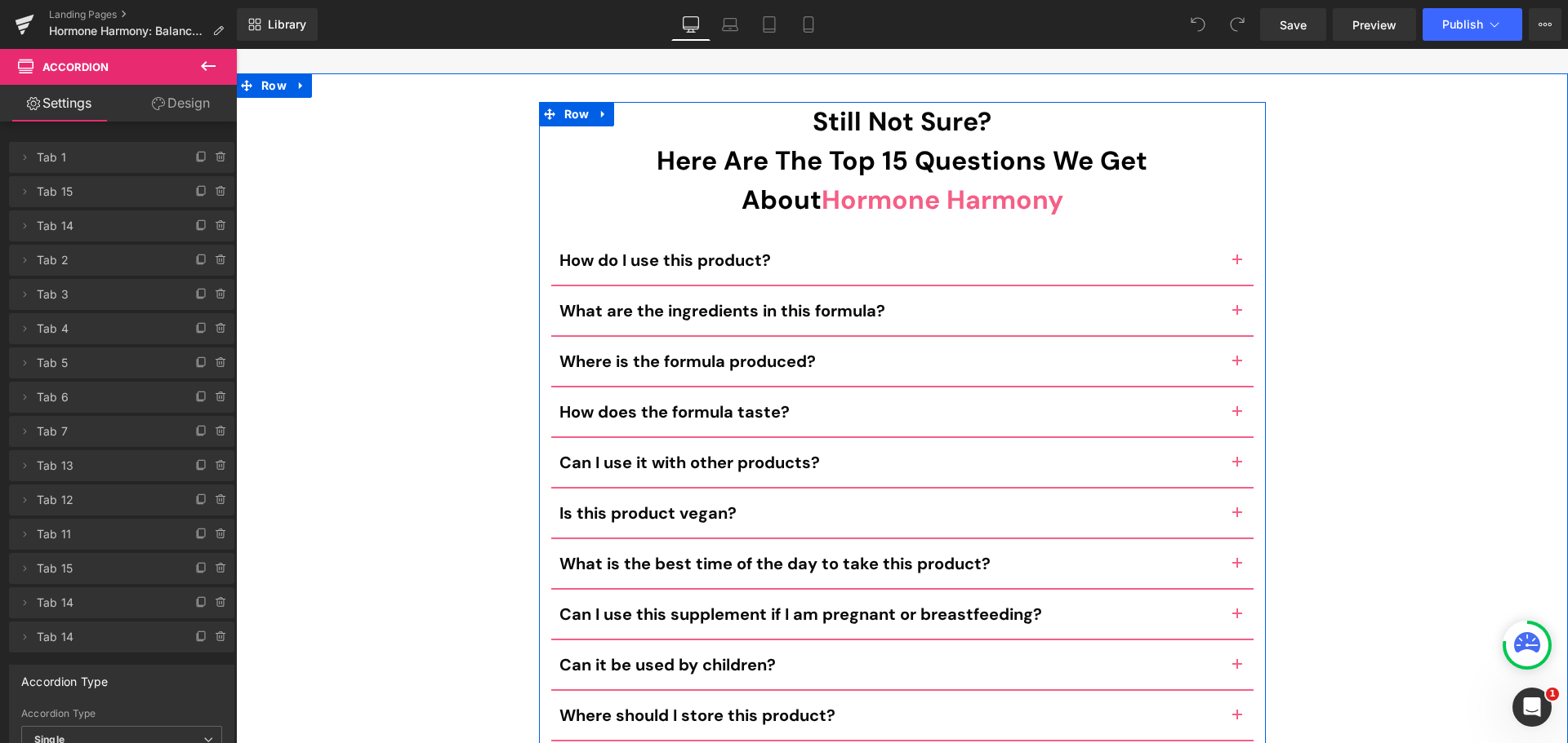
scroll to position [15620, 0]
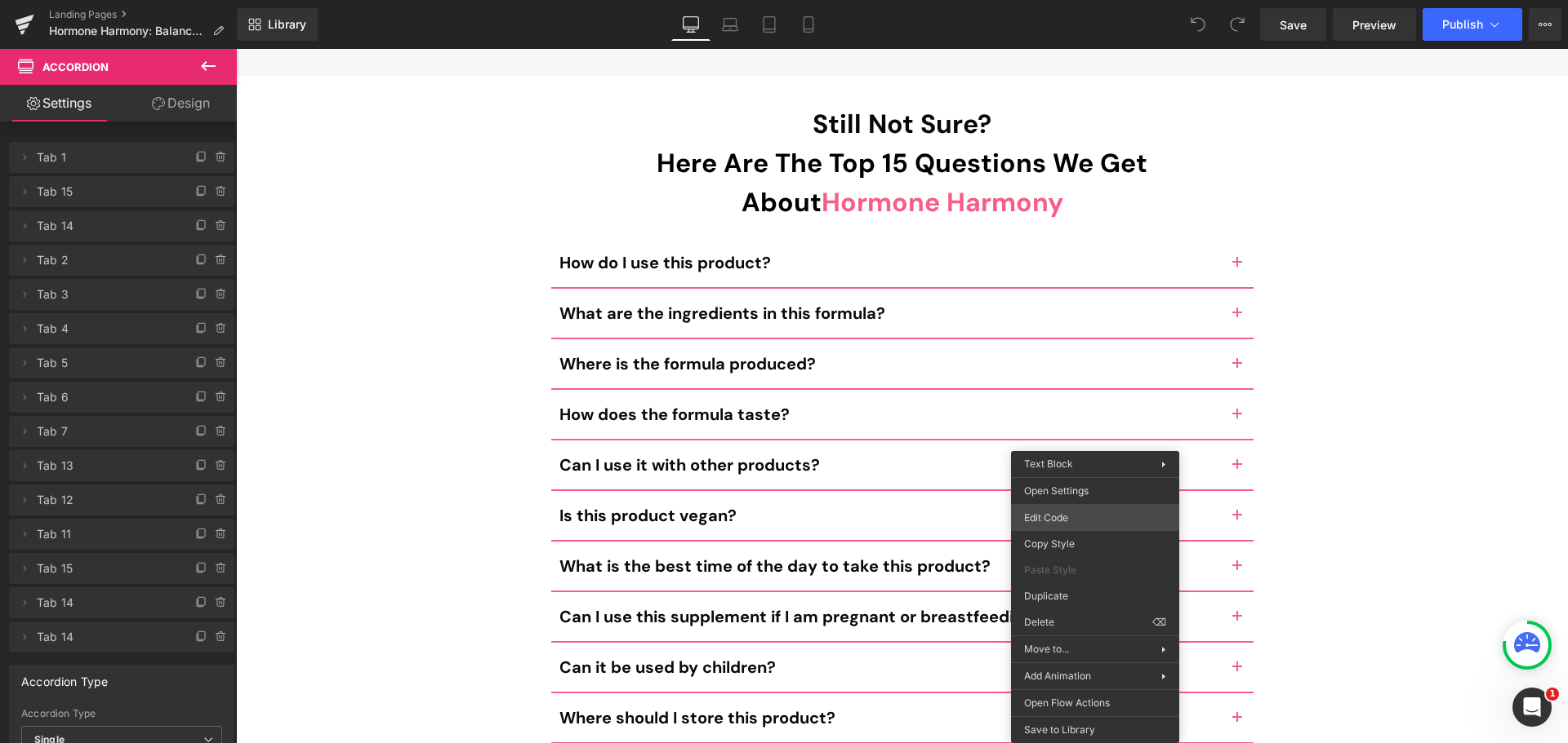
click at [1058, 0] on div "You are previewing how the will restyle your page. You can not edit Elements in…" at bounding box center [784, 0] width 1568 height 0
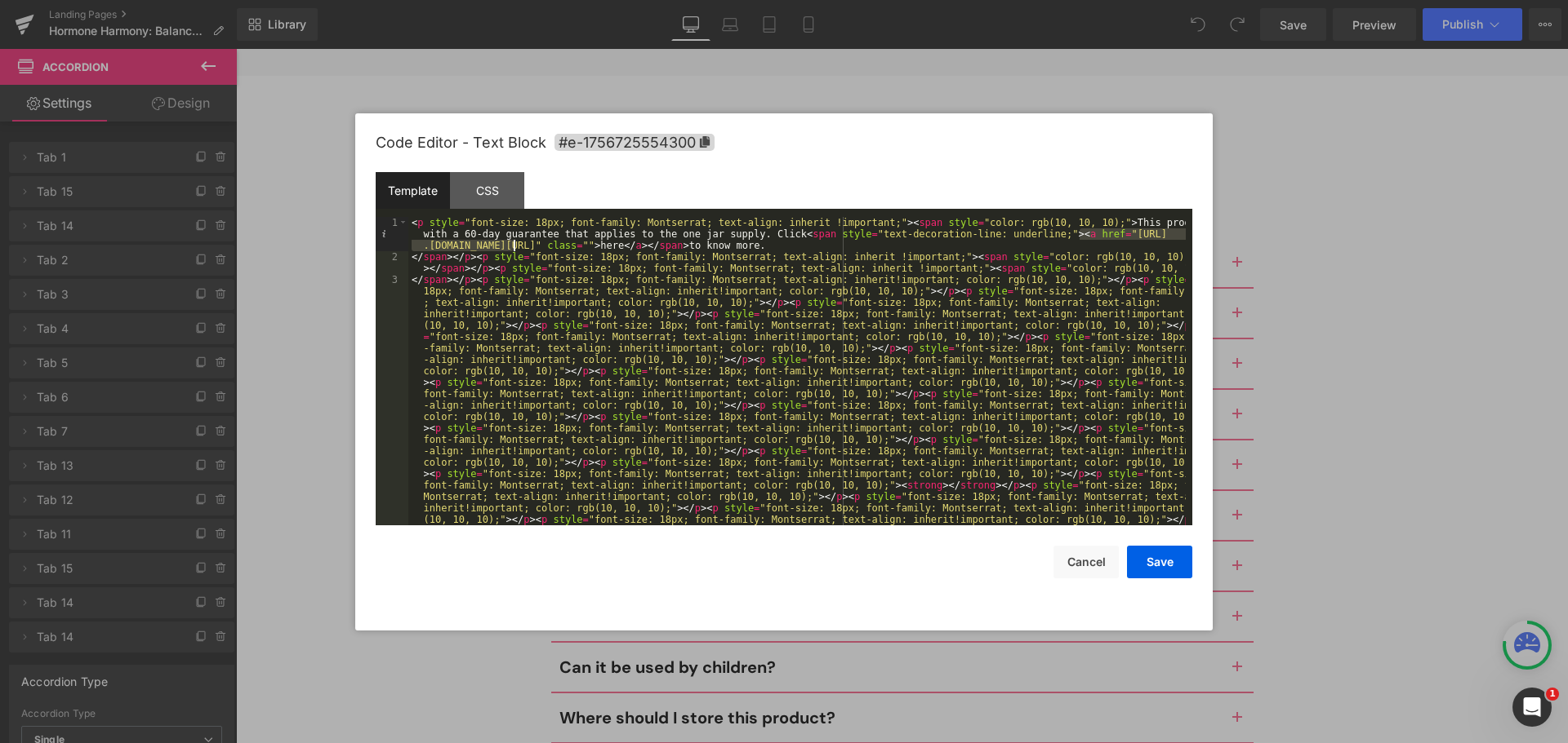
drag, startPoint x: 1081, startPoint y: 234, endPoint x: 516, endPoint y: 248, distance: 565.2
click at [1153, 559] on button "Save" at bounding box center [1159, 562] width 65 height 33
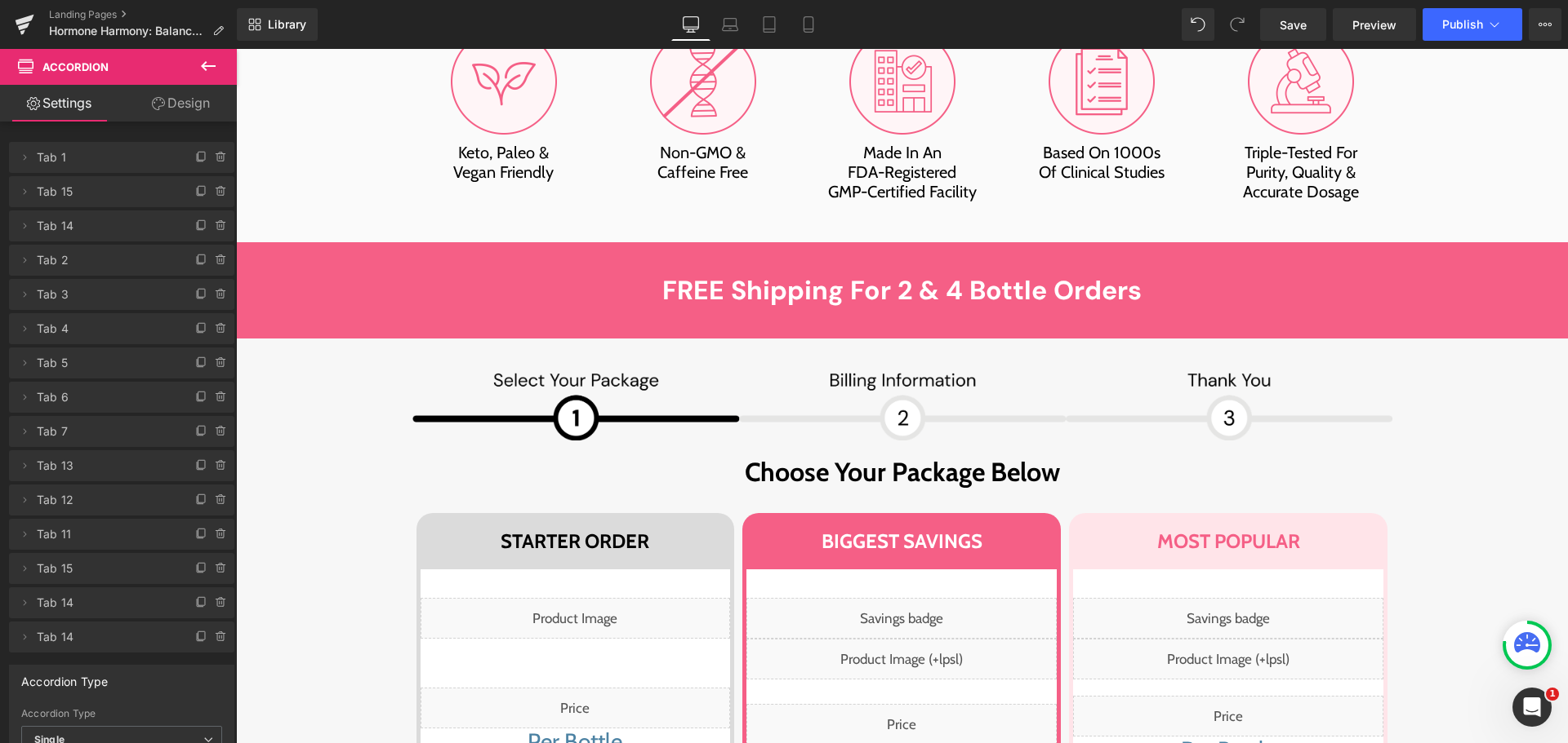
scroll to position [11540, 0]
click at [1547, 16] on button "View Live Page View with current Template Save Template to Library Schedule Pub…" at bounding box center [1544, 24] width 33 height 33
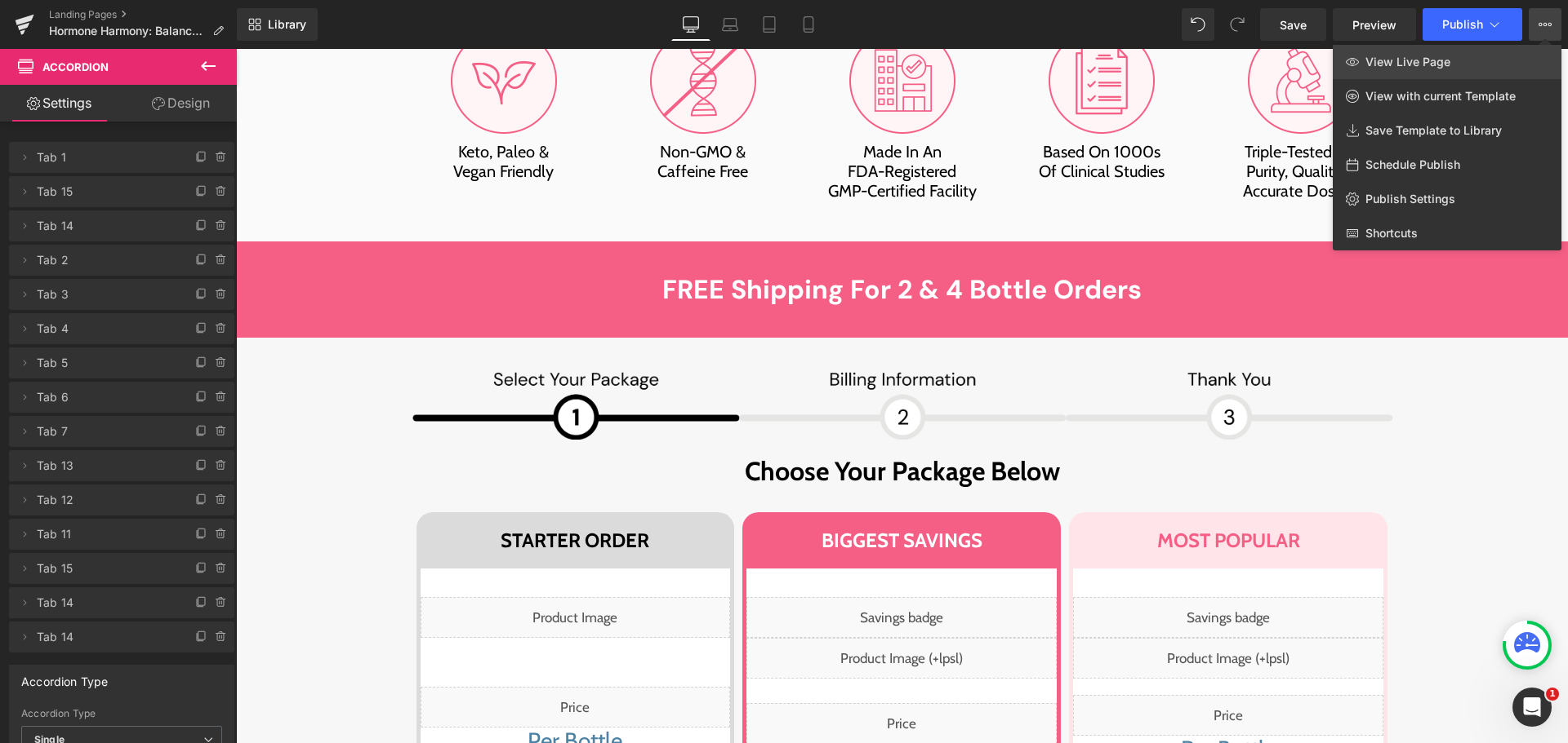
click at [1442, 65] on span "View Live Page" at bounding box center [1408, 62] width 85 height 15
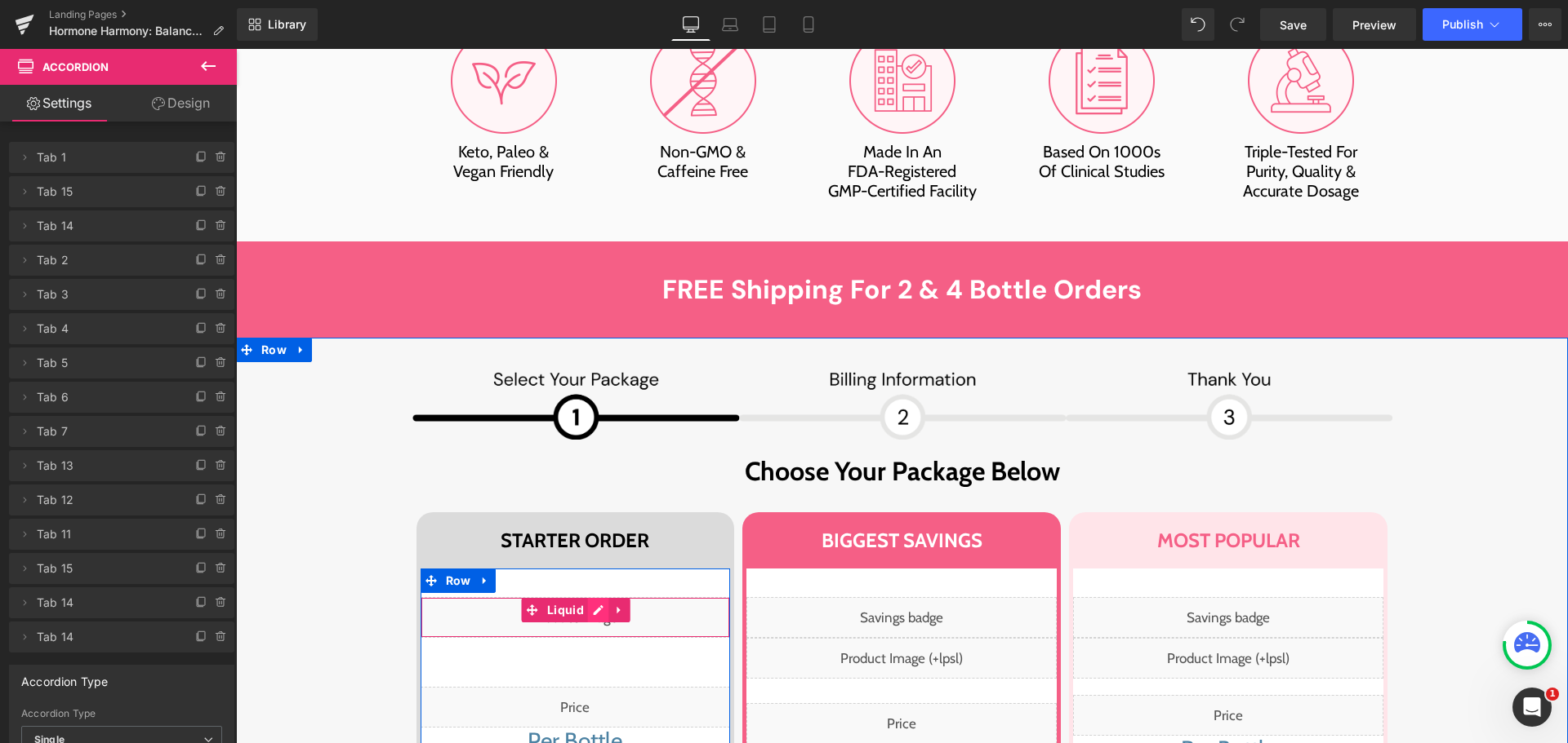
click at [597, 597] on div "Liquid" at bounding box center [575, 617] width 310 height 40
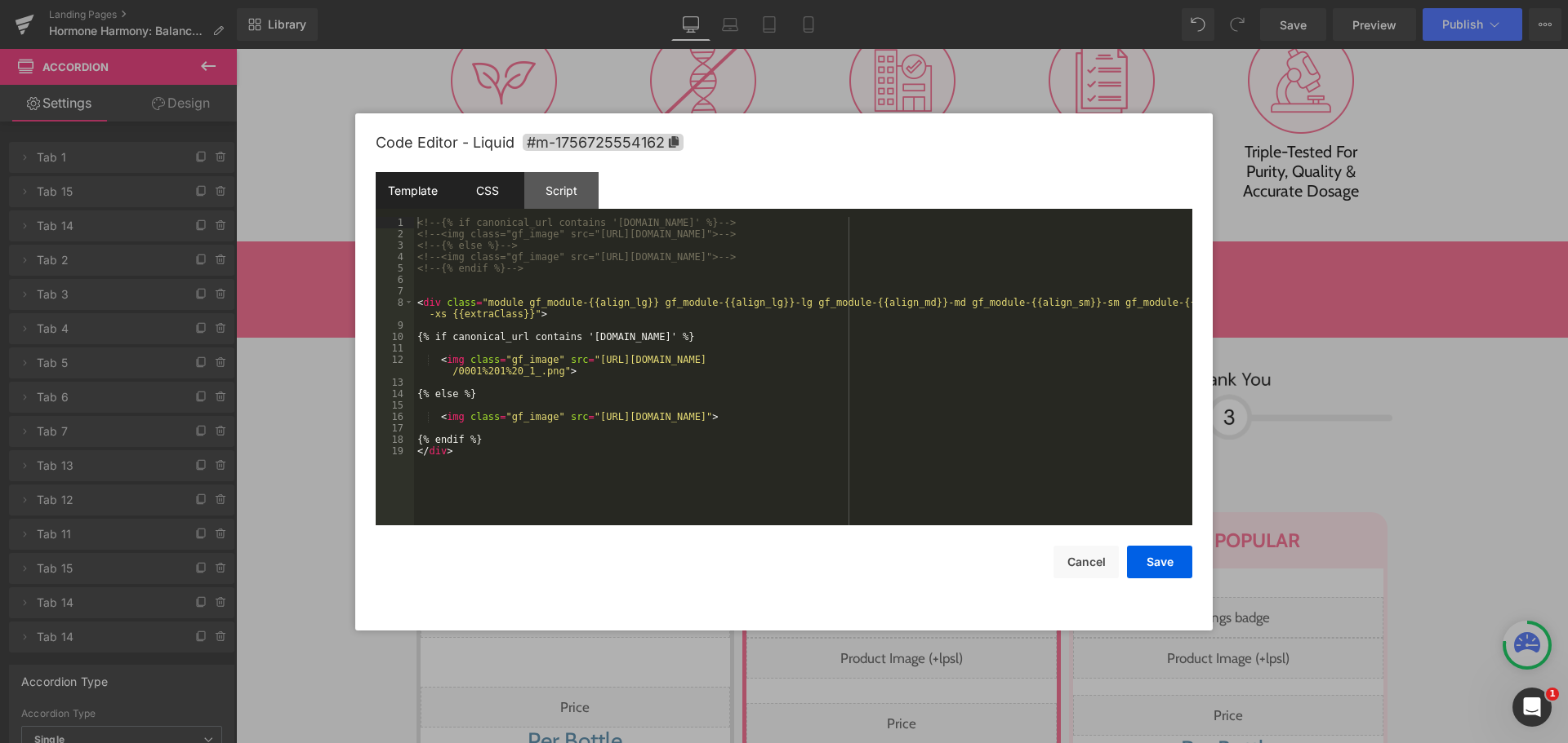
click at [486, 202] on div "CSS" at bounding box center [486, 190] width 74 height 37
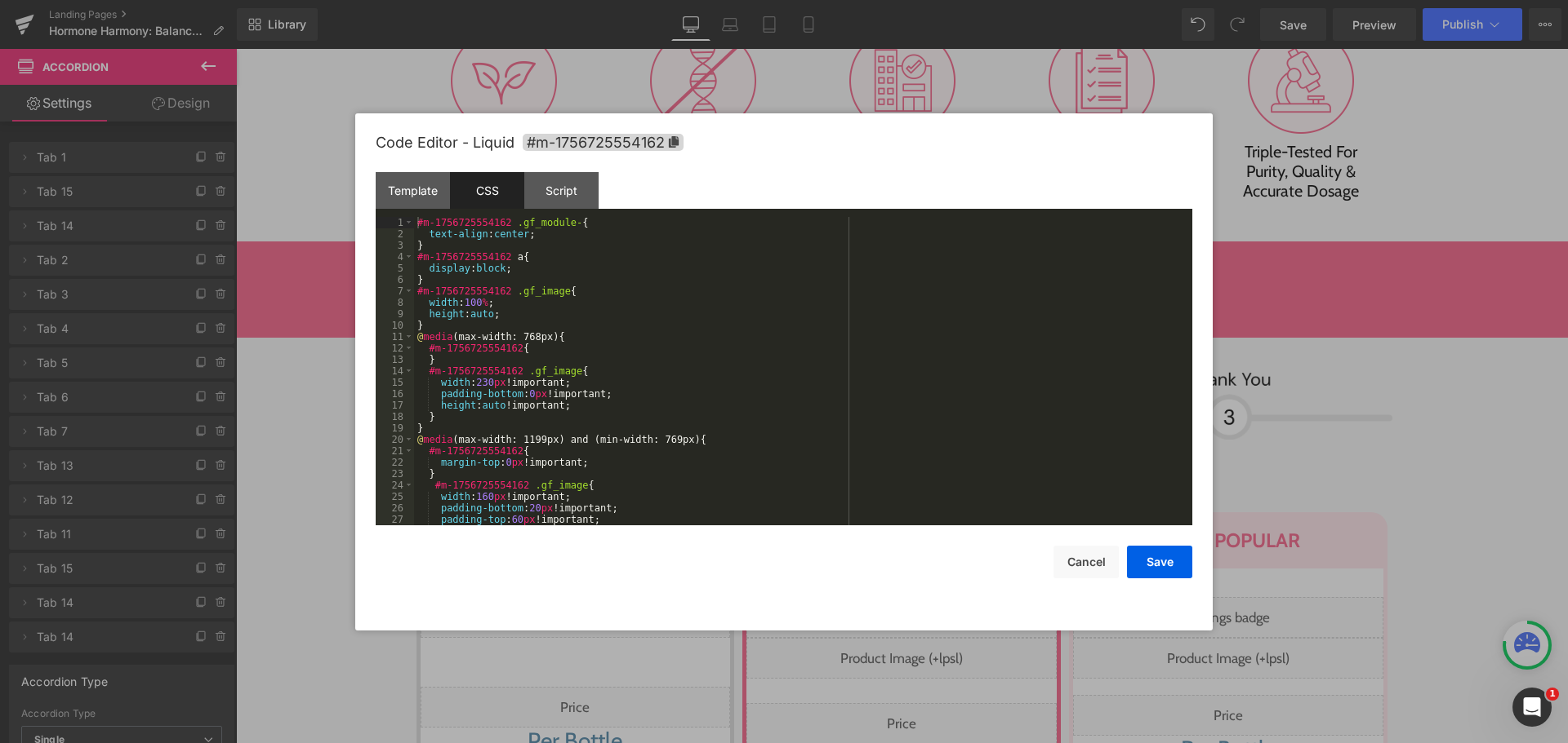
scroll to position [245, 0]
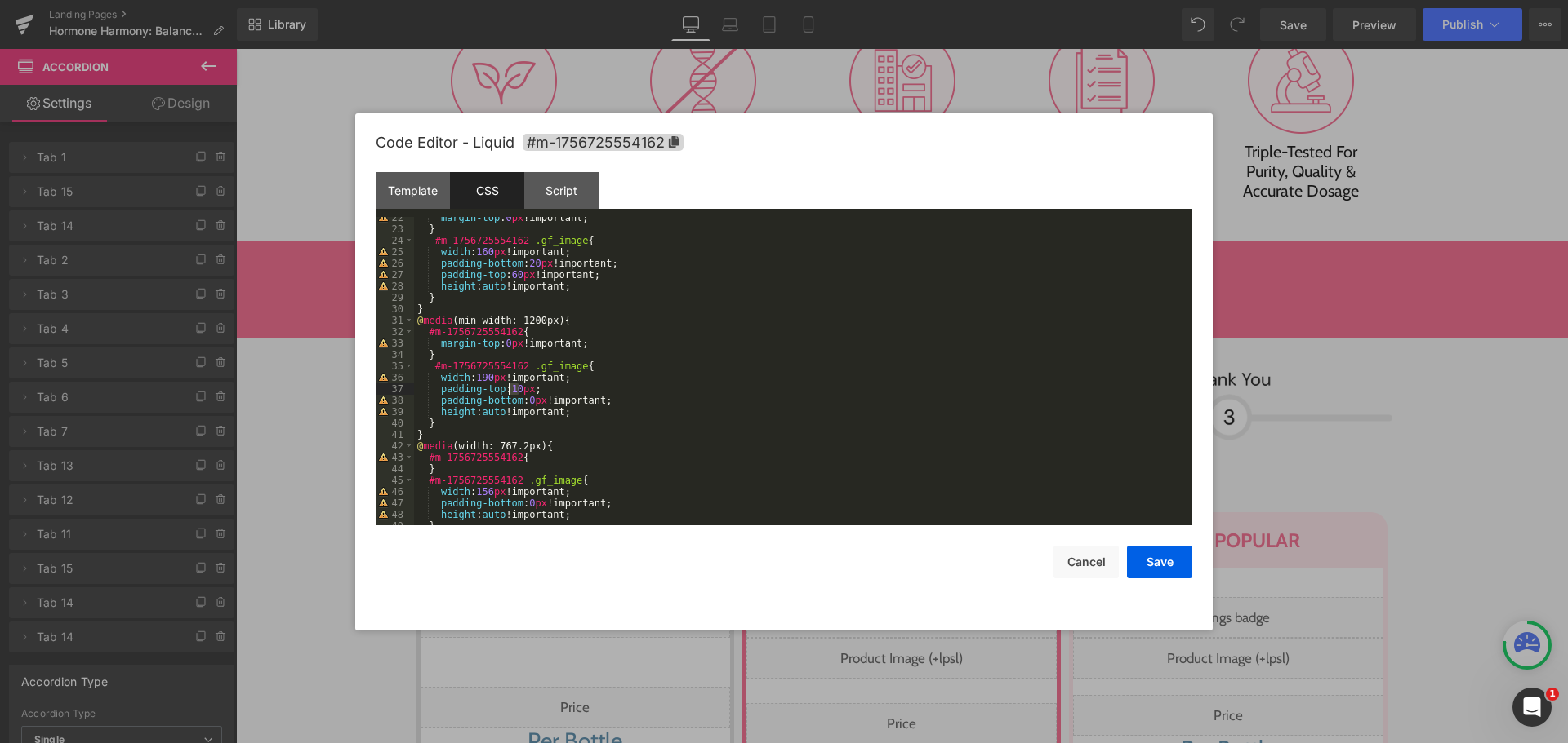
drag, startPoint x: 517, startPoint y: 388, endPoint x: 508, endPoint y: 389, distance: 9.1
click at [508, 389] on div "margin-top : 0 px !important; } #m-1756725554162 .gf_image { width : 160 px !im…" at bounding box center [799, 378] width 772 height 331
click at [1166, 566] on button "Save" at bounding box center [1159, 562] width 65 height 33
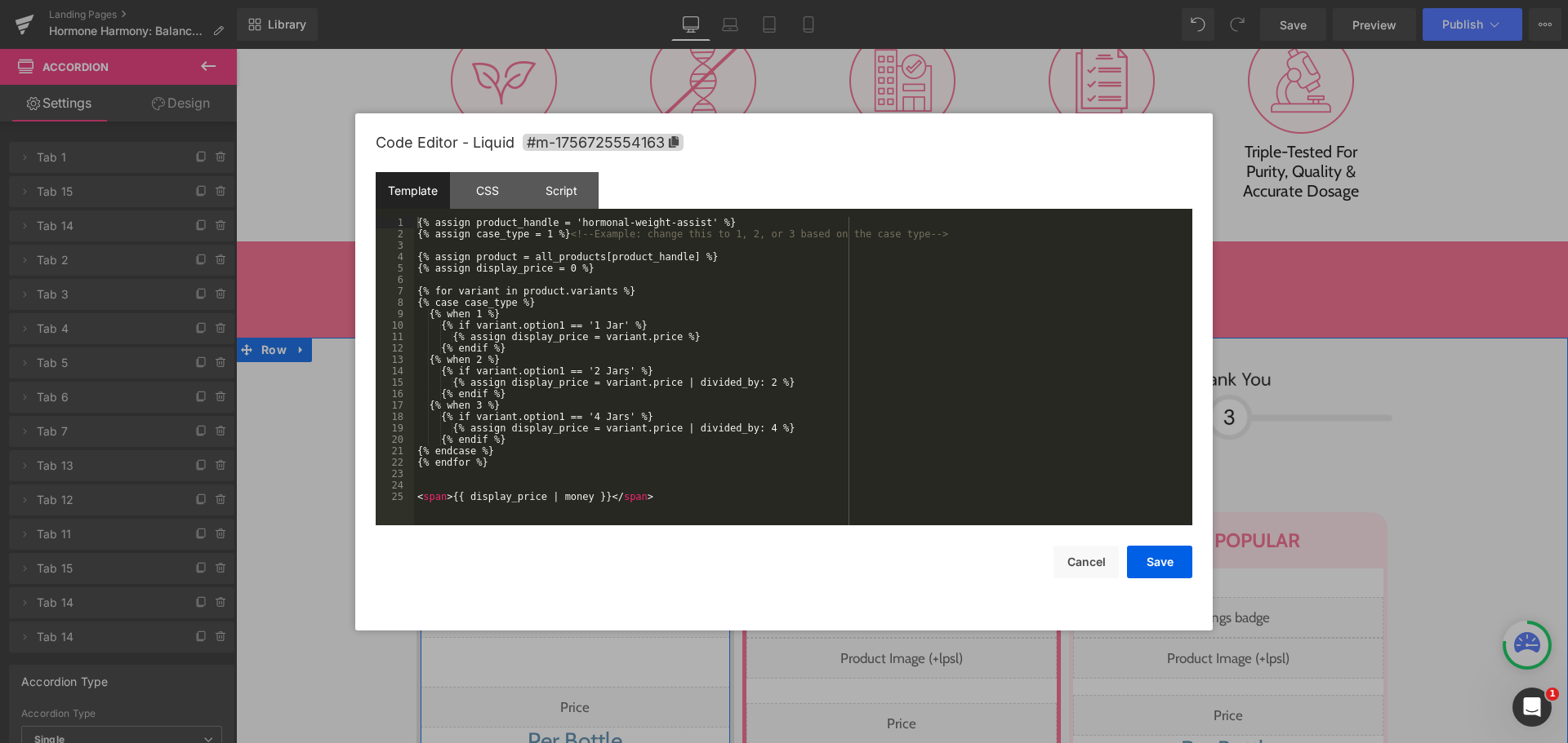
click at [614, 687] on div "Liquid" at bounding box center [575, 707] width 310 height 40
click at [1083, 554] on button "Cancel" at bounding box center [1086, 562] width 65 height 33
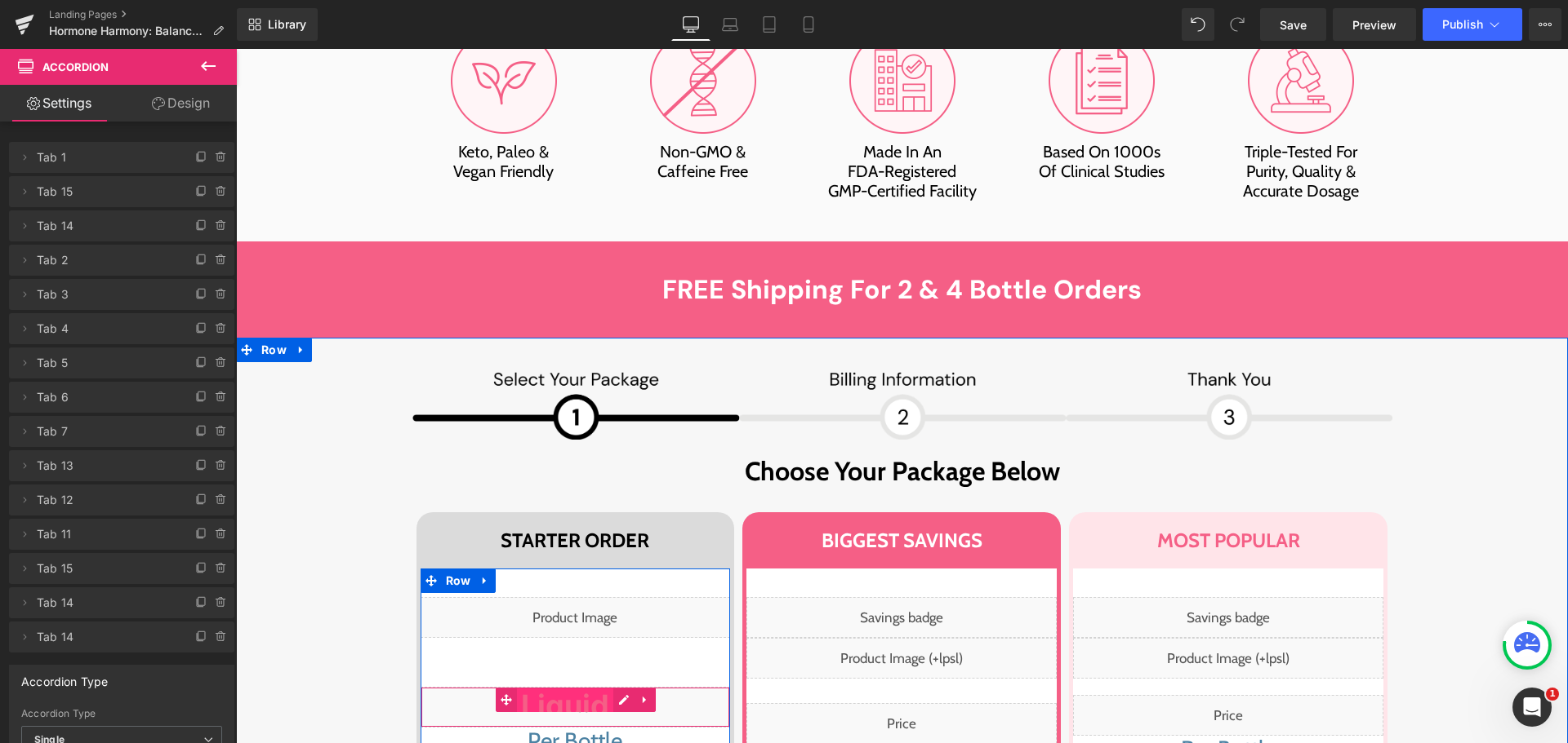
click at [563, 688] on span "Liquid" at bounding box center [565, 701] width 96 height 24
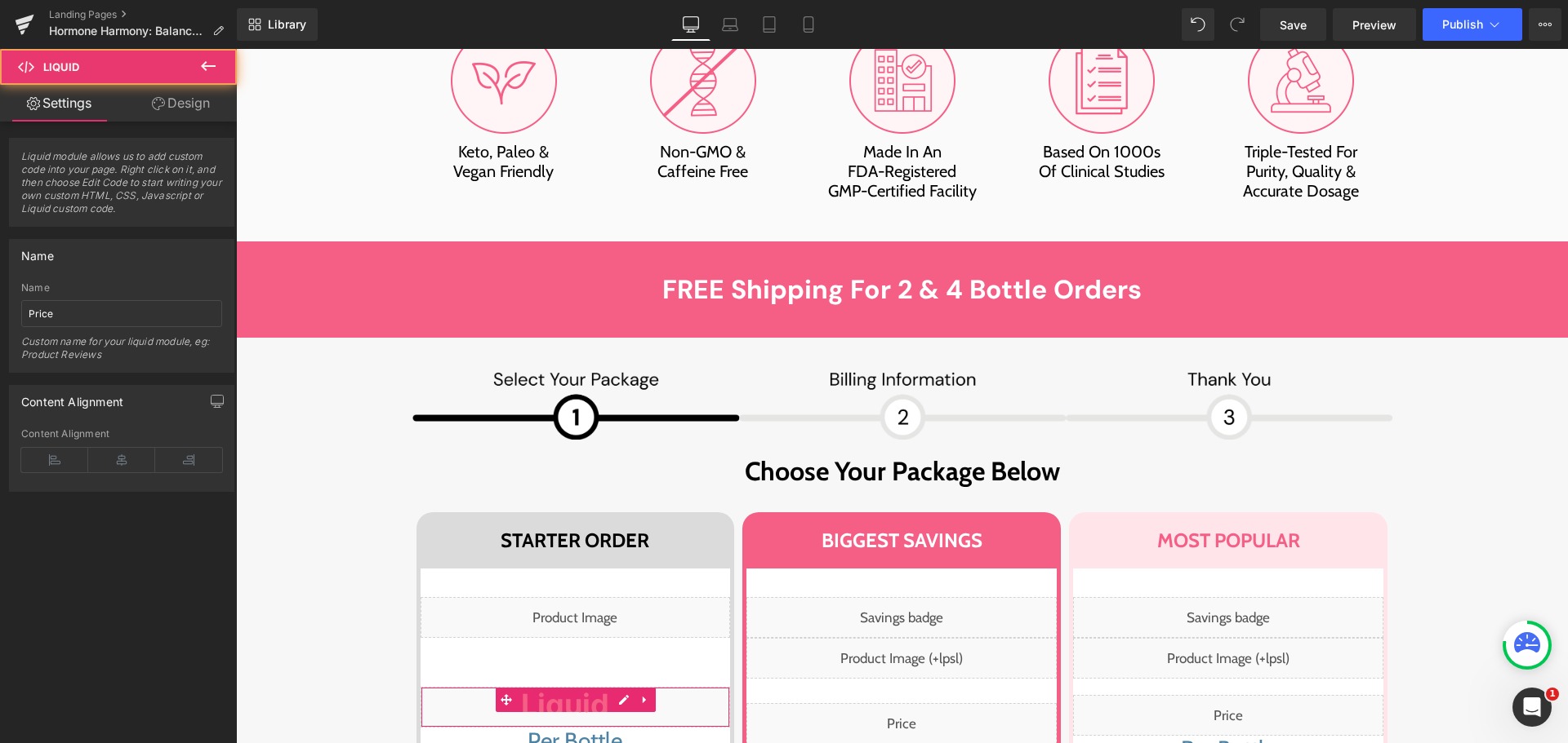
drag, startPoint x: 203, startPoint y: 109, endPoint x: 97, endPoint y: 217, distance: 151.3
click at [203, 110] on link "Design" at bounding box center [181, 103] width 119 height 37
click at [0, 0] on div "Spacing" at bounding box center [0, 0] width 0 height 0
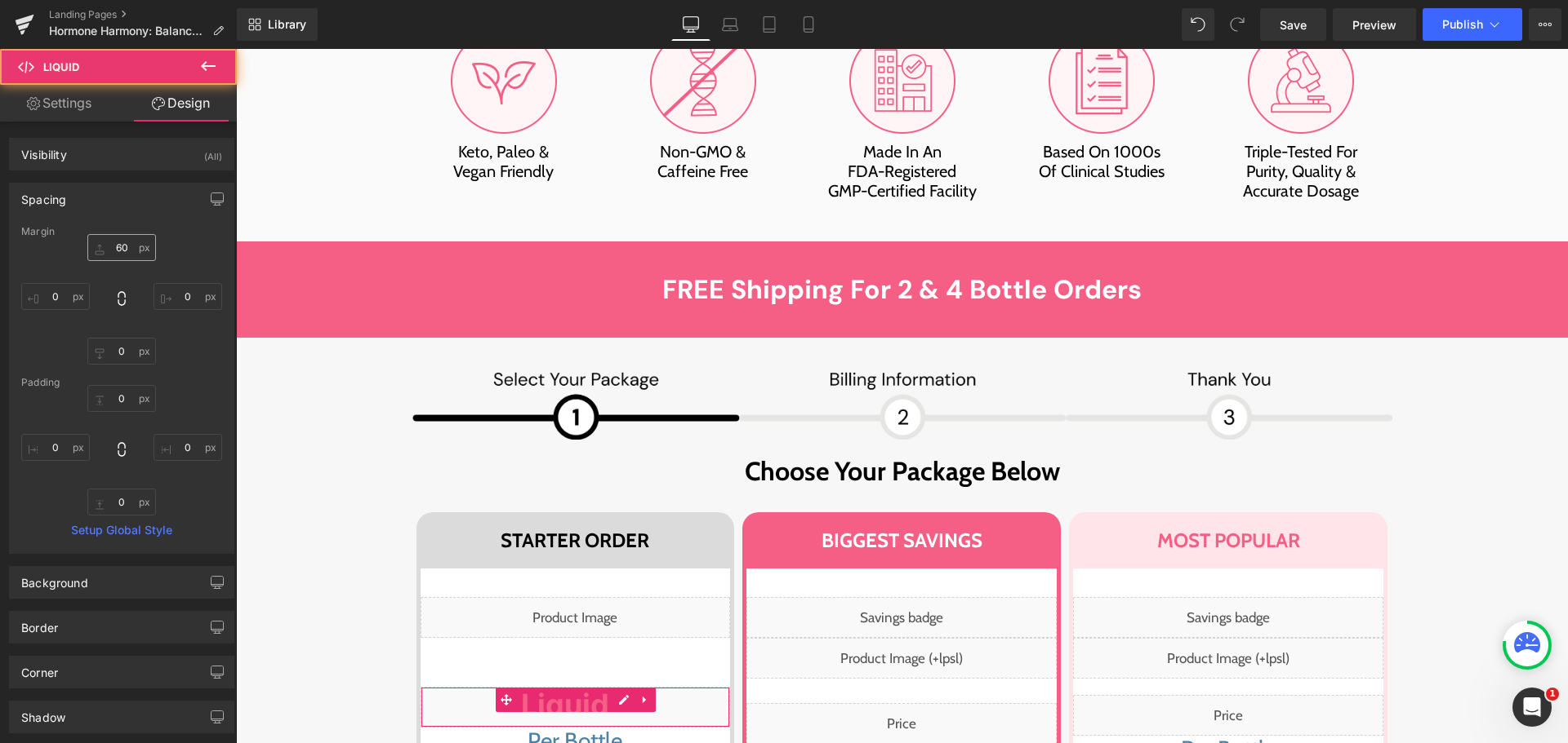
type input "60"
type input "0"
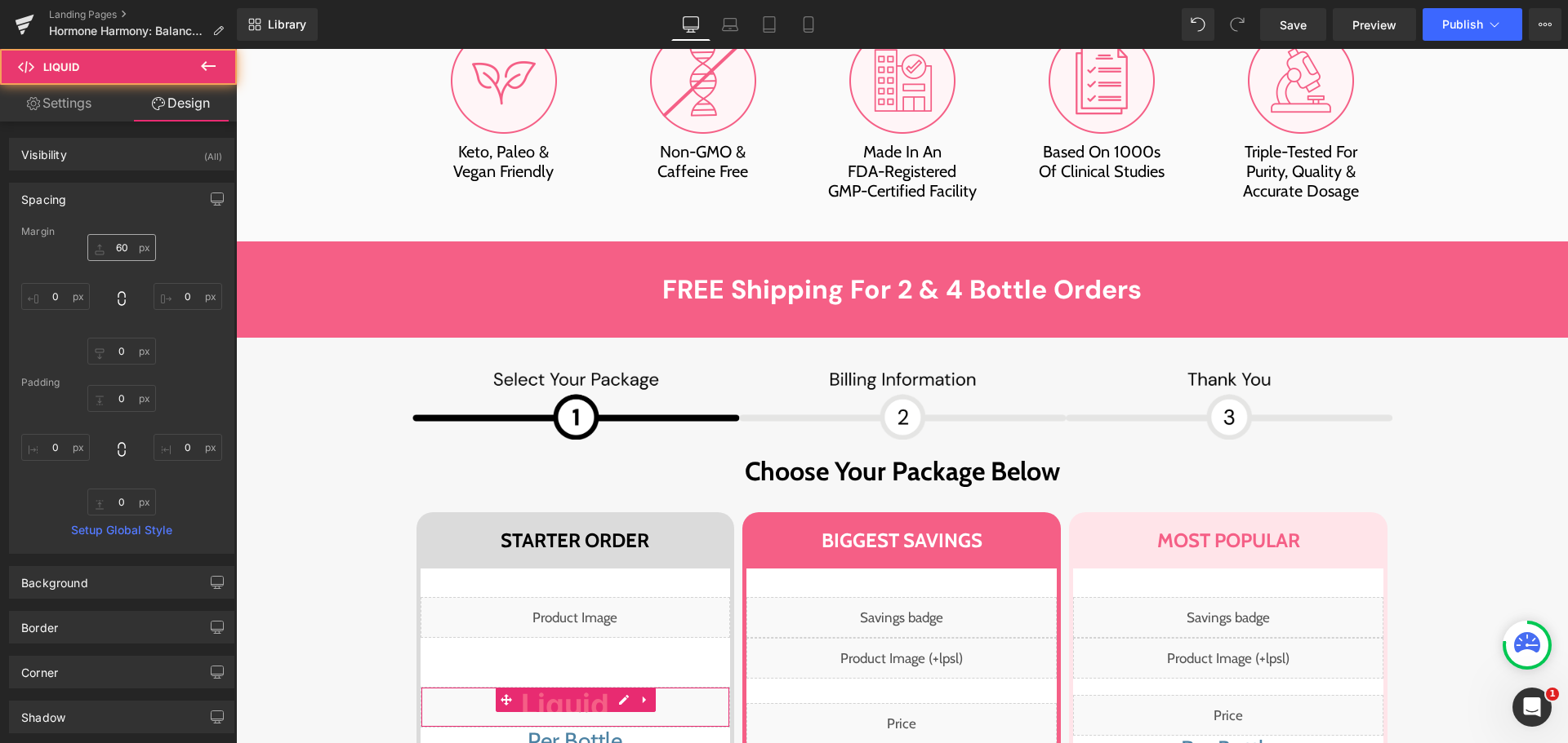
type input "0"
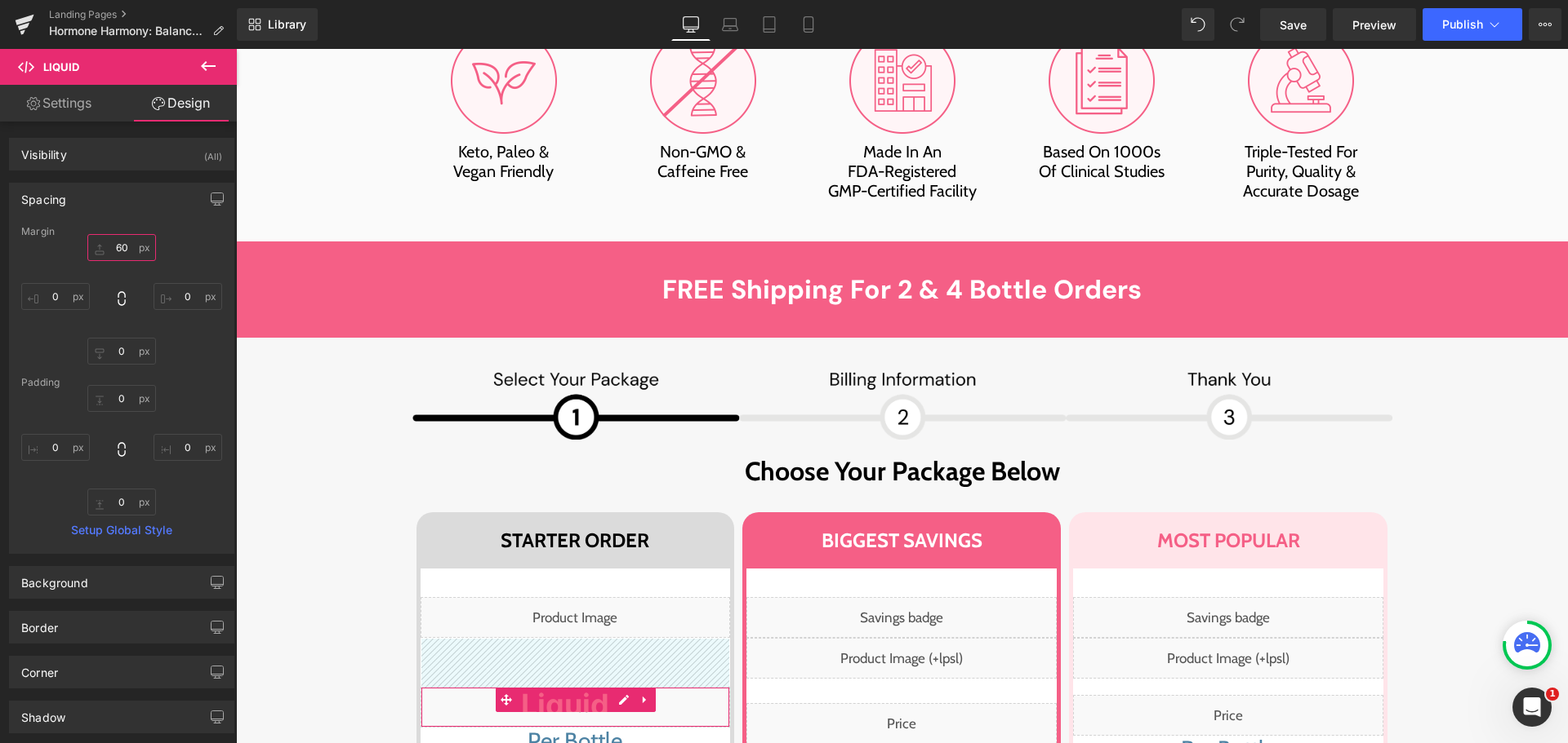
click at [125, 254] on input "60" at bounding box center [122, 248] width 69 height 27
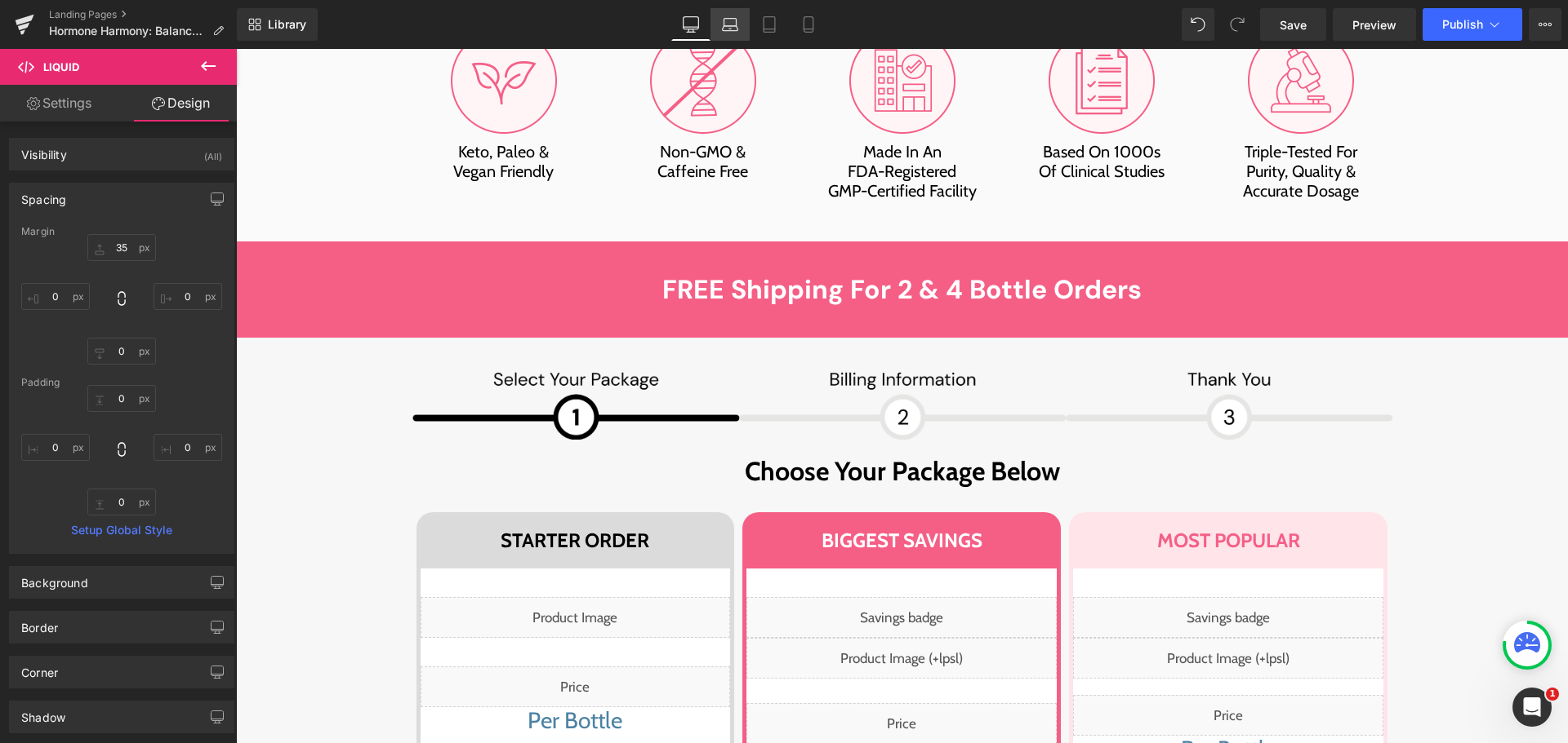
click at [727, 32] on icon at bounding box center [729, 24] width 16 height 16
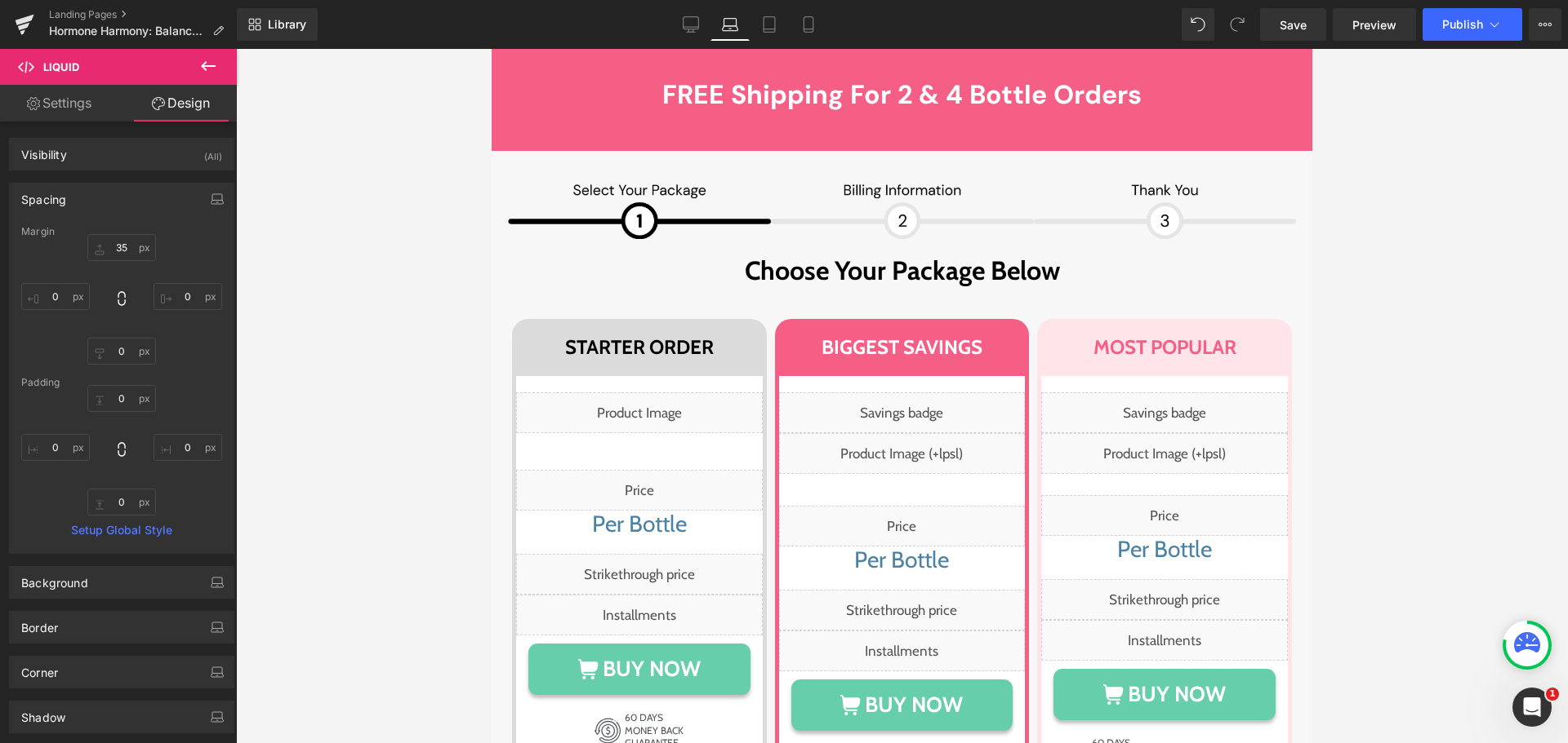
type input "45"
type input "0"
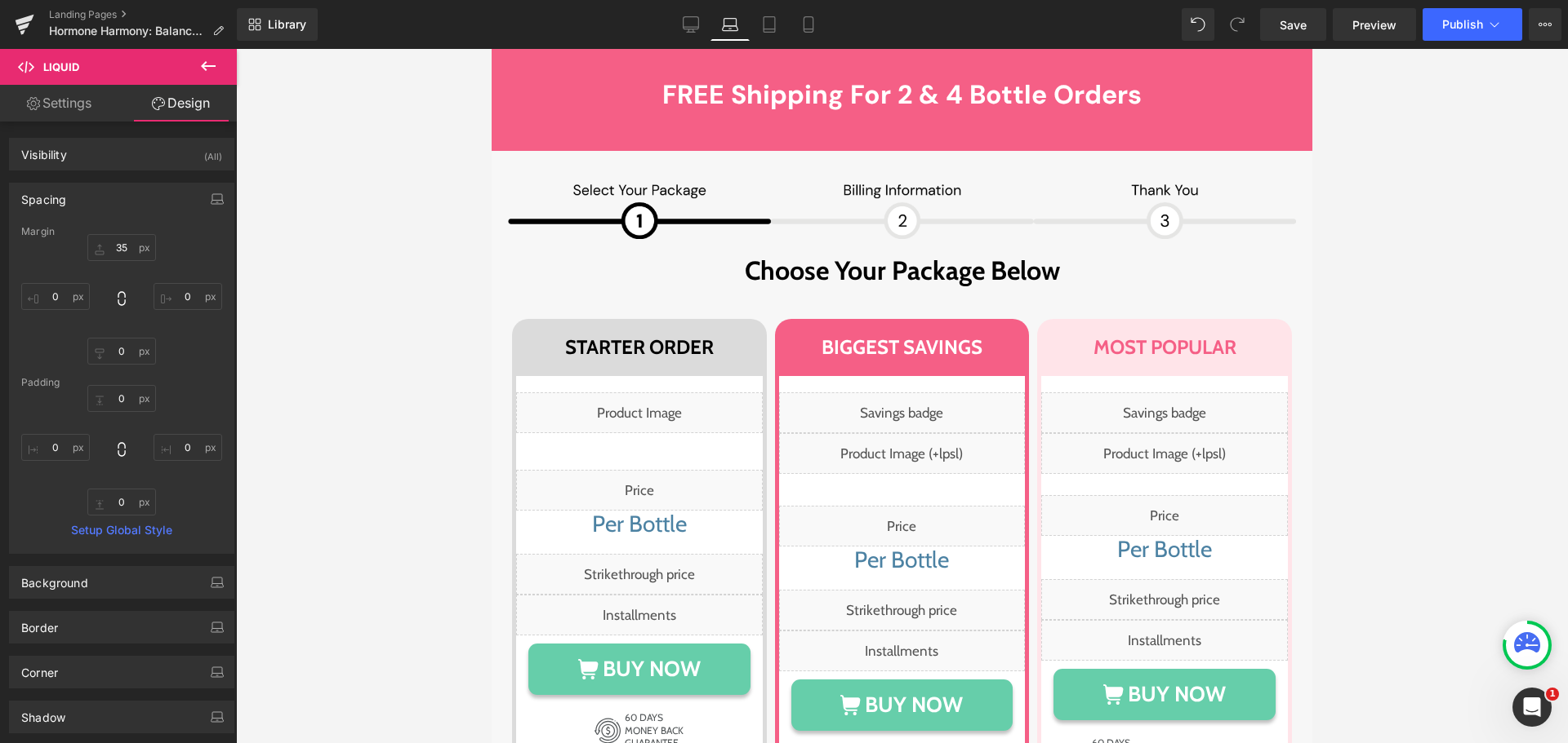
type input "0"
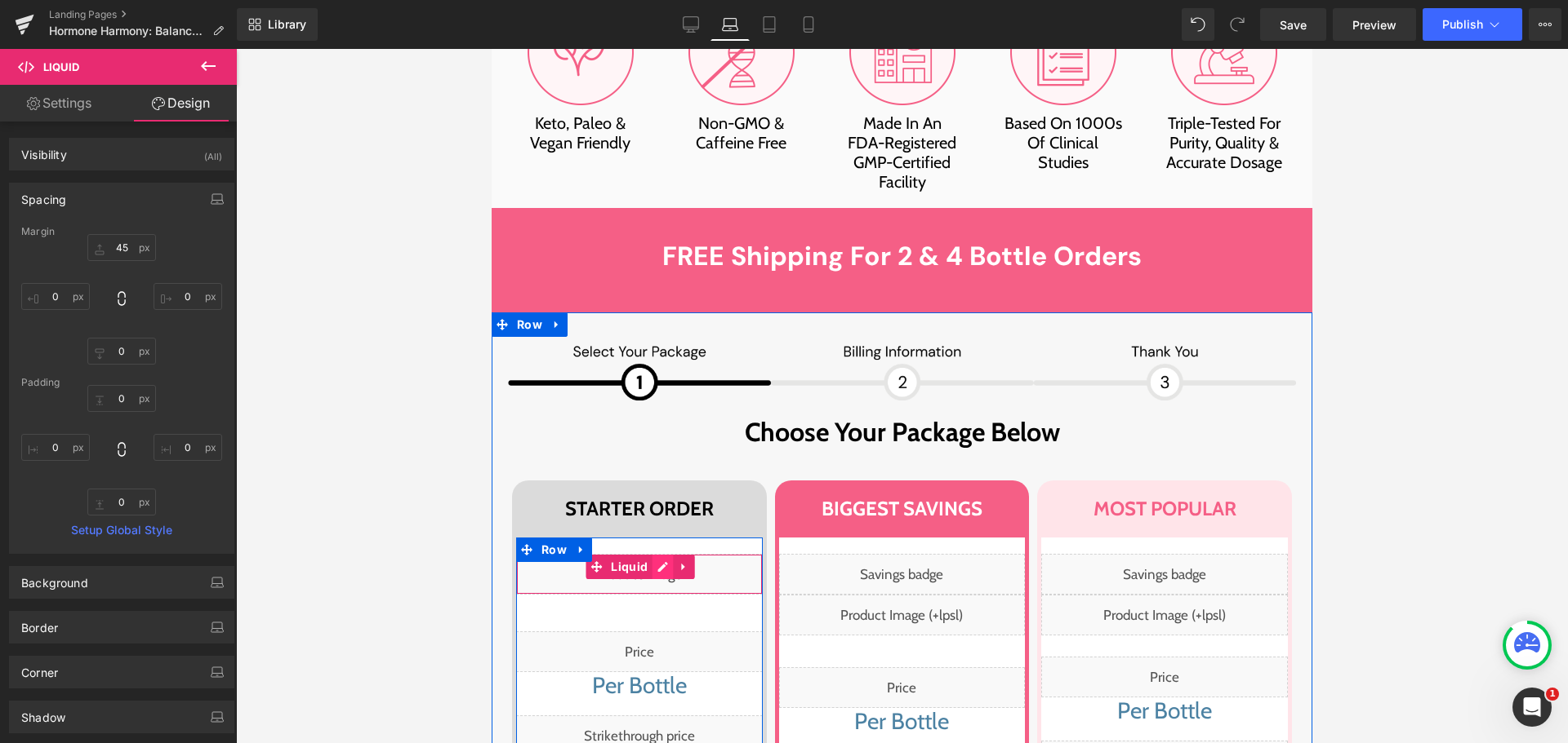
click at [650, 554] on div "Liquid" at bounding box center [640, 573] width 247 height 40
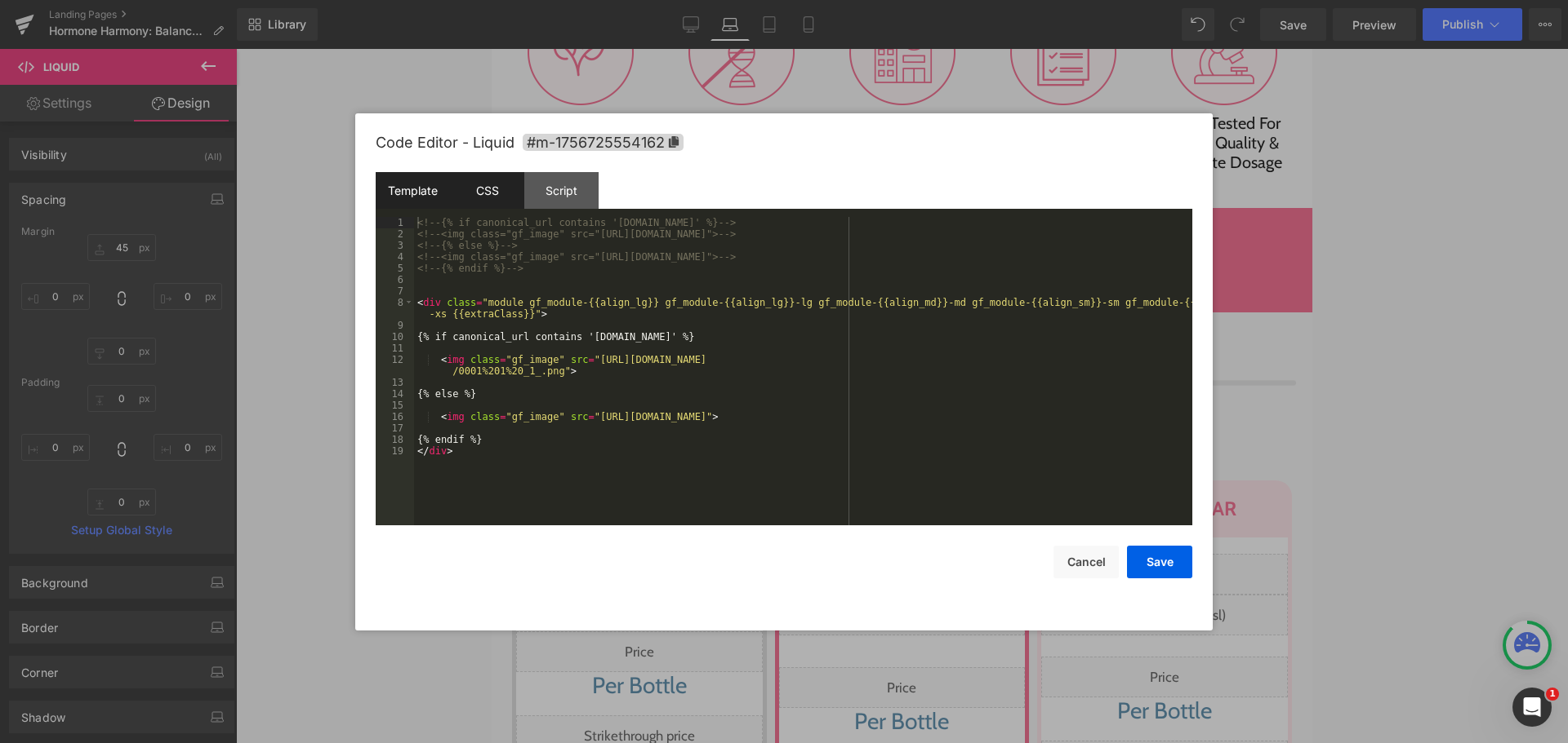
click at [502, 195] on div "CSS" at bounding box center [486, 190] width 74 height 37
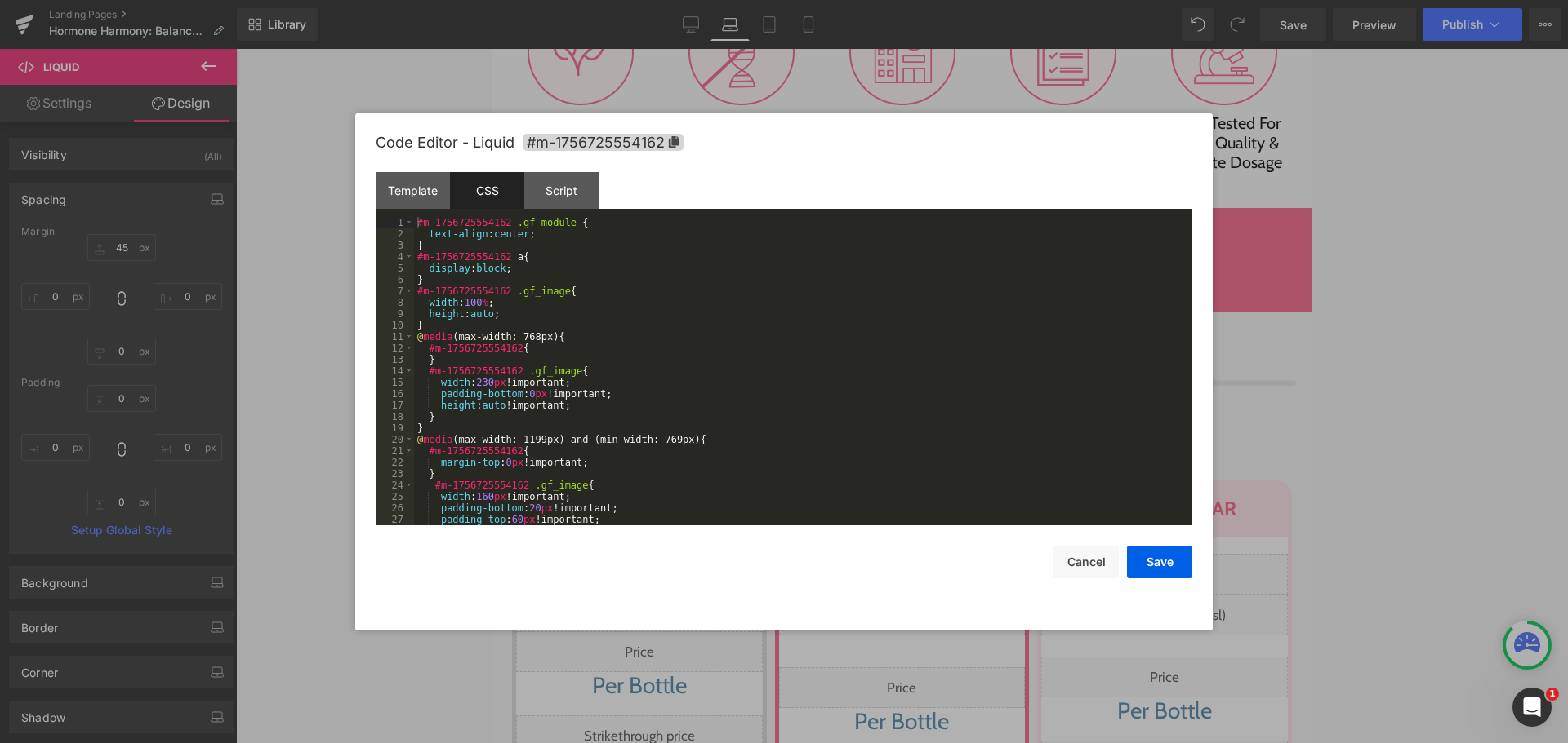
scroll to position [49, 0]
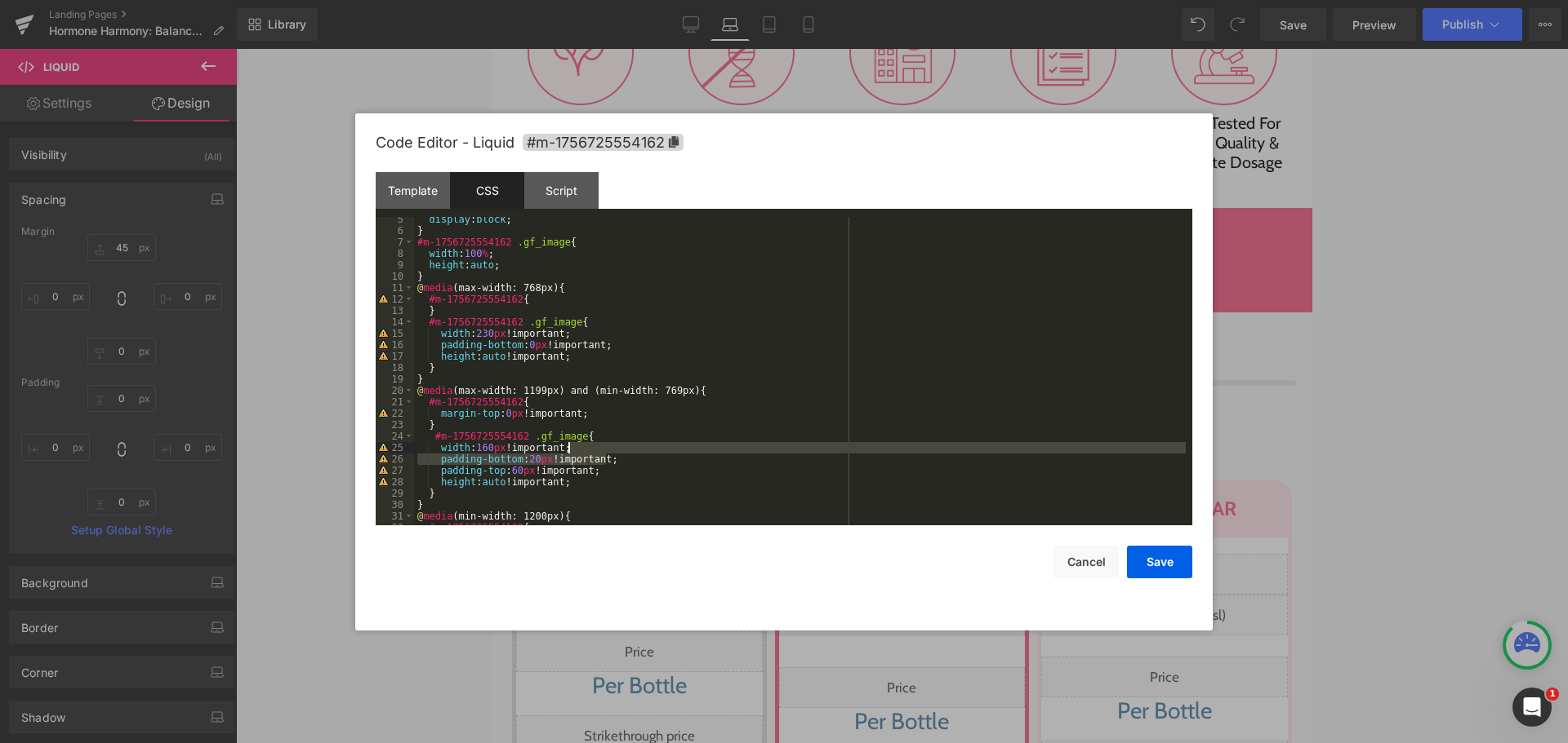
drag, startPoint x: 622, startPoint y: 460, endPoint x: 631, endPoint y: 450, distance: 13.5
click at [631, 450] on div "display : block ; } #m-1756725554162 .gf_image { width : 100 % ; height : auto …" at bounding box center [799, 380] width 772 height 331
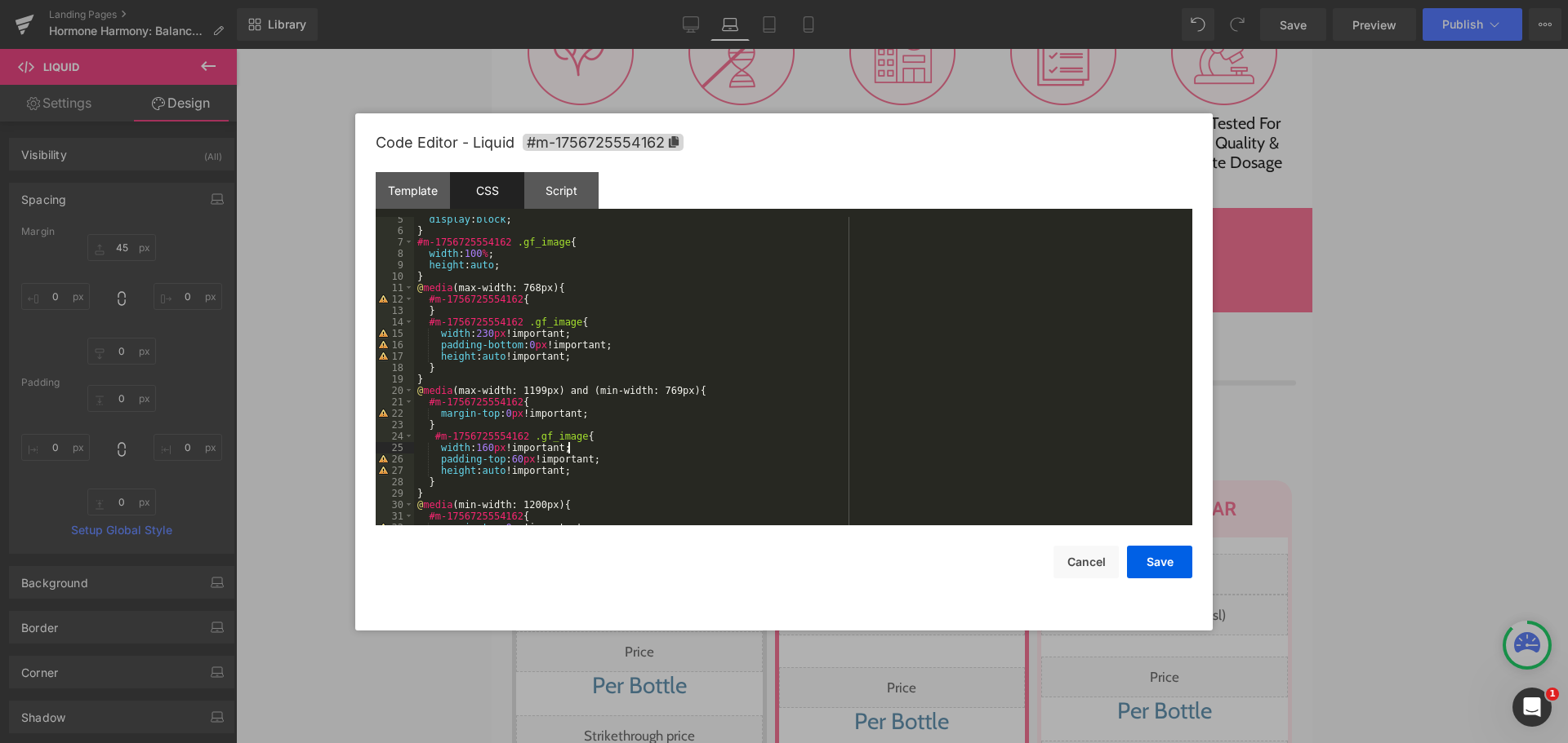
click at [514, 461] on div "display : block ; } #m-1756725554162 .gf_image { width : 100 % ; height : auto …" at bounding box center [799, 380] width 772 height 331
click at [1156, 570] on button "Save" at bounding box center [1159, 562] width 65 height 33
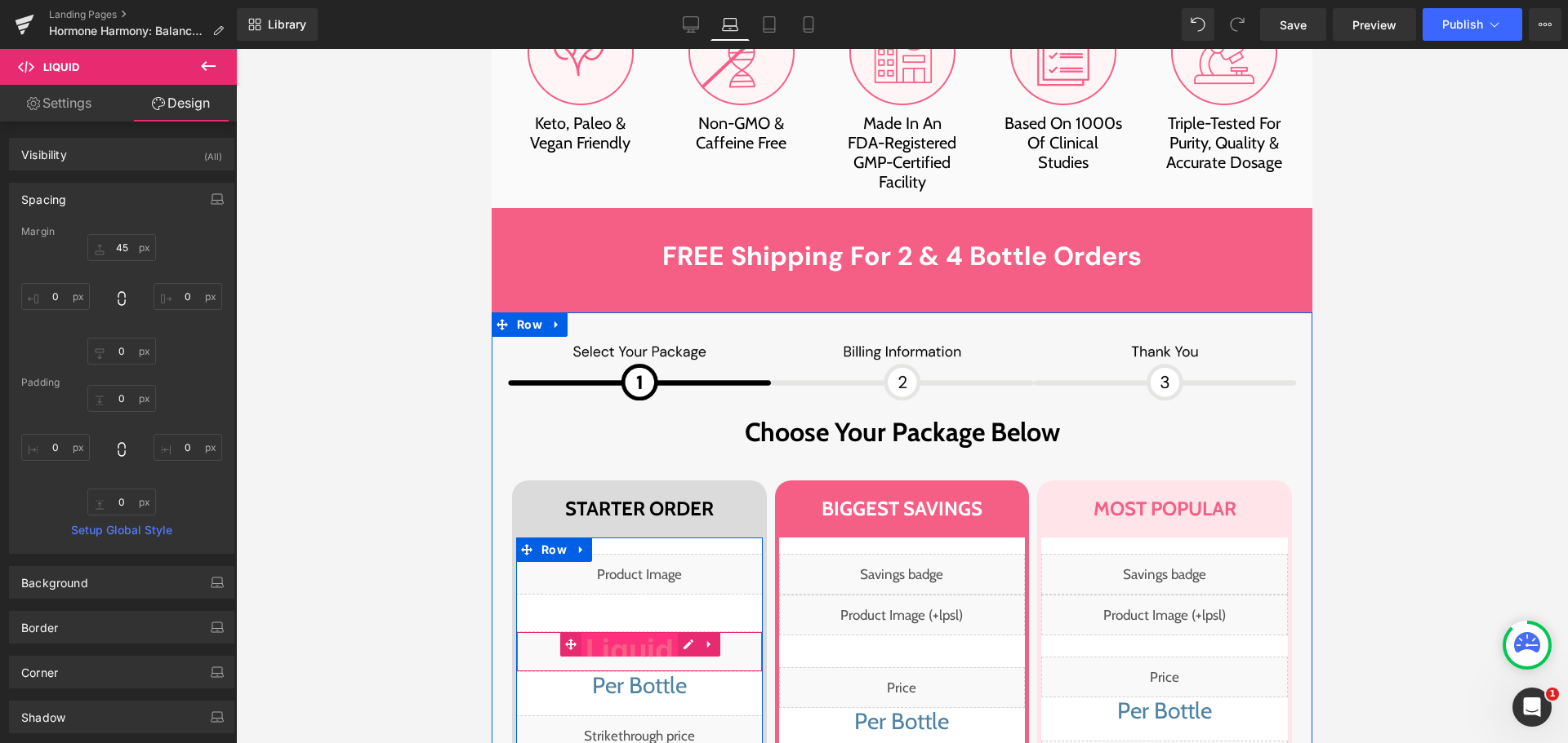
click at [637, 633] on span "Liquid" at bounding box center [629, 645] width 96 height 24
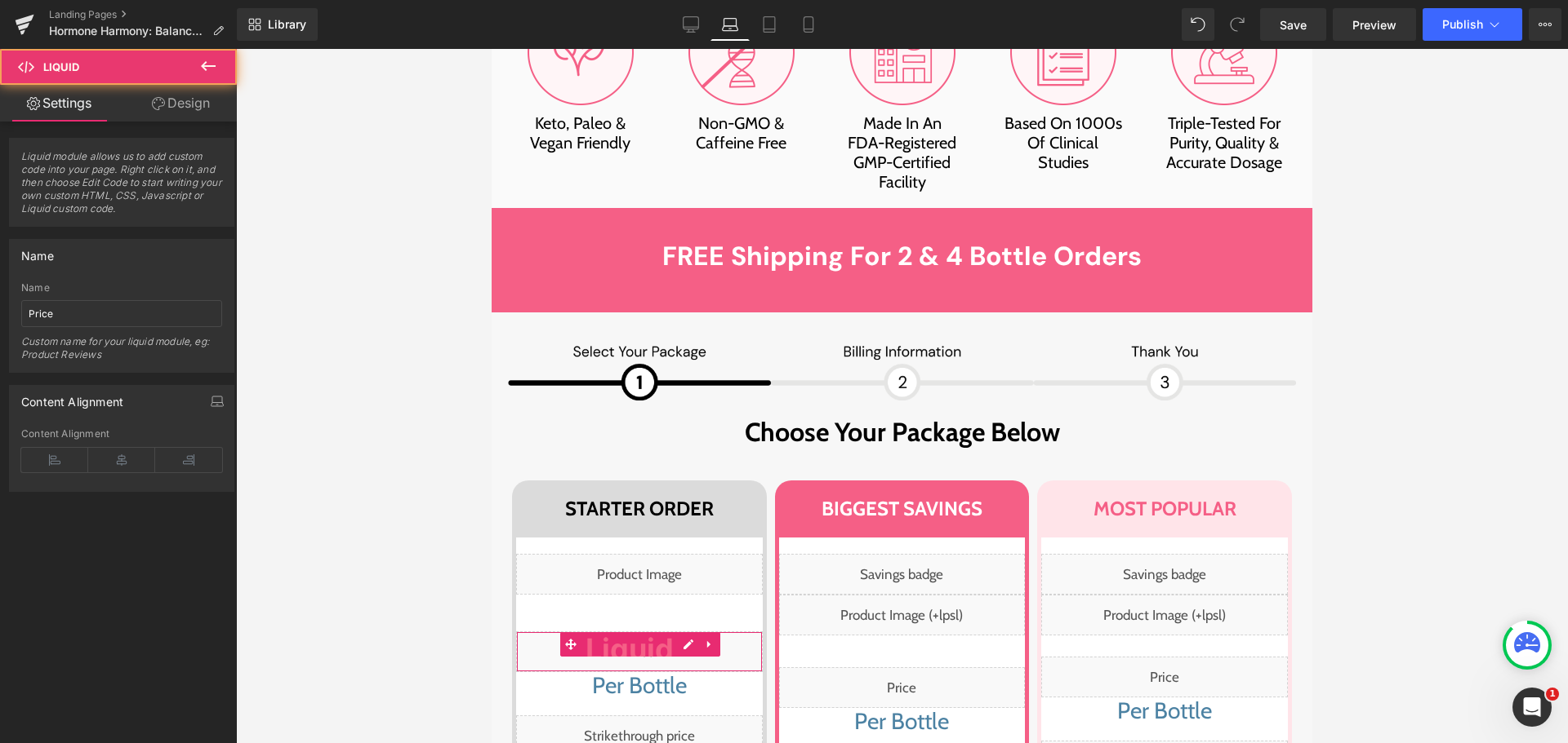
click at [181, 102] on link "Design" at bounding box center [181, 103] width 119 height 37
click at [0, 0] on div "Spacing" at bounding box center [0, 0] width 0 height 0
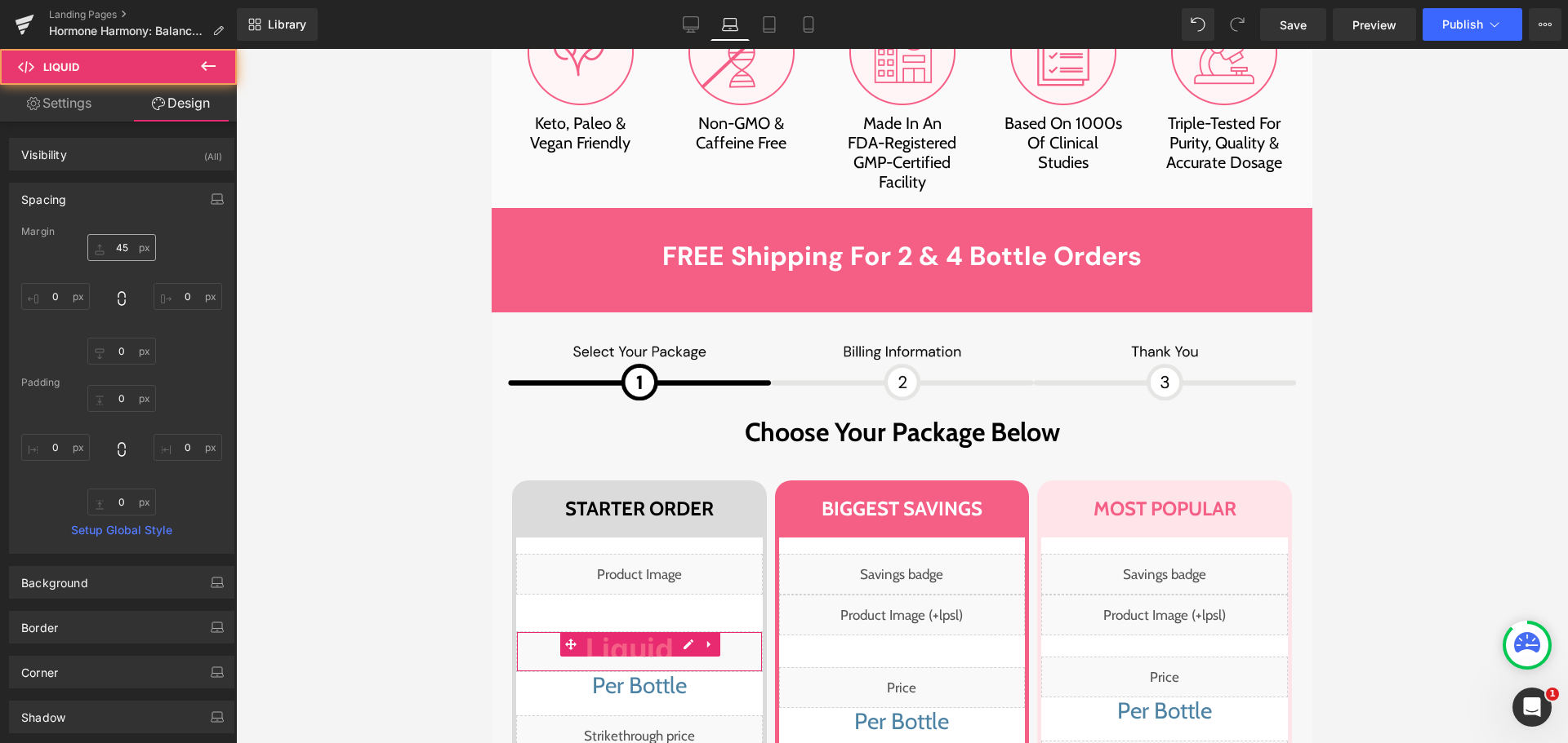
type input "45"
type input "0"
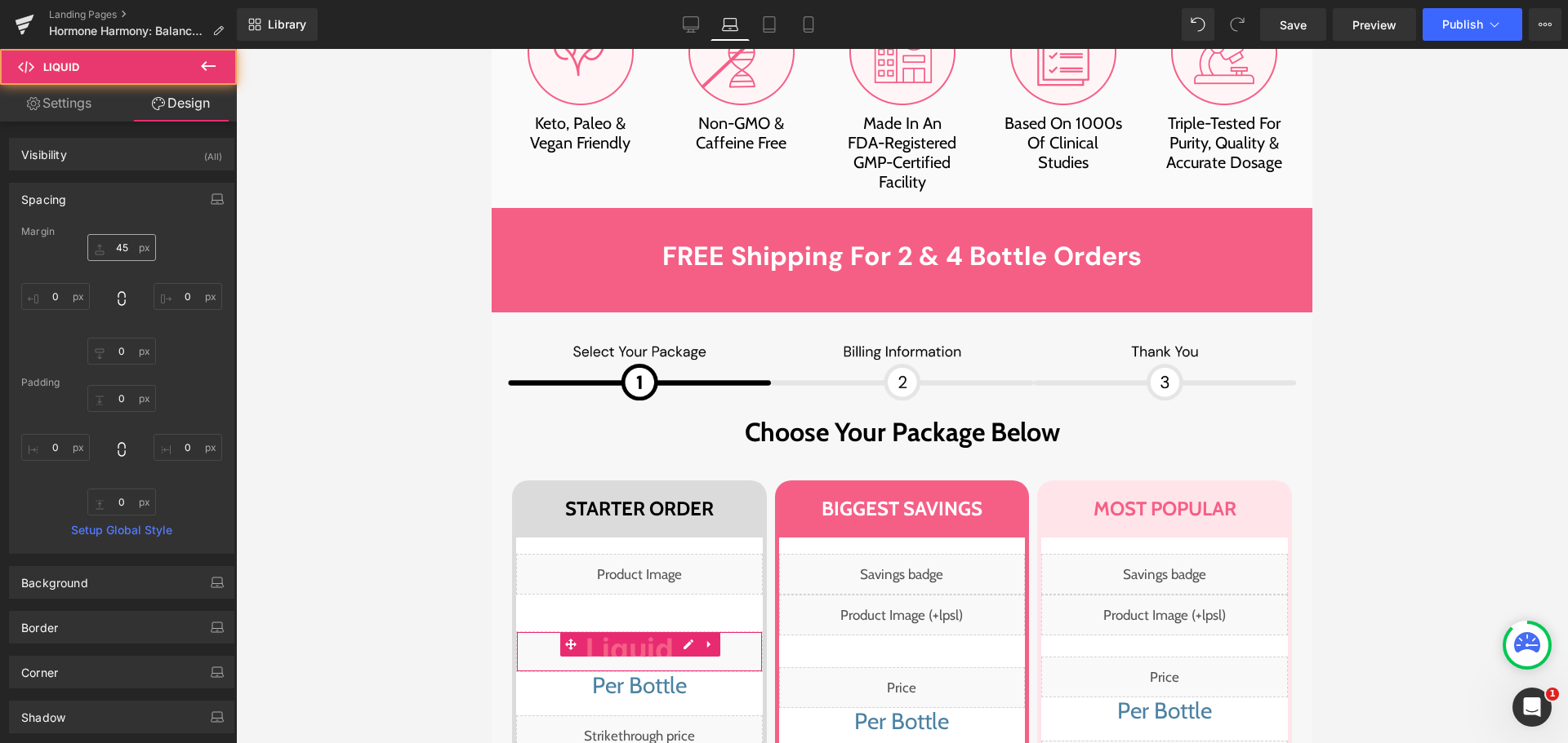
type input "0"
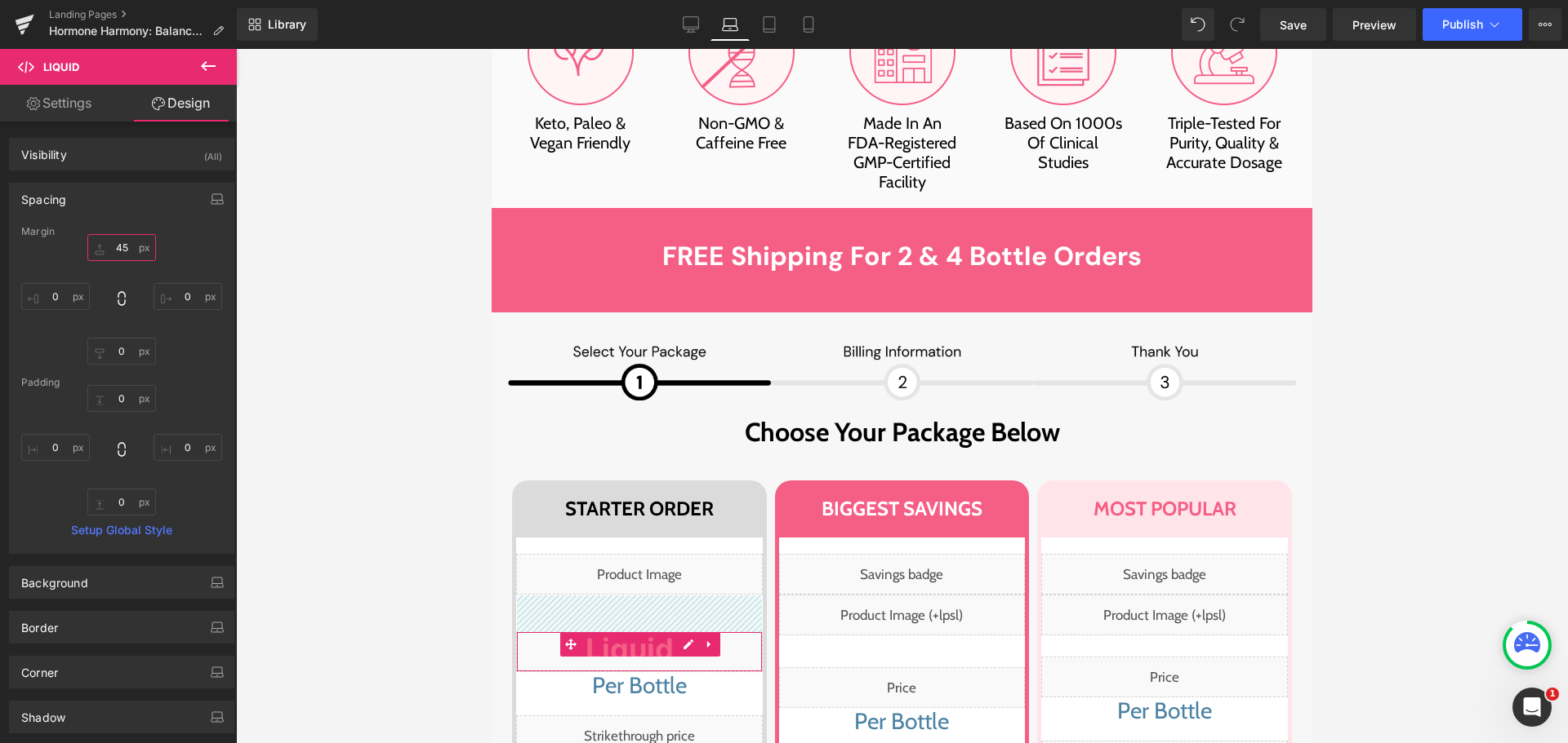
click at [118, 248] on input "45" at bounding box center [122, 248] width 69 height 27
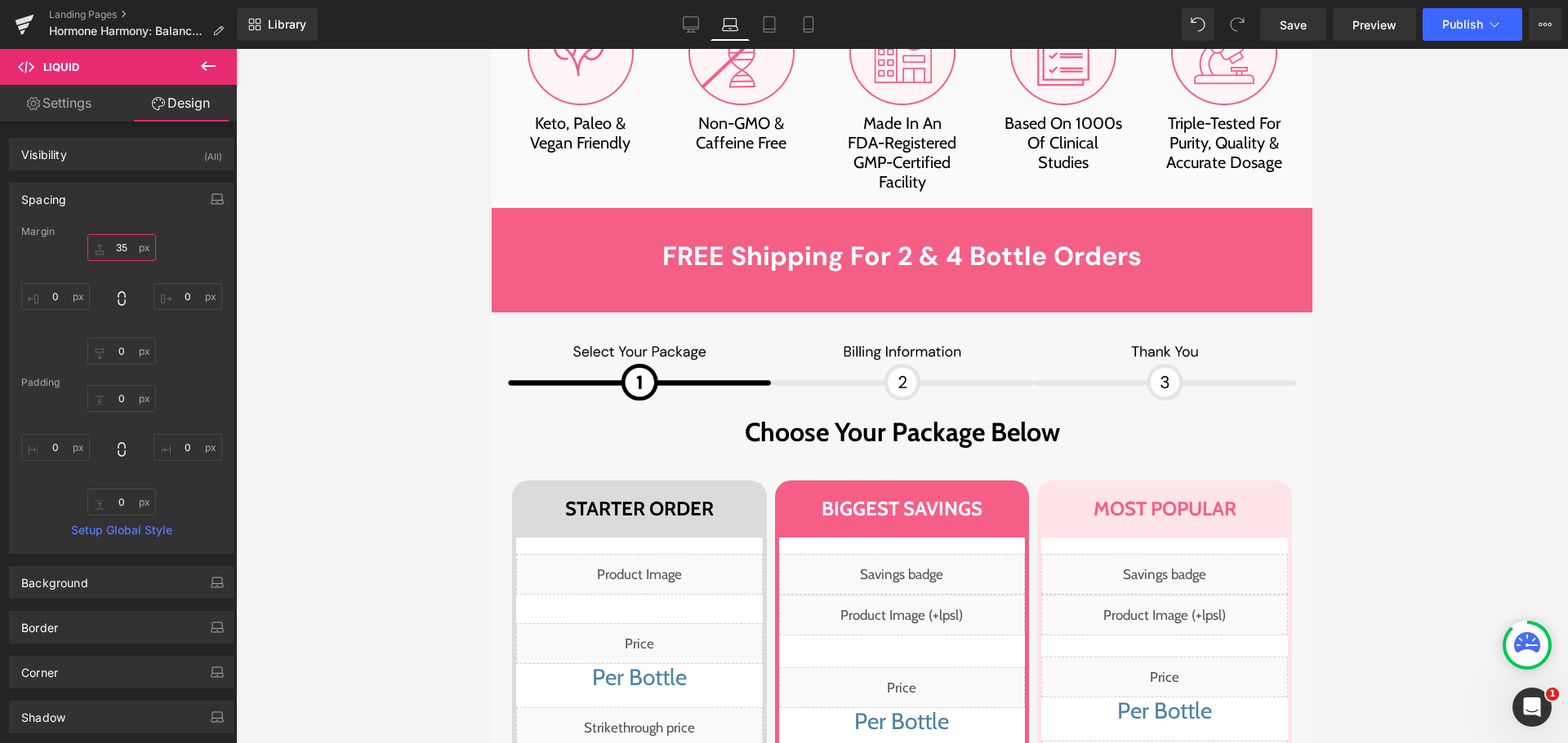
type input "35"
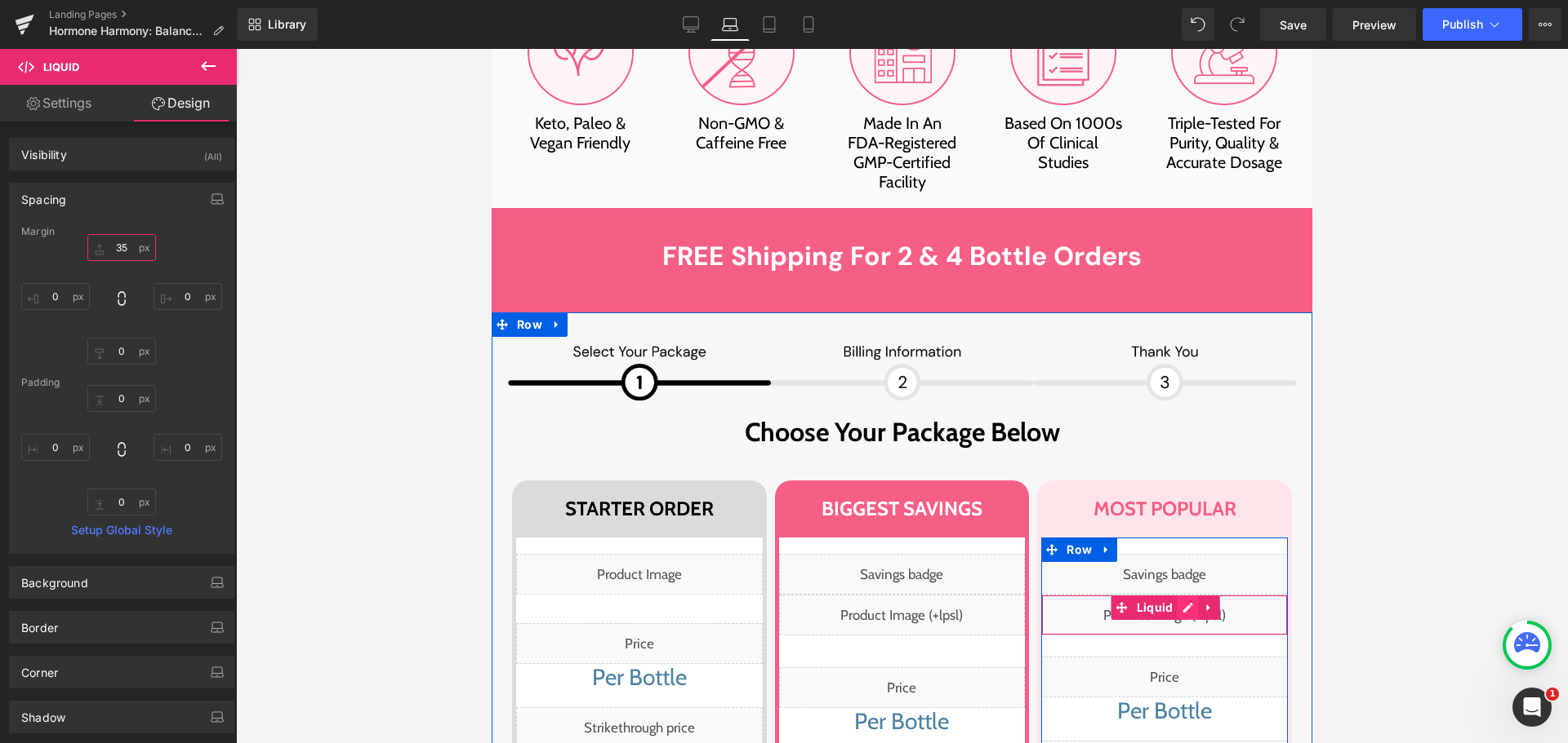
click at [1177, 595] on div "Liquid" at bounding box center [1165, 615] width 247 height 40
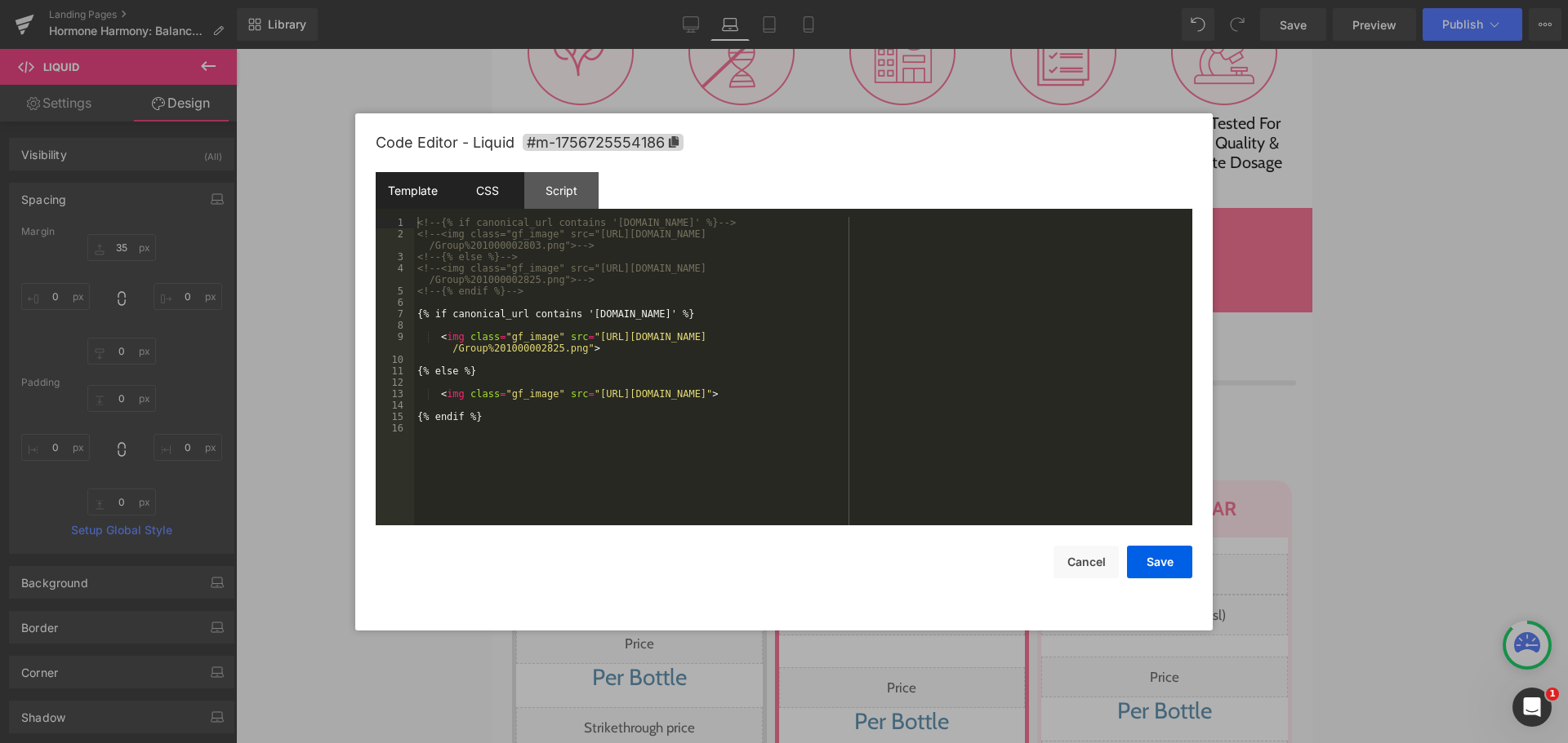
click at [494, 197] on div "CSS" at bounding box center [486, 190] width 74 height 37
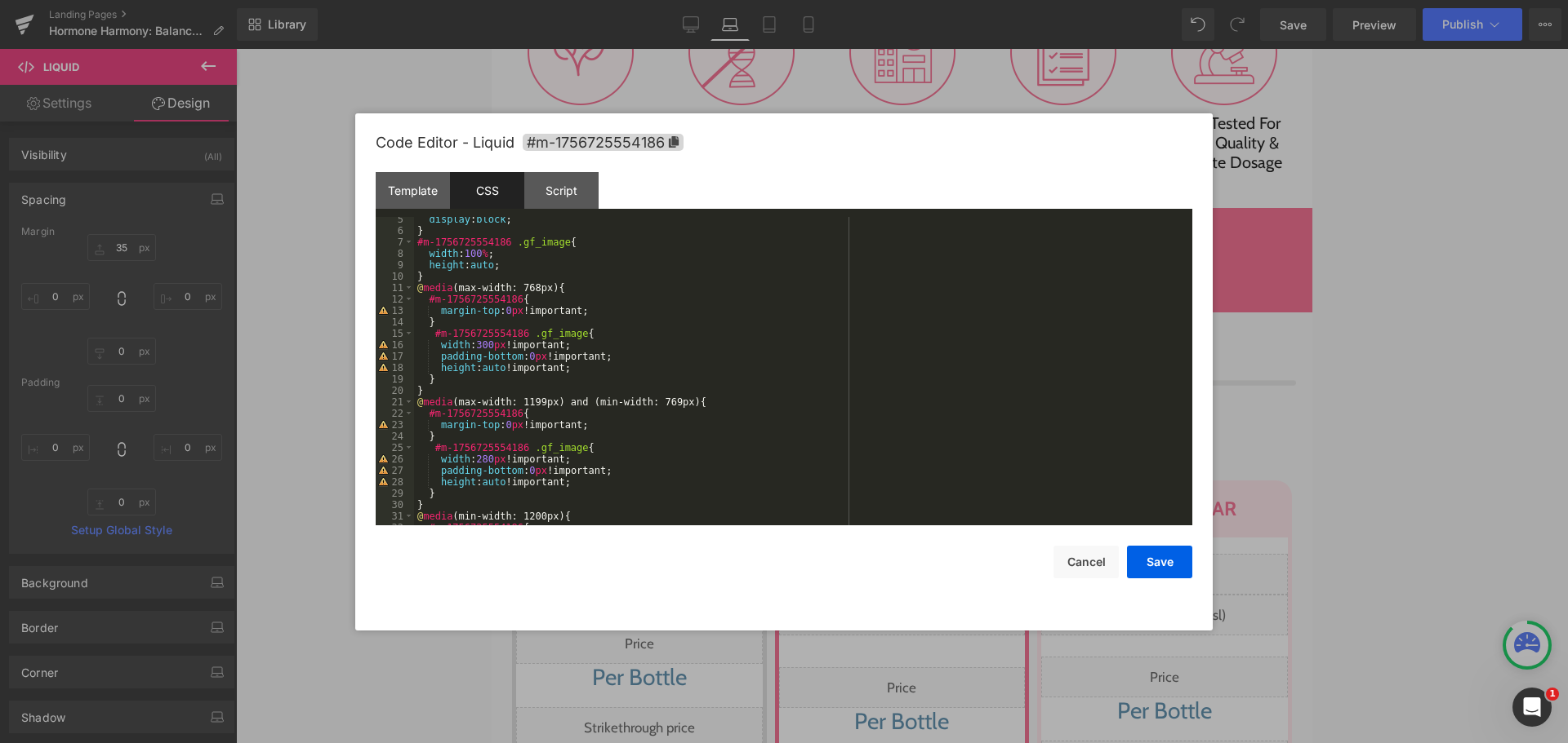
scroll to position [98, 0]
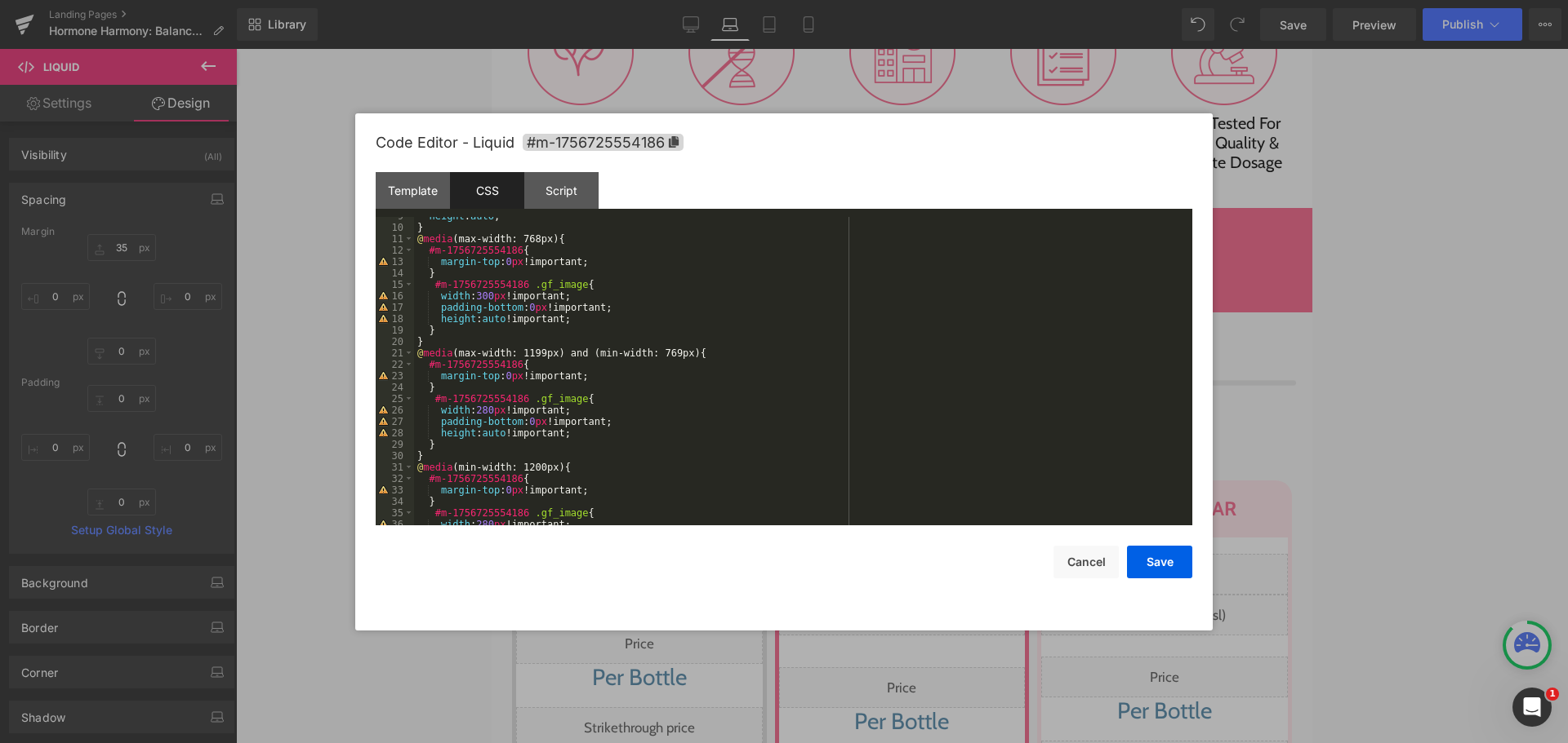
click at [491, 409] on div "height : auto ; } @ media (max-width: 768px) { #m-1756725554186 { margin-top : …" at bounding box center [799, 377] width 772 height 331
click at [1176, 567] on button "Save" at bounding box center [1159, 562] width 65 height 33
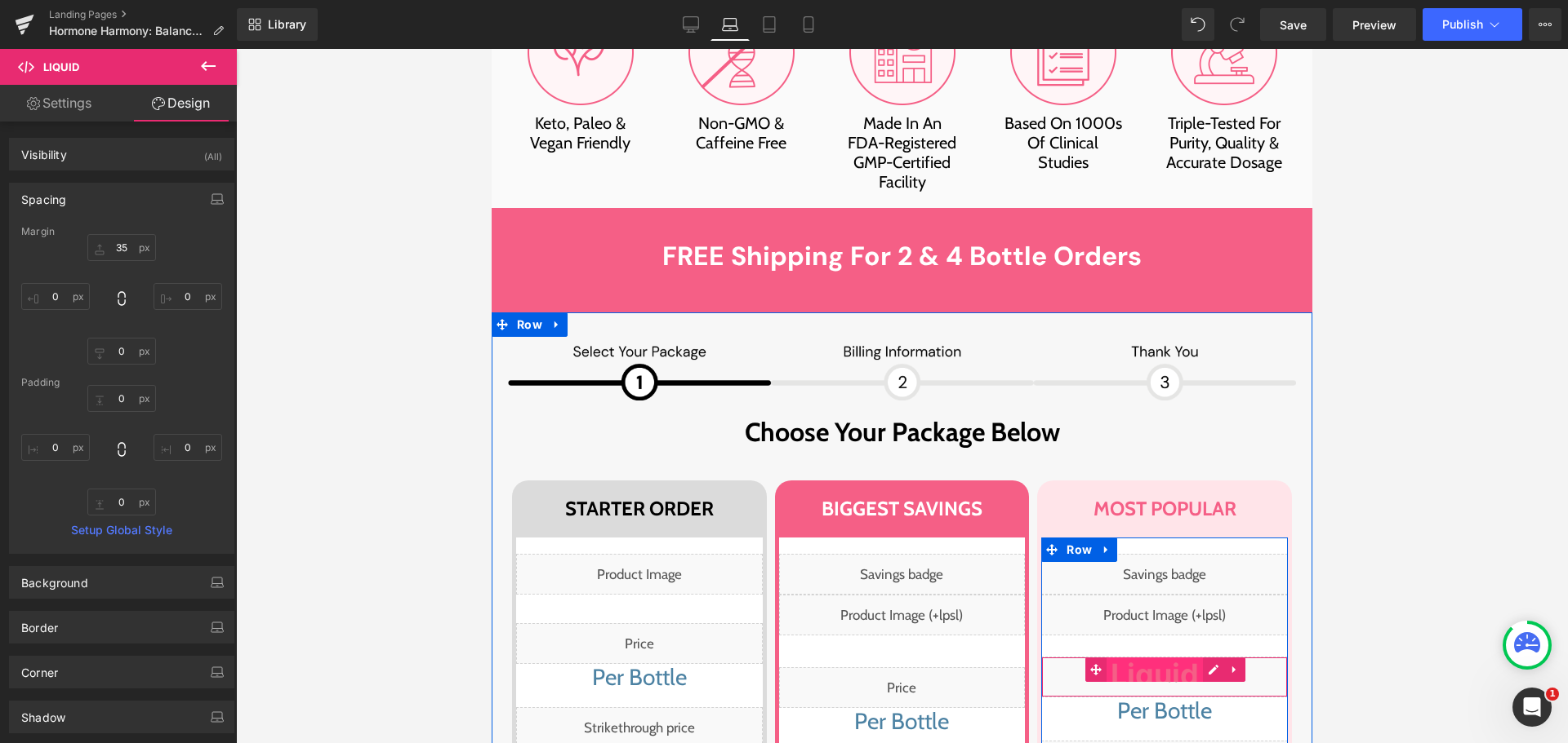
click at [1165, 657] on span "Liquid" at bounding box center [1154, 670] width 96 height 24
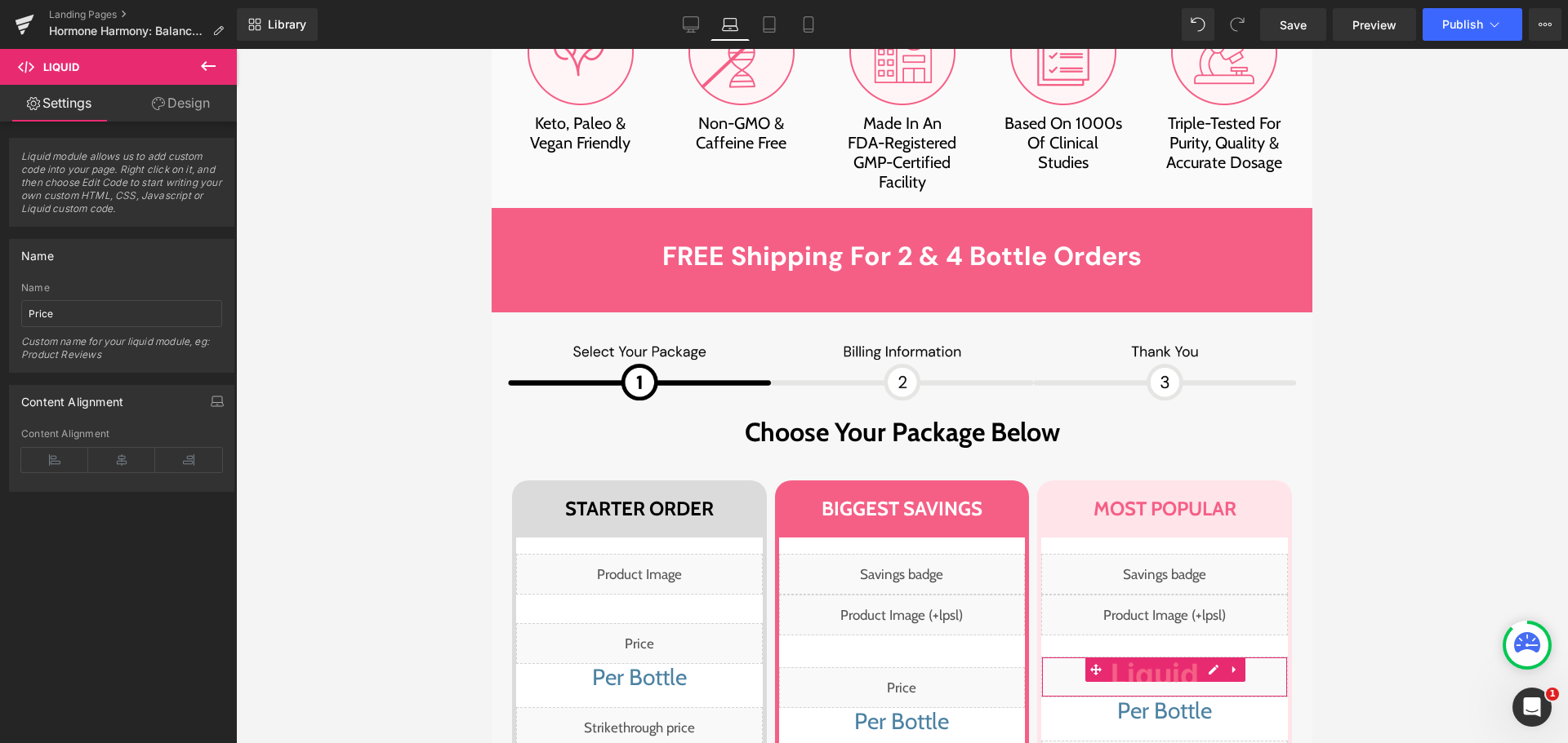
click at [160, 106] on icon at bounding box center [158, 104] width 13 height 13
click at [0, 0] on div "Spacing" at bounding box center [0, 0] width 0 height 0
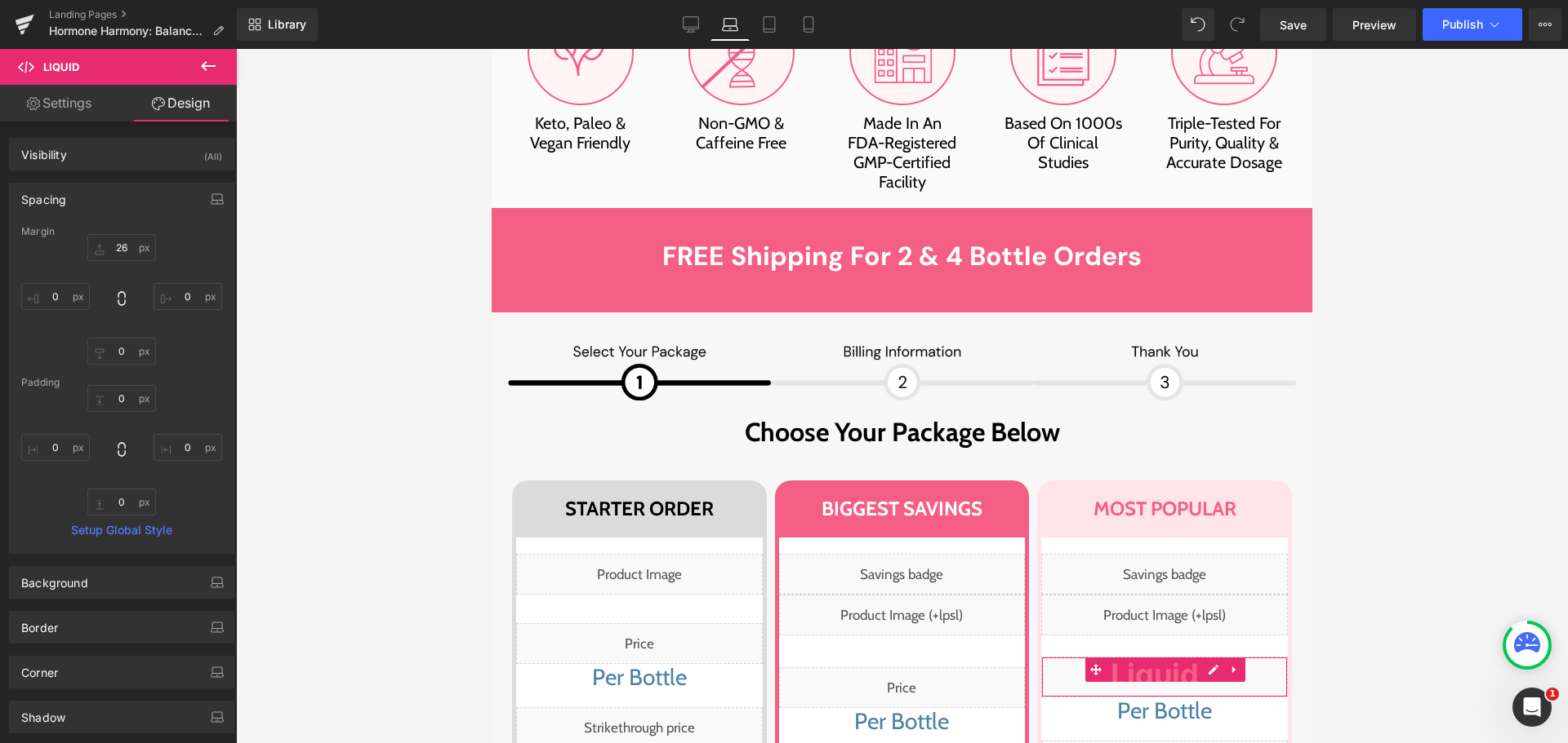
type input "26"
type input "0"
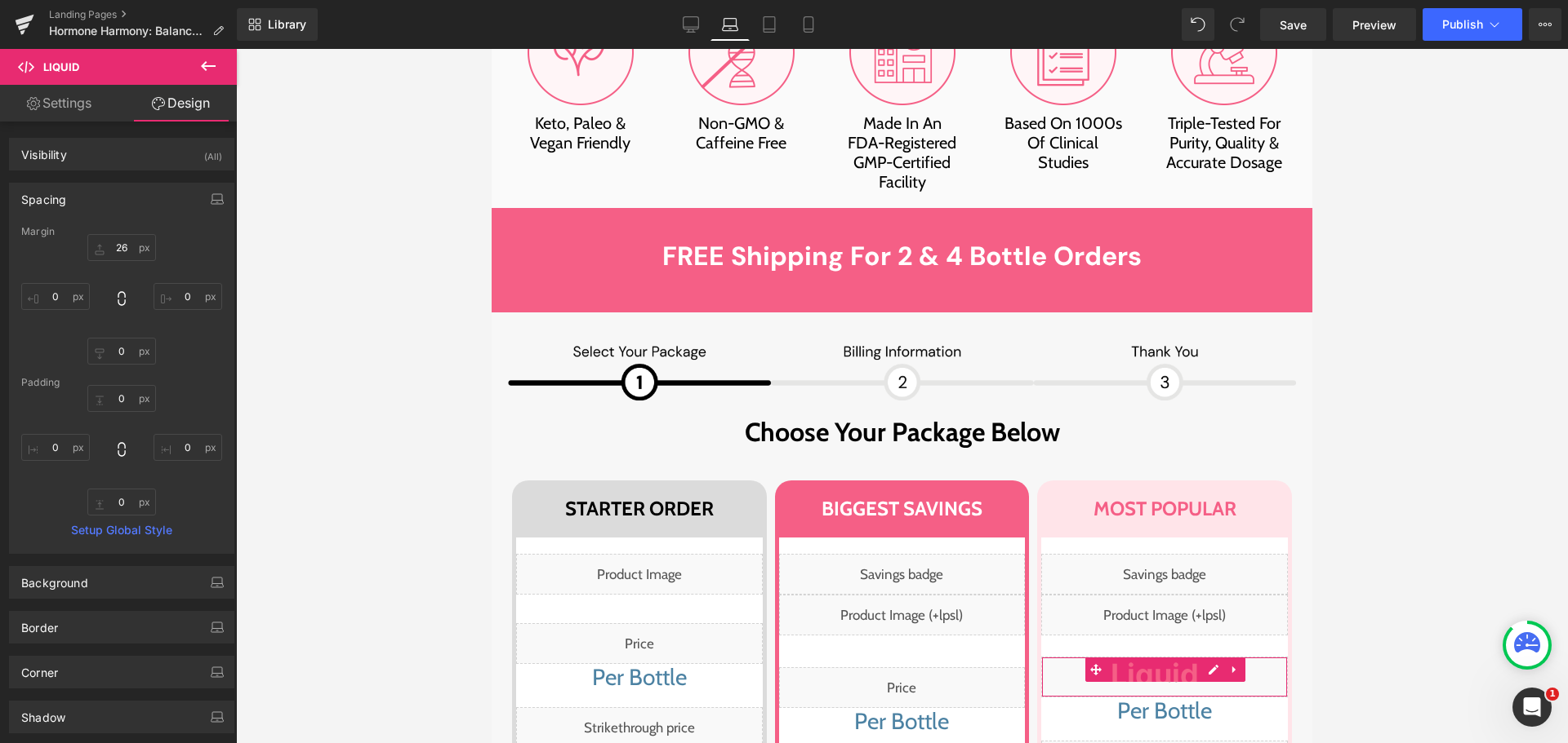
type input "0"
click at [116, 253] on input "26" at bounding box center [122, 248] width 69 height 27
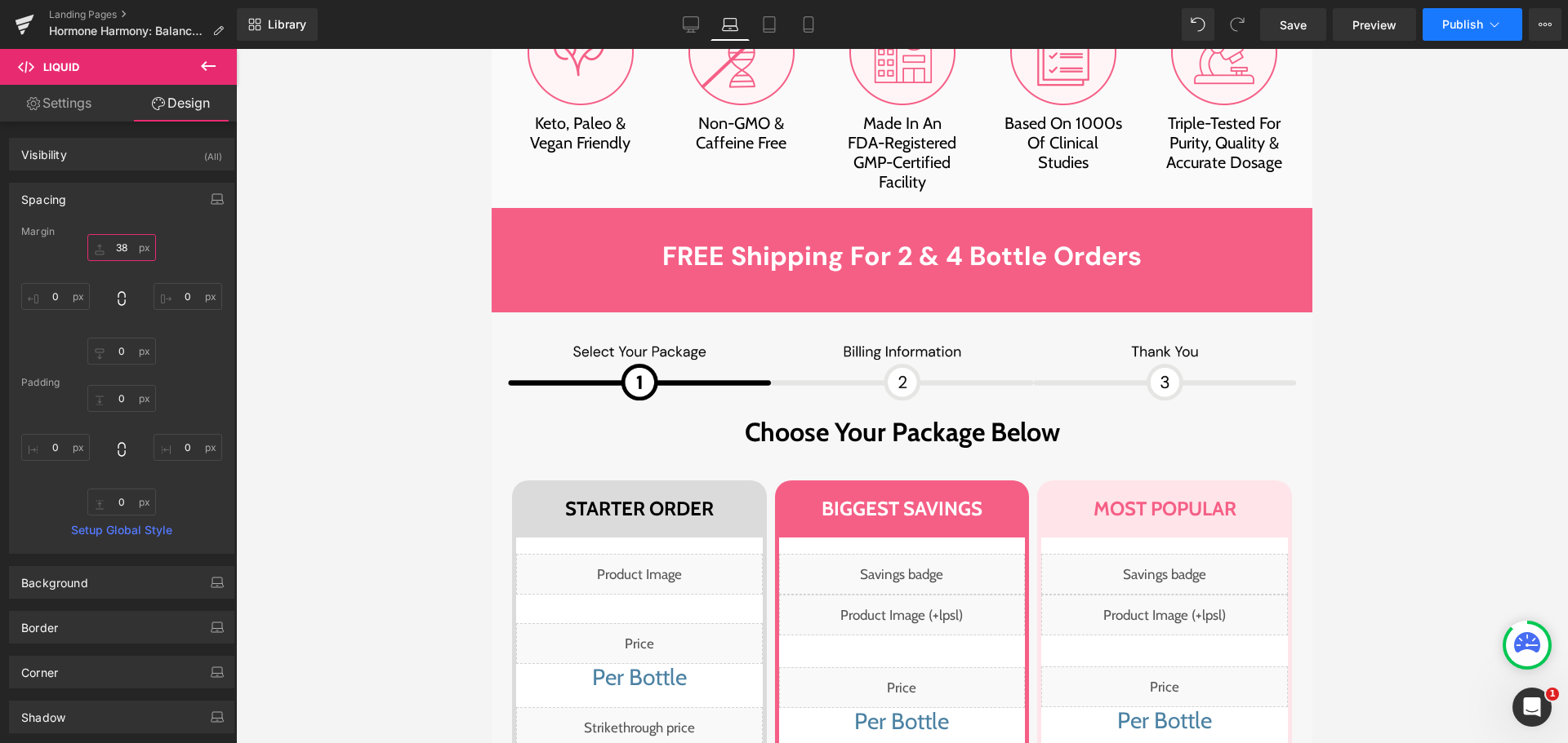
type input "38"
click at [1470, 27] on span "Publish" at bounding box center [1462, 24] width 41 height 13
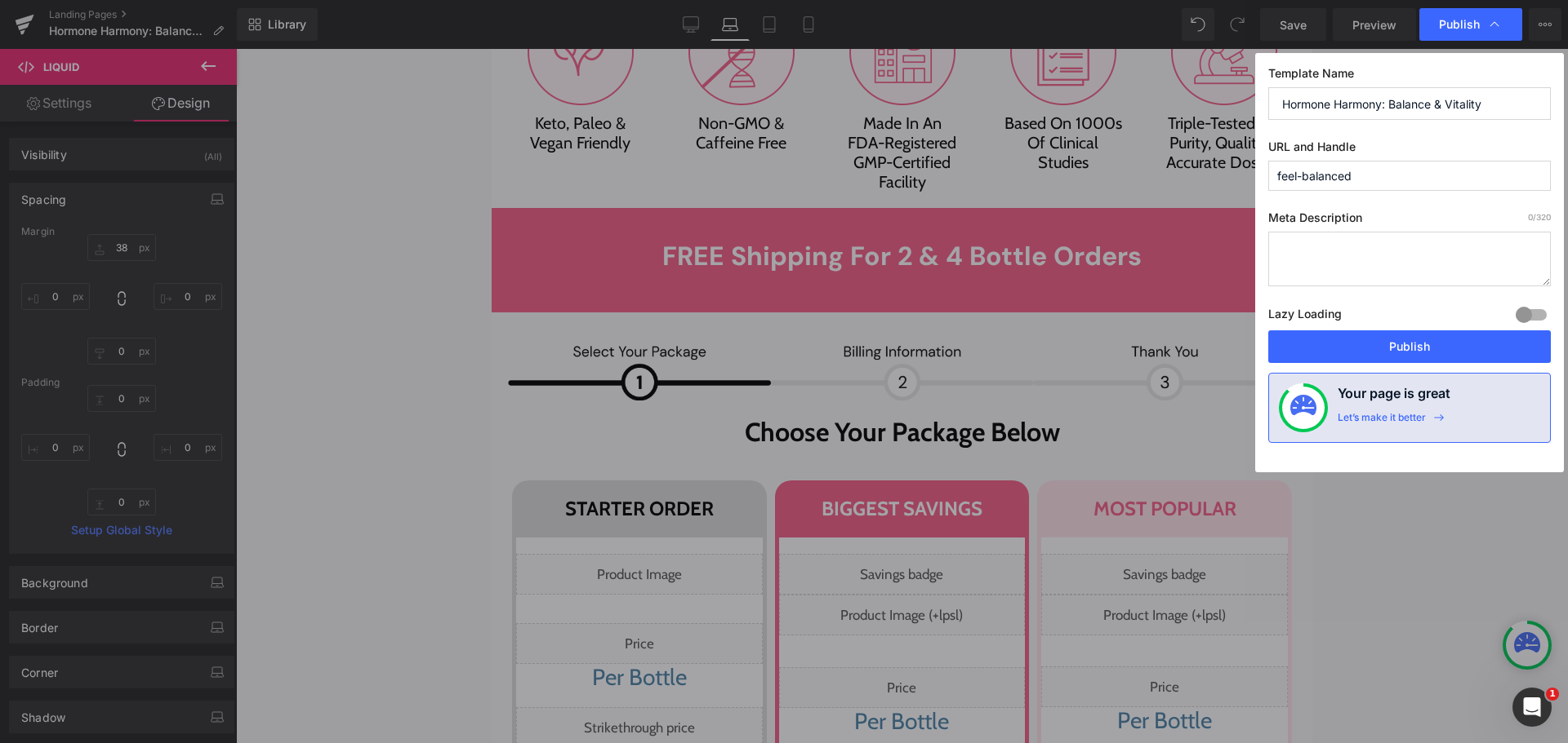
click at [1460, 345] on button "Publish" at bounding box center [1410, 347] width 283 height 33
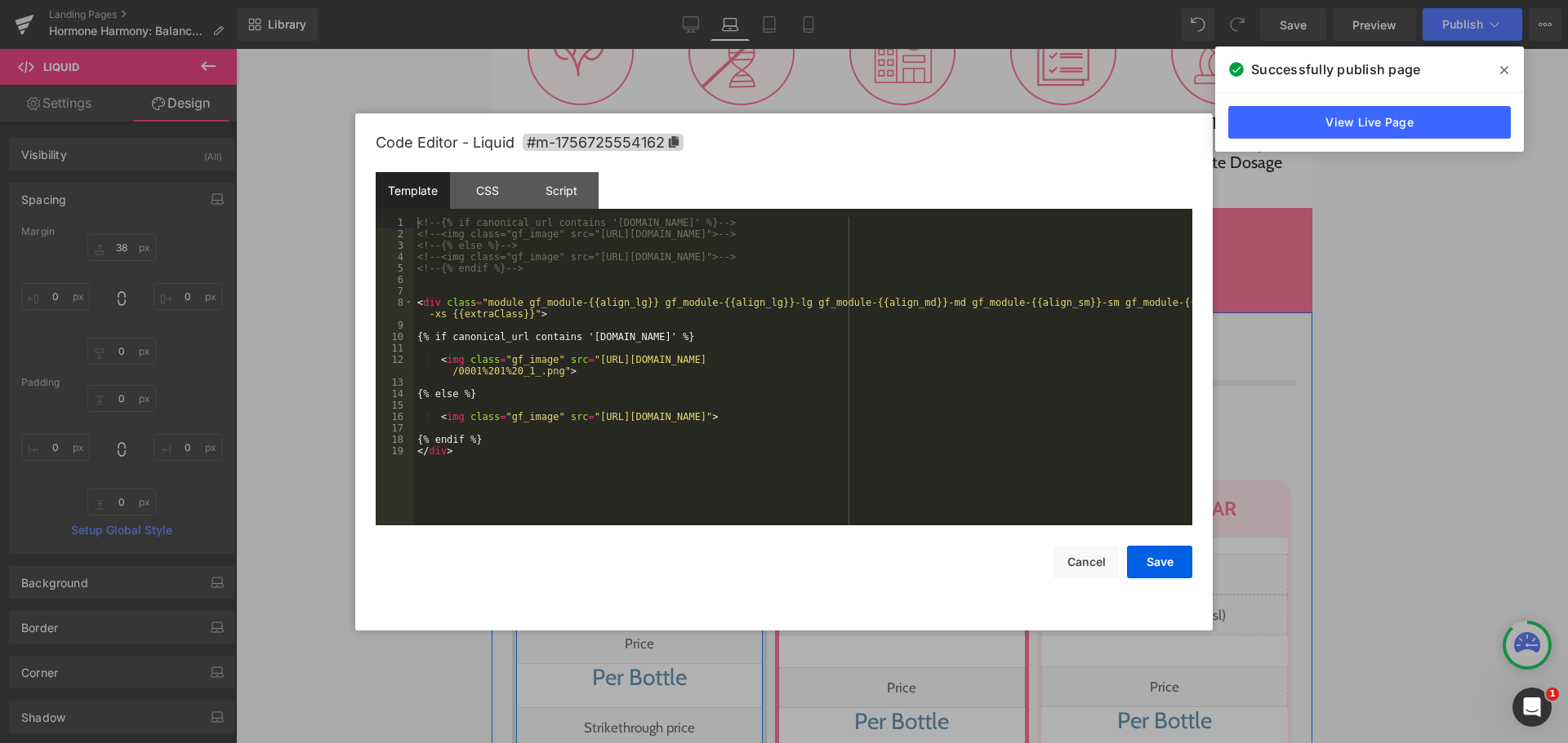
click at [653, 554] on div "Liquid" at bounding box center [640, 573] width 247 height 40
click at [505, 198] on div "CSS" at bounding box center [486, 190] width 74 height 37
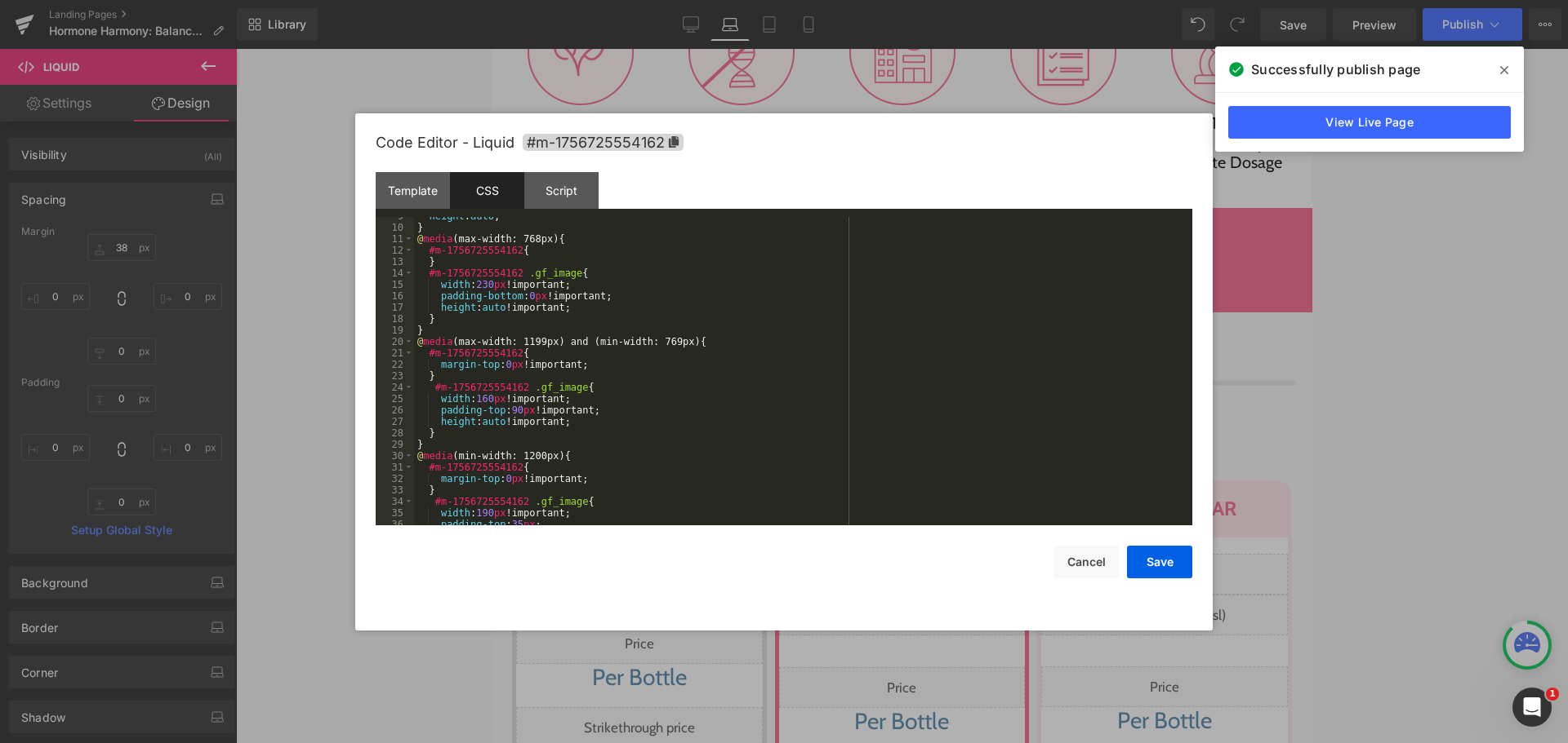
scroll to position [147, 0]
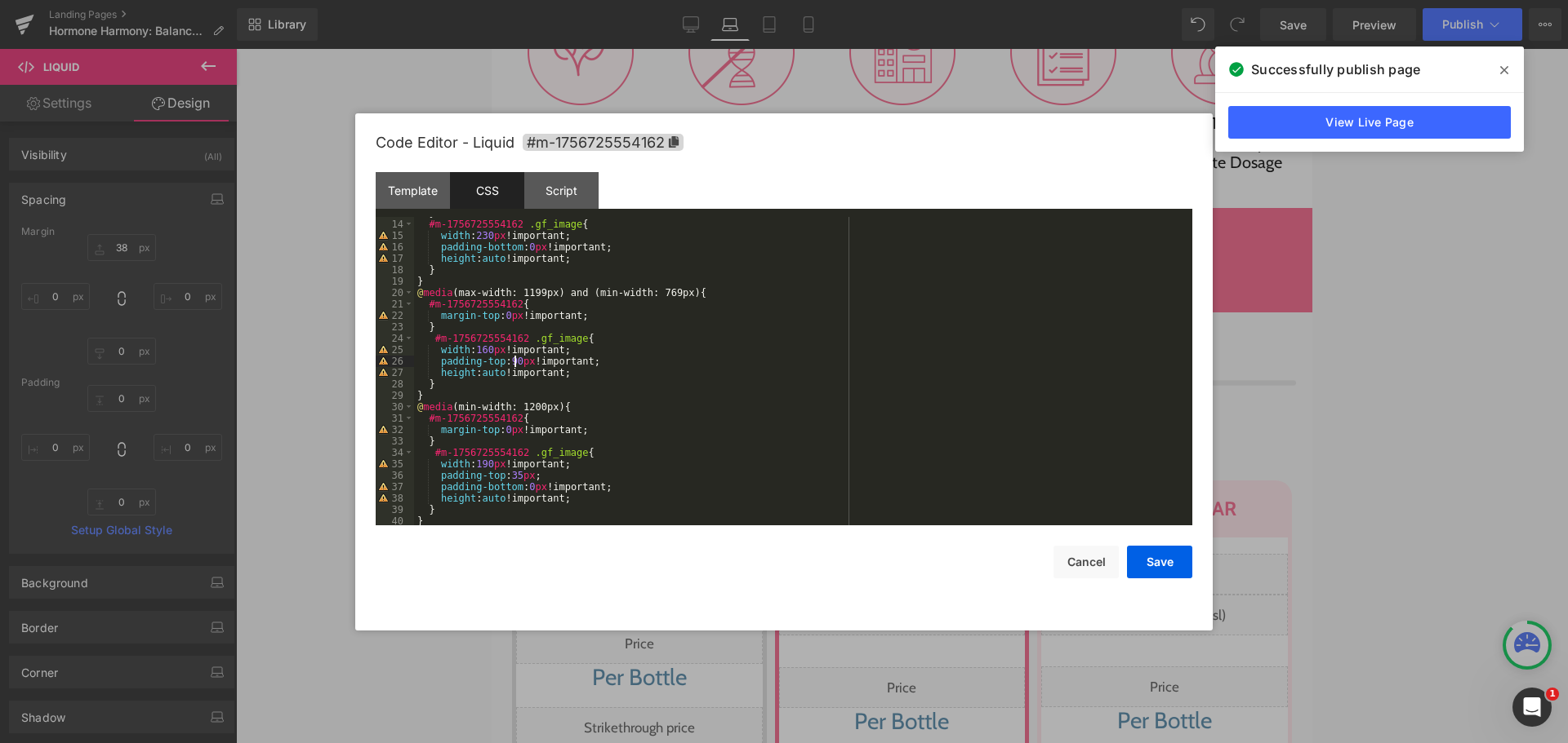
click at [512, 359] on div "} #m-1756725554162 .gf_image { width : 230 px !important; padding-bottom : 0 px…" at bounding box center [799, 373] width 772 height 331
click at [1150, 568] on button "Save" at bounding box center [1159, 562] width 65 height 33
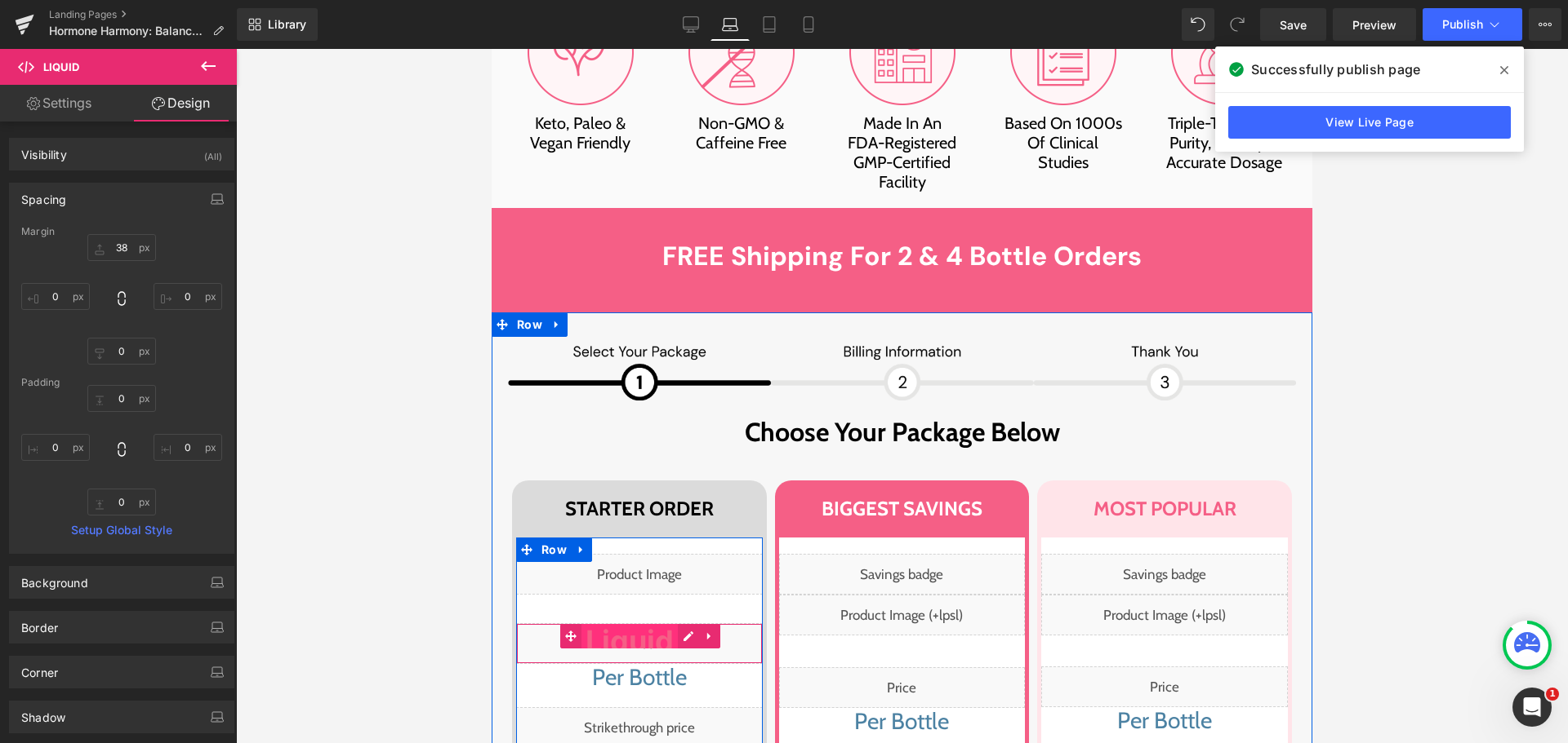
click at [638, 624] on span "Liquid" at bounding box center [629, 637] width 96 height 24
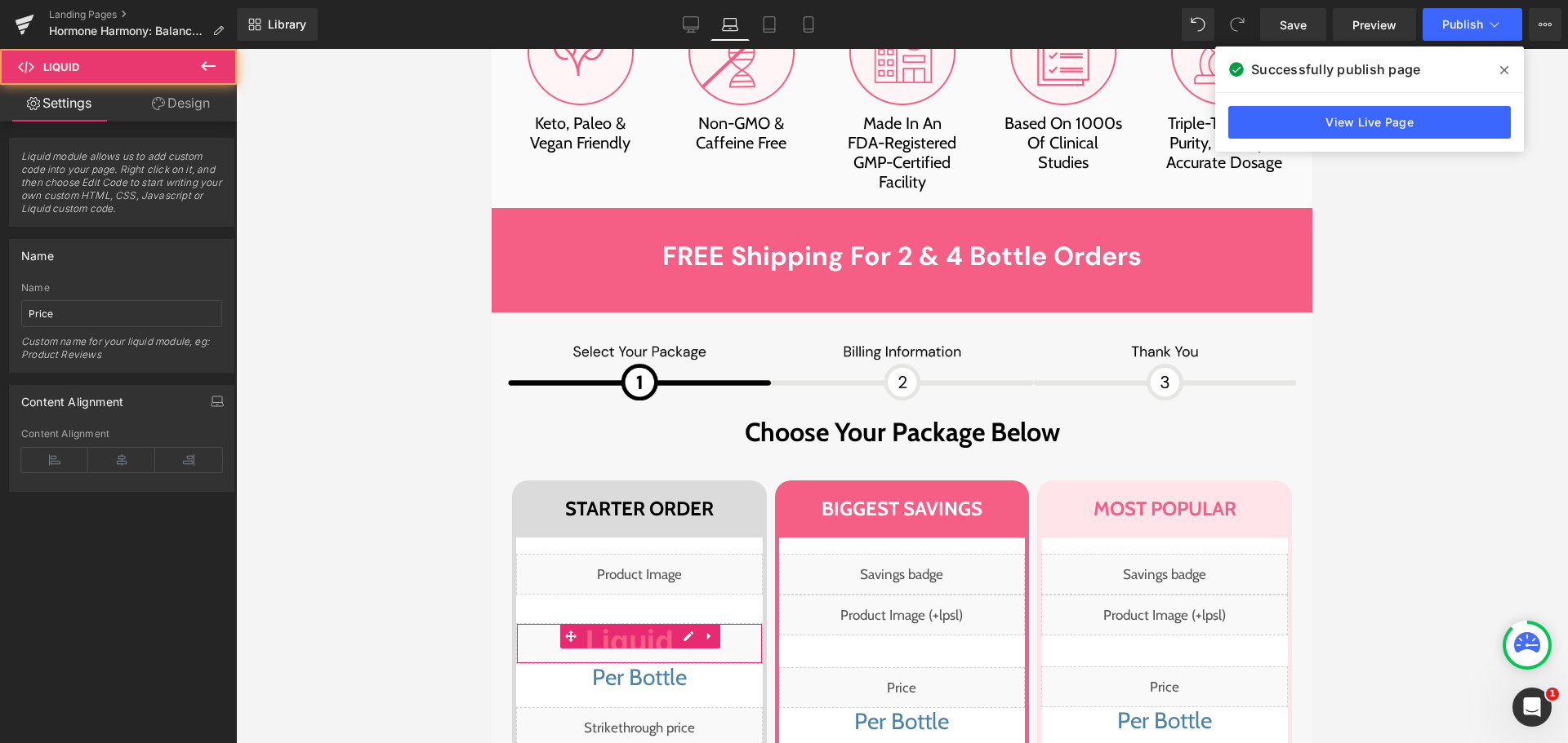
click at [188, 102] on link "Design" at bounding box center [181, 103] width 119 height 37
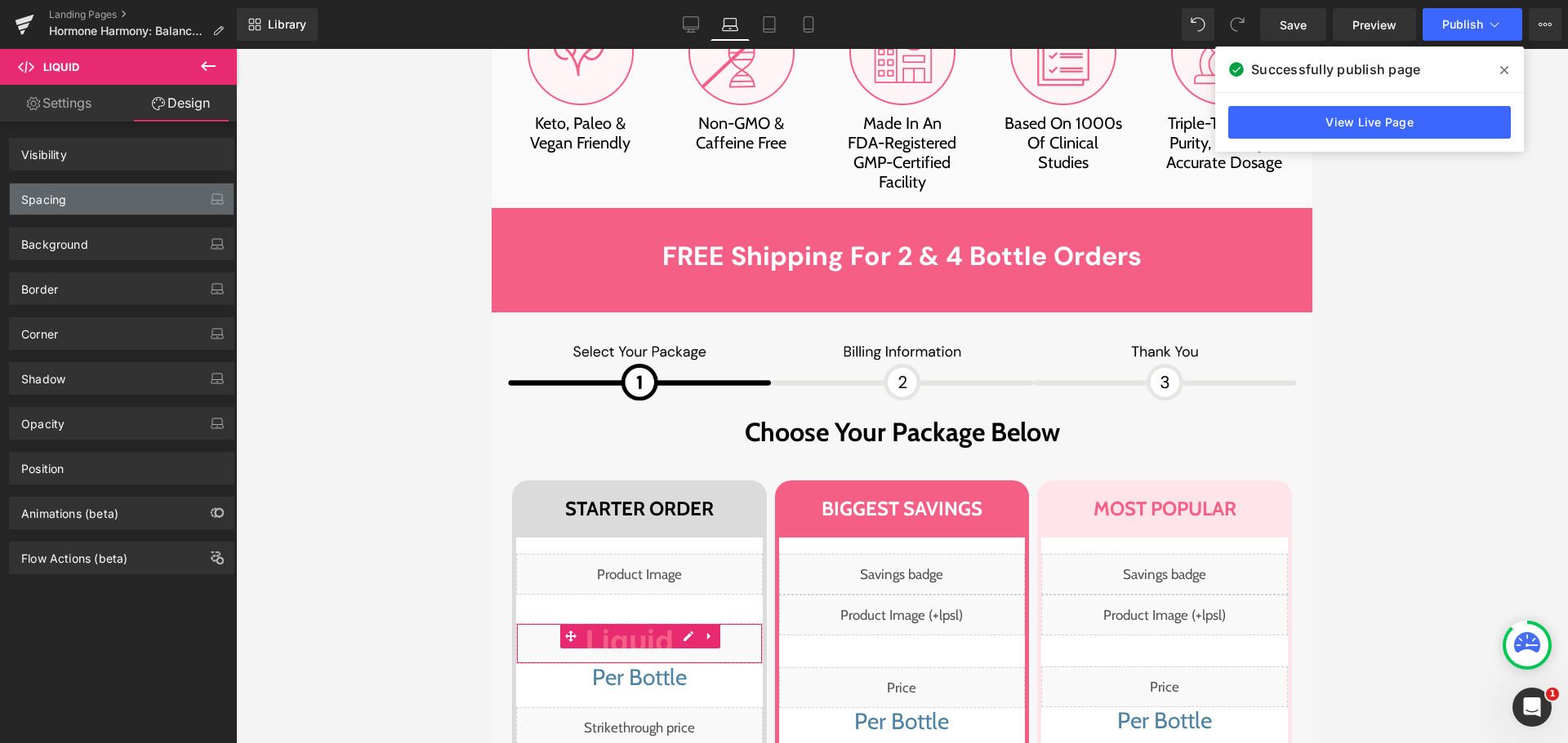
click at [65, 197] on div "Spacing" at bounding box center [44, 195] width 45 height 23
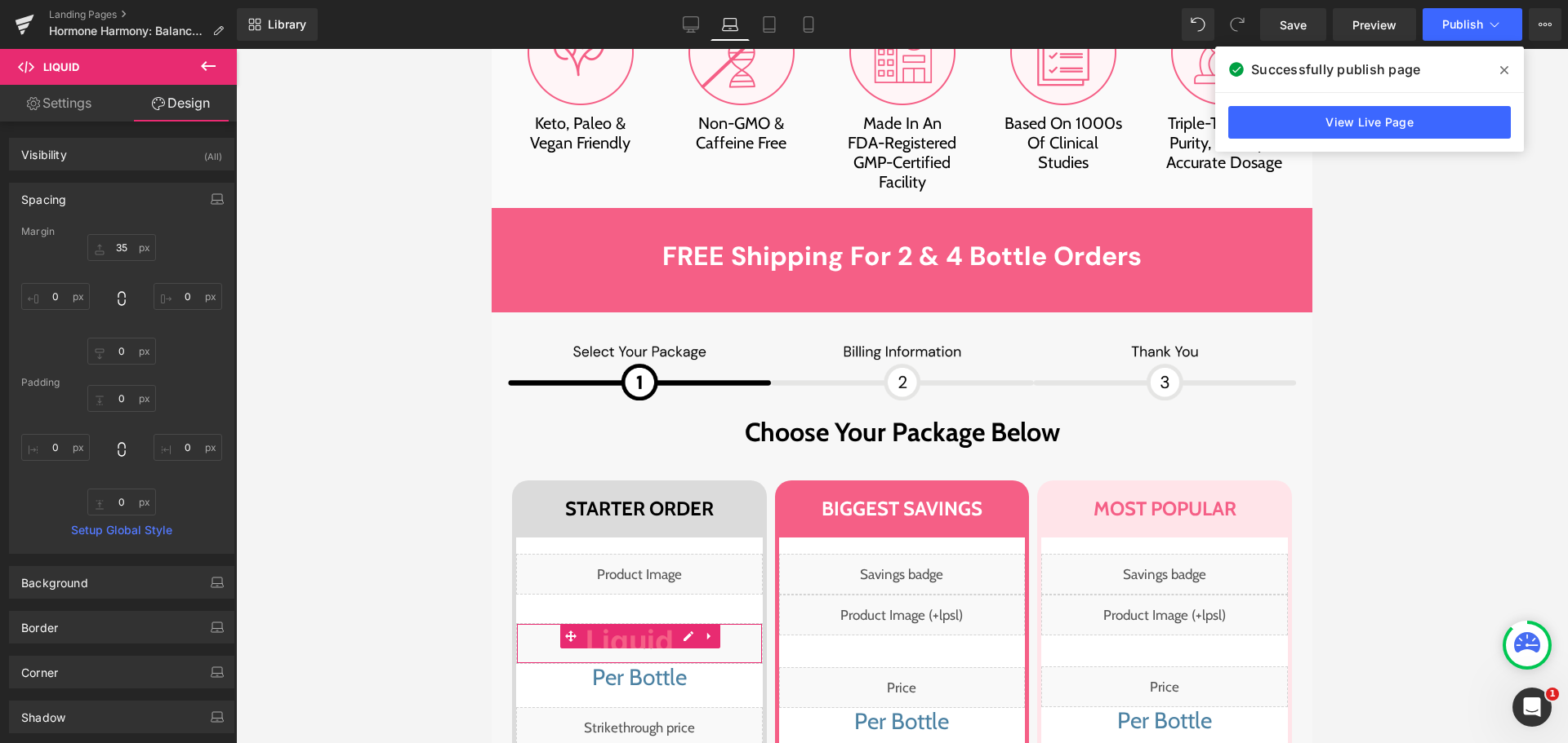
type input "35"
type input "0"
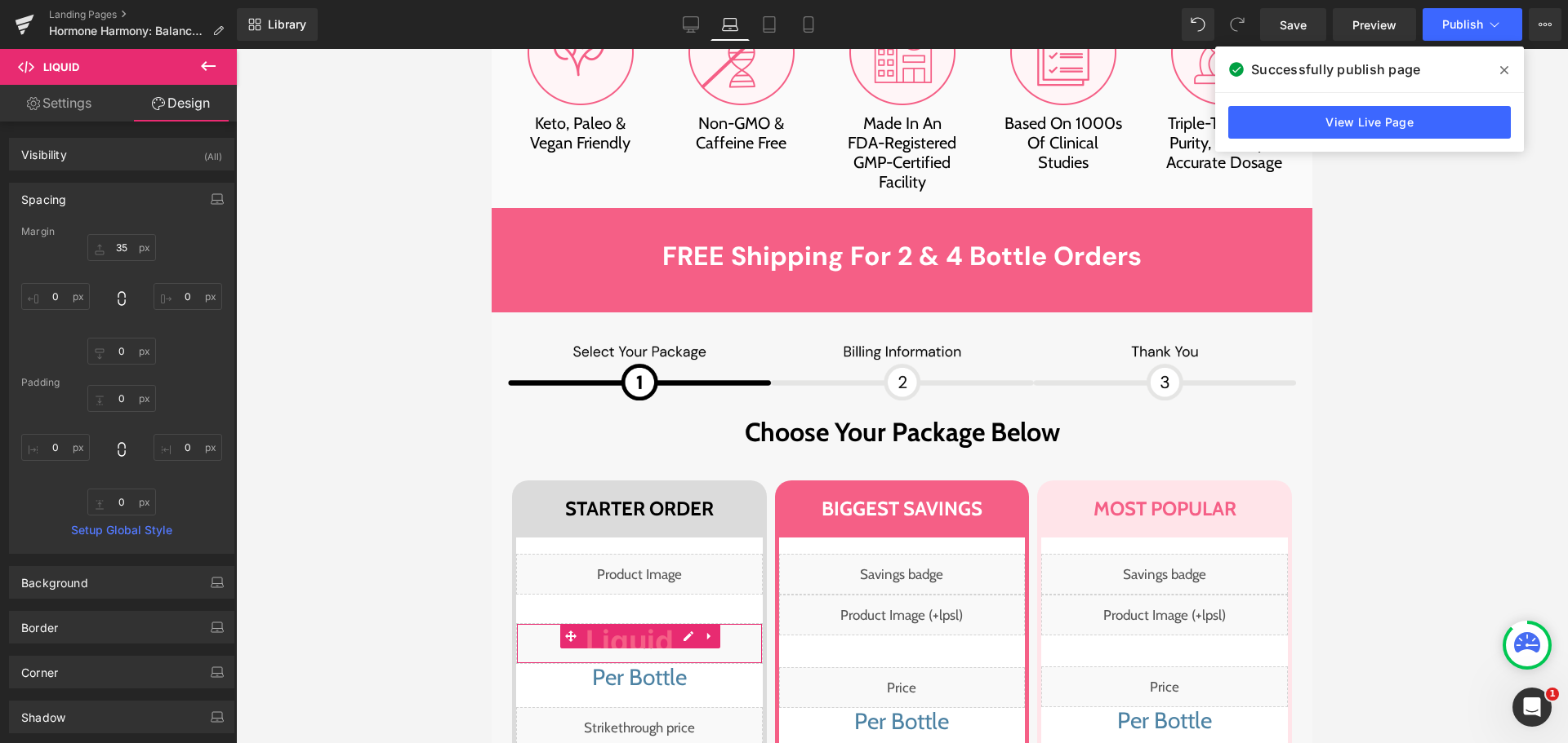
type input "0"
click at [129, 247] on input "35" at bounding box center [122, 248] width 69 height 27
type input "40"
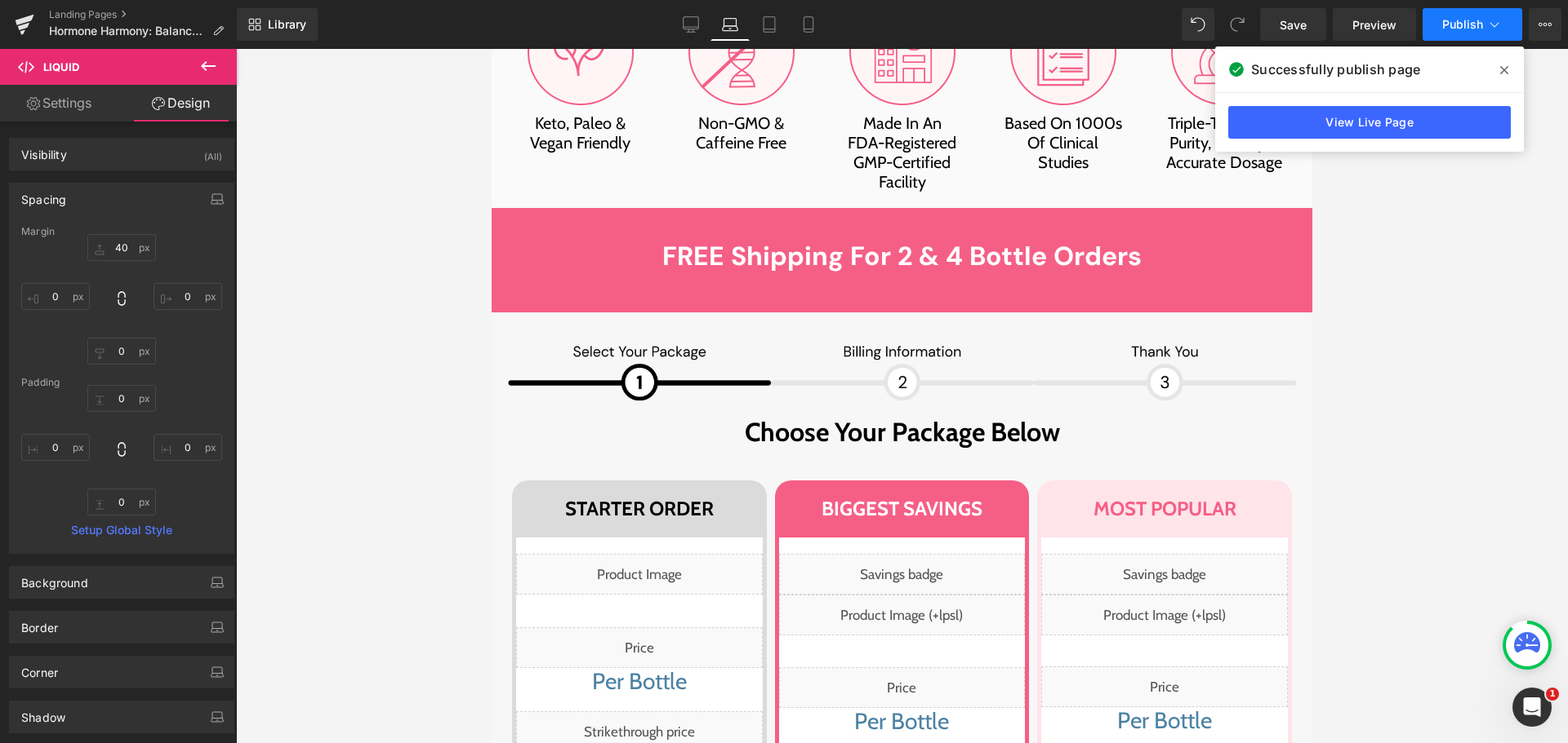
click at [1458, 20] on span "Publish" at bounding box center [1462, 24] width 41 height 13
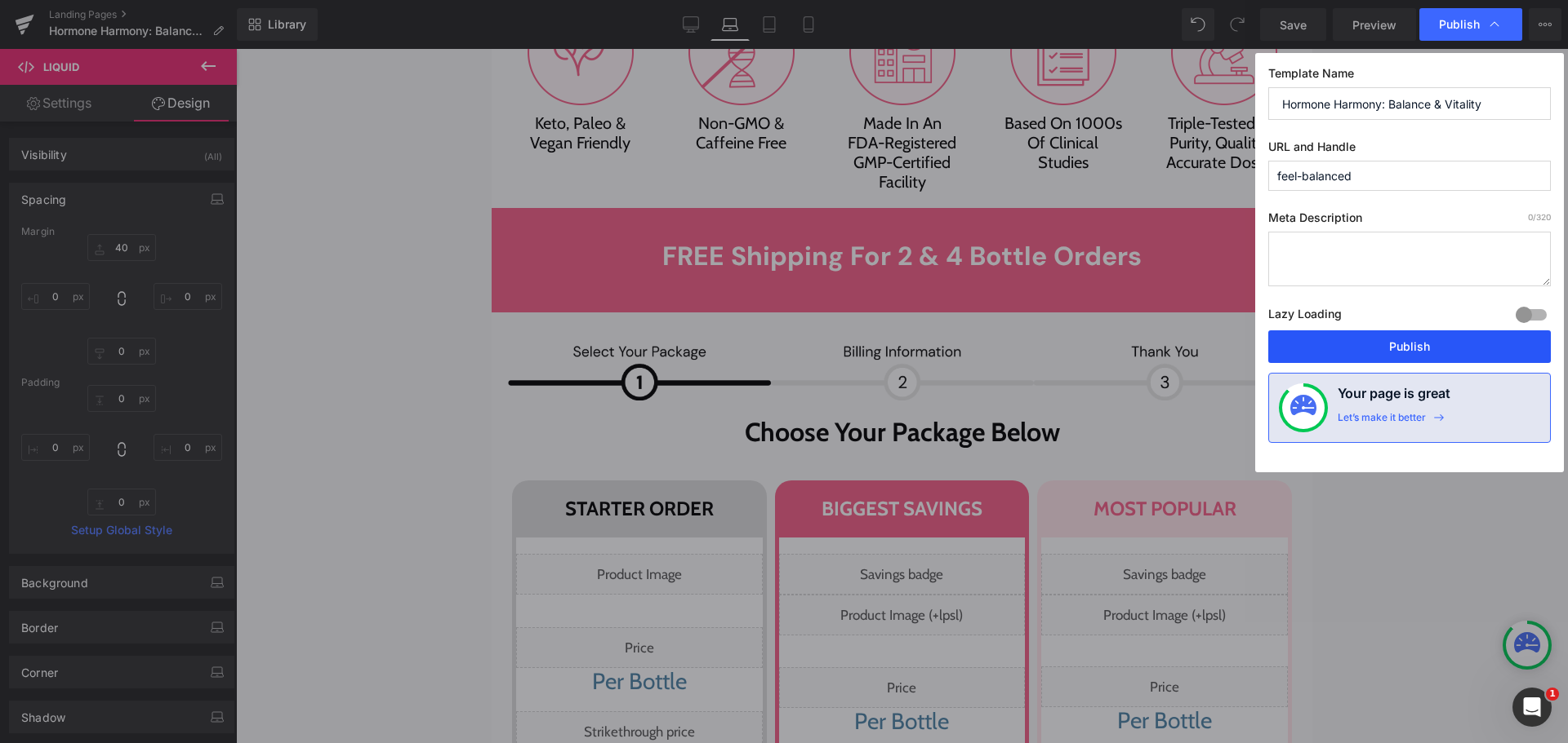
click at [1375, 339] on button "Publish" at bounding box center [1410, 347] width 283 height 33
